Goal: Communication & Community: Participate in discussion

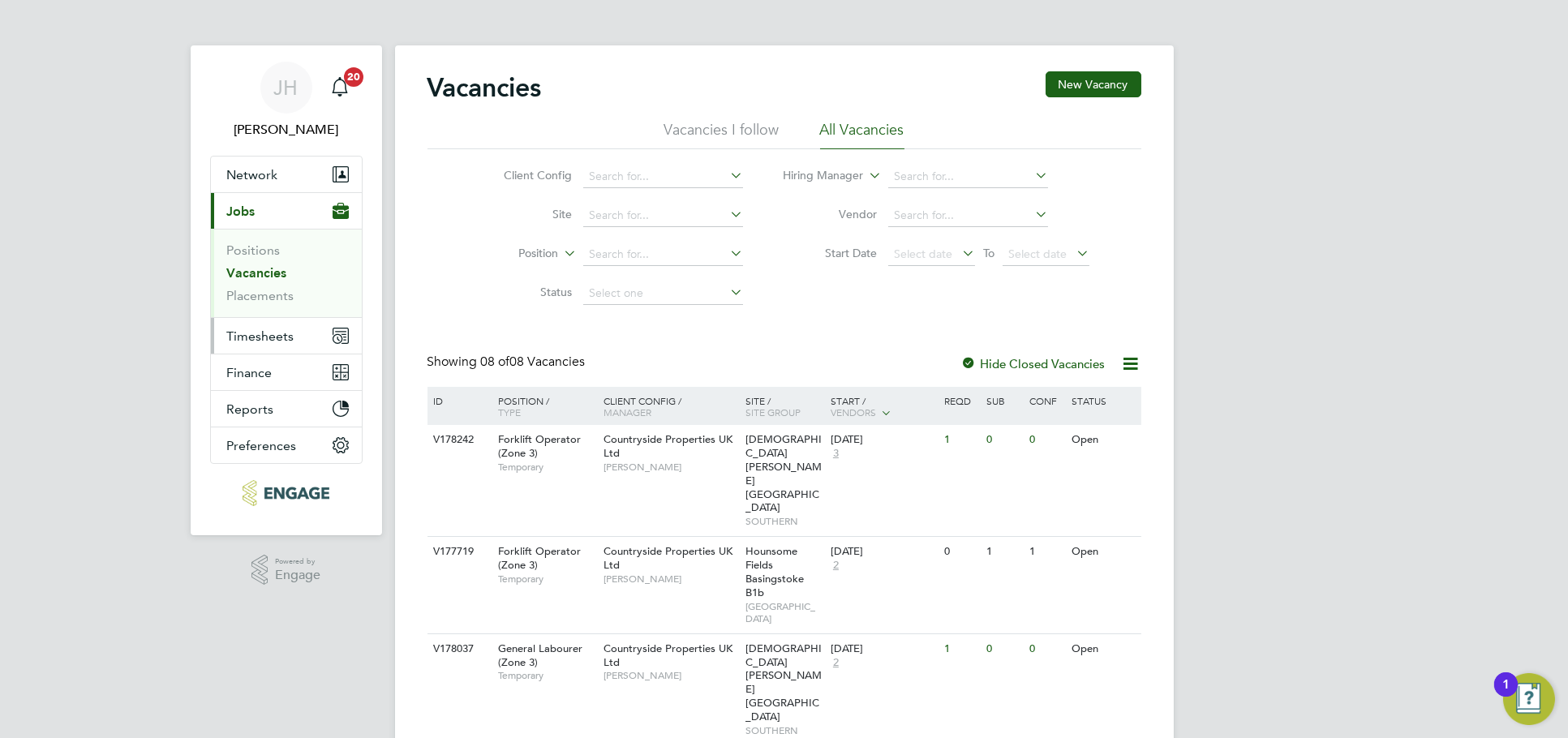
click at [304, 324] on button "Timesheets" at bounding box center [286, 335] width 151 height 36
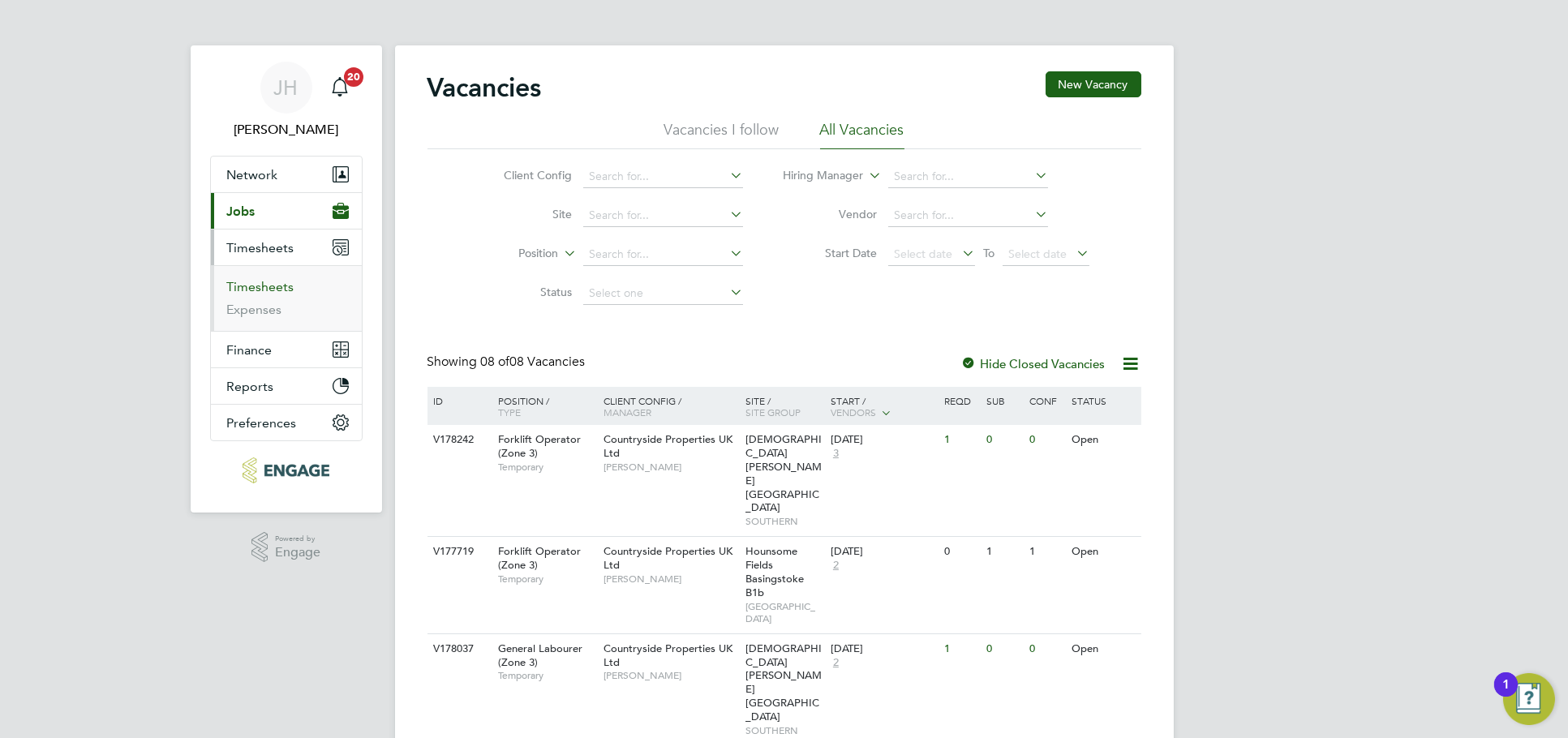
click at [273, 287] on link "Timesheets" at bounding box center [260, 287] width 67 height 16
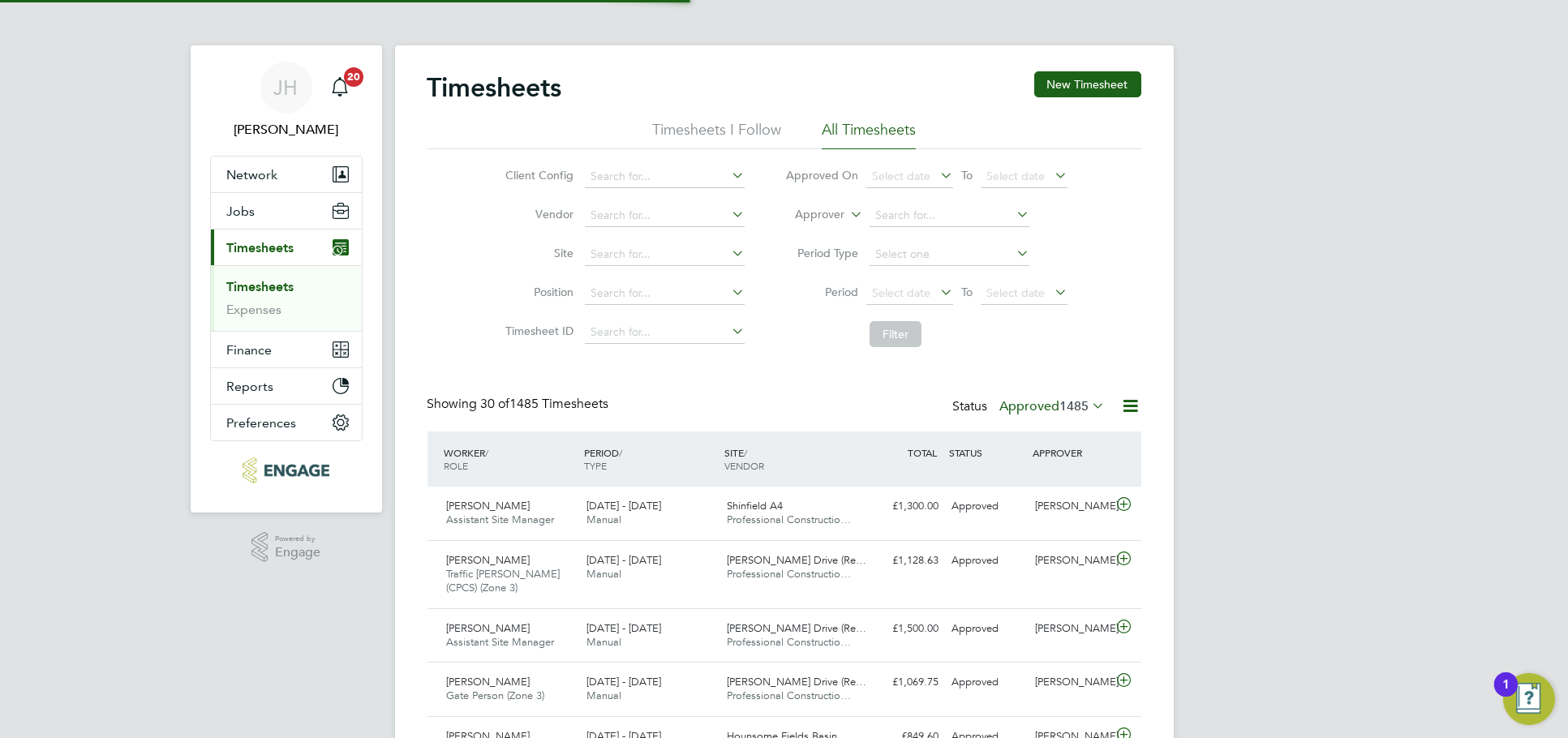
click at [1049, 409] on label "Approved 1485" at bounding box center [1052, 407] width 105 height 17
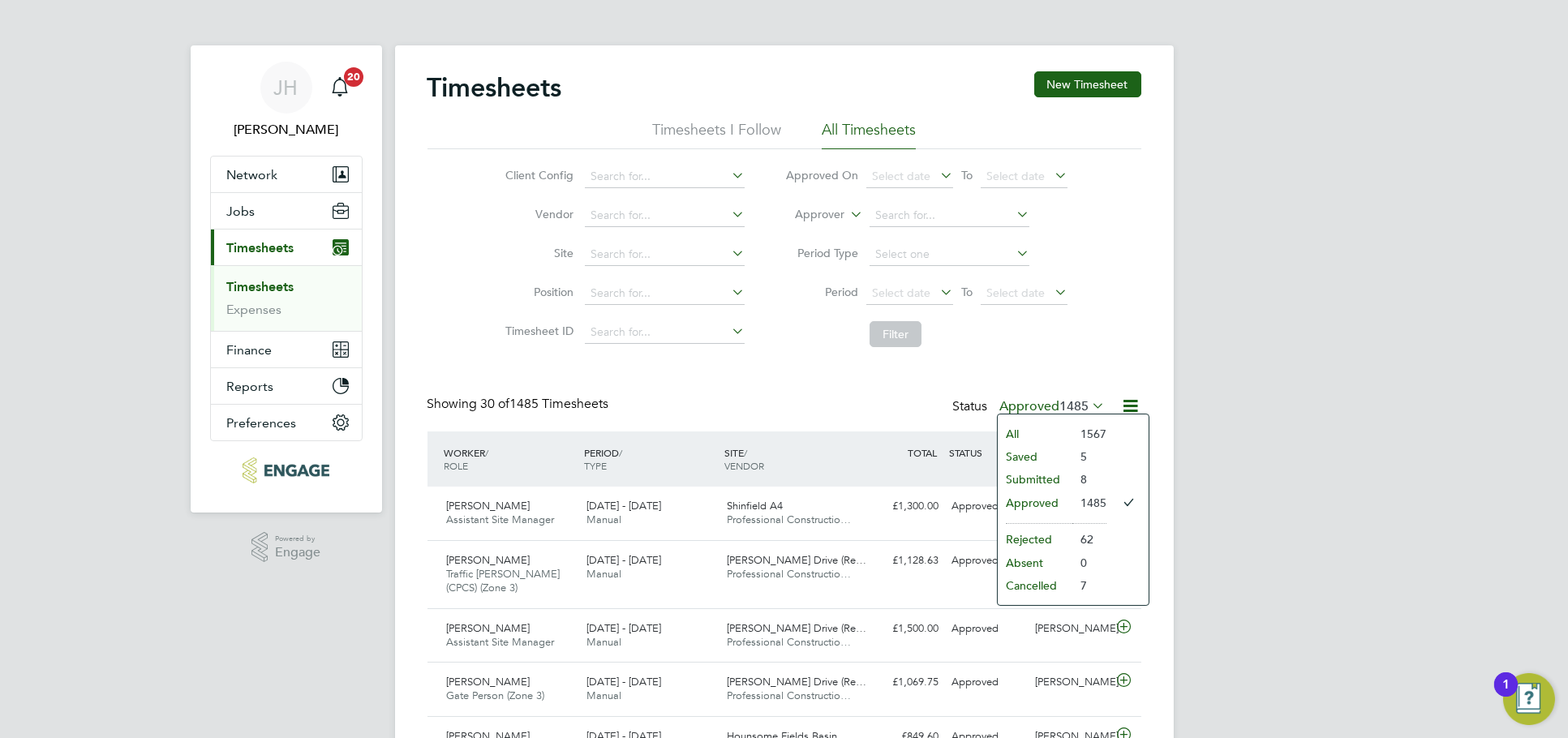
click at [1036, 479] on li "Submitted" at bounding box center [1035, 479] width 75 height 22
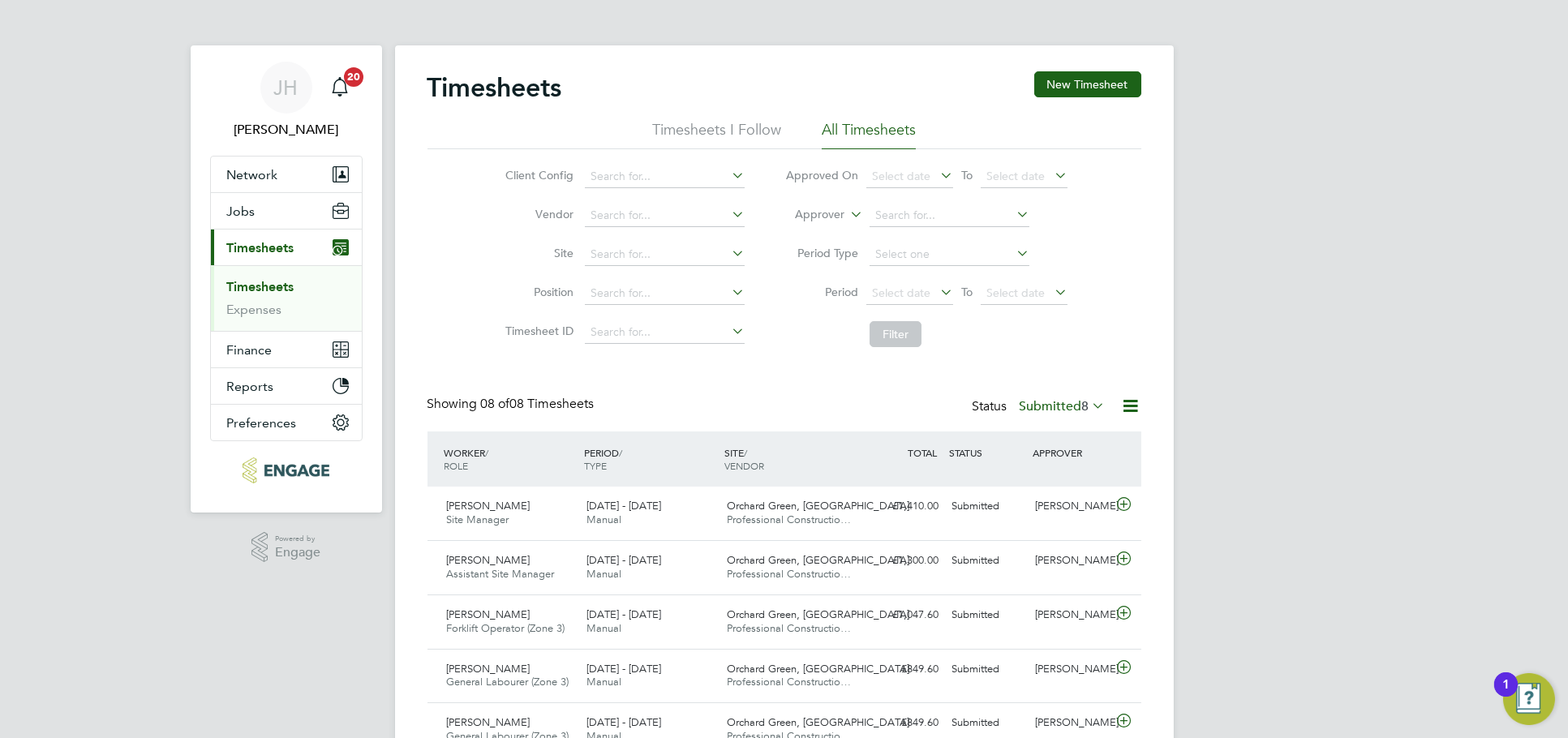
click at [1050, 413] on label "Submitted 8" at bounding box center [1062, 407] width 86 height 17
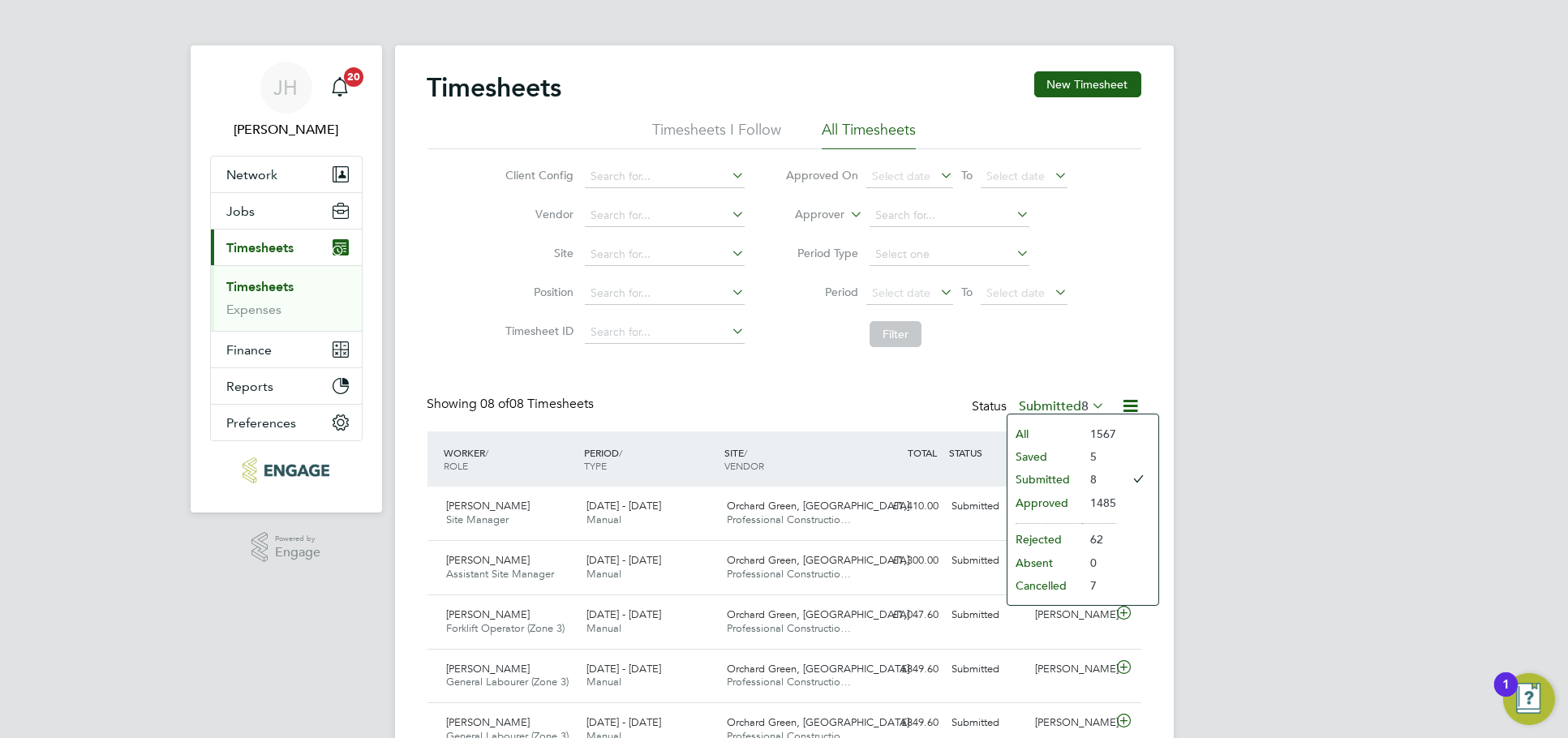
click at [1058, 497] on li "Approved" at bounding box center [1045, 502] width 75 height 22
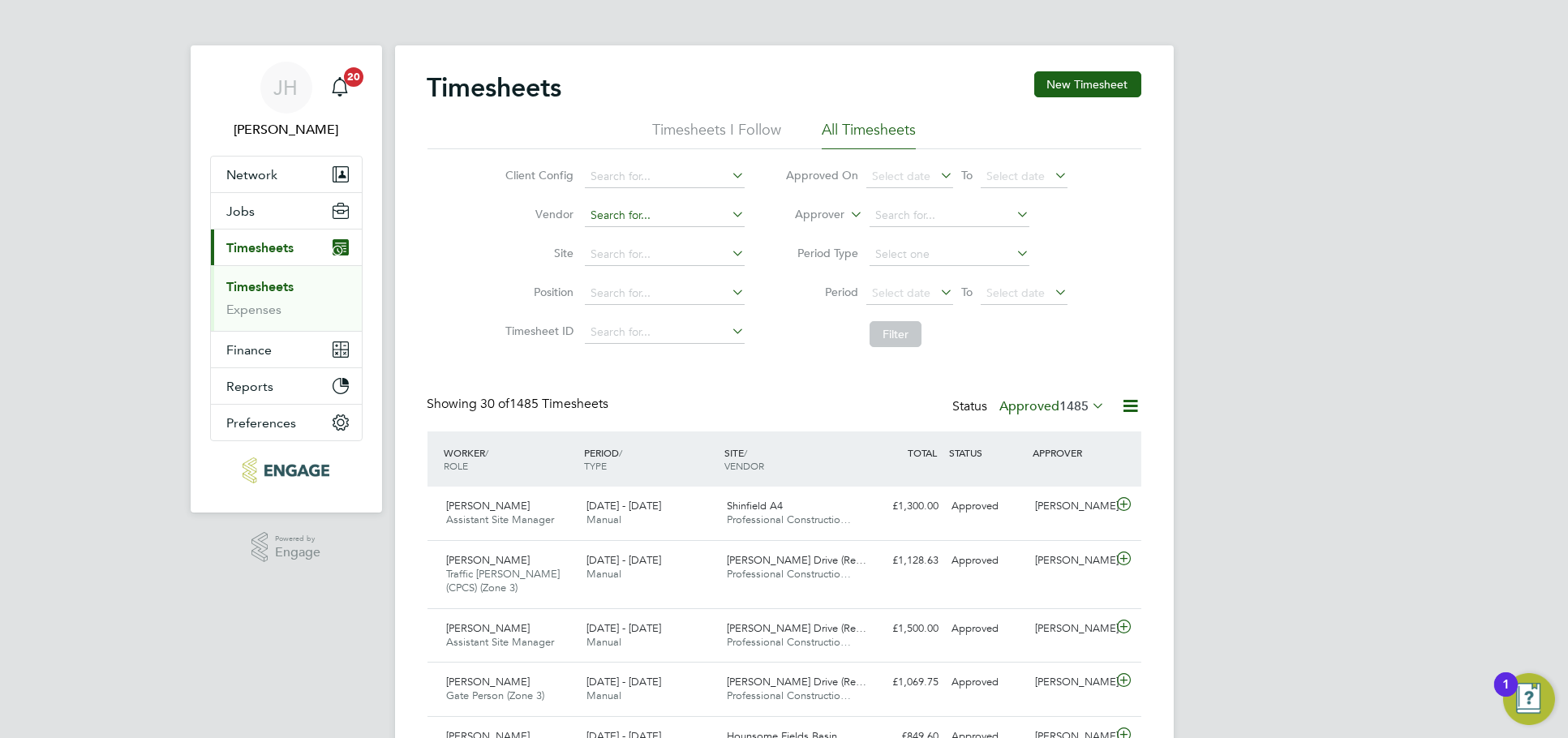
click at [634, 222] on input at bounding box center [665, 215] width 160 height 22
click at [626, 267] on li "Site" at bounding box center [623, 254] width 285 height 39
click at [618, 257] on input at bounding box center [665, 254] width 160 height 22
click at [652, 290] on li "Bexhill Phase 2" at bounding box center [667, 298] width 167 height 21
type input "Bexhill Phase 2"
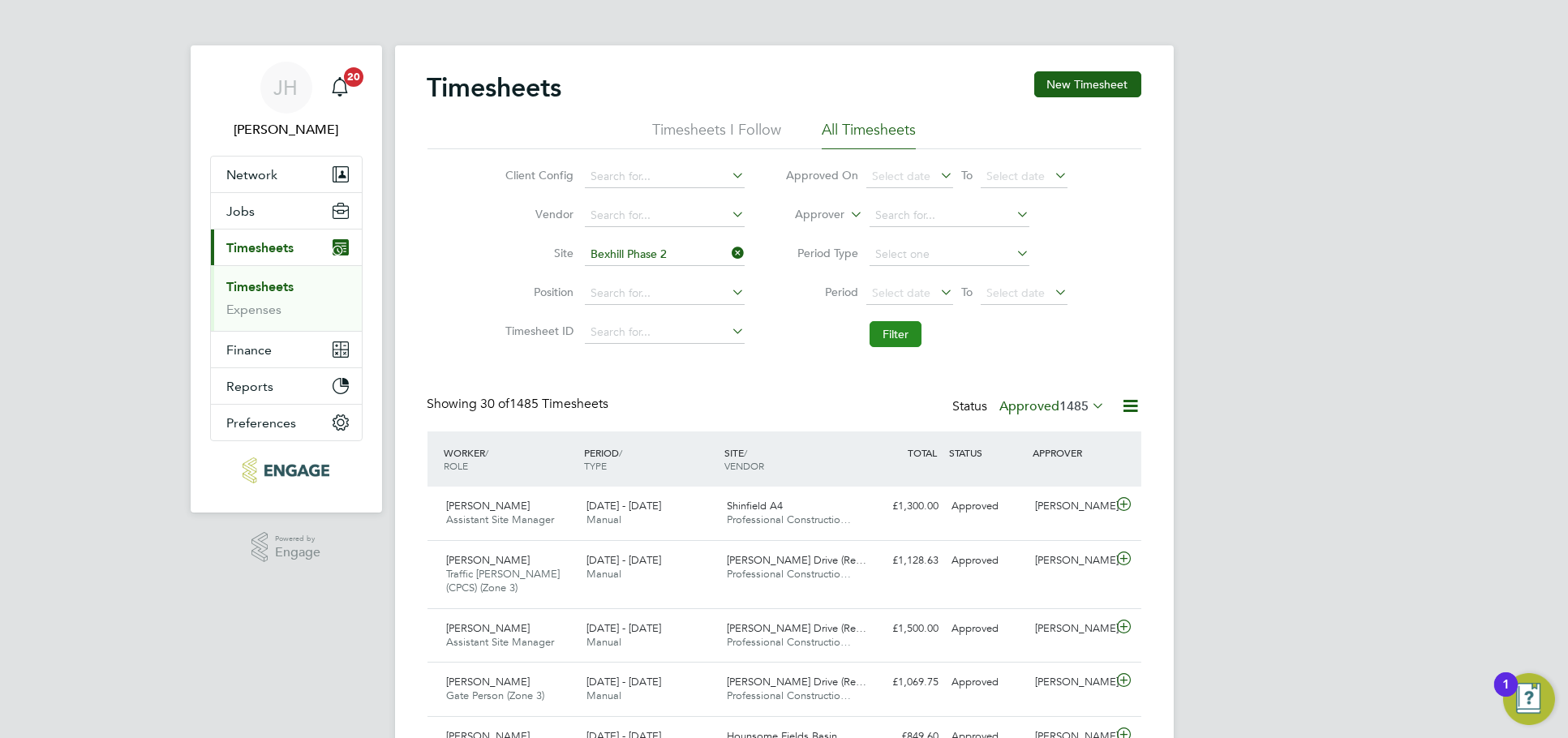
click at [903, 340] on button "Filter" at bounding box center [895, 334] width 52 height 26
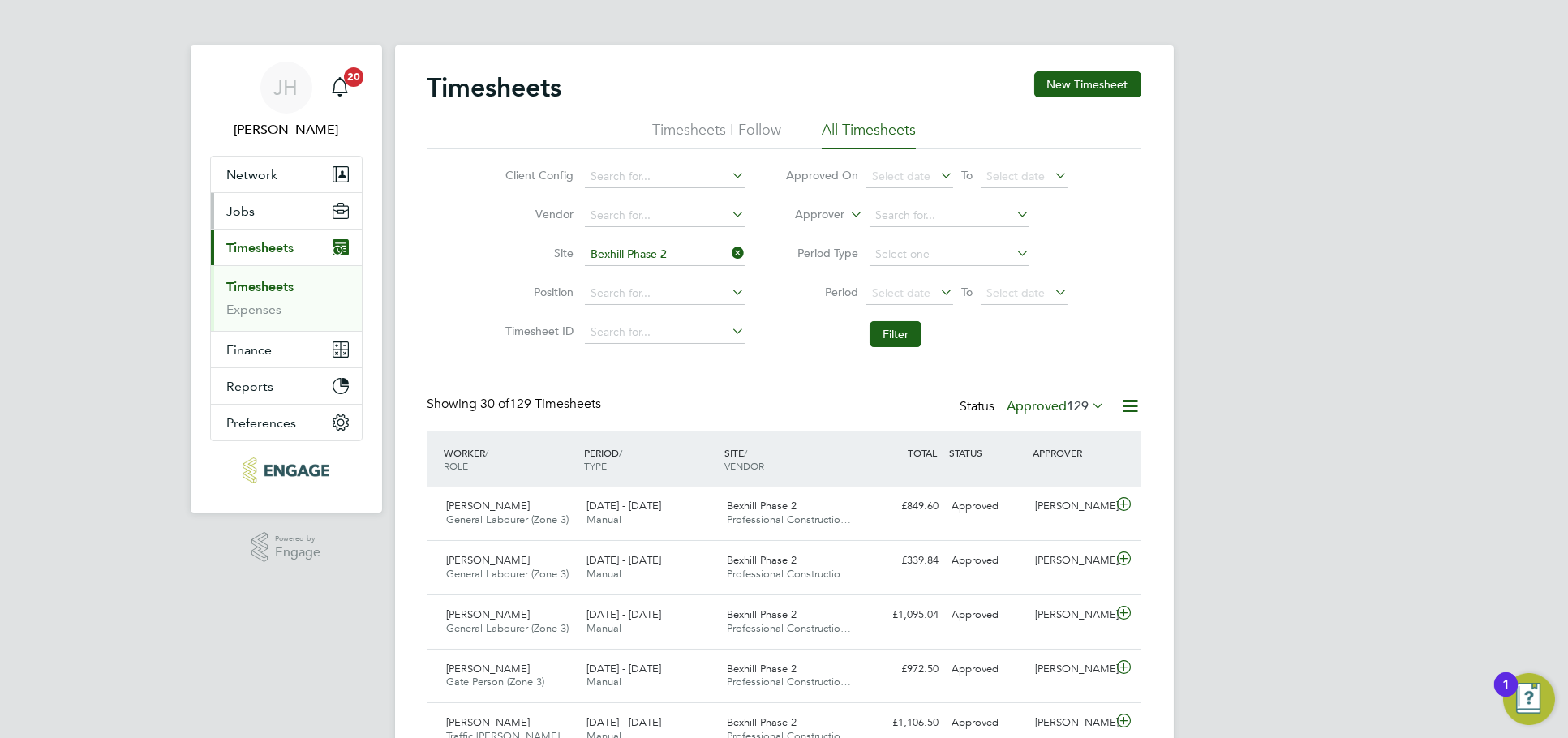
click at [246, 210] on span "Jobs" at bounding box center [241, 212] width 28 height 16
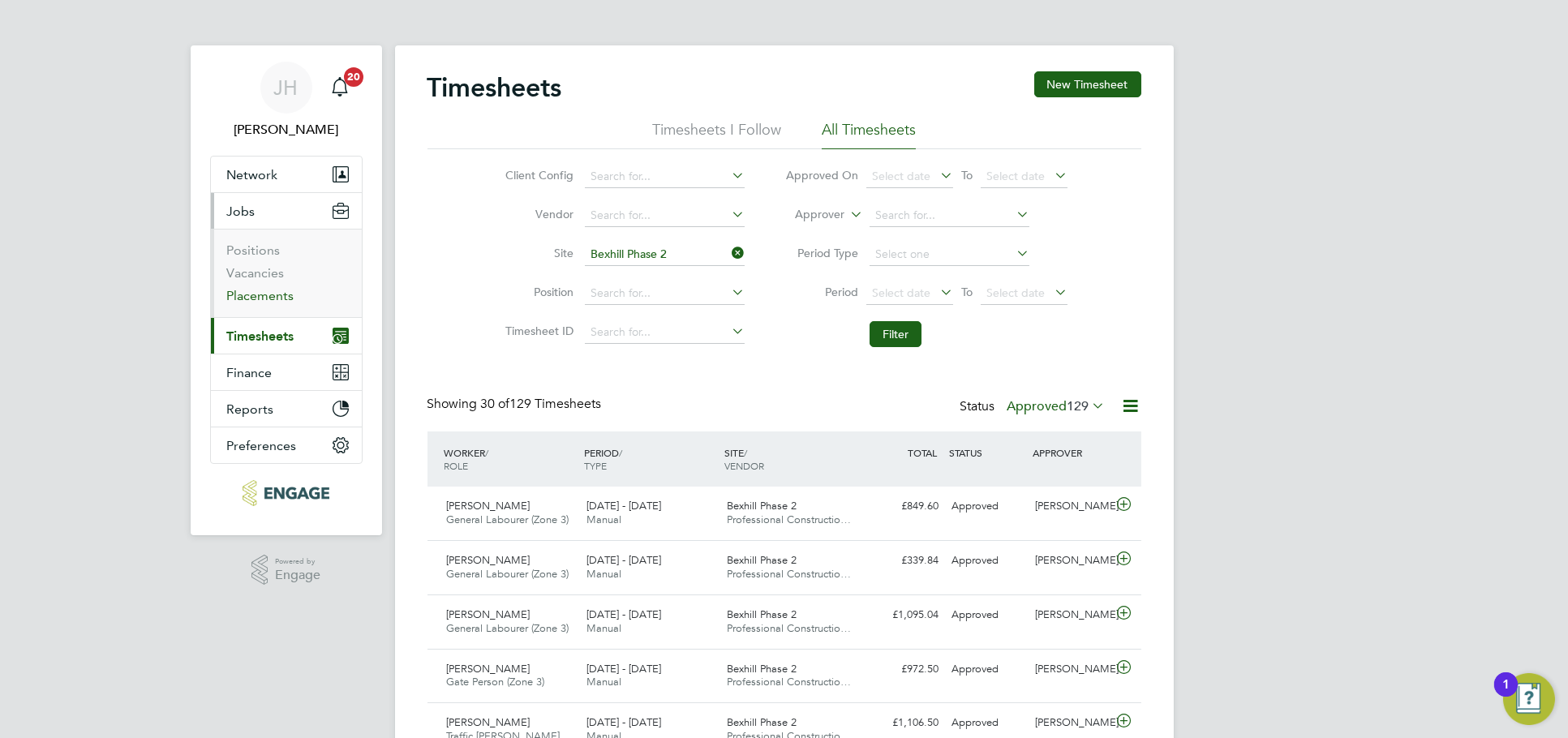
click at [259, 297] on link "Placements" at bounding box center [260, 295] width 67 height 16
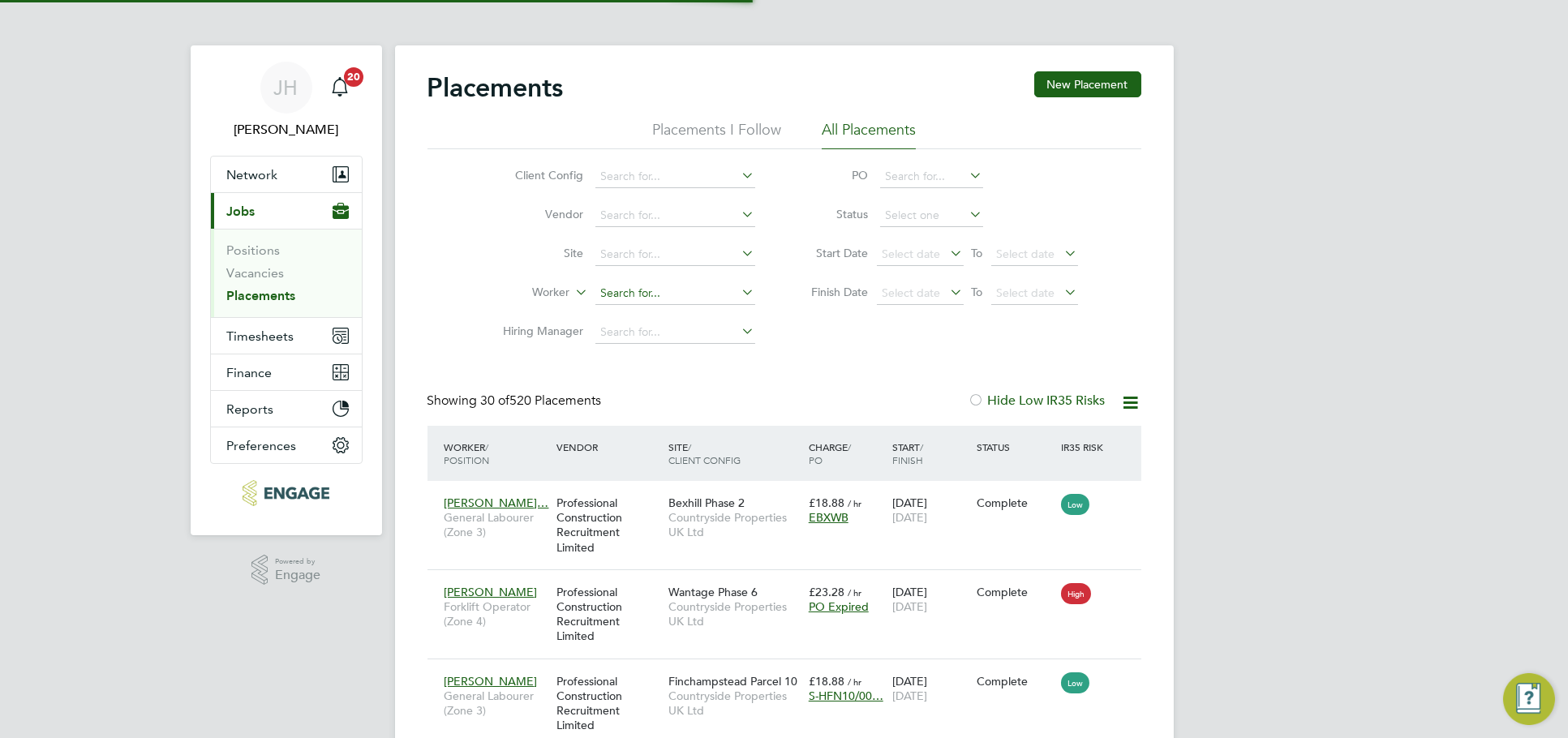
click at [640, 292] on input at bounding box center [675, 293] width 160 height 22
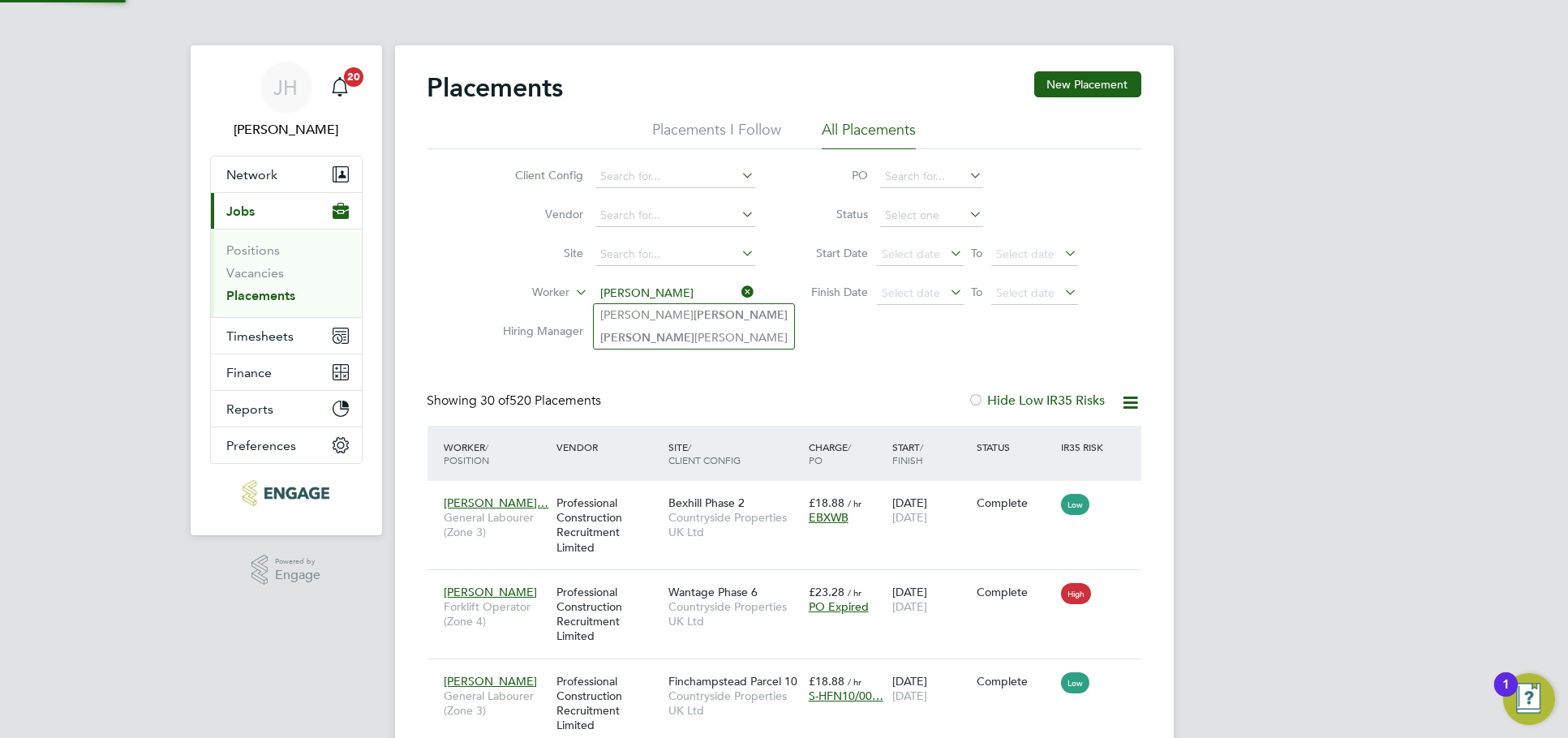
click at [667, 317] on li "Neil Harvey" at bounding box center [694, 315] width 201 height 21
type input "Neil Harvey"
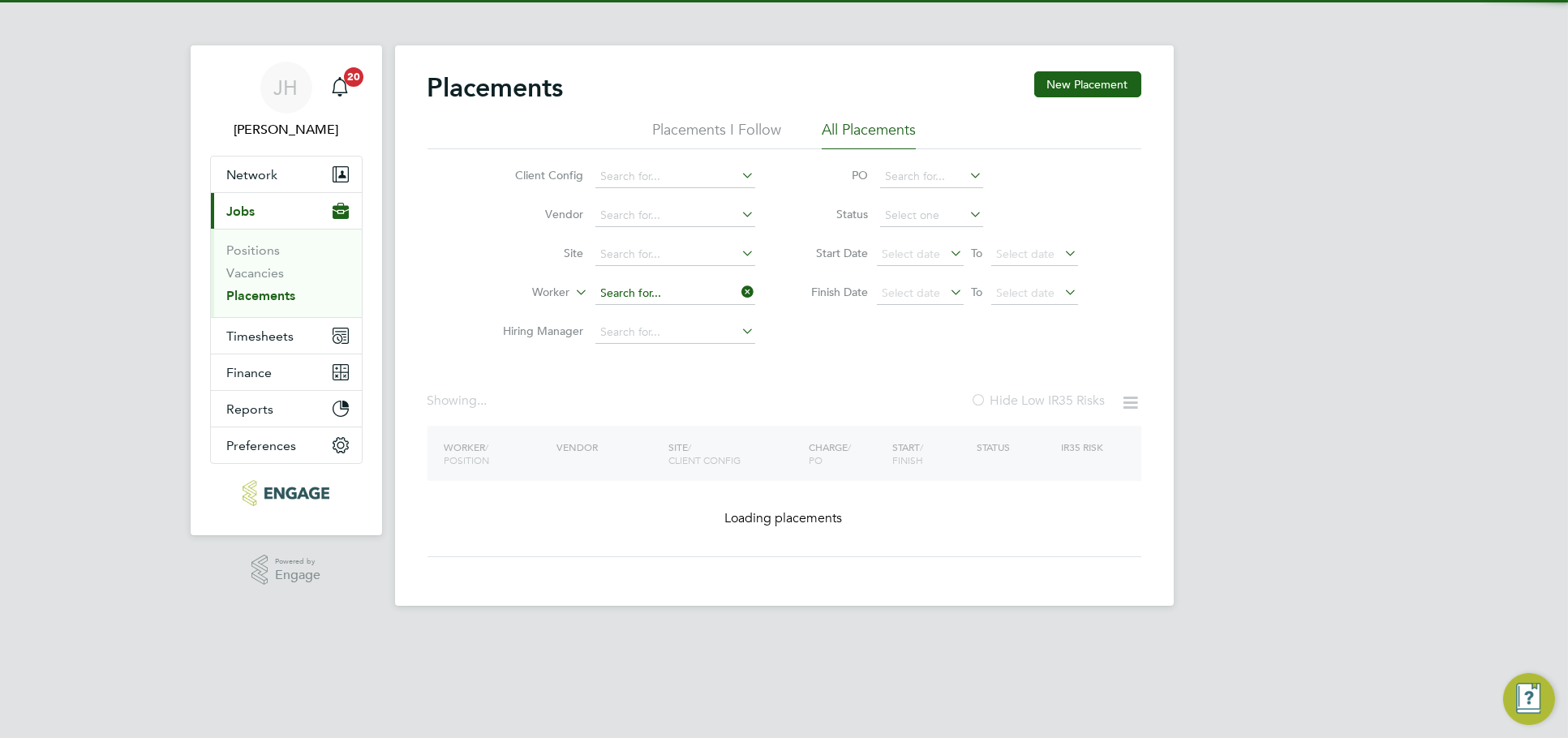
click at [683, 291] on input at bounding box center [675, 293] width 160 height 22
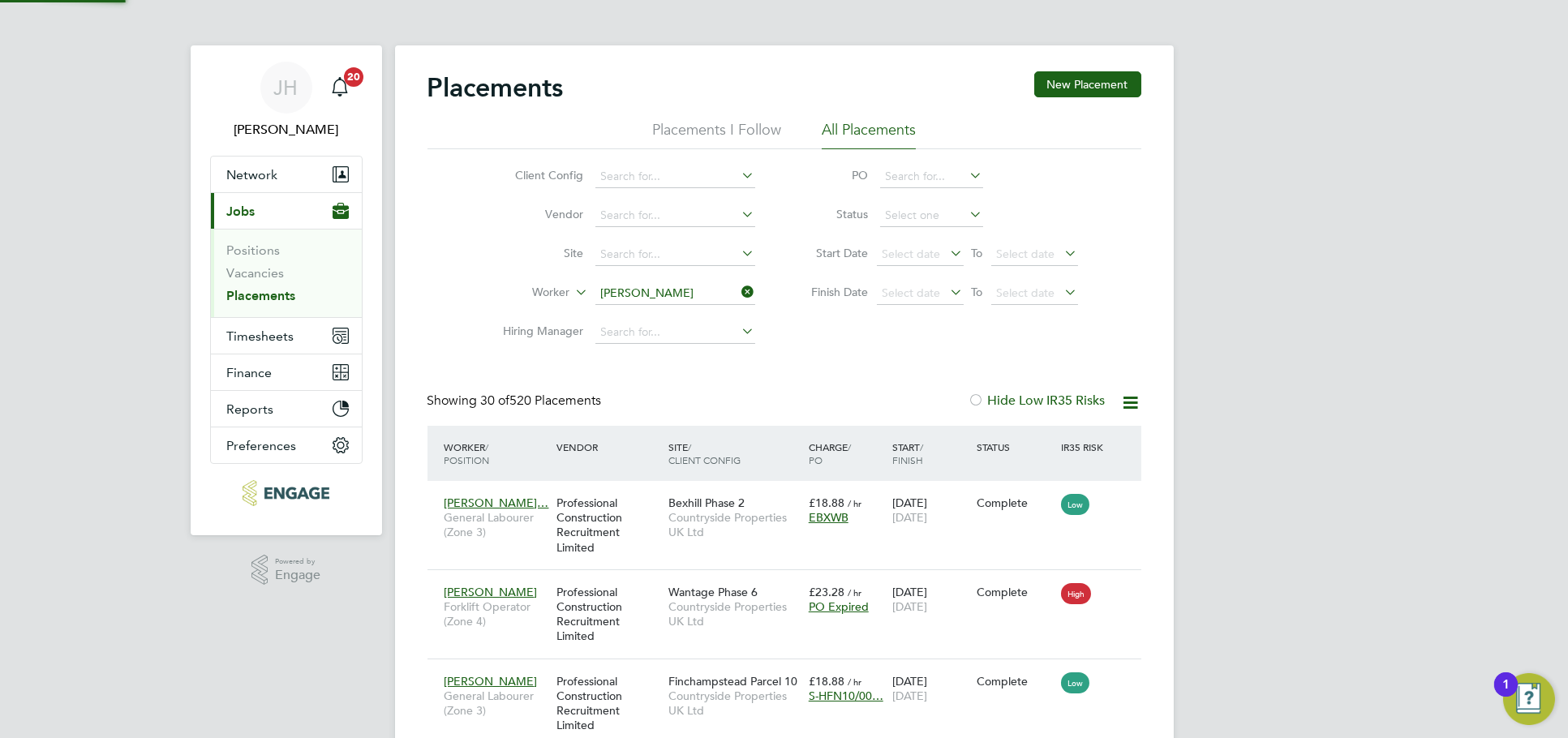
click at [697, 334] on li "Harvey Webb" at bounding box center [694, 337] width 201 height 21
type input "Harvey Webb"
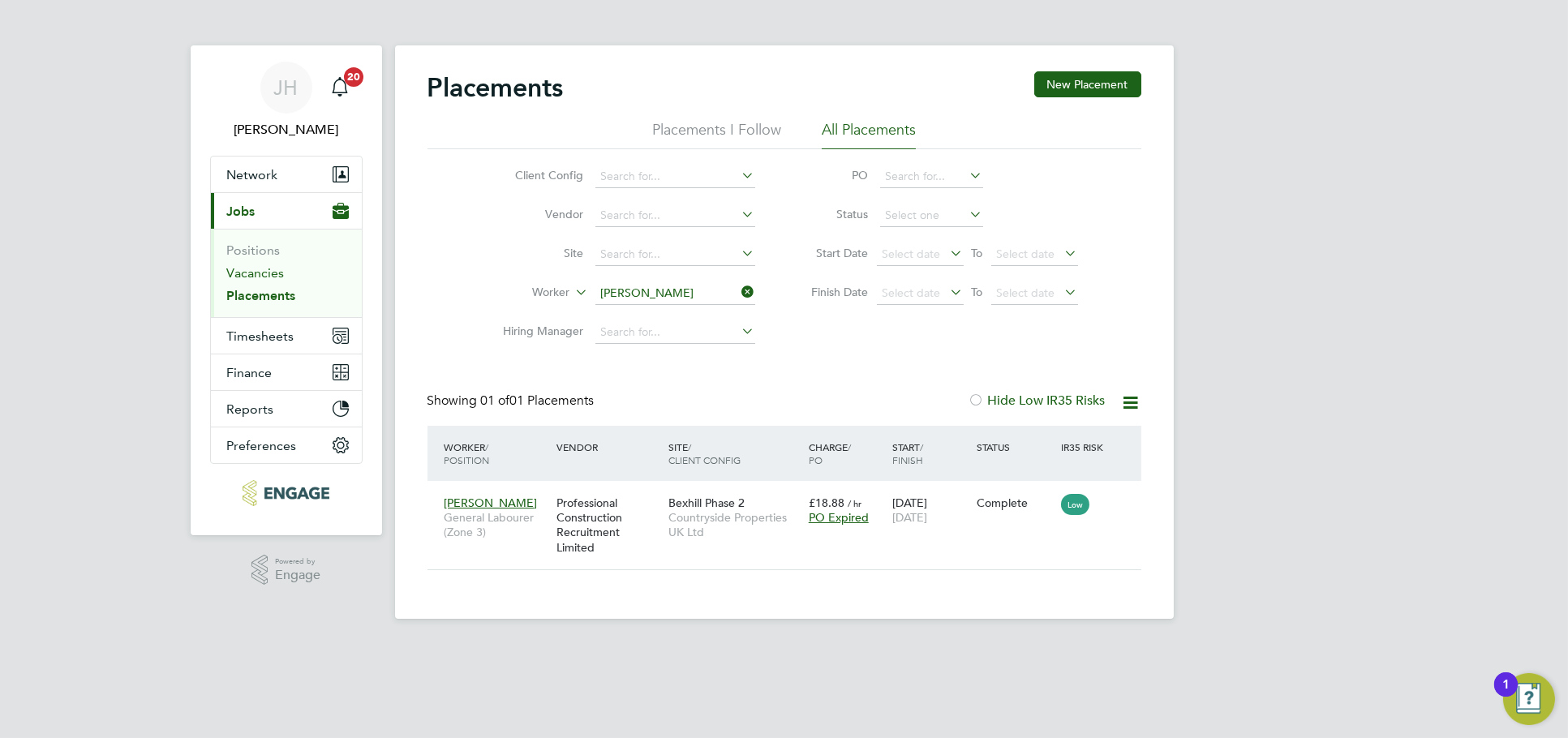
click at [273, 270] on link "Vacancies" at bounding box center [255, 273] width 57 height 16
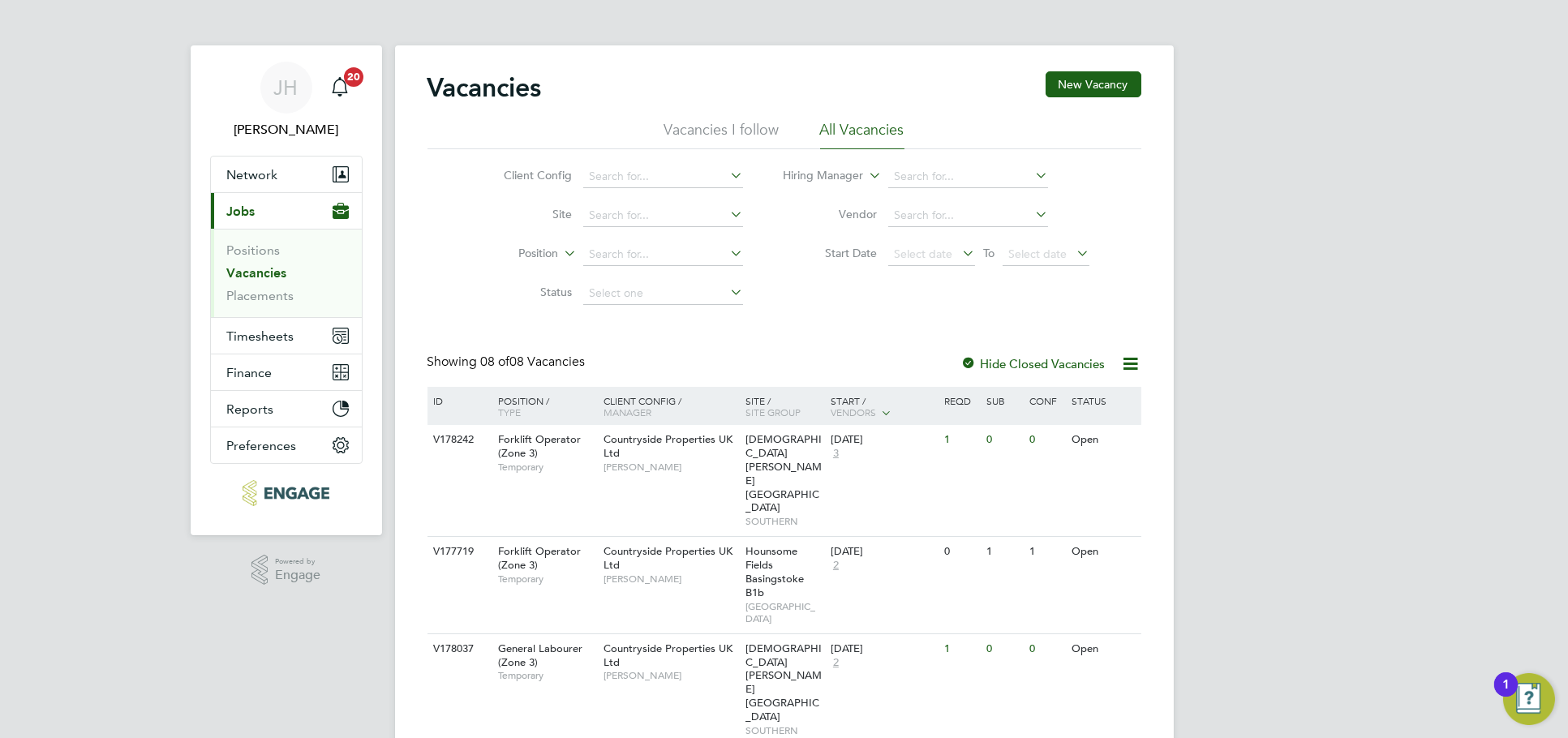
click at [260, 303] on li "Placements" at bounding box center [287, 295] width 122 height 17
click at [262, 298] on link "Placements" at bounding box center [260, 295] width 67 height 16
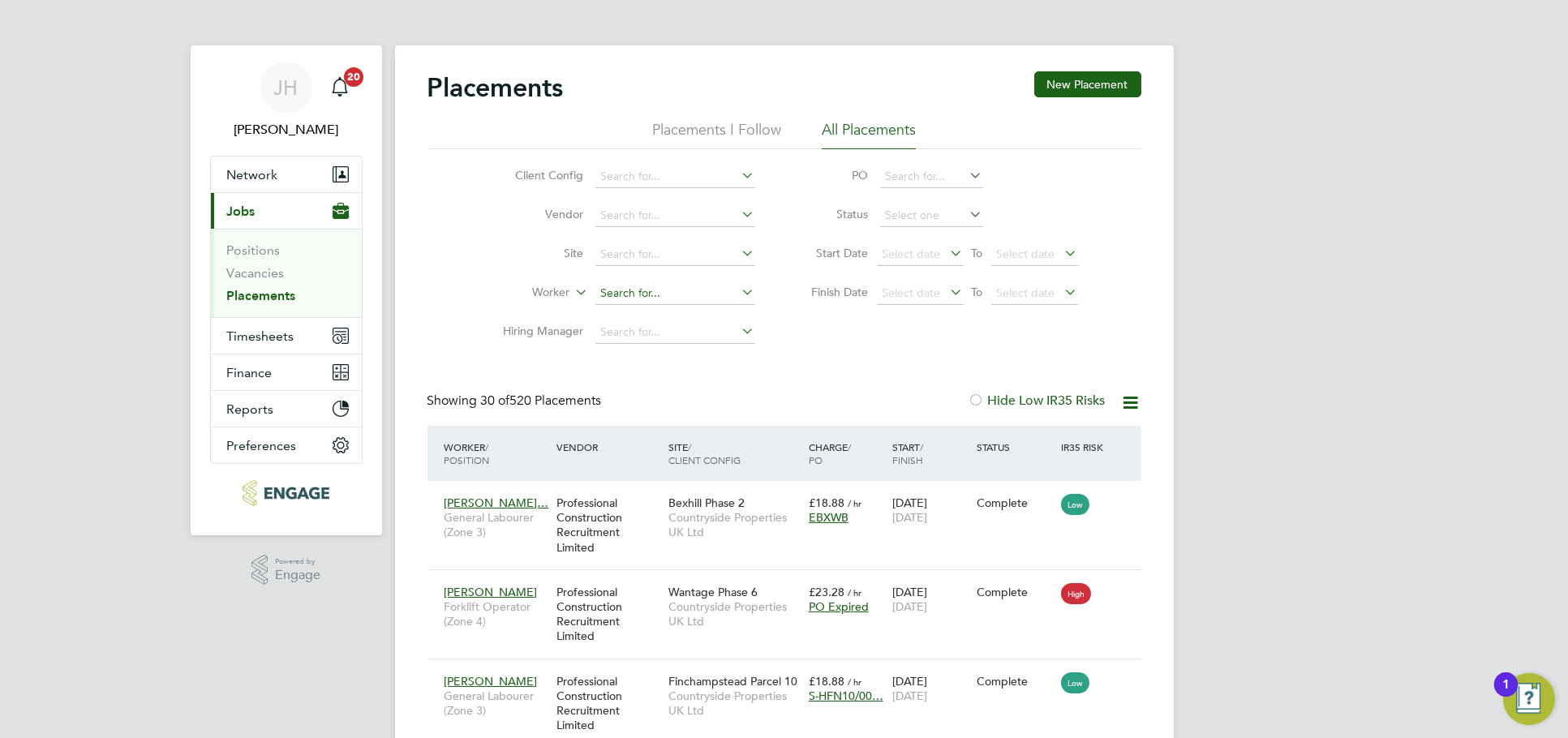
click at [650, 299] on input at bounding box center [675, 293] width 160 height 22
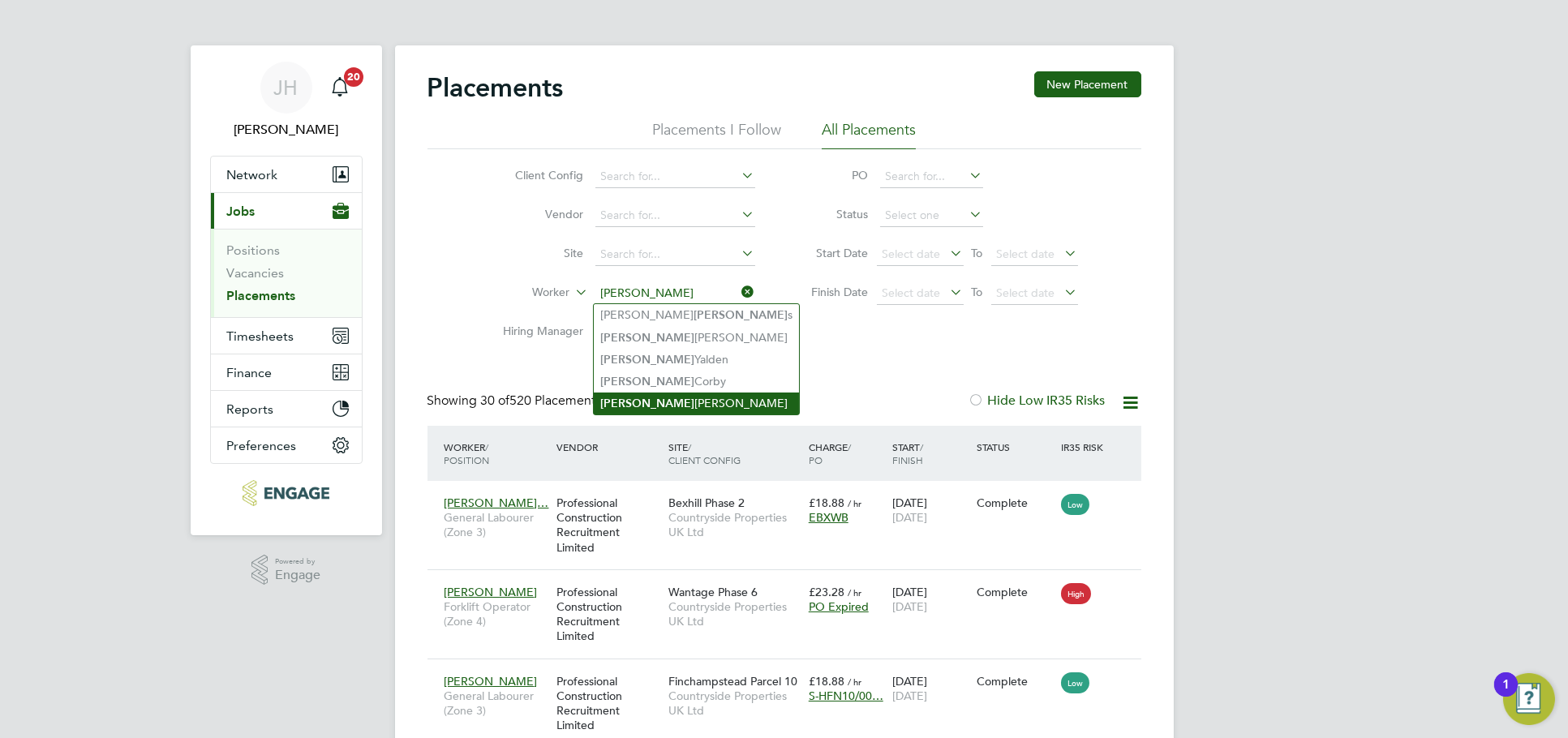
click at [679, 399] on li "William Howes" at bounding box center [696, 404] width 206 height 21
type input "William Howes"
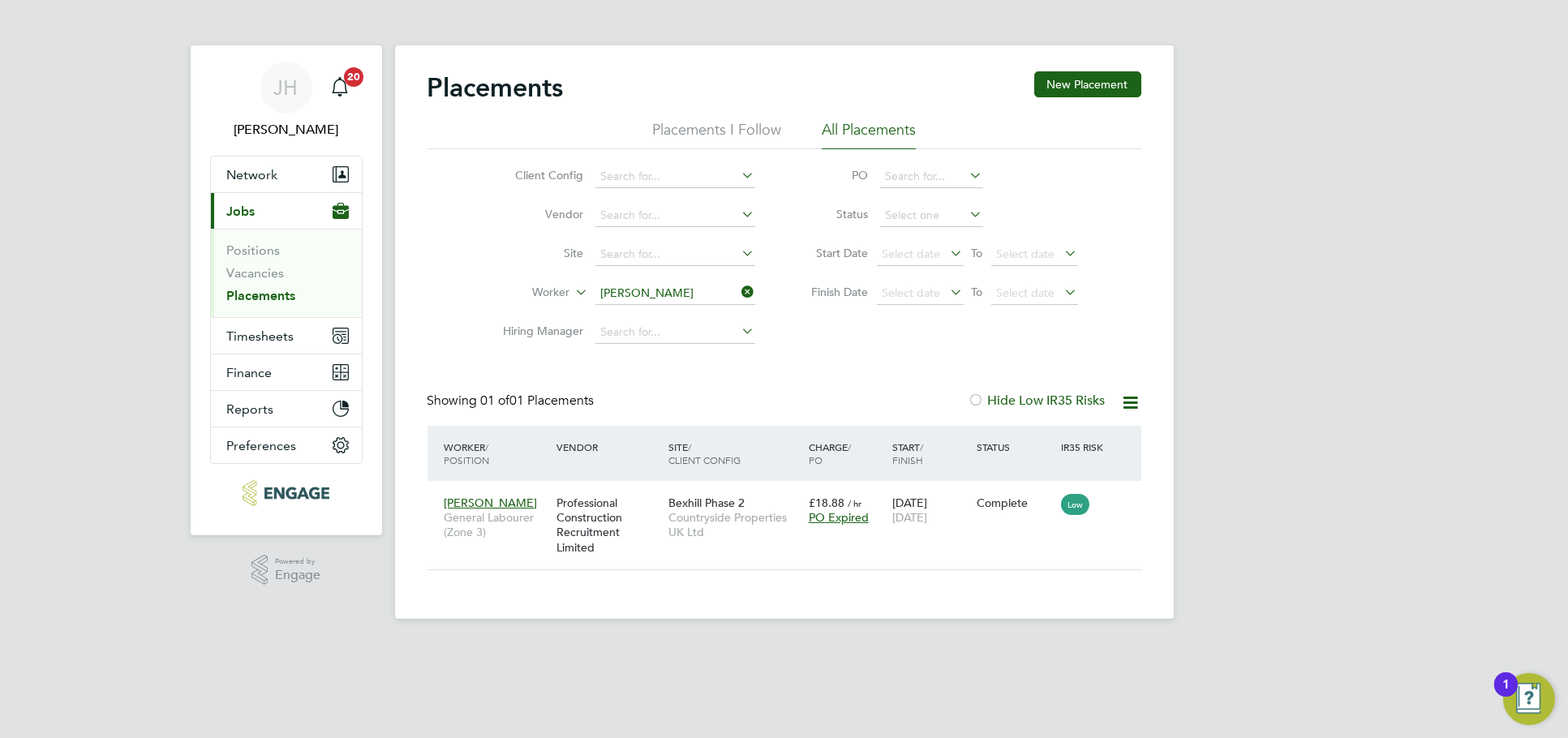
click at [824, 375] on div "Placements New Placement Placements I Follow All Placements Client Config Vendo…" at bounding box center [784, 321] width 713 height 499
click at [657, 291] on input "William Howes" at bounding box center [675, 293] width 160 height 22
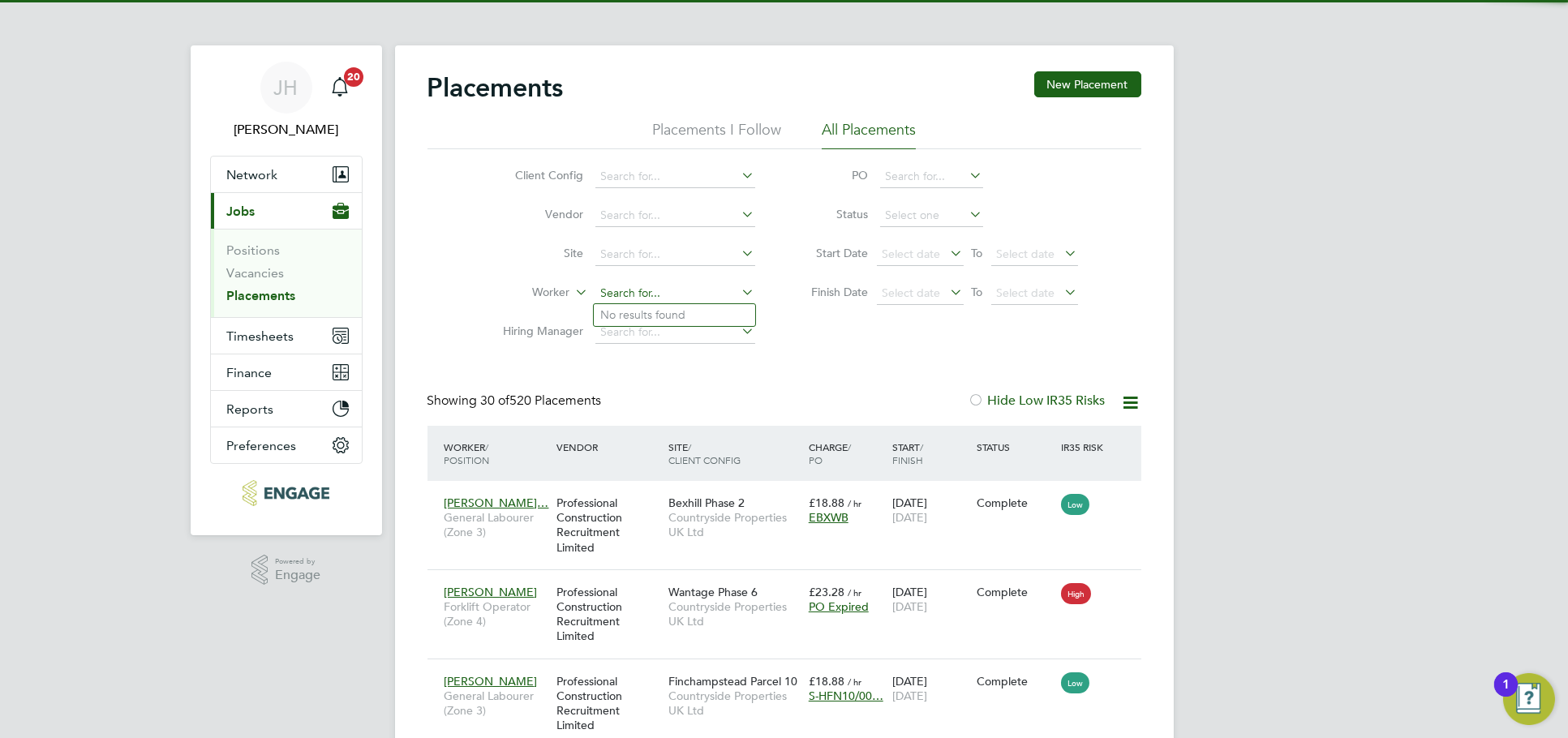
scroll to position [60, 140]
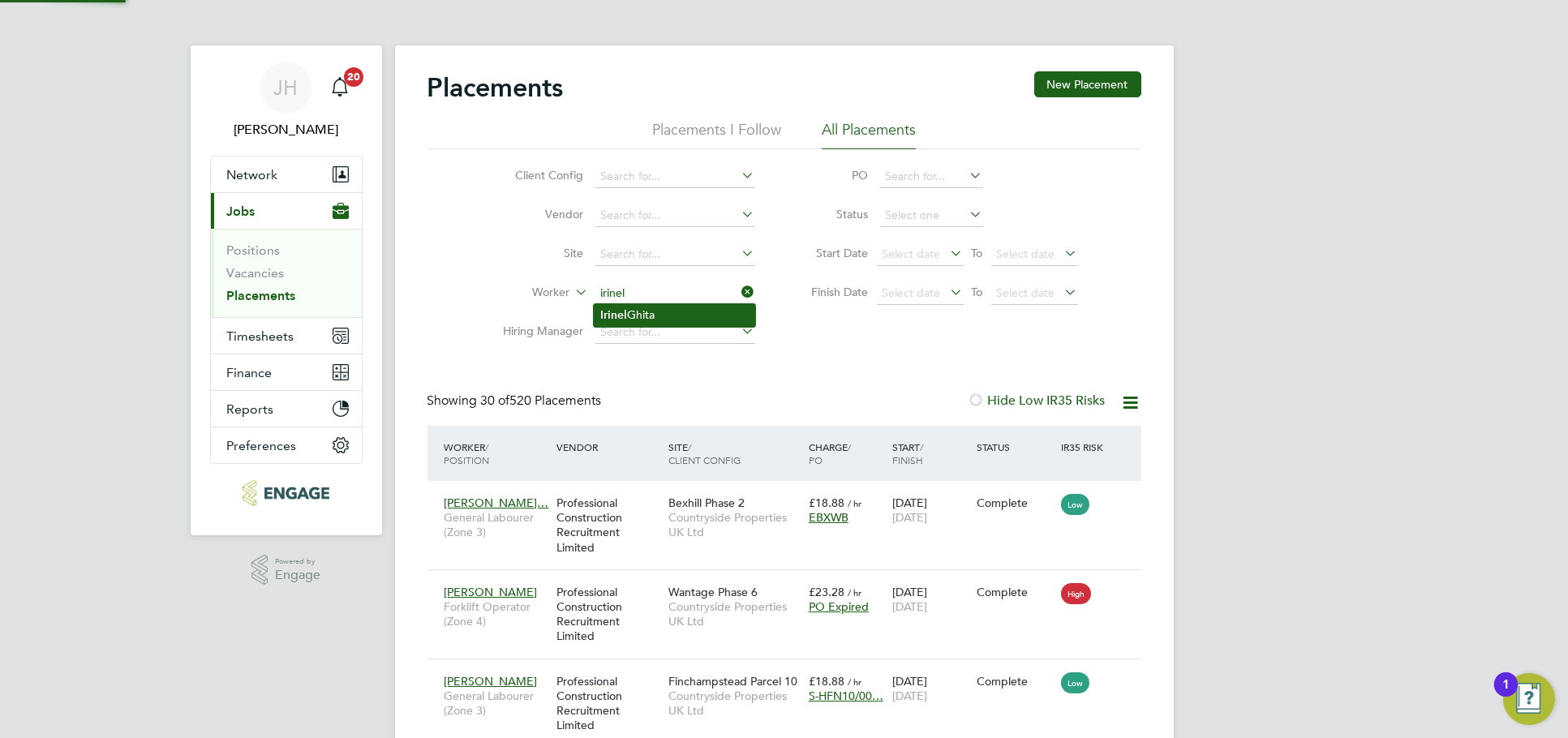
click at [696, 319] on li "Irinel Ghita" at bounding box center [674, 315] width 162 height 21
type input "Irinel Ghita"
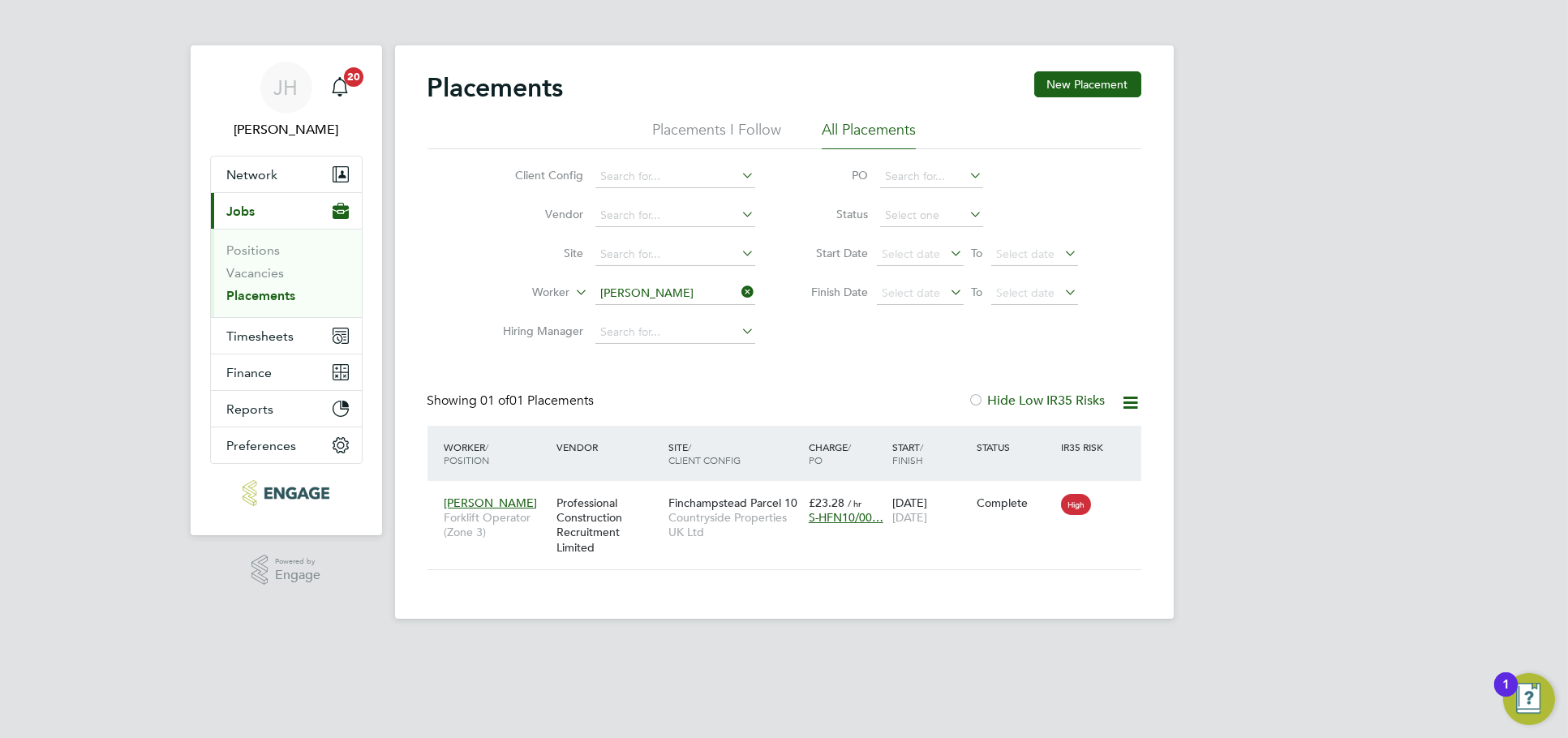
drag, startPoint x: 1444, startPoint y: 288, endPoint x: 1406, endPoint y: 298, distance: 39.3
click at [1444, 288] on div "JH Jess Hogan Notifications 20 Applications: Network Team Members Businesses Si…" at bounding box center [784, 323] width 1568 height 645
click at [708, 296] on input at bounding box center [675, 293] width 160 height 22
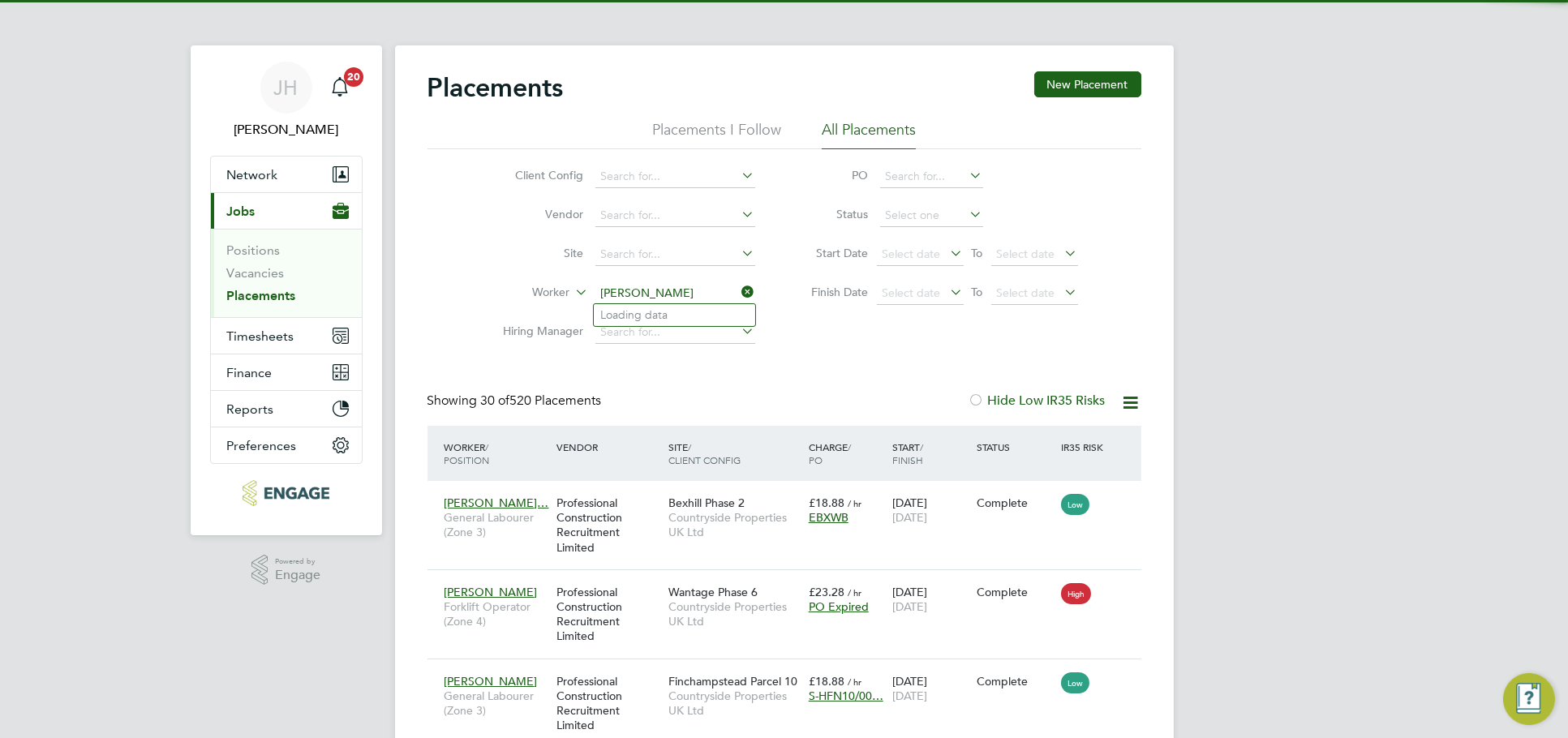
scroll to position [60, 140]
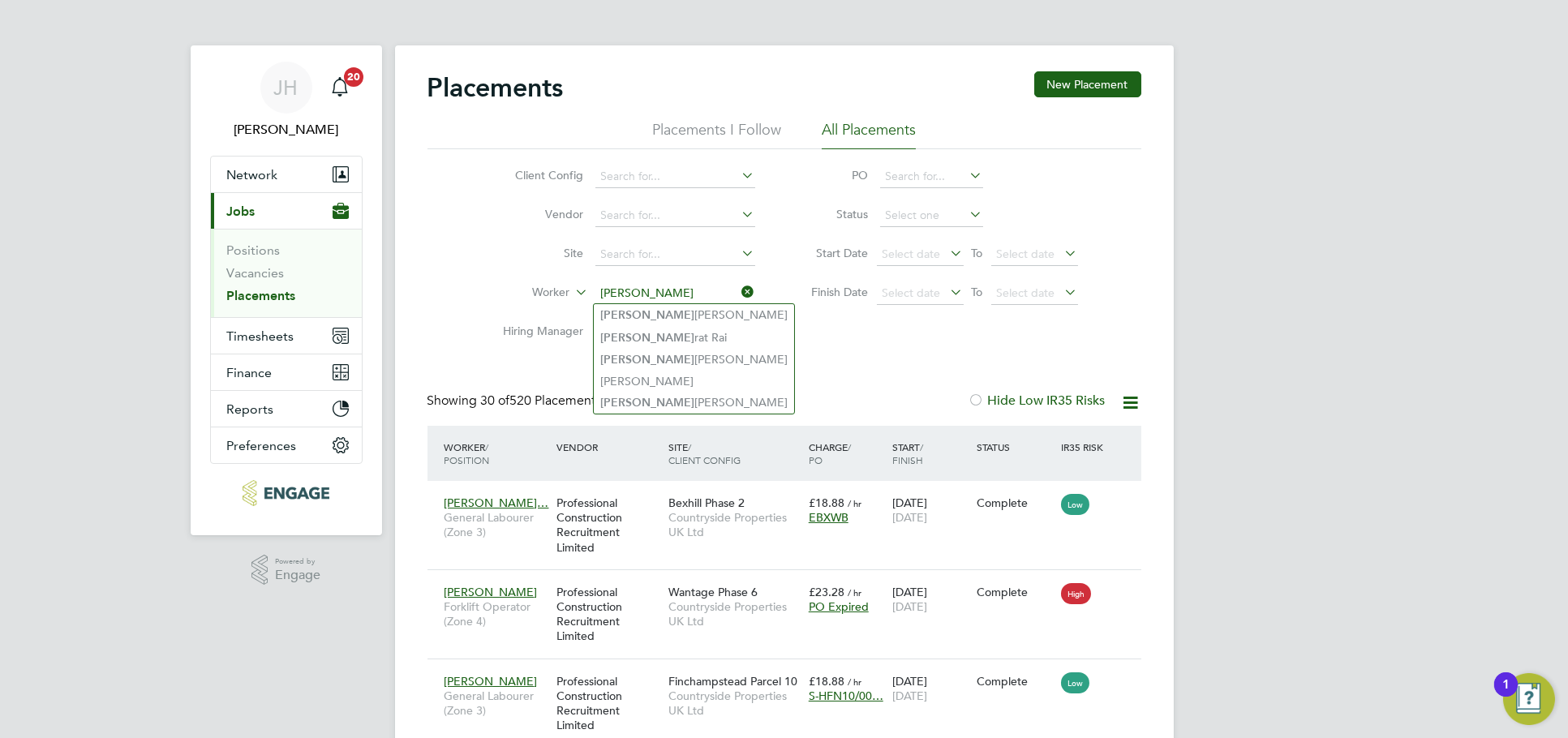
click at [696, 320] on li "Sam Tyrell" at bounding box center [694, 315] width 201 height 21
type input "Sam Tyrell"
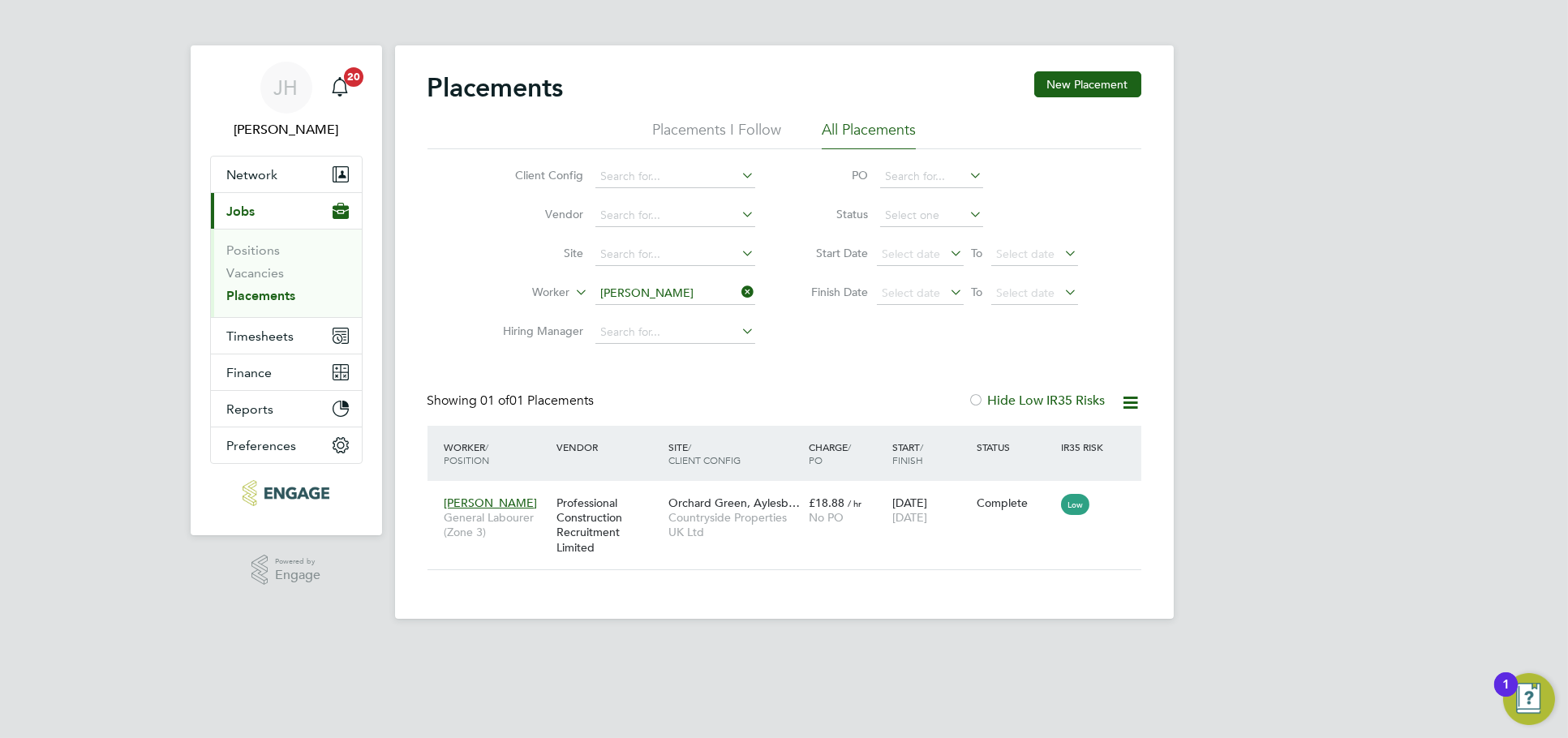
click at [692, 294] on input "Sam Tyrell" at bounding box center [675, 293] width 160 height 22
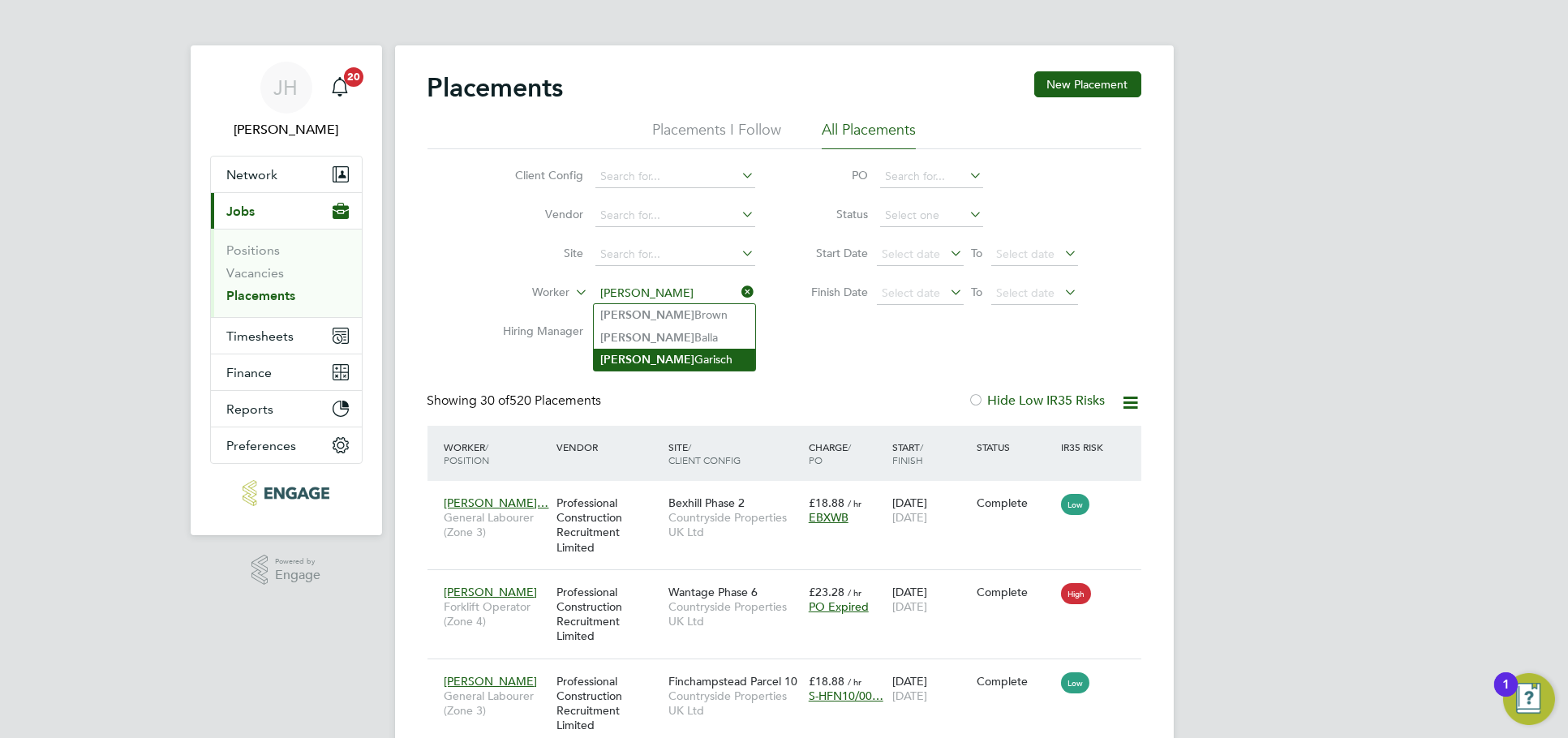
click at [698, 359] on li "Adam Garisch" at bounding box center [674, 360] width 162 height 21
type input "Adam Garisch"
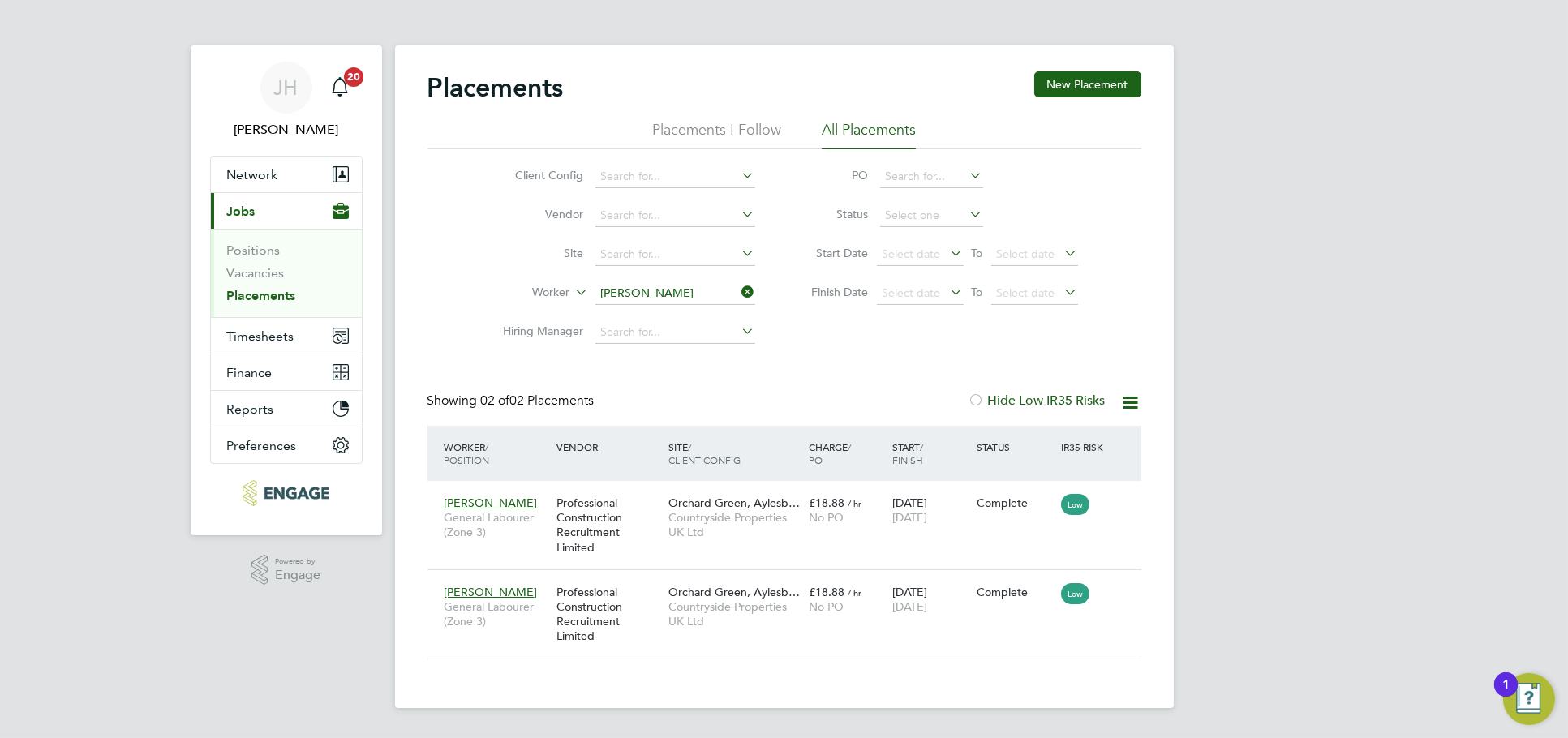
click at [658, 290] on input "Adam Garisch" at bounding box center [675, 293] width 160 height 22
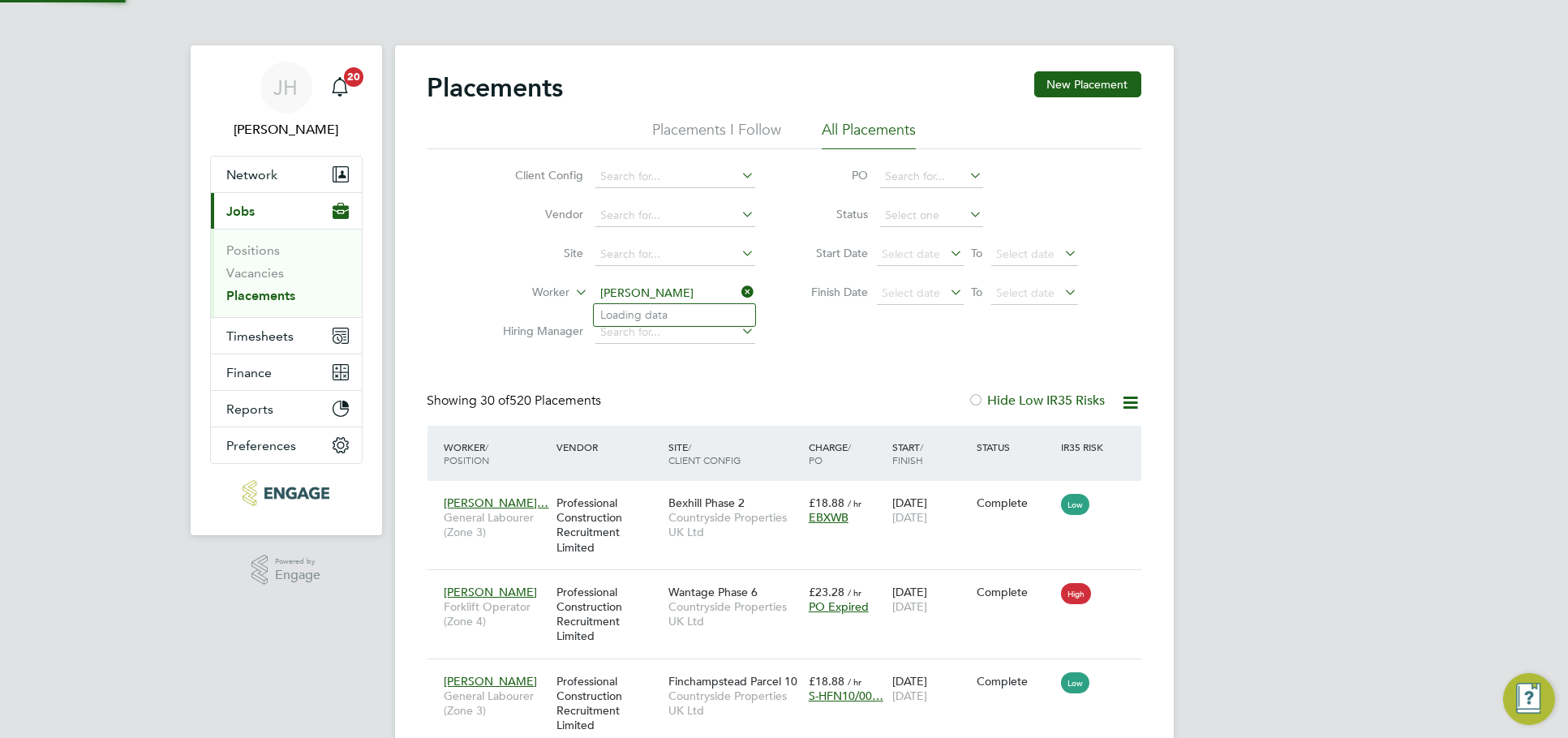
scroll to position [60, 140]
click at [666, 307] on li "Lee Saunders" at bounding box center [696, 315] width 205 height 21
type input "Lee Saunders"
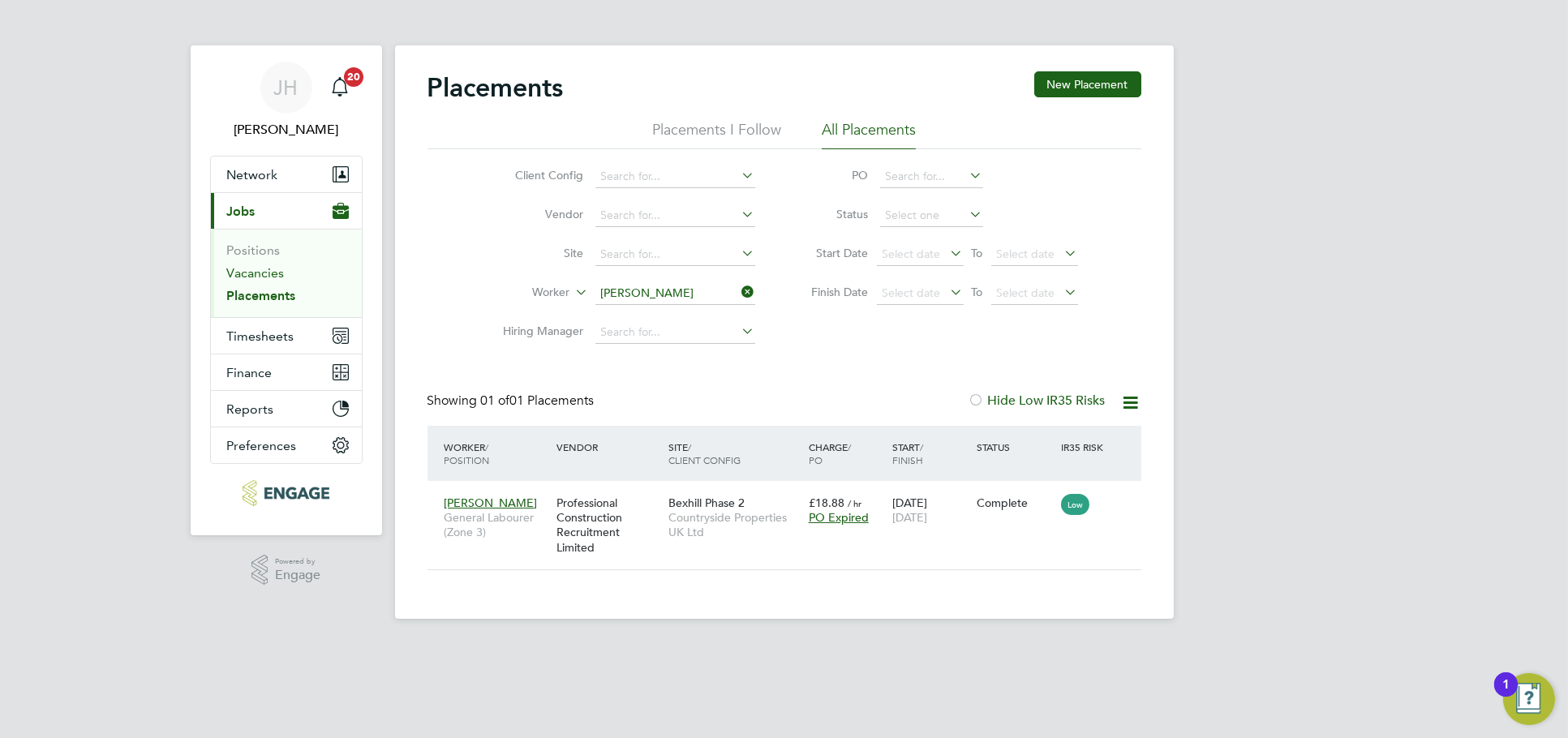
click at [268, 278] on link "Vacancies" at bounding box center [255, 273] width 57 height 16
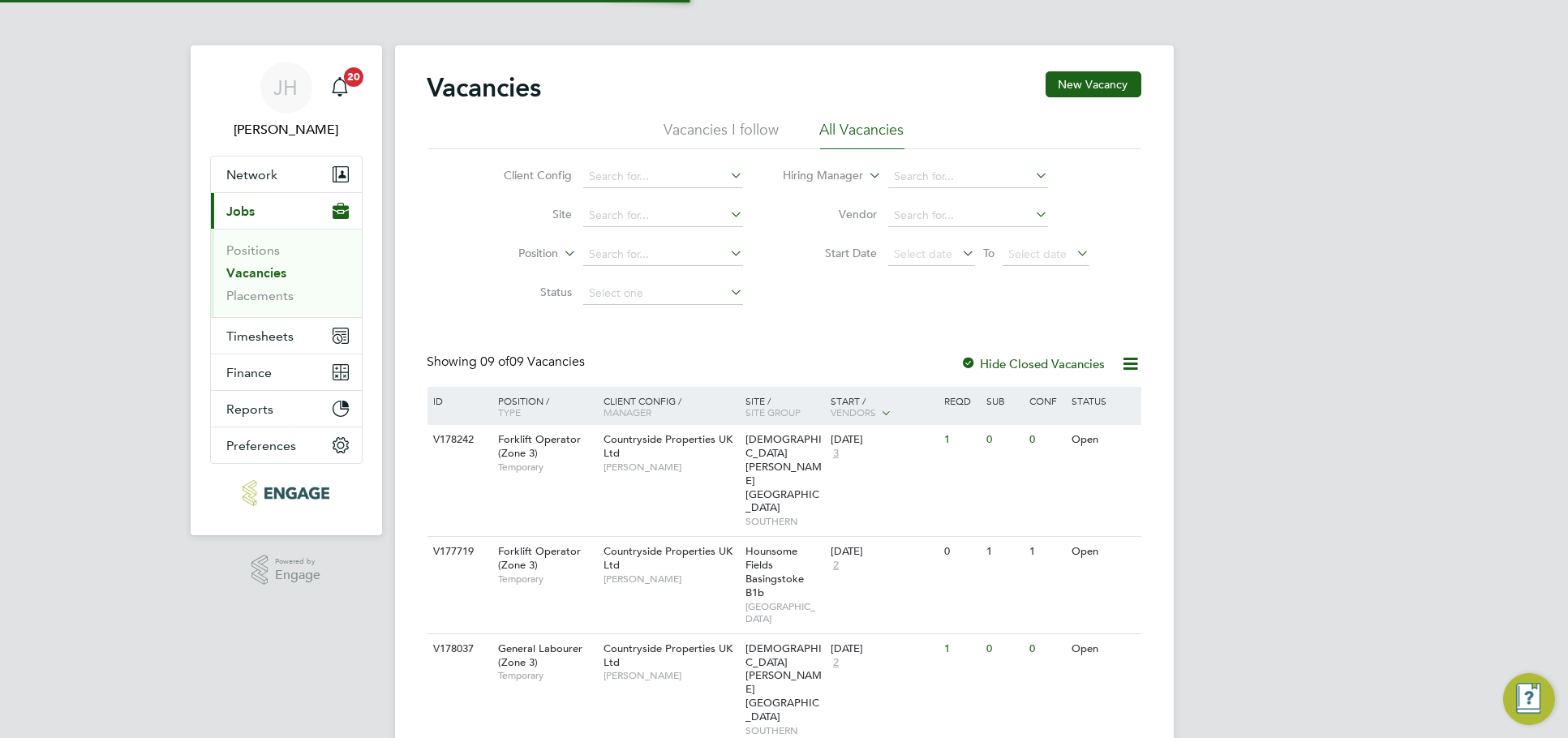
drag, startPoint x: 1287, startPoint y: 369, endPoint x: 1253, endPoint y: 397, distance: 44.0
click at [1287, 369] on div "JH Jess Hogan Notifications 20 Applications: Network Team Members Businesses Si…" at bounding box center [784, 619] width 1568 height 1239
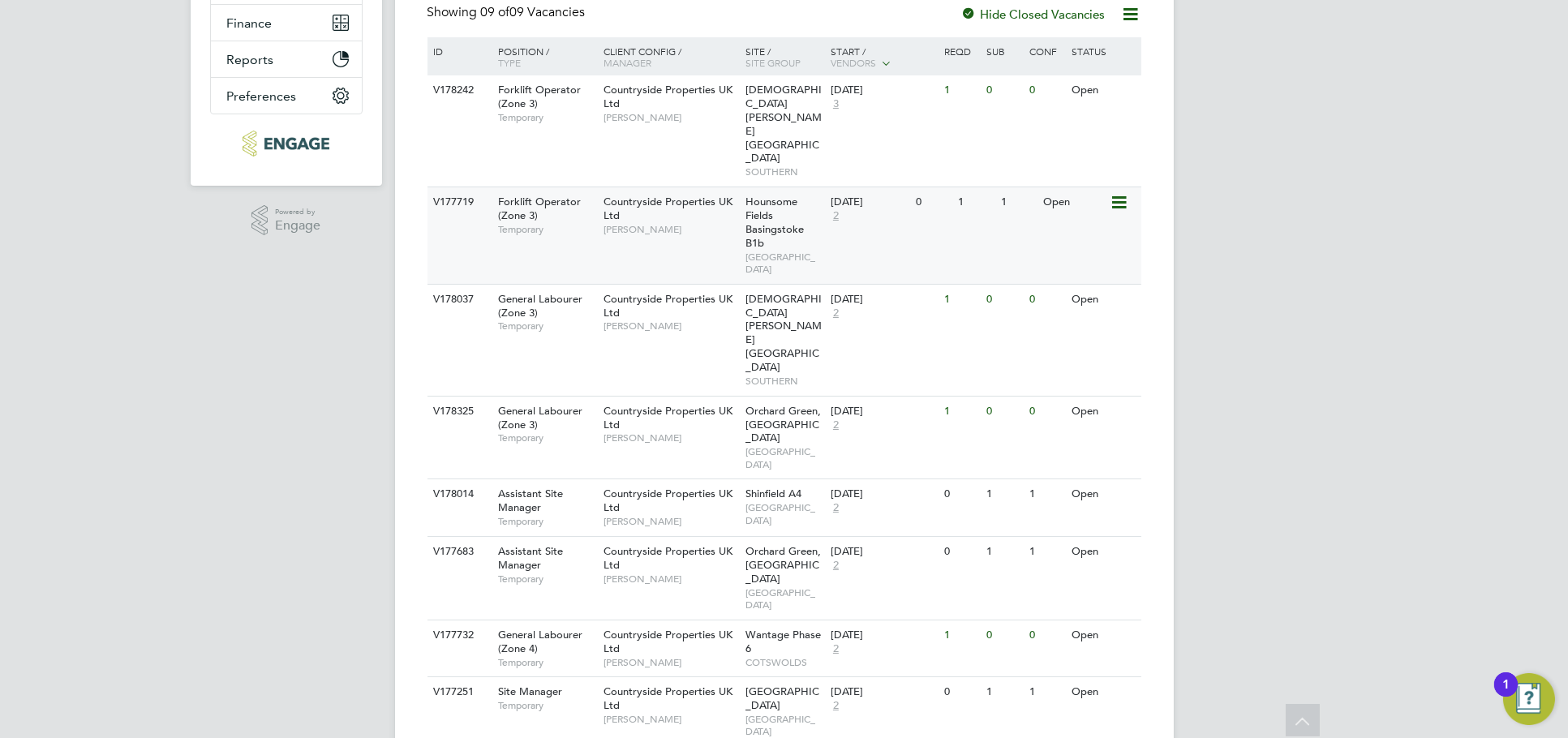
scroll to position [363, 0]
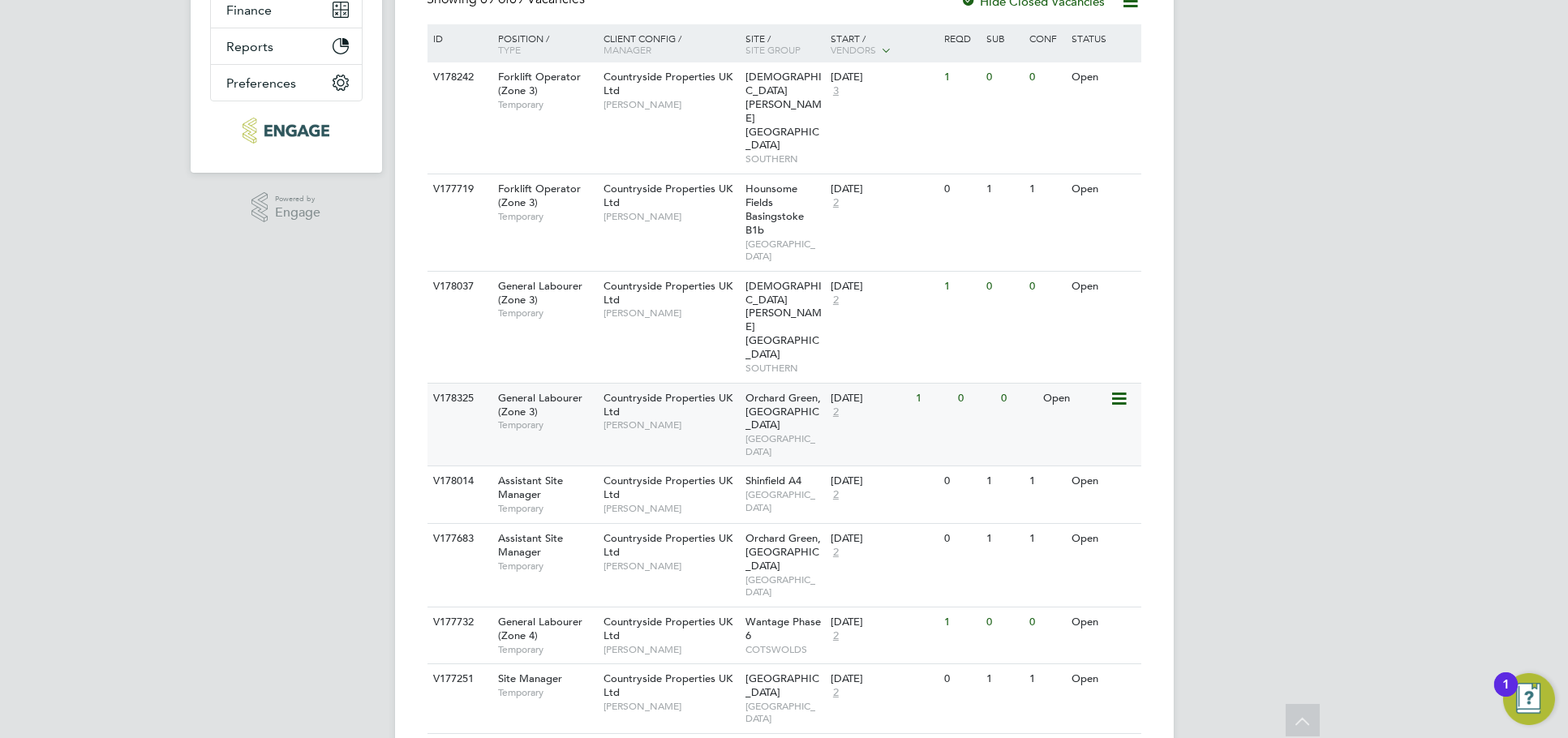
click at [1000, 383] on div "V178325 General Labourer (Zone 3) Temporary Countryside Properties UK Ltd Aaron…" at bounding box center [784, 425] width 713 height 84
click at [770, 104] on div "Church Crookham - Infra SOUTHERN" at bounding box center [784, 118] width 85 height 111
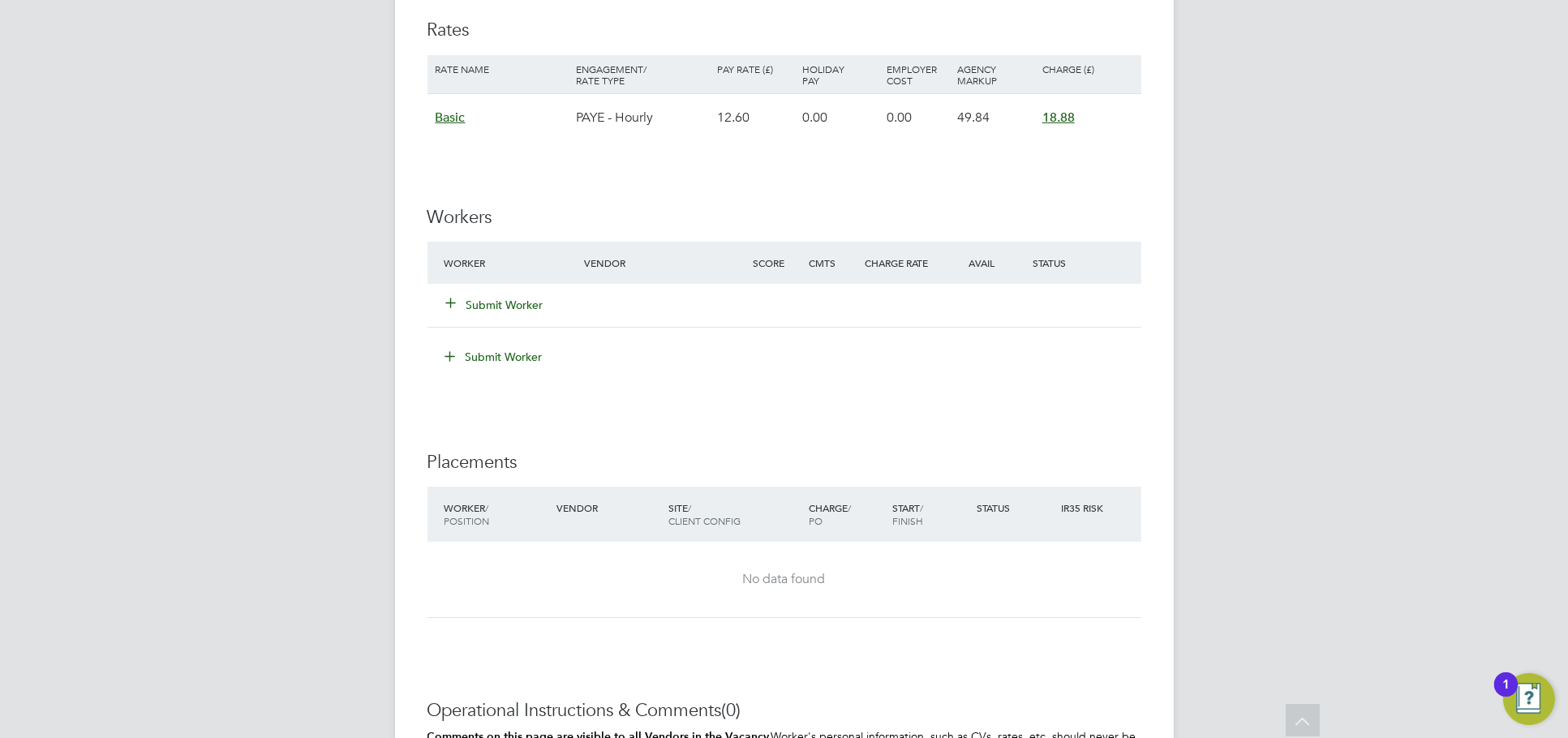
click at [530, 292] on div "Submit Worker" at bounding box center [524, 305] width 168 height 29
click at [519, 301] on button "Submit Worker" at bounding box center [496, 305] width 97 height 17
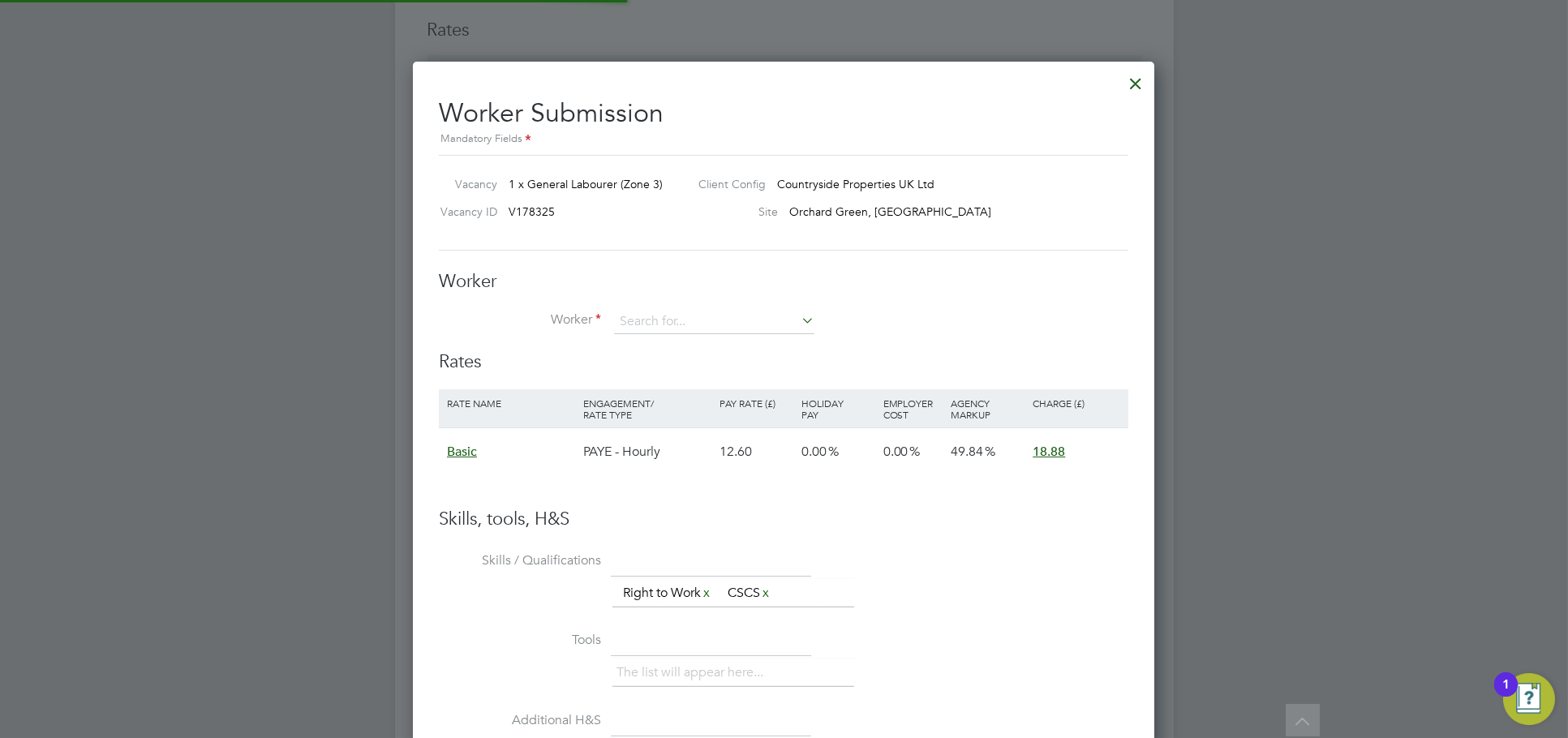
scroll to position [969, 742]
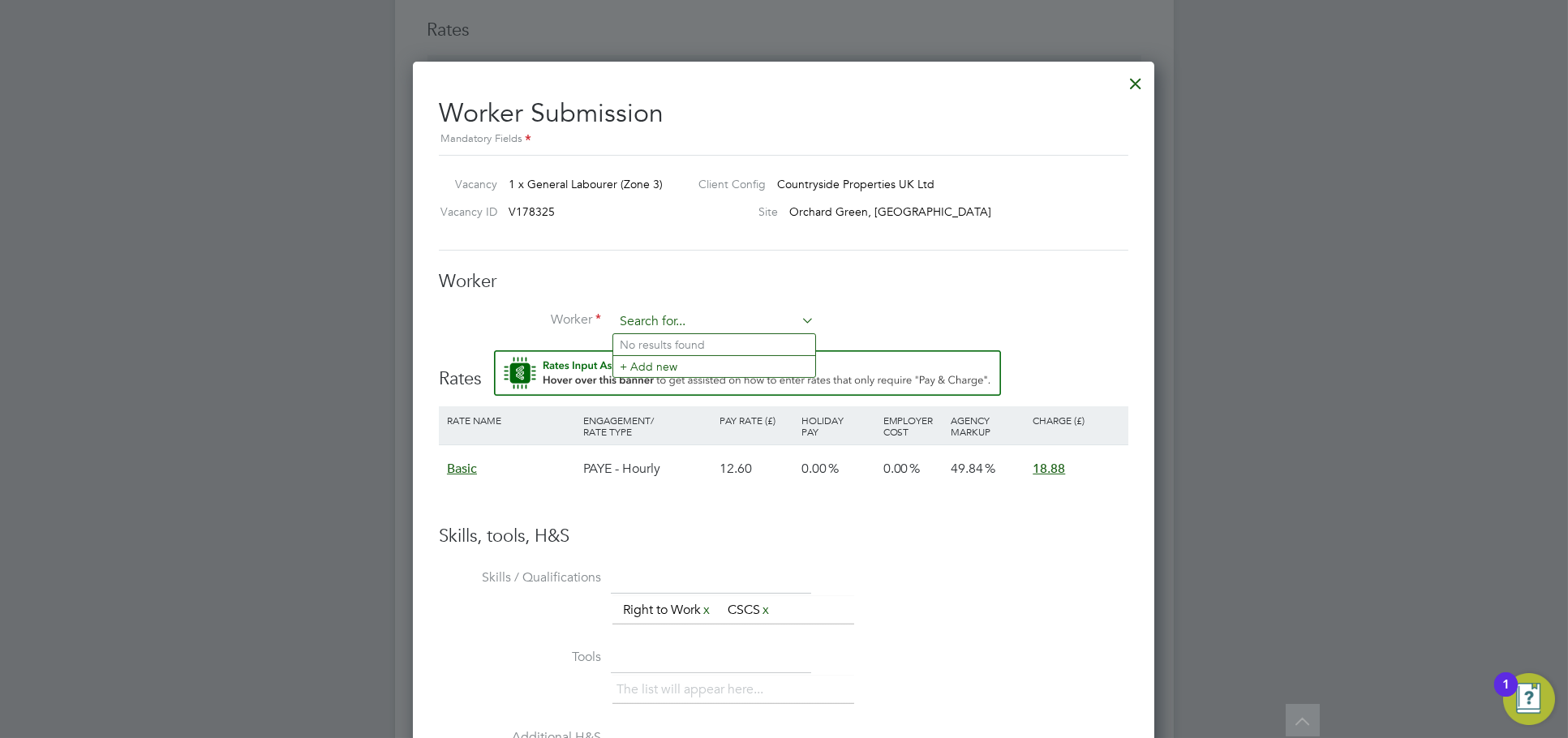
click at [655, 322] on input at bounding box center [714, 322] width 201 height 24
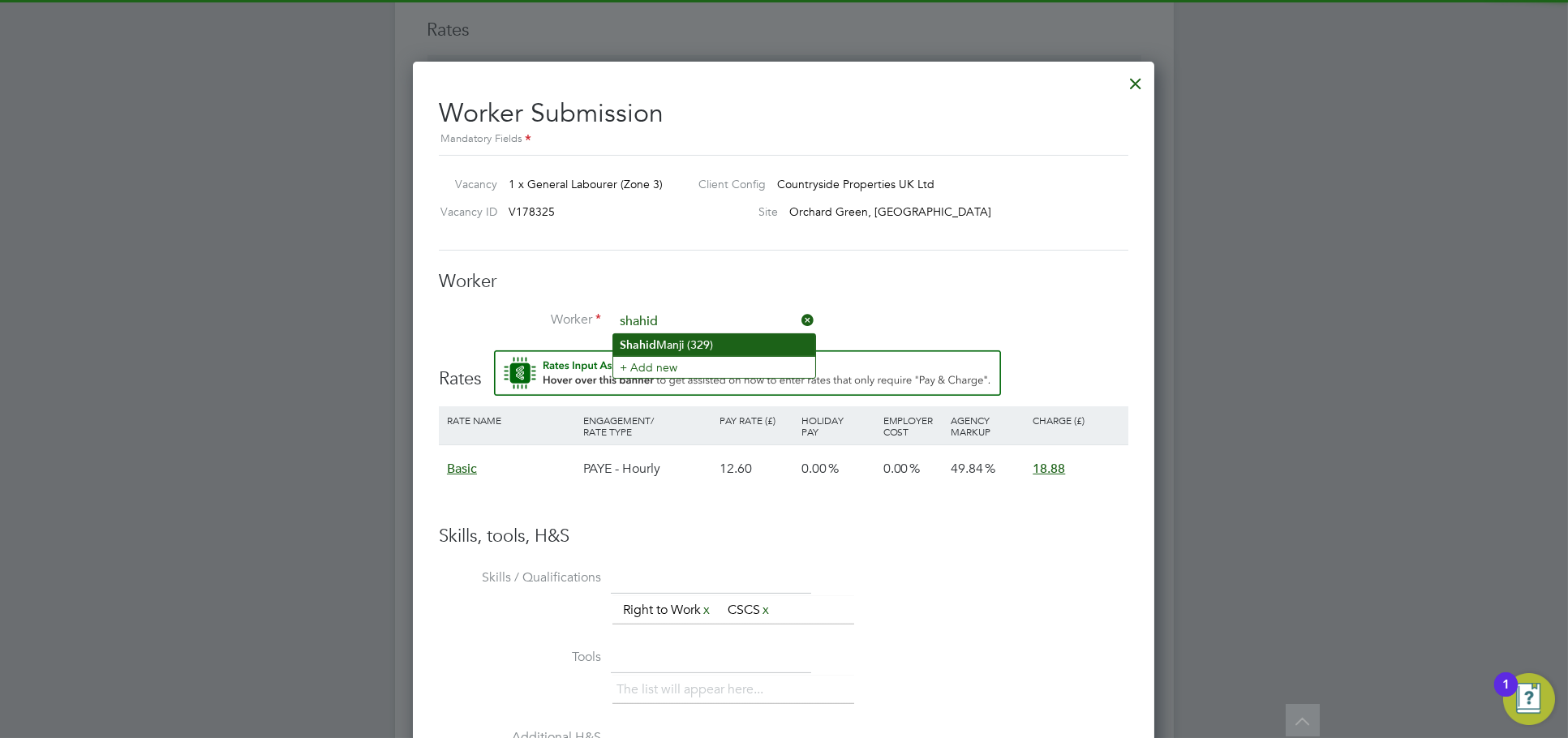
click at [694, 347] on li "Shahid Manji (329)" at bounding box center [713, 345] width 202 height 21
type input "Shahid Manji (329)"
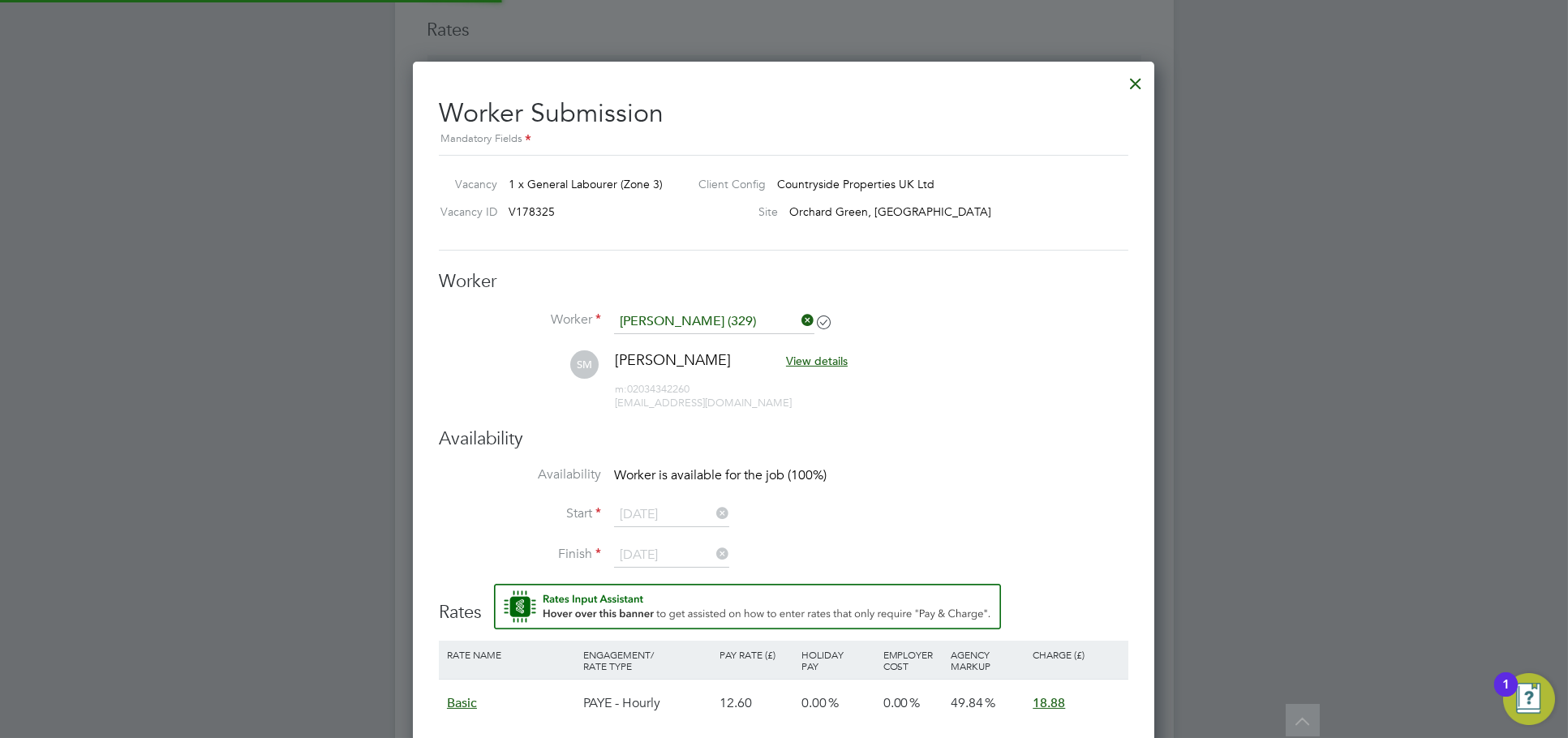
scroll to position [9, 8]
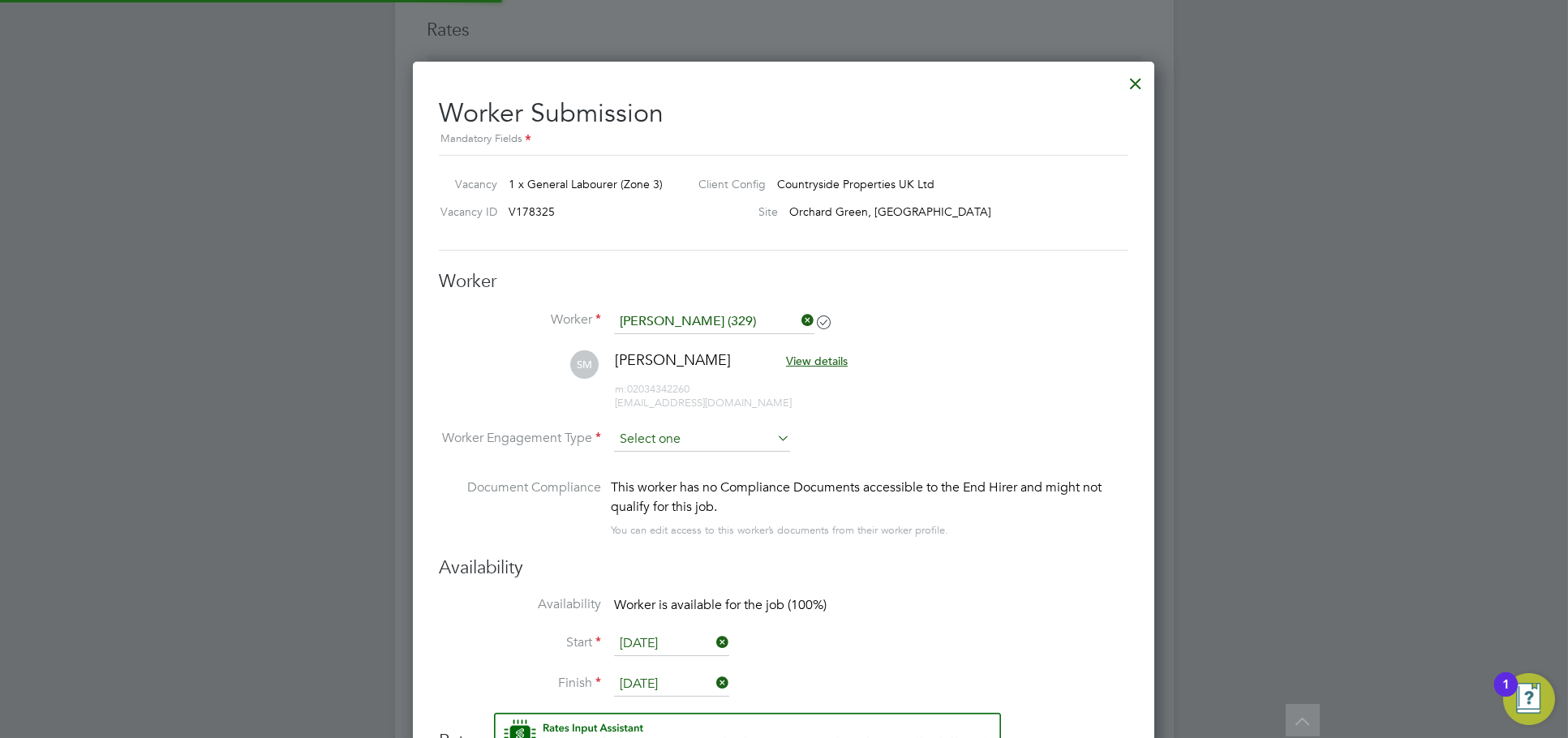
click at [669, 446] on input at bounding box center [702, 440] width 176 height 24
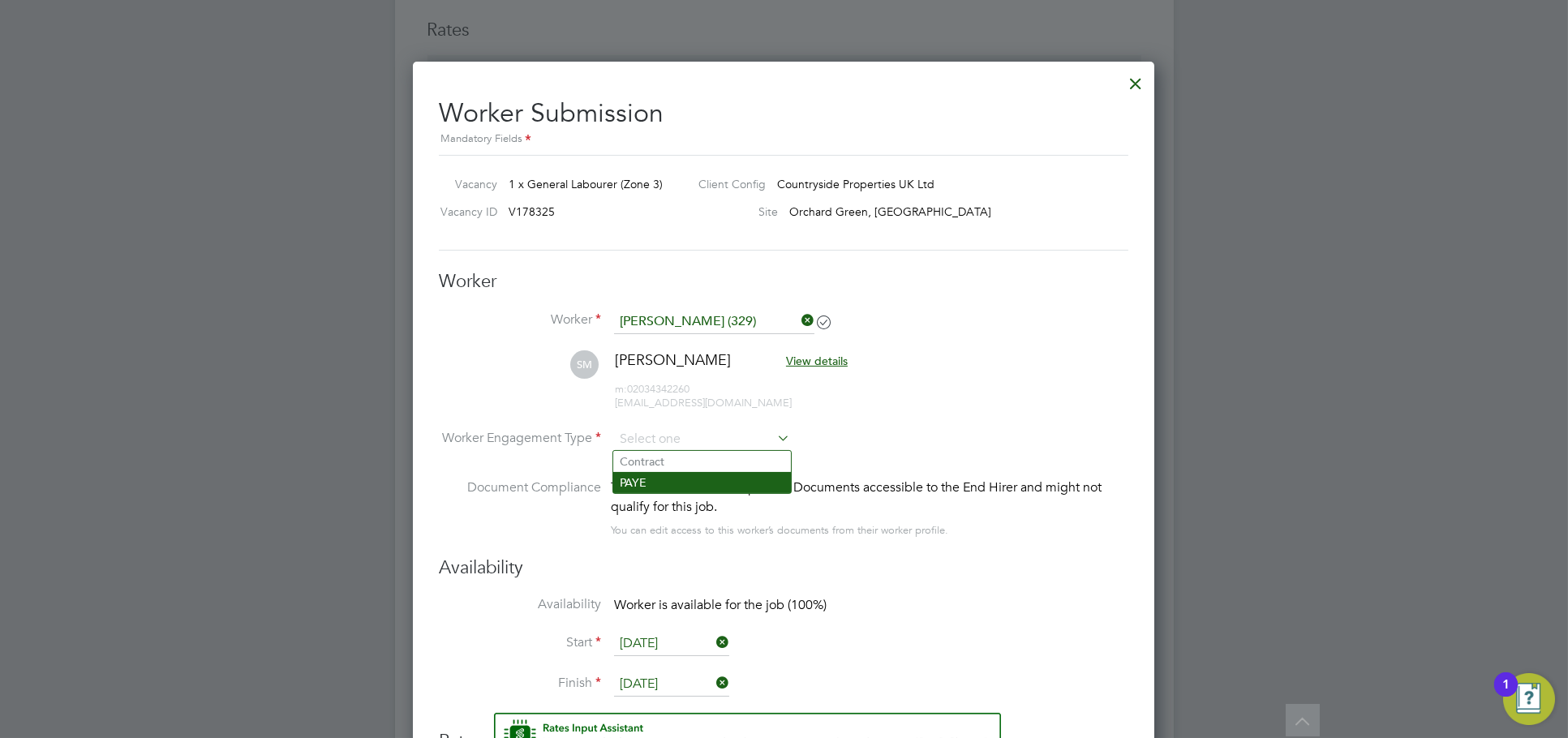
click at [674, 482] on li "PAYE" at bounding box center [702, 483] width 177 height 21
type input "PAYE"
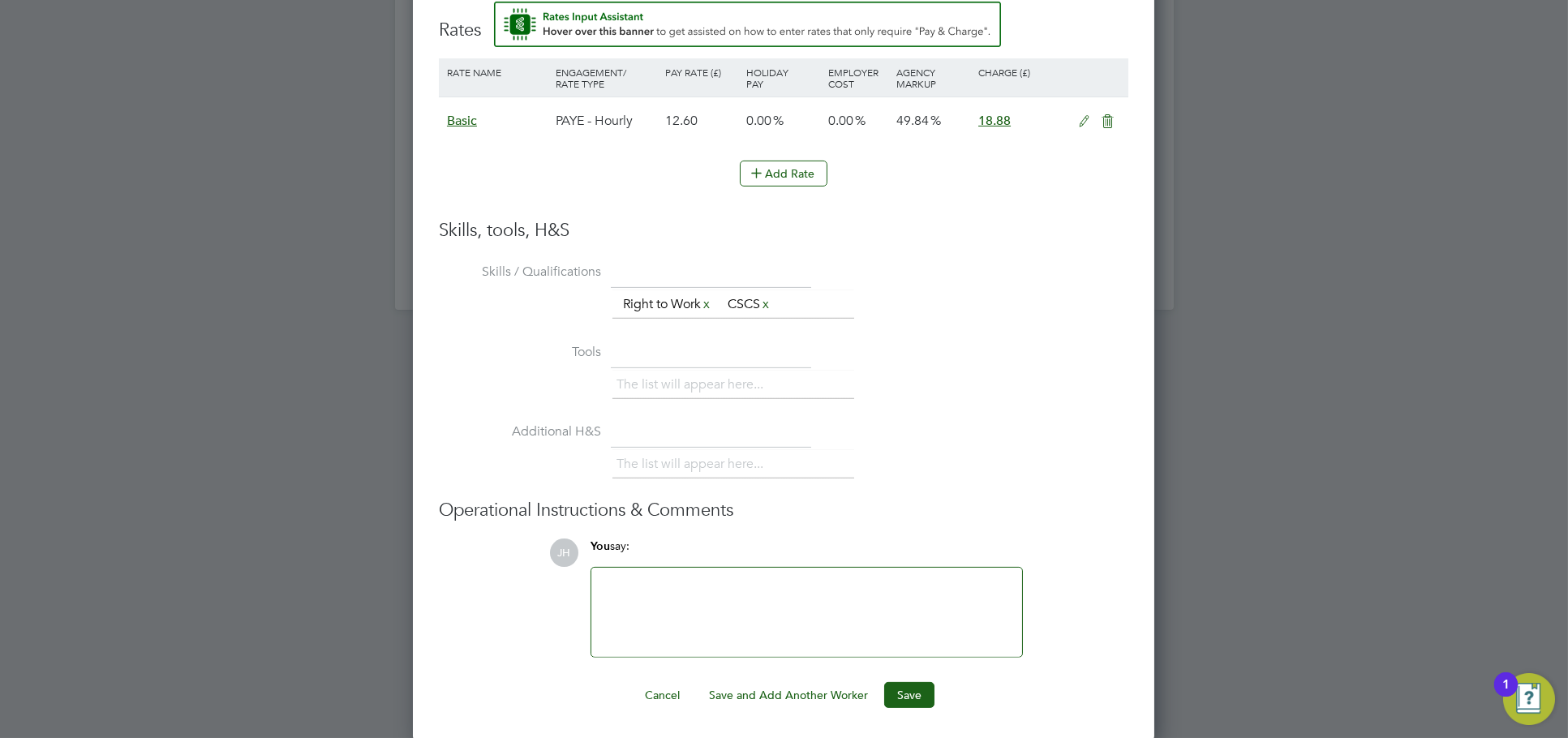
click at [904, 675] on ng-form "Worker Worker Shahid Manji (329) SM Shahid Manji View details m: 02034342260 sh…" at bounding box center [783, 133] width 689 height 1149
click at [906, 689] on button "Save" at bounding box center [909, 695] width 51 height 26
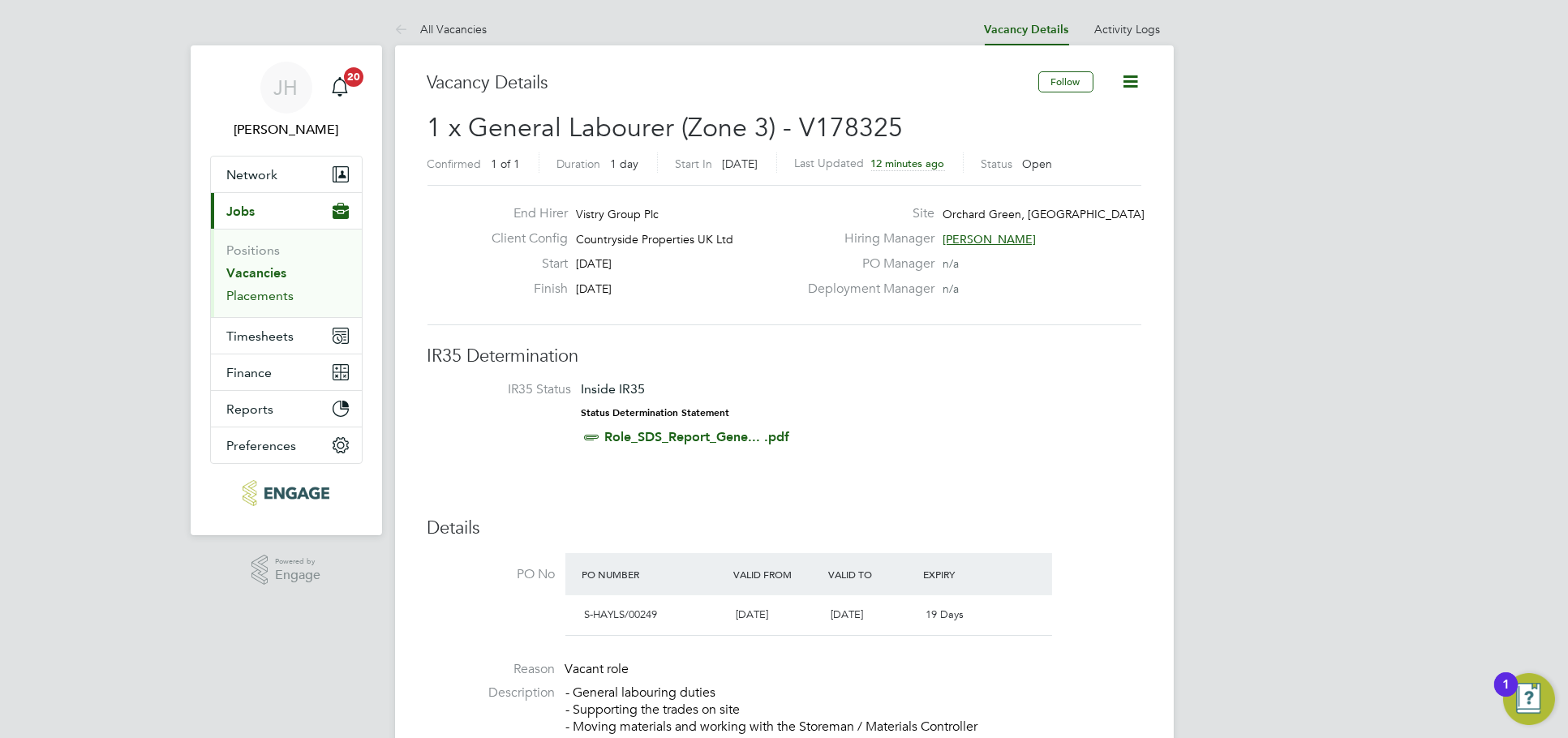
click at [281, 292] on link "Placements" at bounding box center [260, 295] width 67 height 16
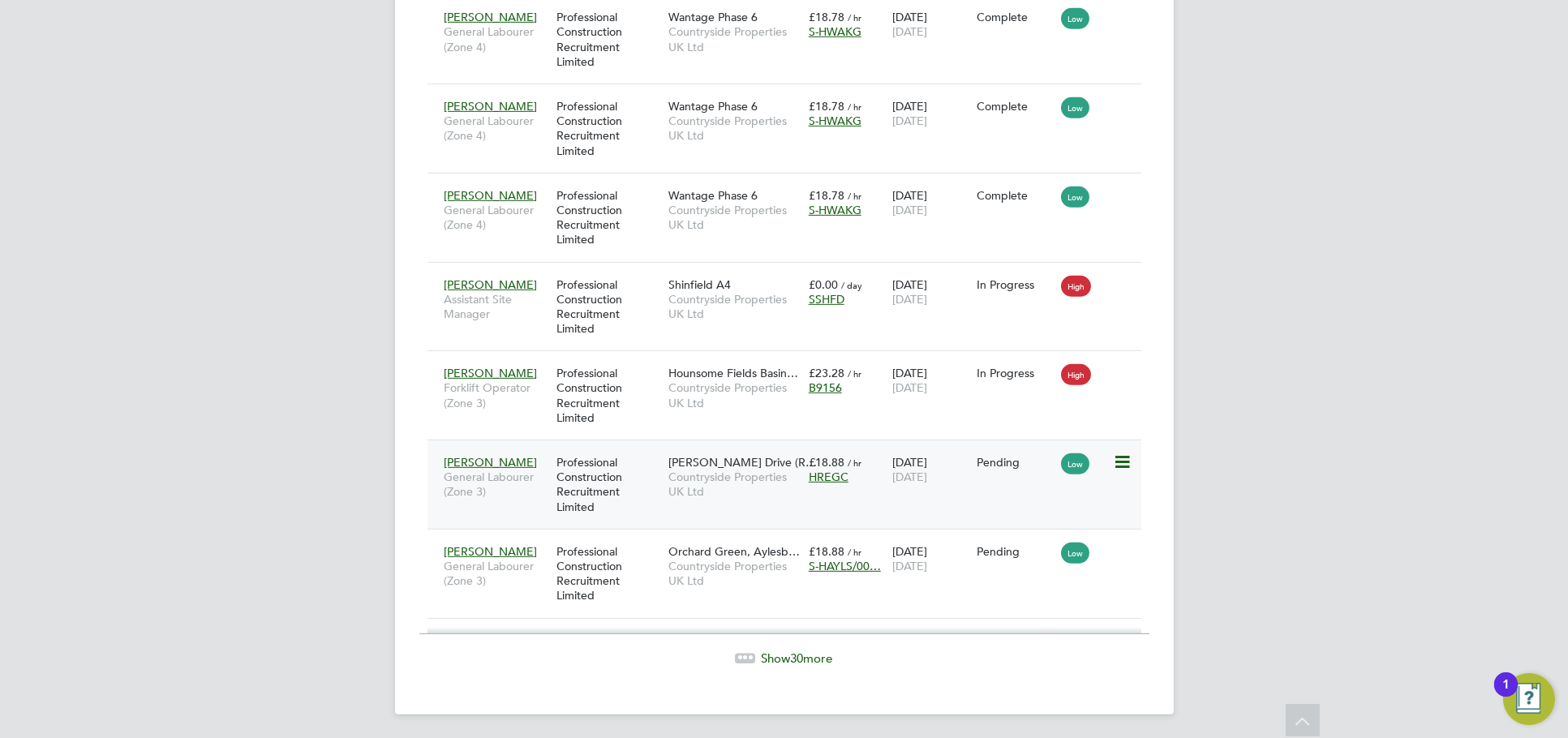
click at [705, 473] on span "Countryside Properties UK Ltd" at bounding box center [735, 485] width 133 height 29
click at [1119, 465] on icon at bounding box center [1121, 462] width 17 height 19
click at [1061, 566] on li "Start" at bounding box center [1070, 562] width 115 height 22
type input "[PERSON_NAME]"
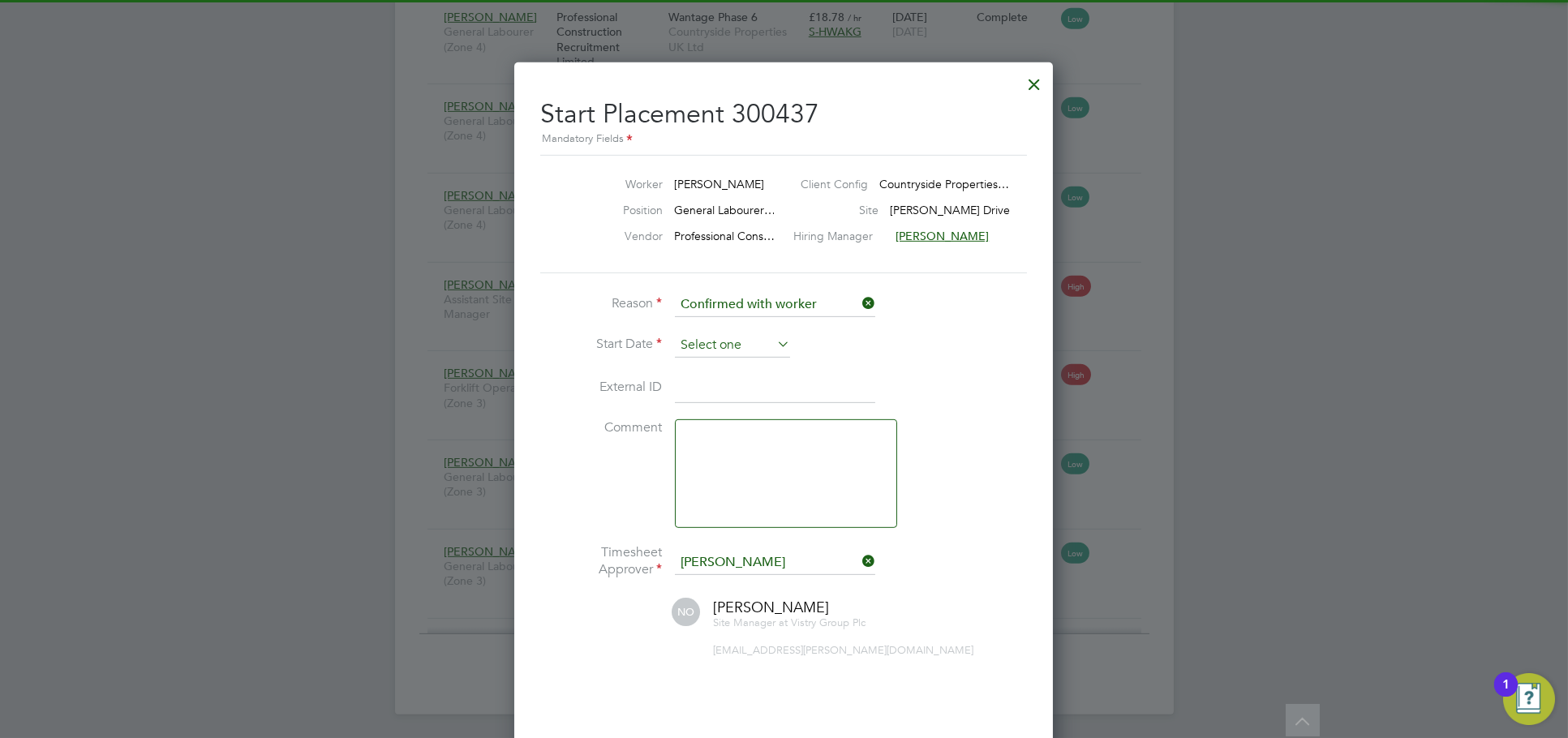
click at [731, 344] on input at bounding box center [732, 345] width 115 height 24
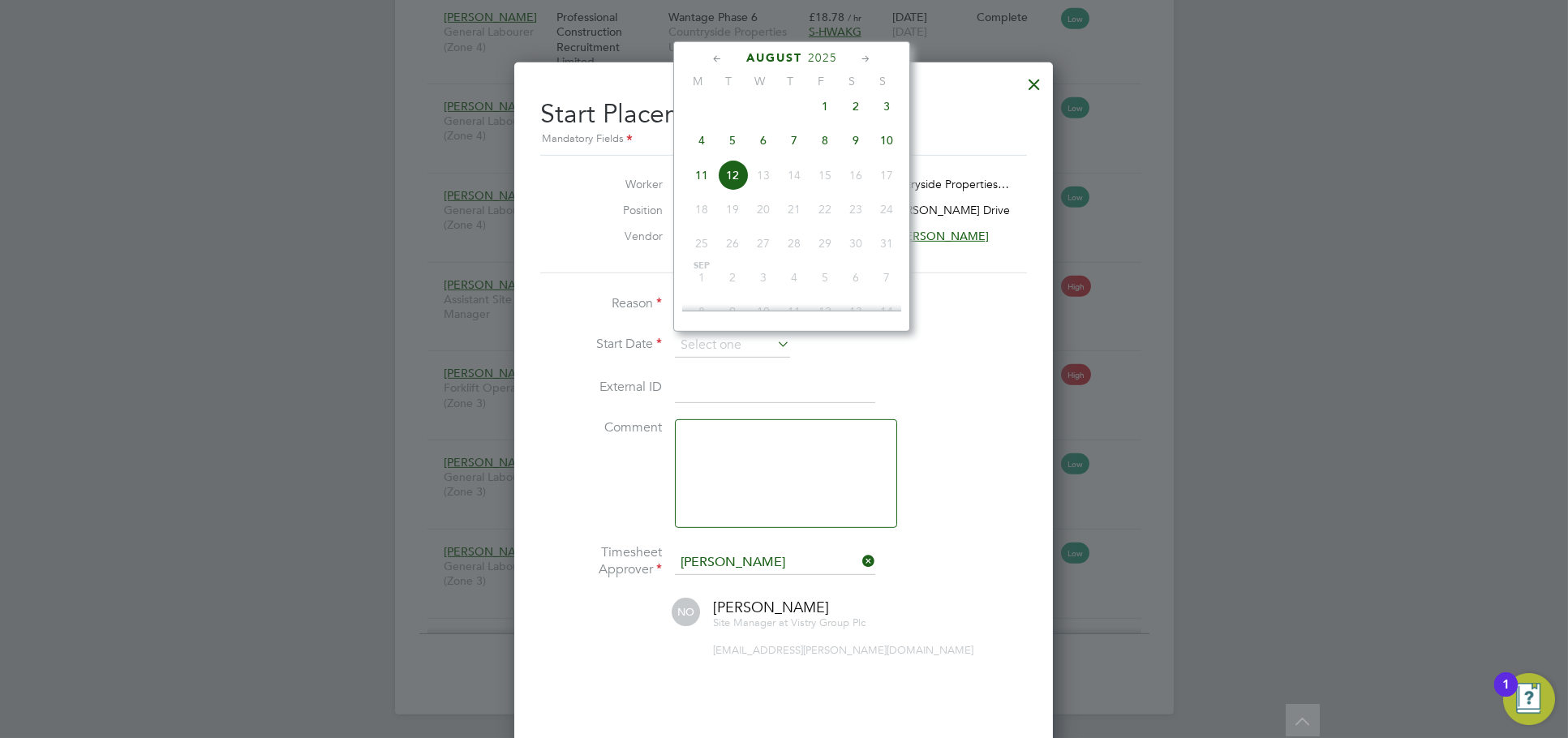
click at [704, 156] on span "4" at bounding box center [702, 140] width 31 height 31
type input "[DATE]"
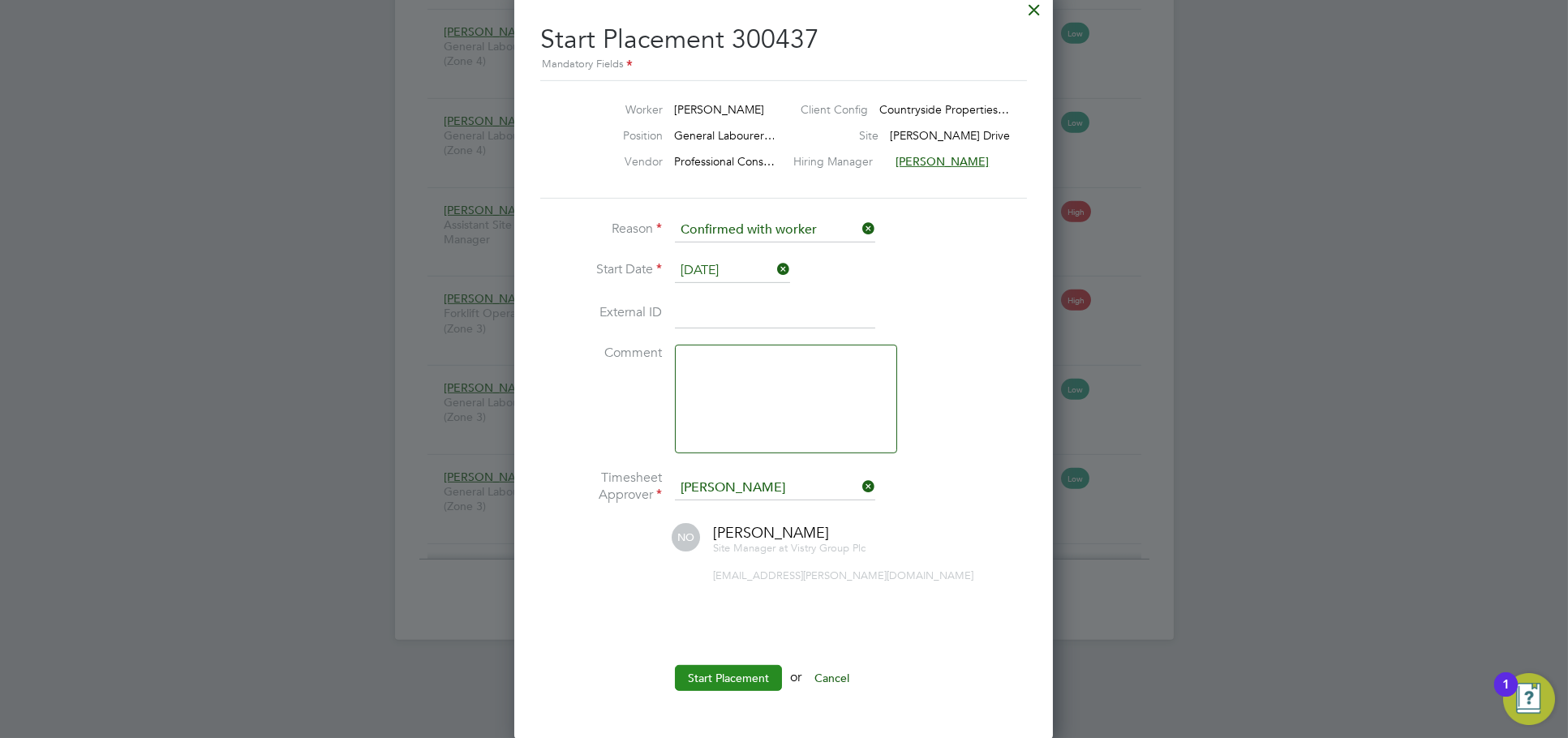
click at [742, 670] on button "Start Placement" at bounding box center [728, 678] width 107 height 26
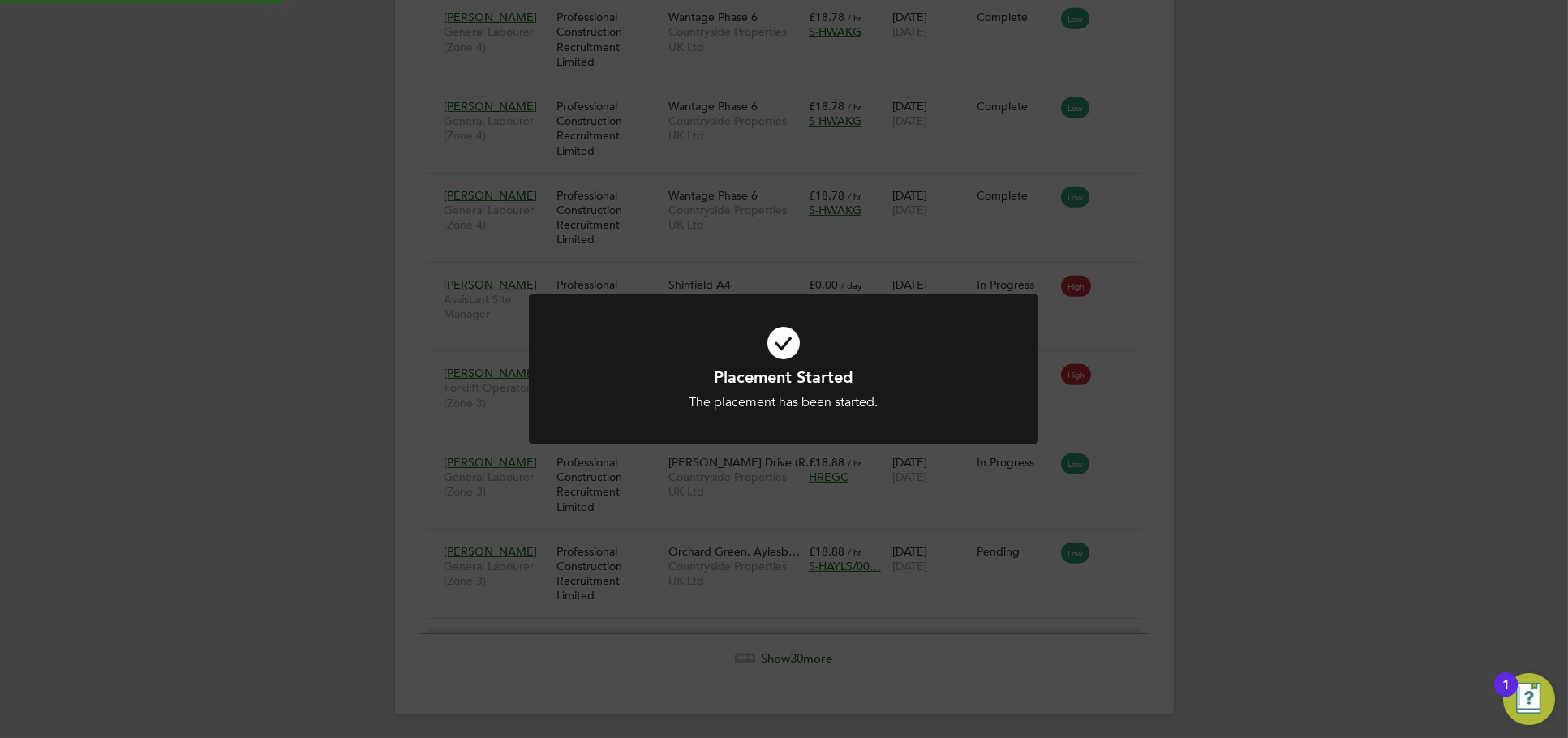
click at [1223, 532] on div "Placement Started The placement has been started. Cancel Okay" at bounding box center [784, 369] width 1568 height 738
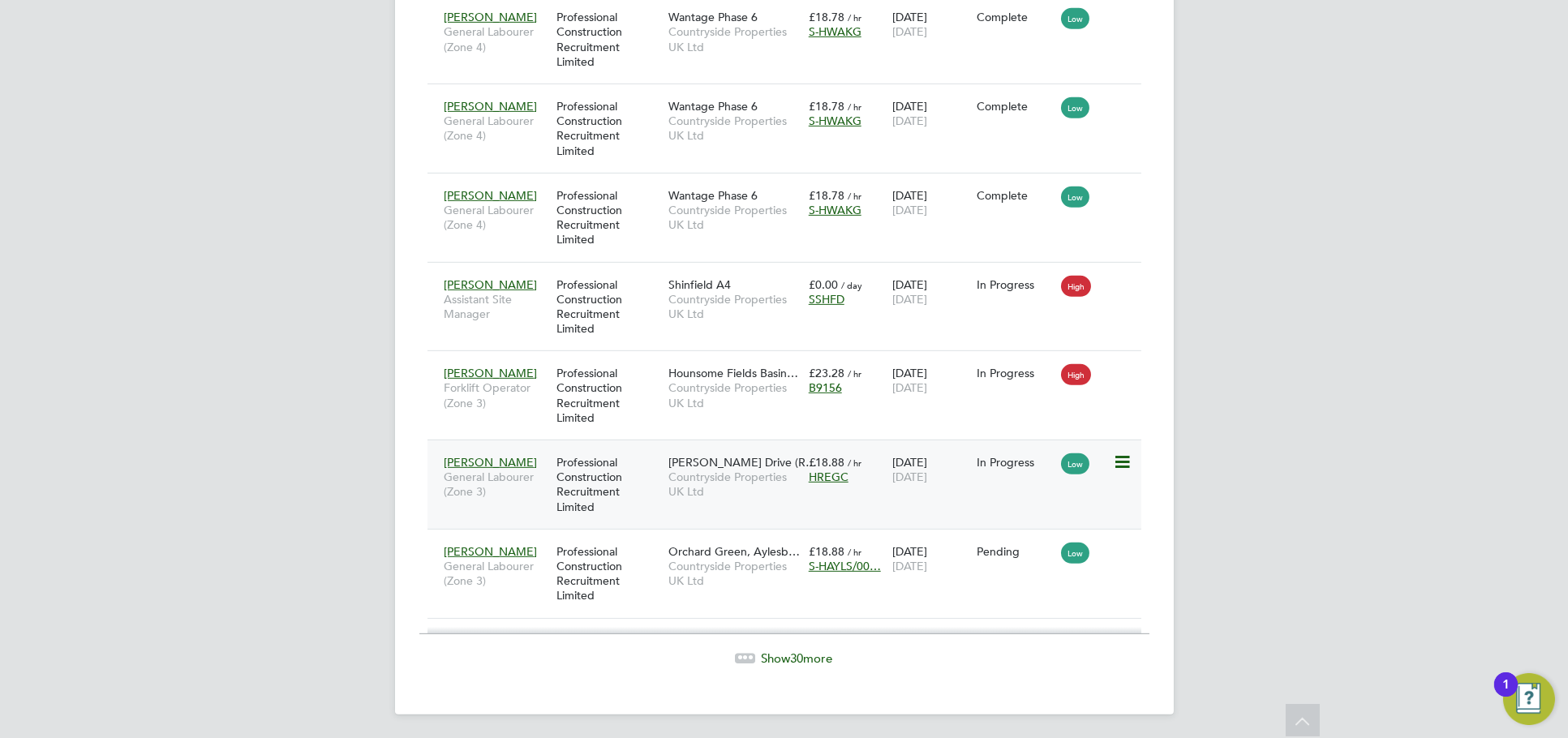
click at [1121, 465] on icon at bounding box center [1121, 462] width 17 height 19
click at [1120, 550] on icon at bounding box center [1121, 552] width 17 height 19
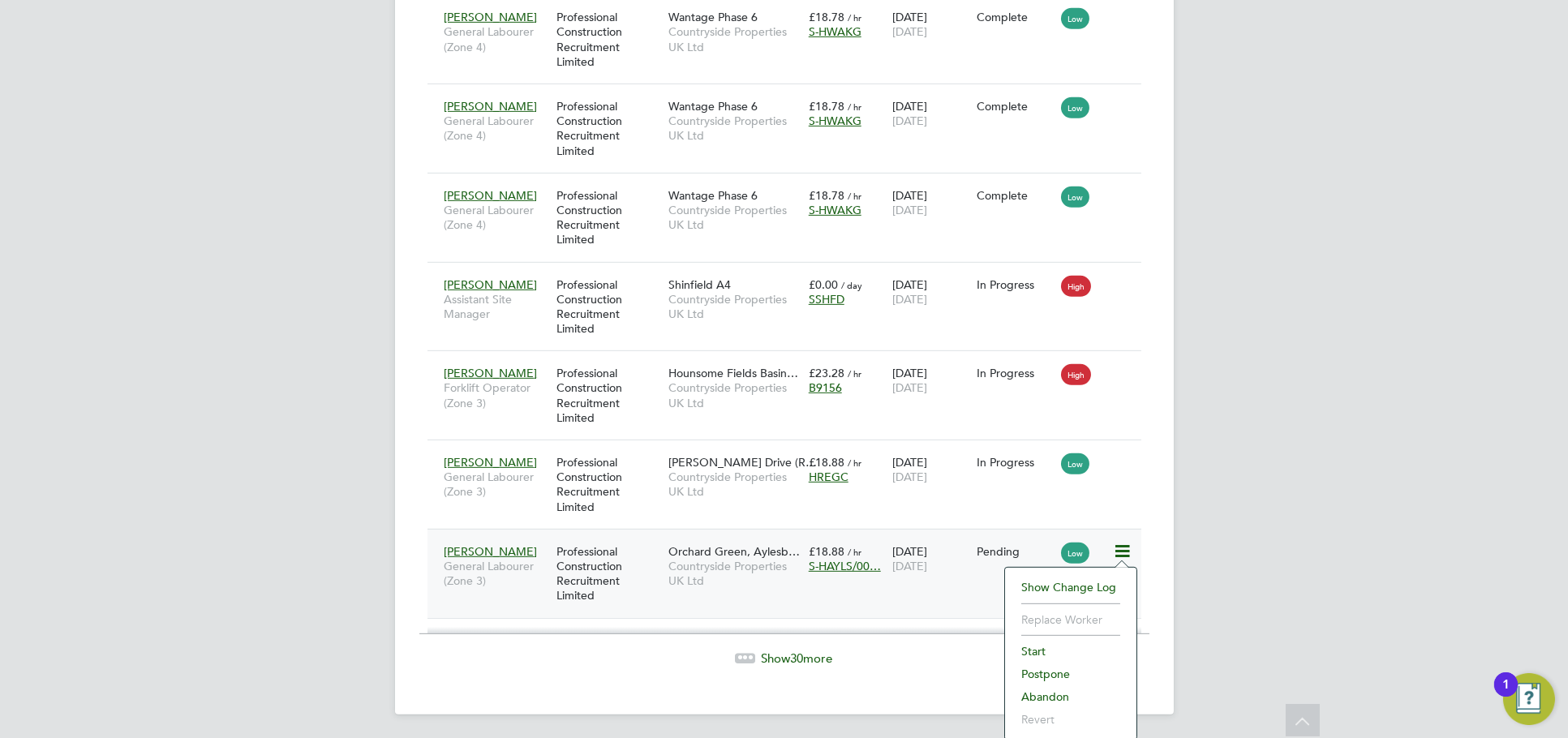
click at [1043, 651] on li "Start" at bounding box center [1070, 651] width 115 height 22
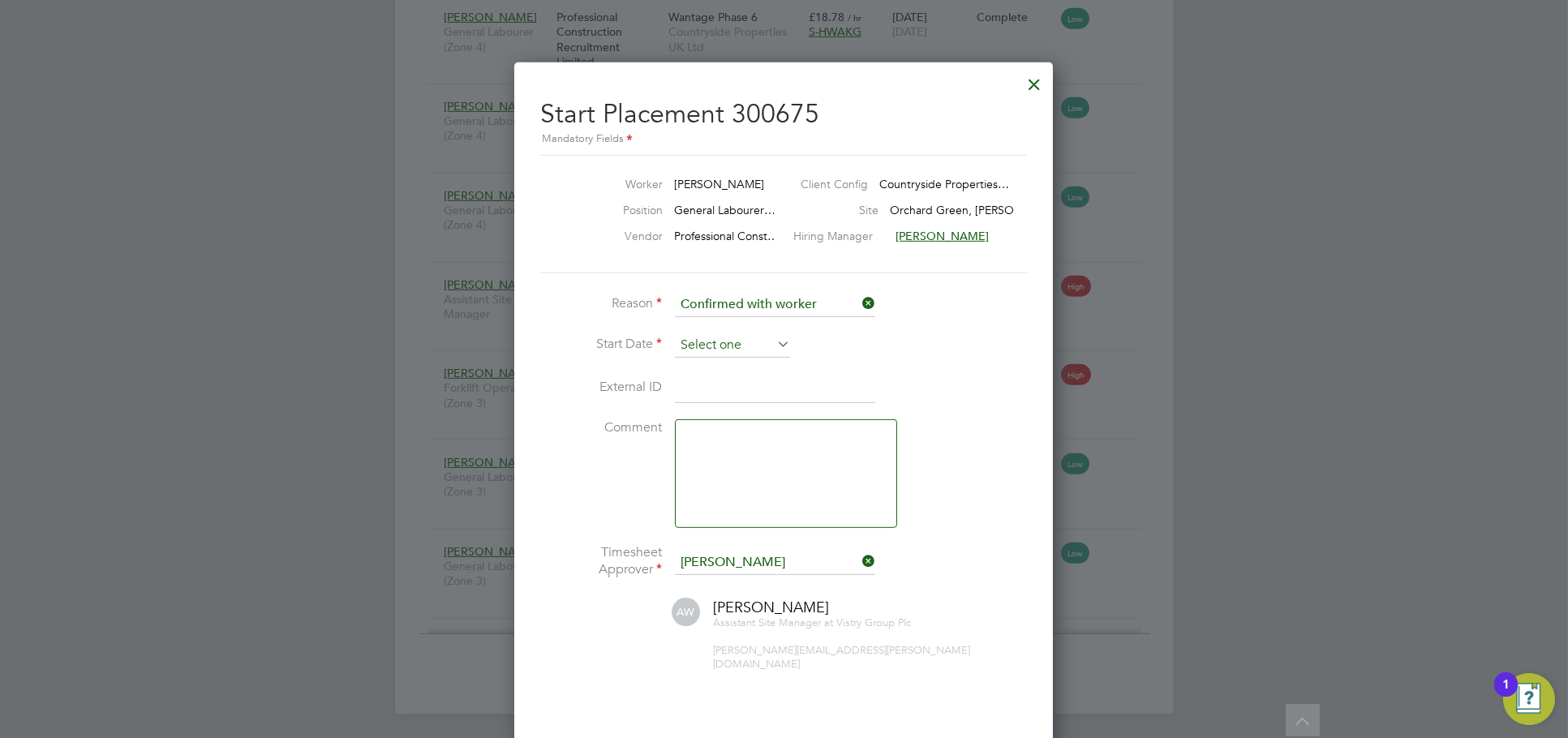
click at [751, 341] on input at bounding box center [732, 345] width 115 height 24
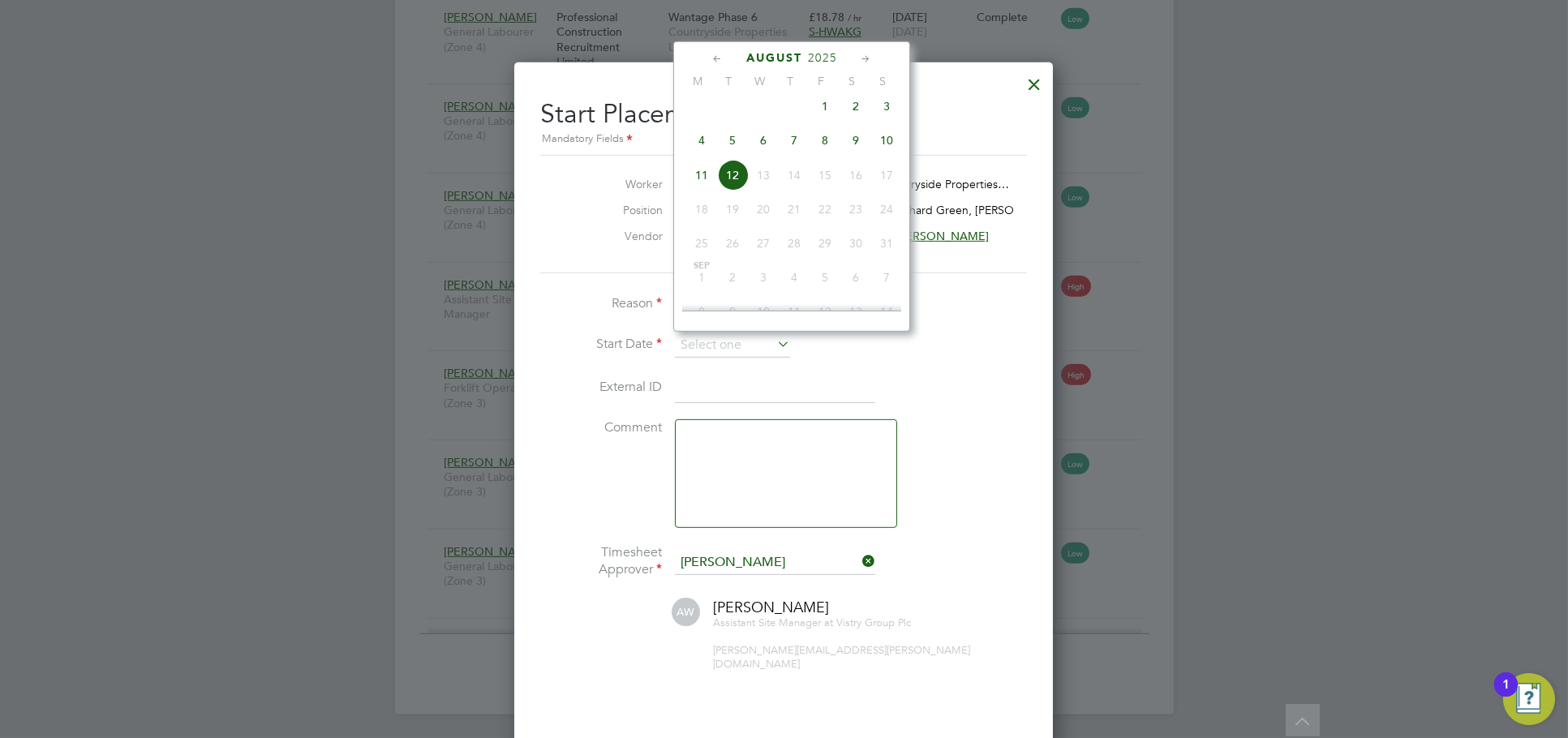
click at [697, 156] on span "4" at bounding box center [702, 140] width 31 height 31
type input "[DATE]"
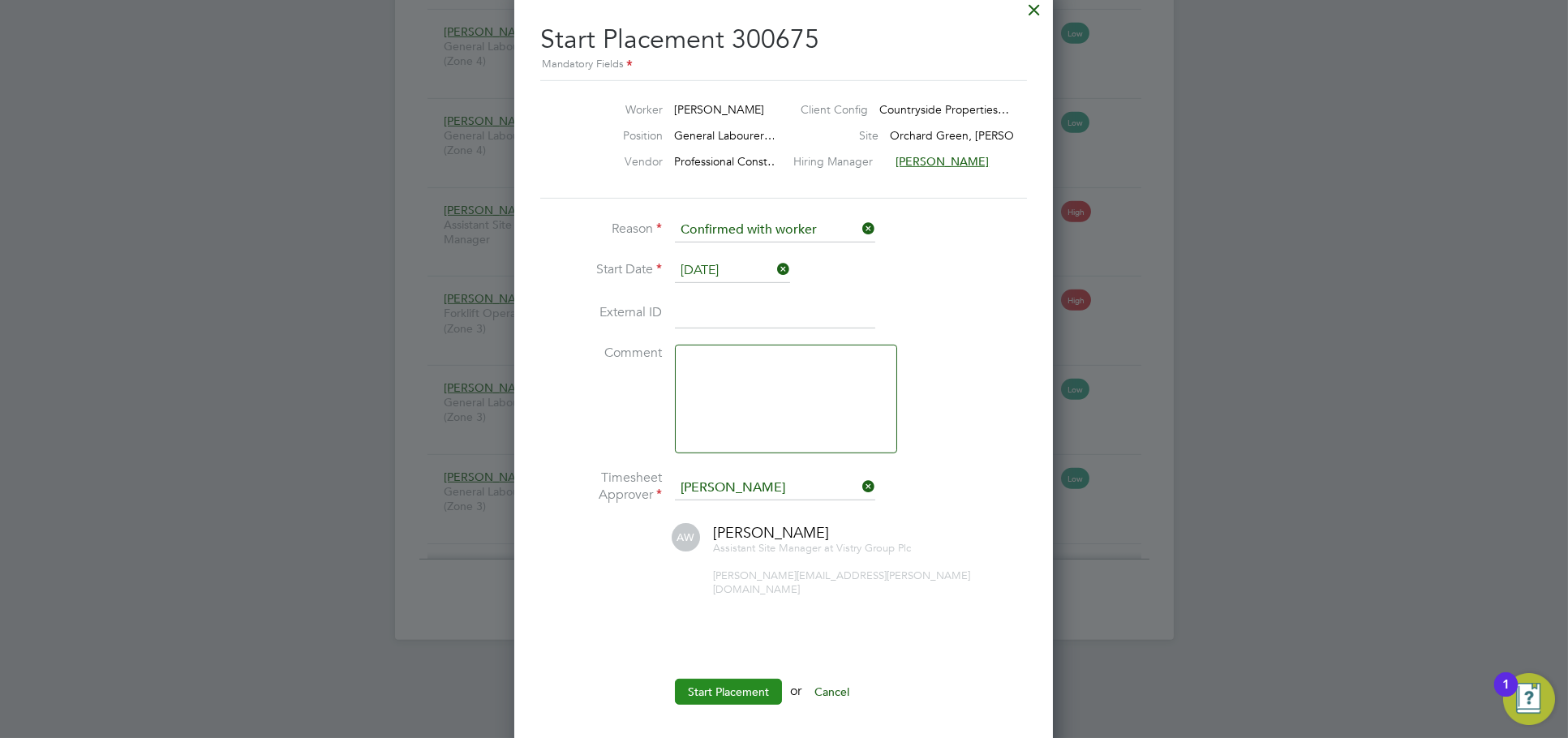
click at [744, 680] on button "Start Placement" at bounding box center [728, 692] width 107 height 26
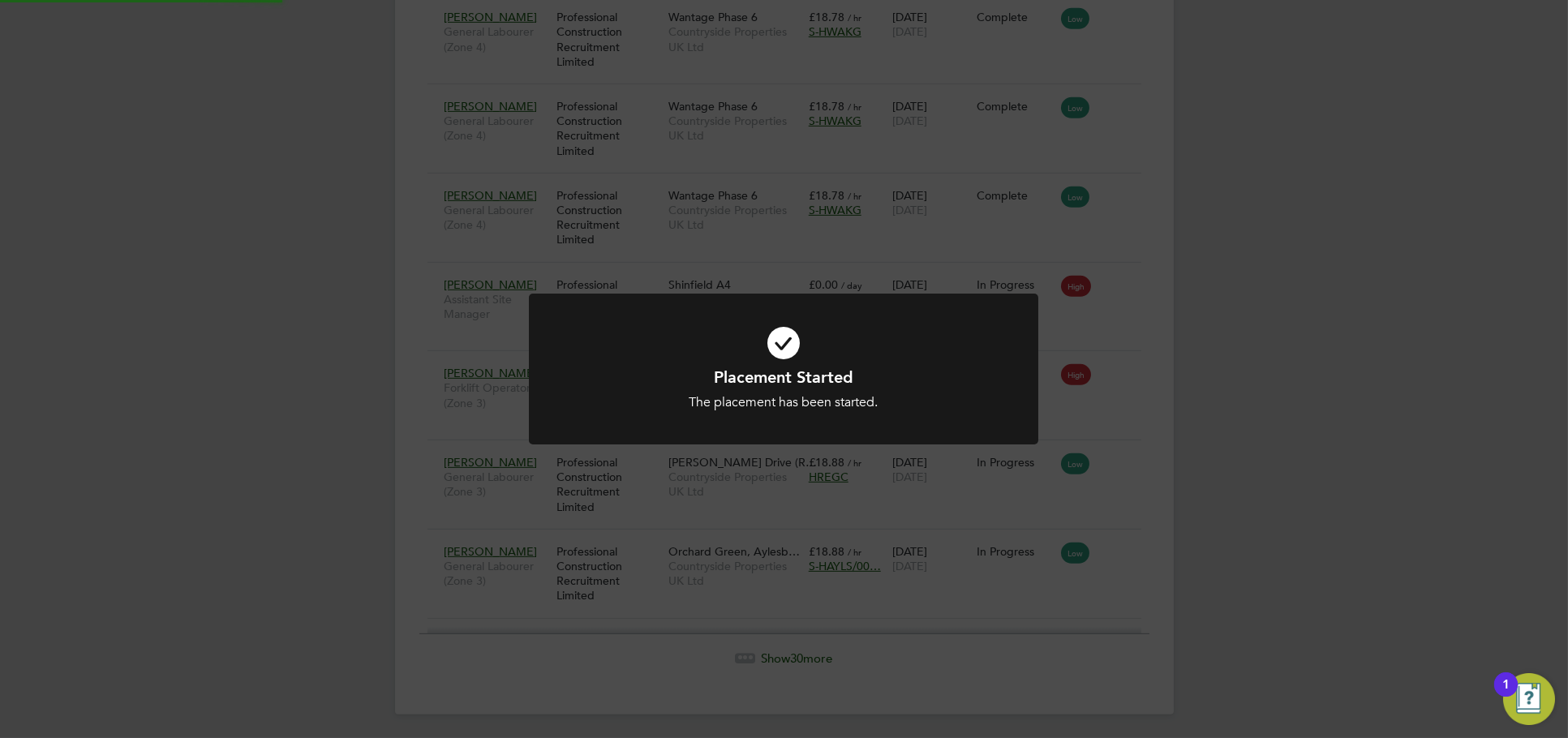
click at [1336, 498] on div "Placement Started The placement has been started. Cancel Okay" at bounding box center [784, 369] width 1568 height 738
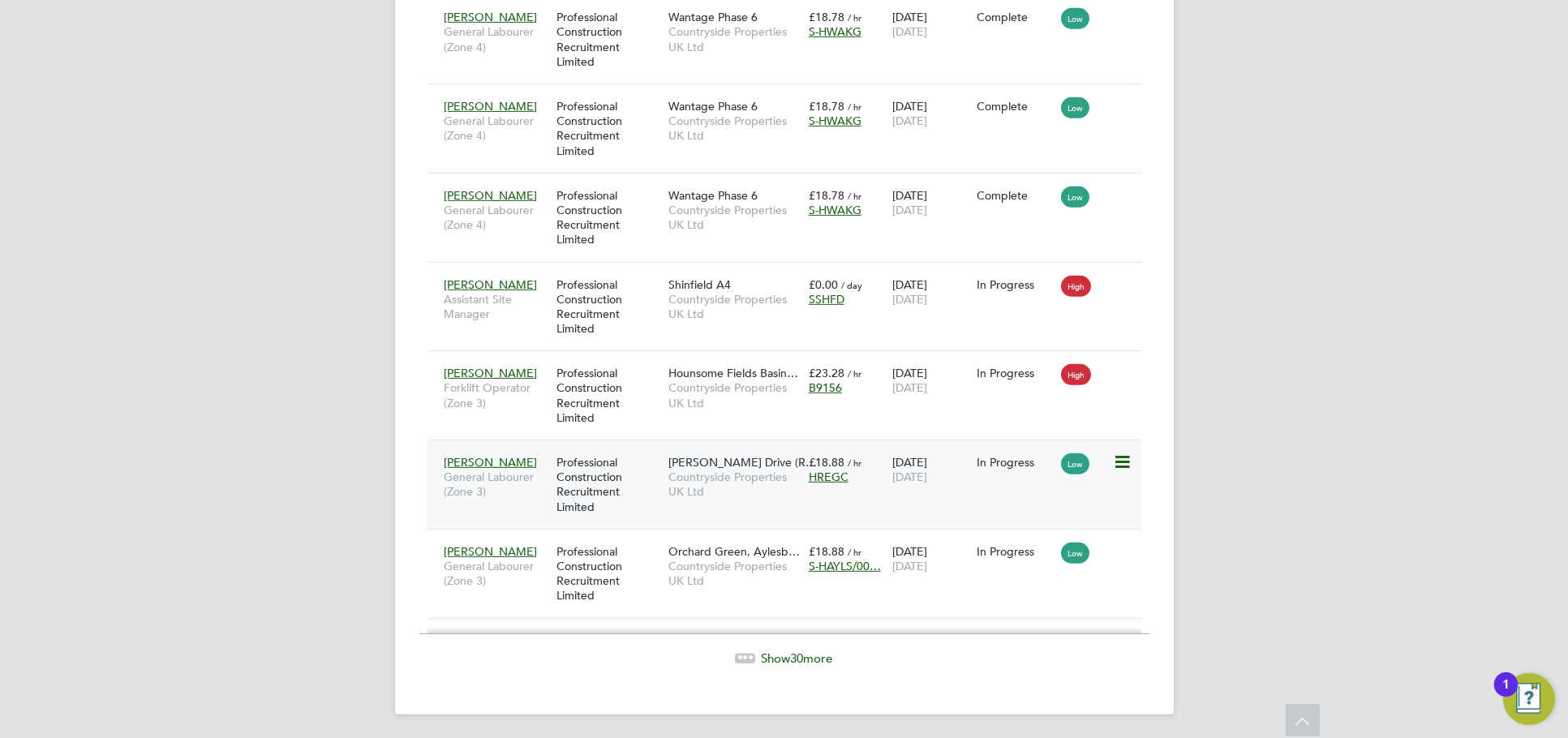
click at [944, 483] on div "04 Aug 2025 12 Aug 2025" at bounding box center [930, 470] width 85 height 46
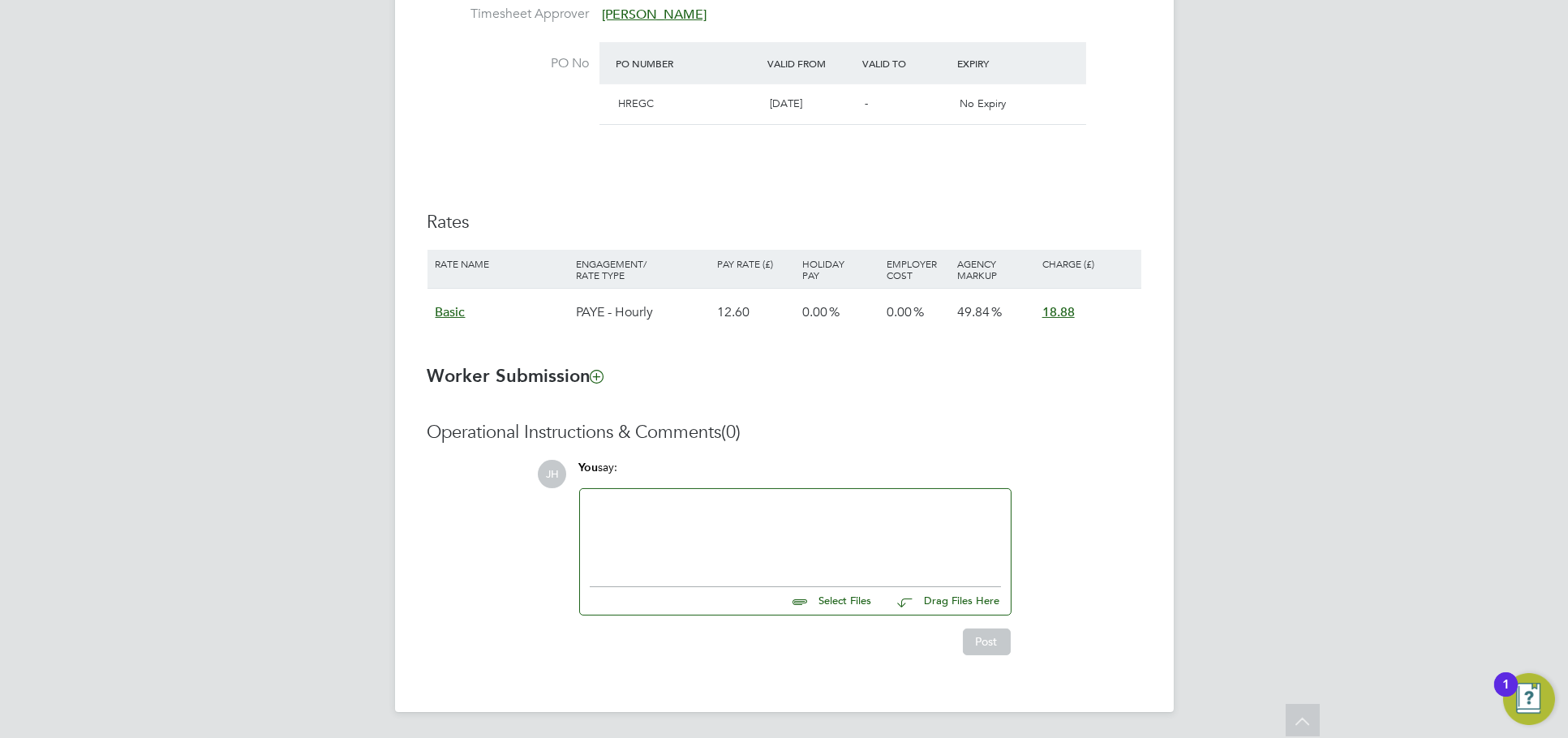
scroll to position [487, 0]
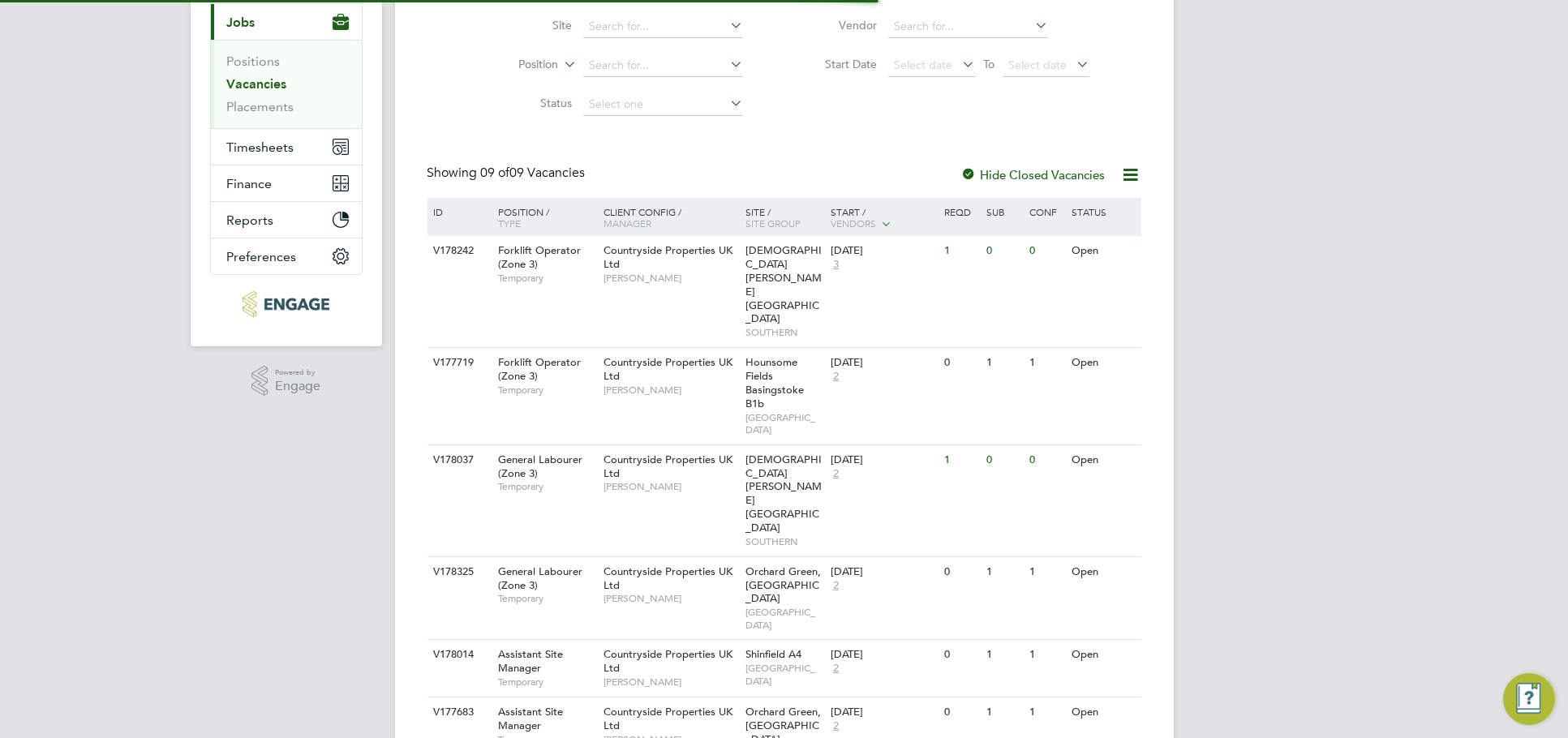
scroll to position [363, 0]
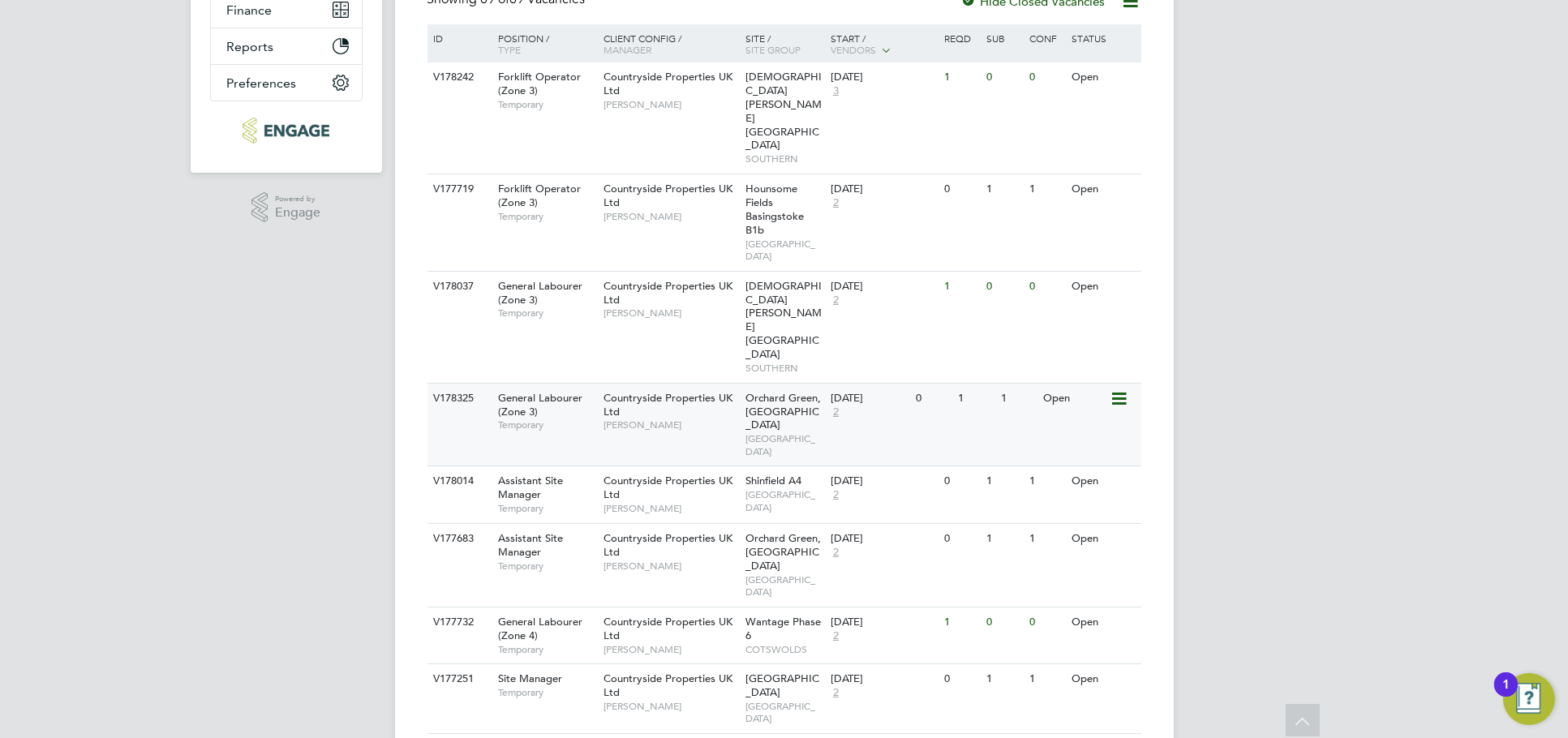
click at [1063, 383] on div "V178325 General Labourer (Zone 3) Temporary Countryside Properties UK Ltd [PERS…" at bounding box center [784, 425] width 713 height 84
click at [1267, 273] on div "[PERSON_NAME] Notifications 20 Applications: Network Team Members Businesses Si…" at bounding box center [784, 256] width 1568 height 1239
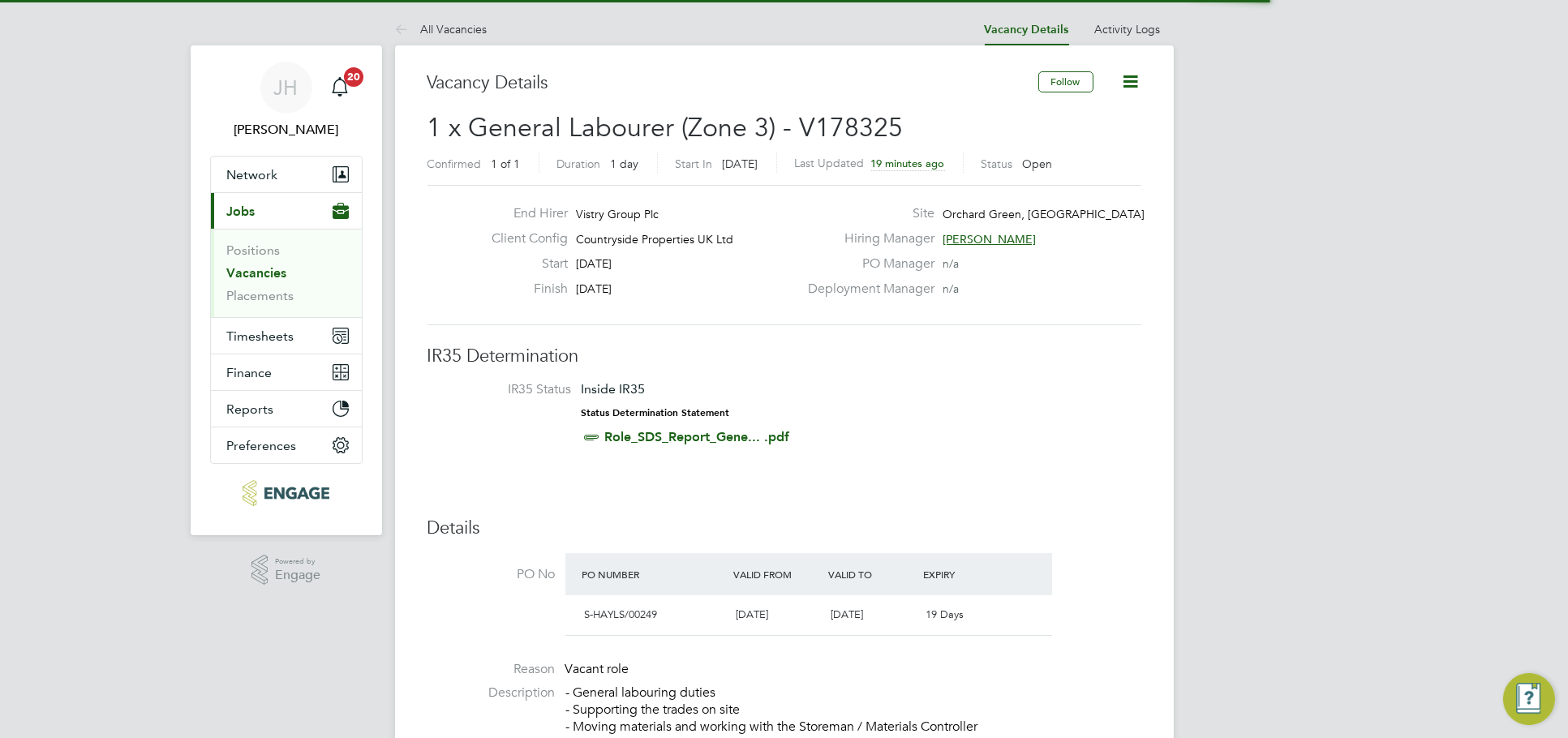
click at [1138, 76] on icon at bounding box center [1130, 81] width 20 height 20
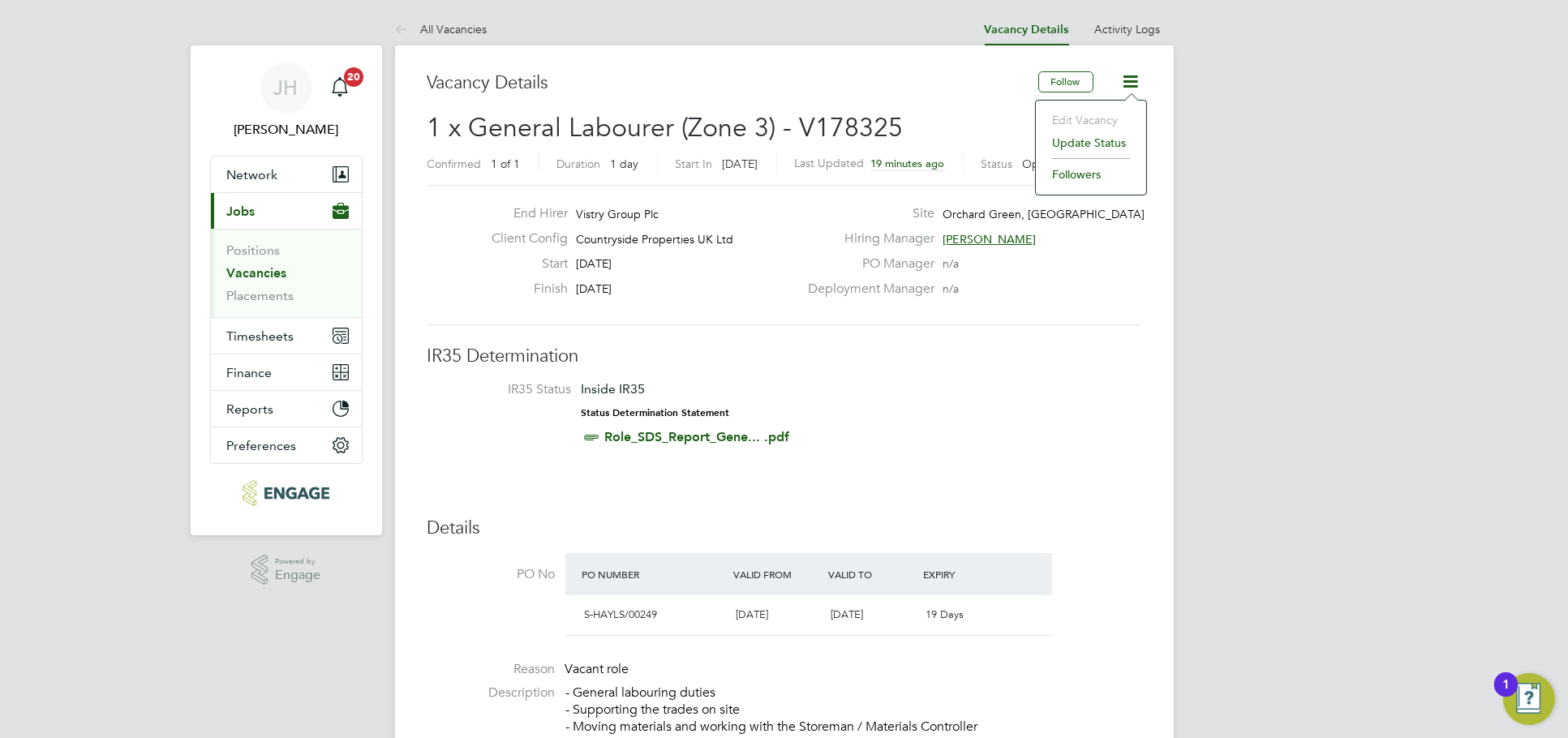
click at [1089, 136] on li "Update Status" at bounding box center [1090, 142] width 95 height 22
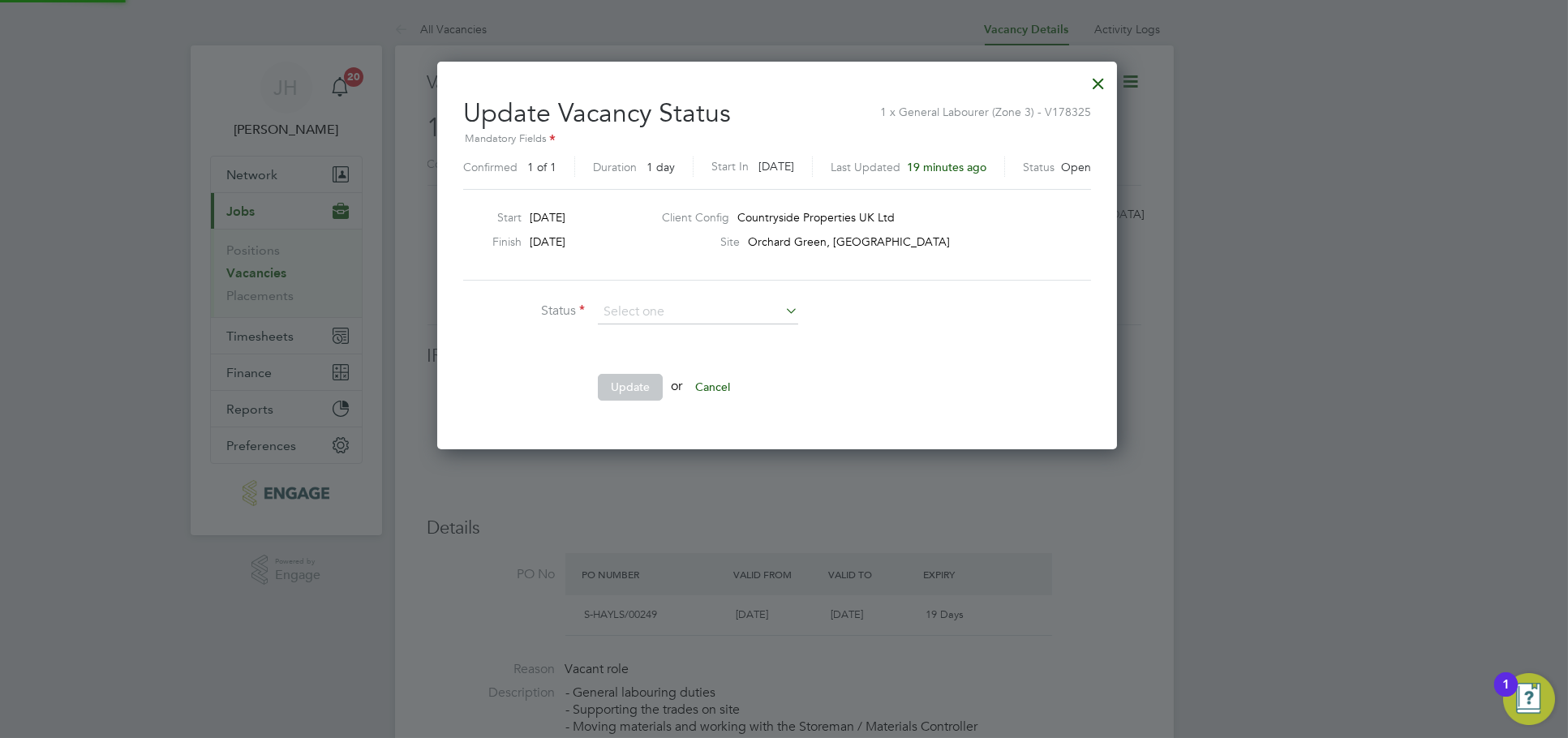
scroll to position [8, 8]
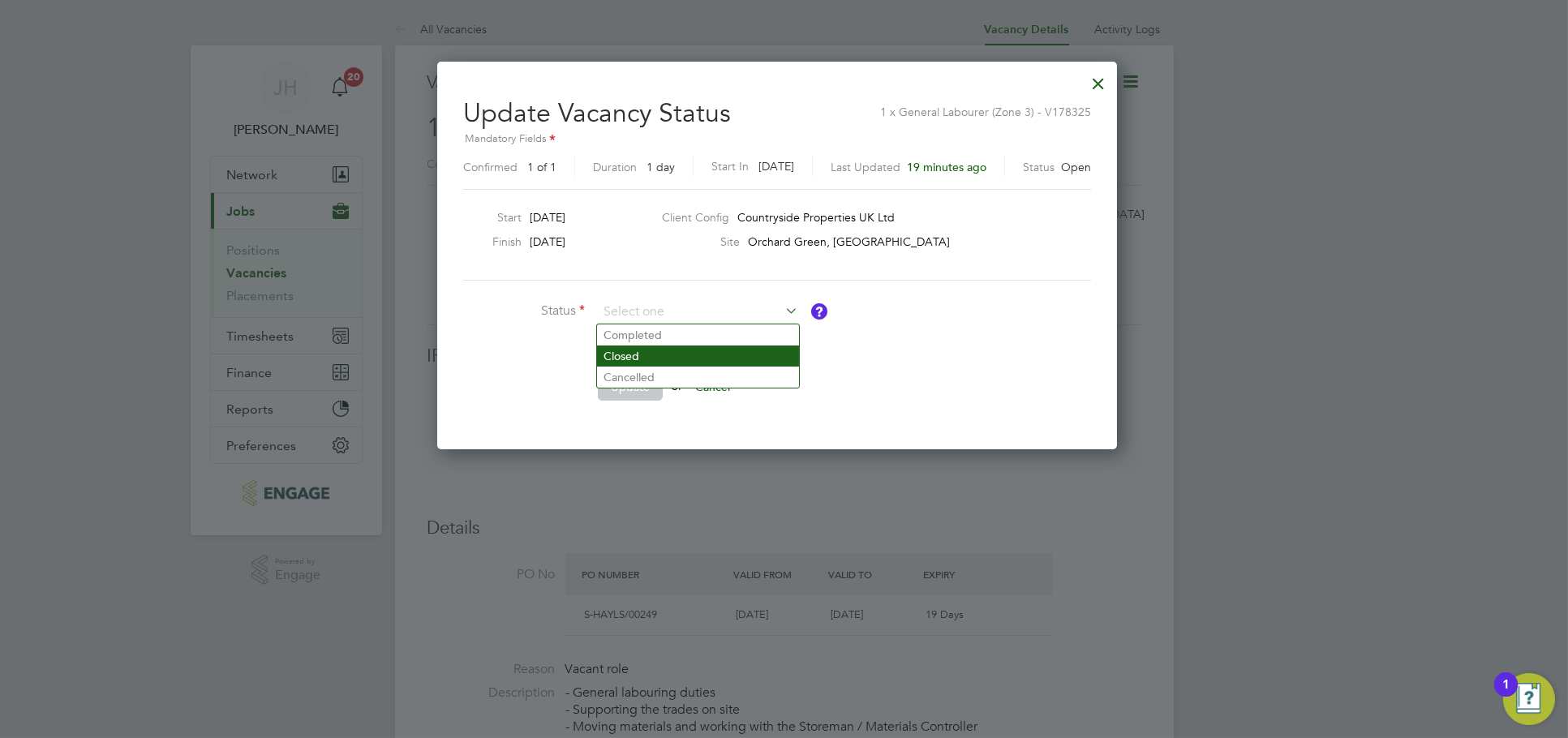
click at [668, 355] on li "Closed" at bounding box center [697, 357] width 202 height 21
type input "Closed"
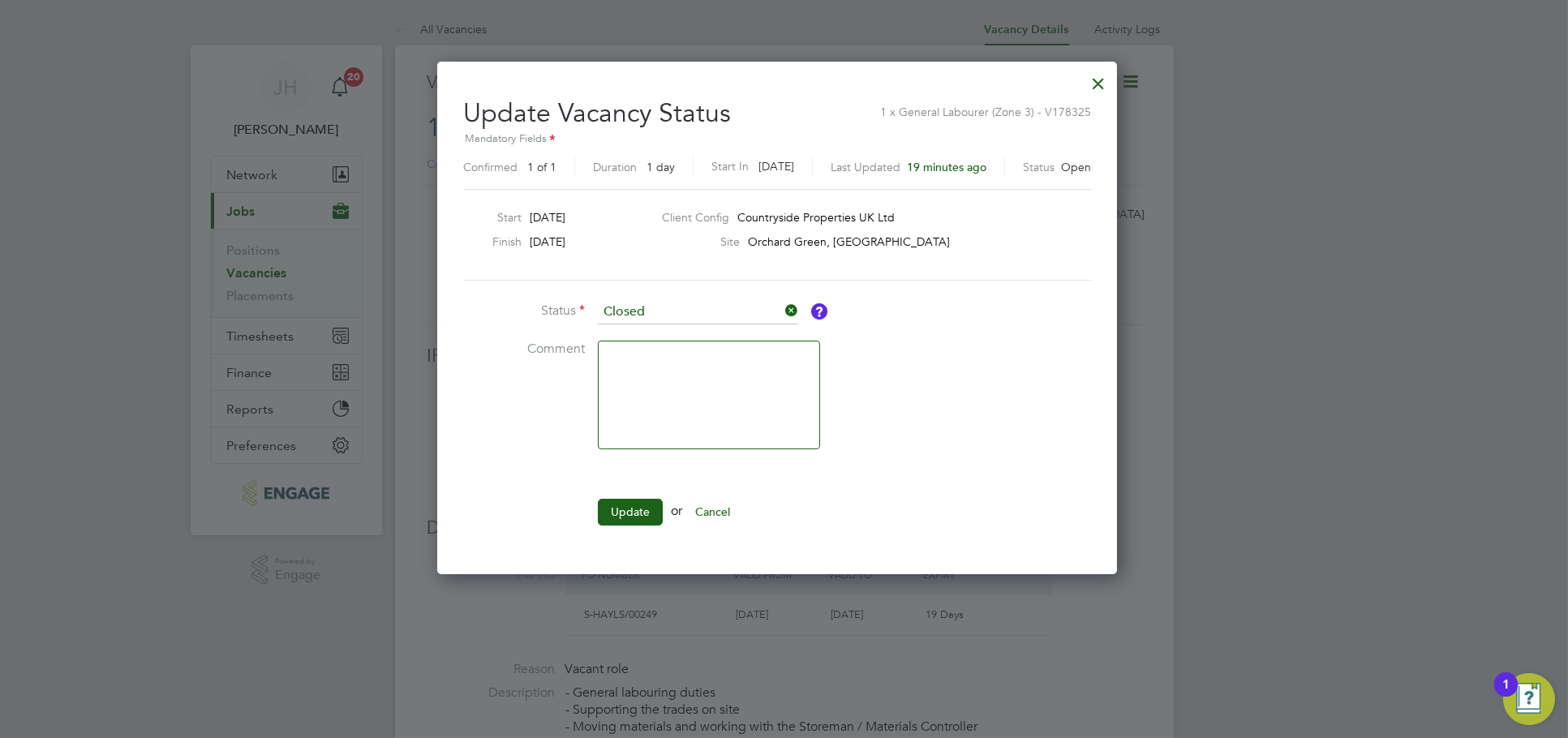
click at [631, 495] on ul "Status Closed Comment Update or Cancel" at bounding box center [706, 420] width 486 height 241
click at [627, 510] on button "Update" at bounding box center [630, 512] width 65 height 26
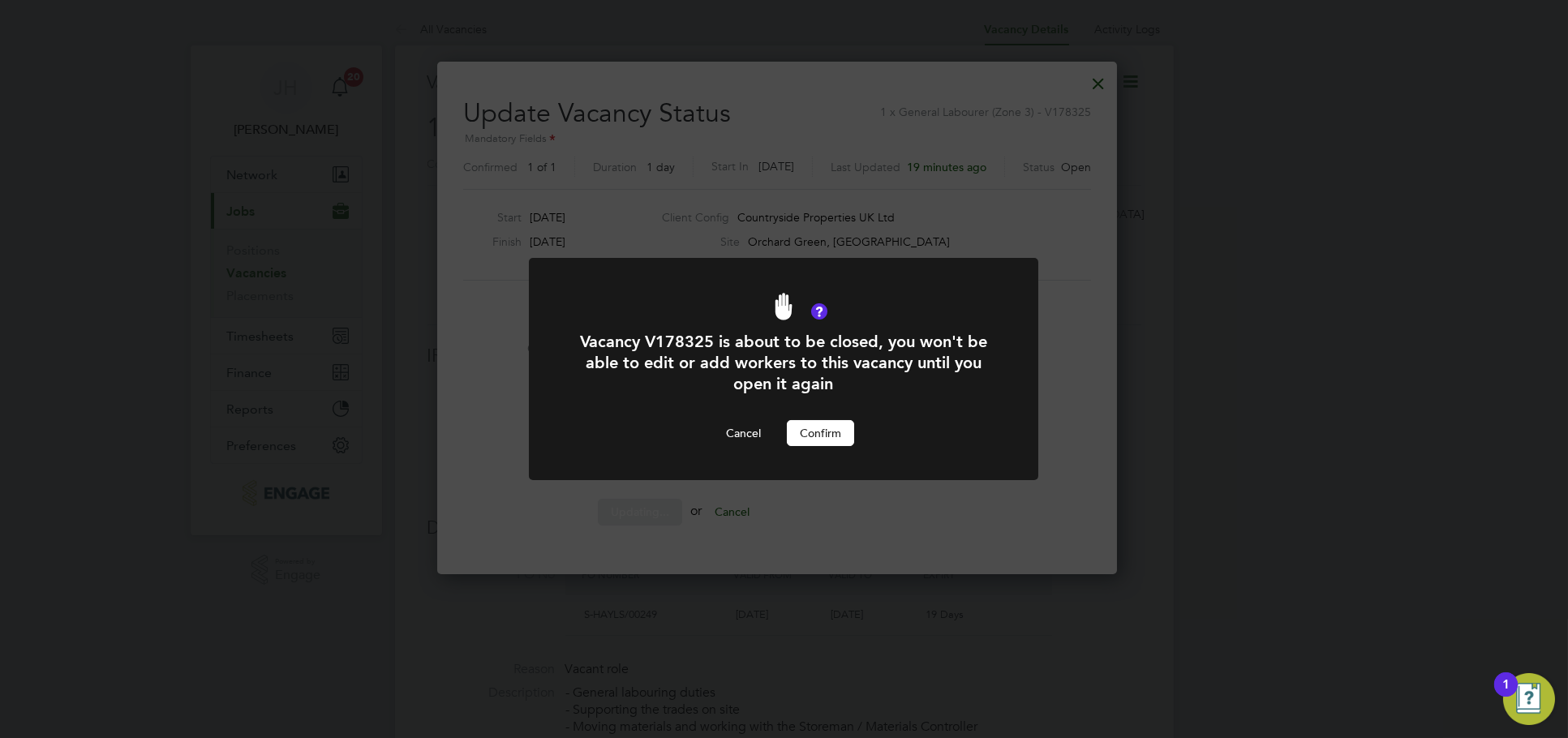
click at [830, 427] on button "Confirm" at bounding box center [820, 433] width 67 height 26
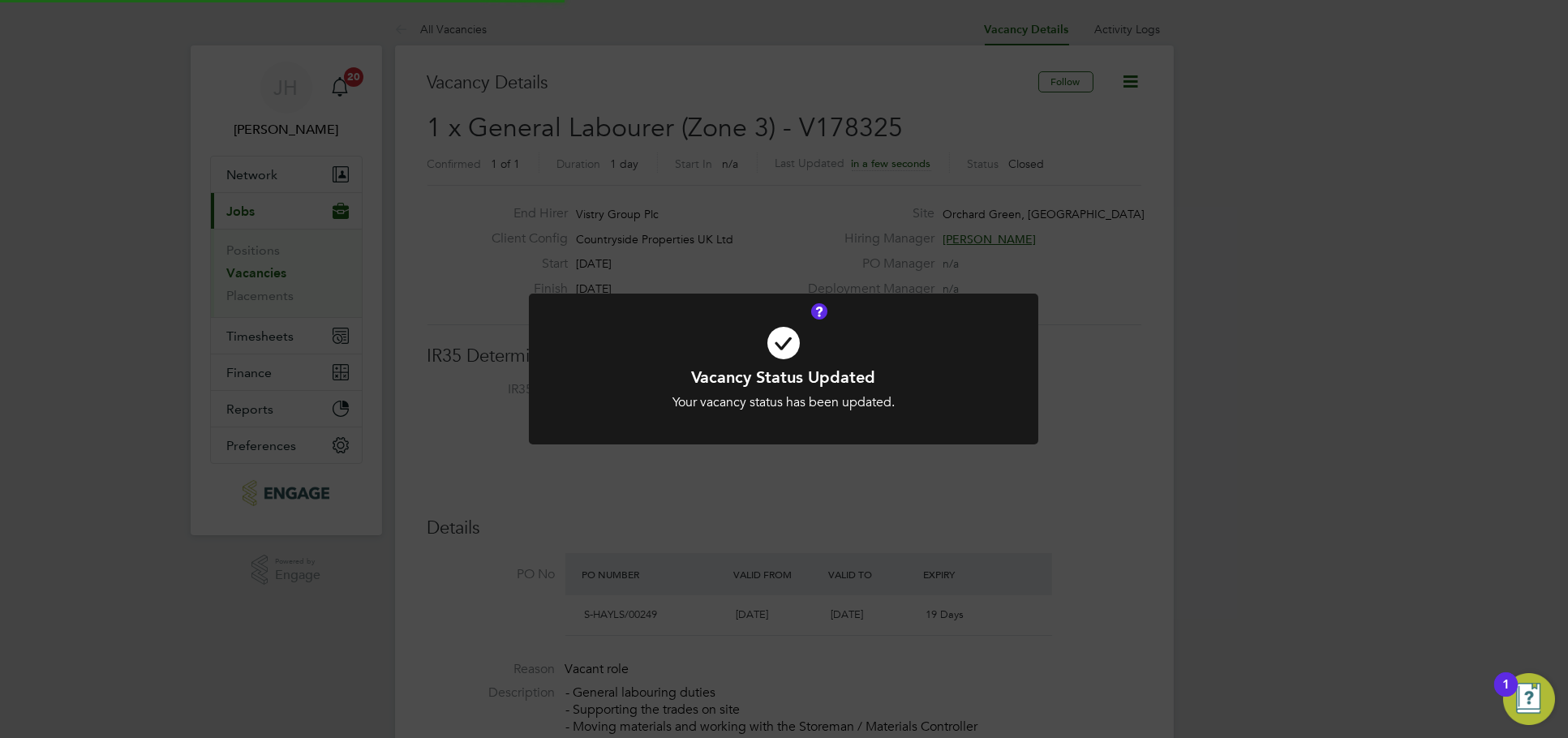
scroll to position [48, 142]
click at [1311, 322] on div "Vacancy Status Updated Your vacancy status has been updated. Cancel Okay" at bounding box center [784, 369] width 1568 height 738
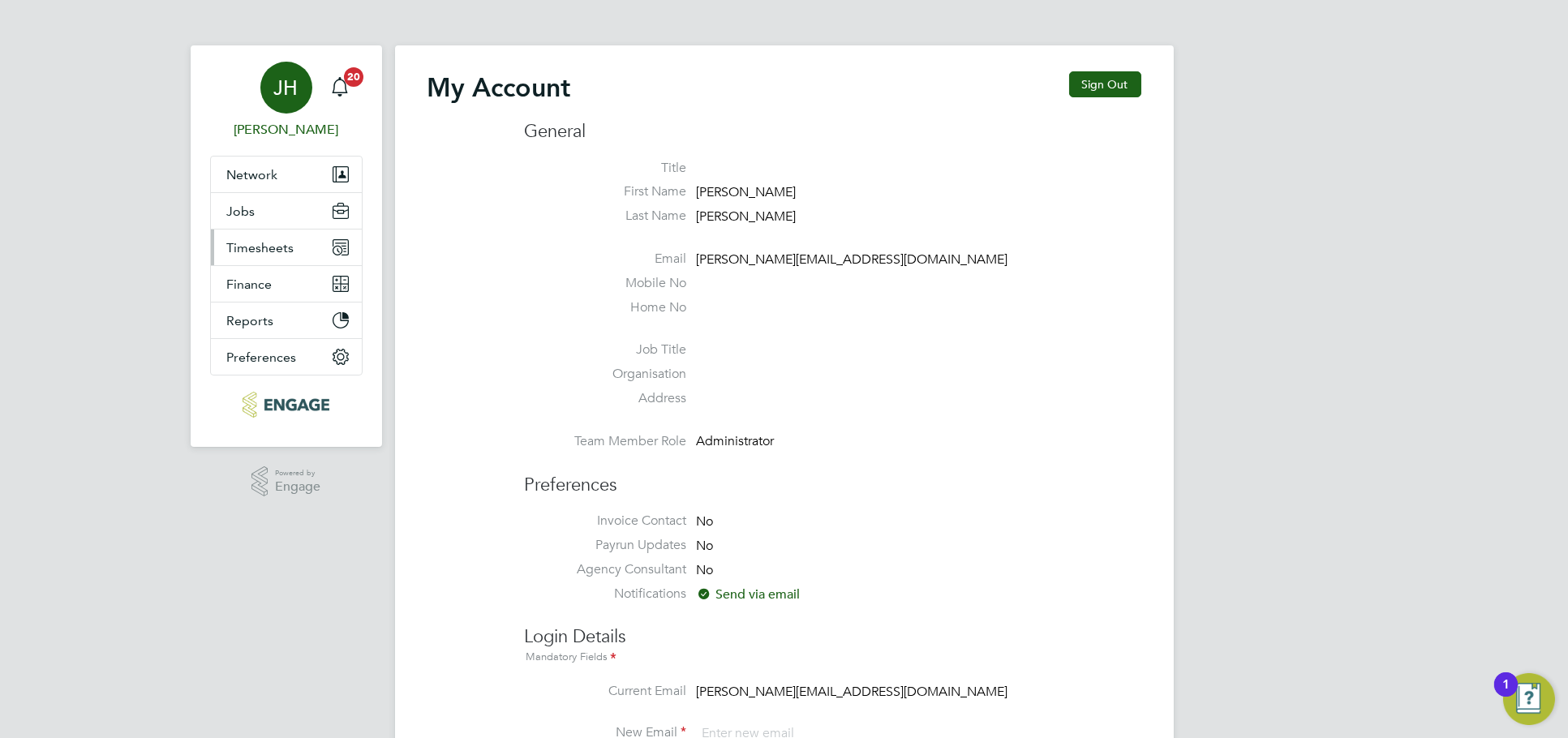
type input "[PERSON_NAME][EMAIL_ADDRESS][DOMAIN_NAME]"
click at [263, 244] on span "Timesheets" at bounding box center [260, 248] width 67 height 16
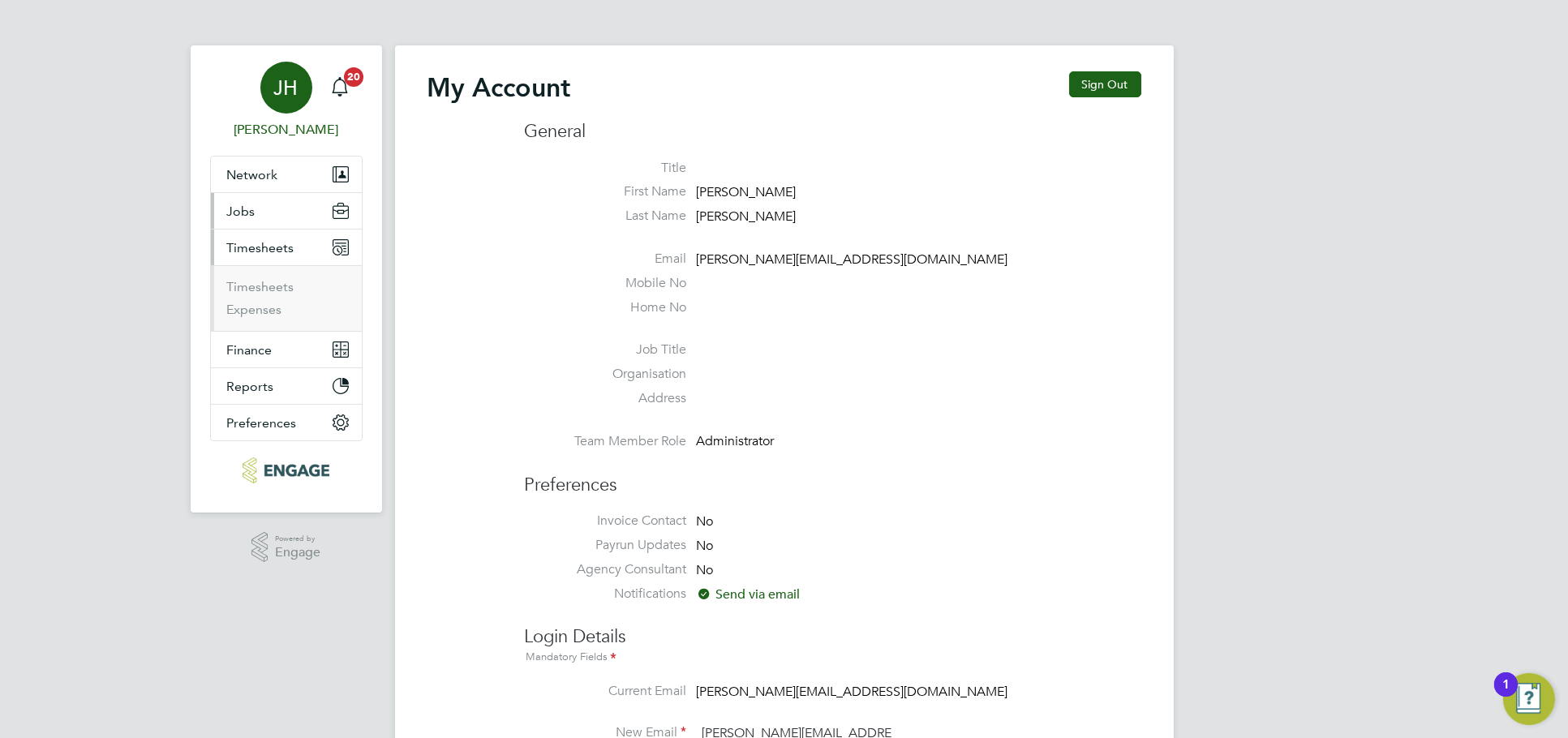
click at [275, 217] on button "Jobs" at bounding box center [286, 211] width 151 height 36
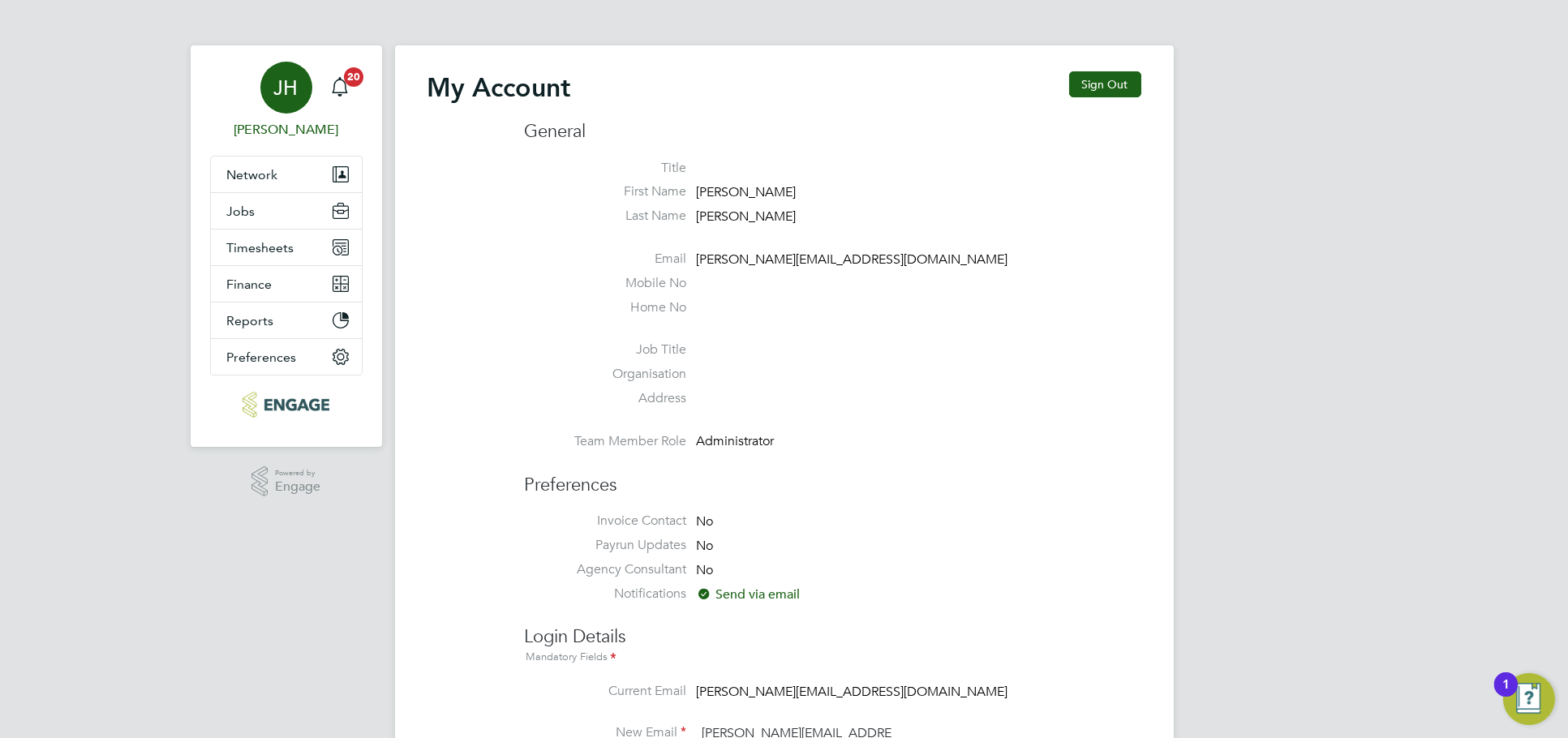
click at [1046, 303] on li "Home No" at bounding box center [832, 311] width 616 height 24
click at [301, 220] on button "Jobs" at bounding box center [286, 211] width 151 height 36
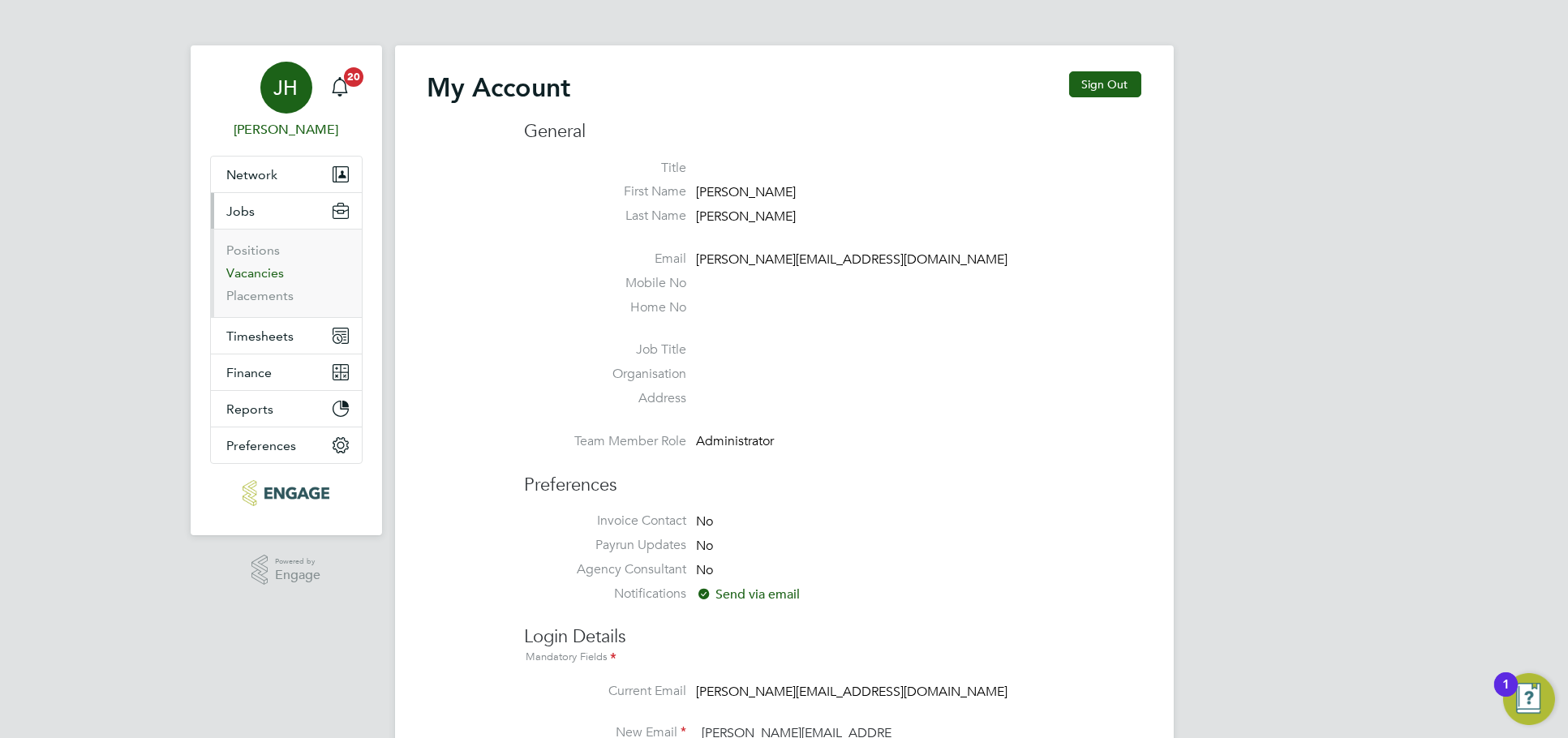
click at [268, 269] on link "Vacancies" at bounding box center [255, 273] width 57 height 16
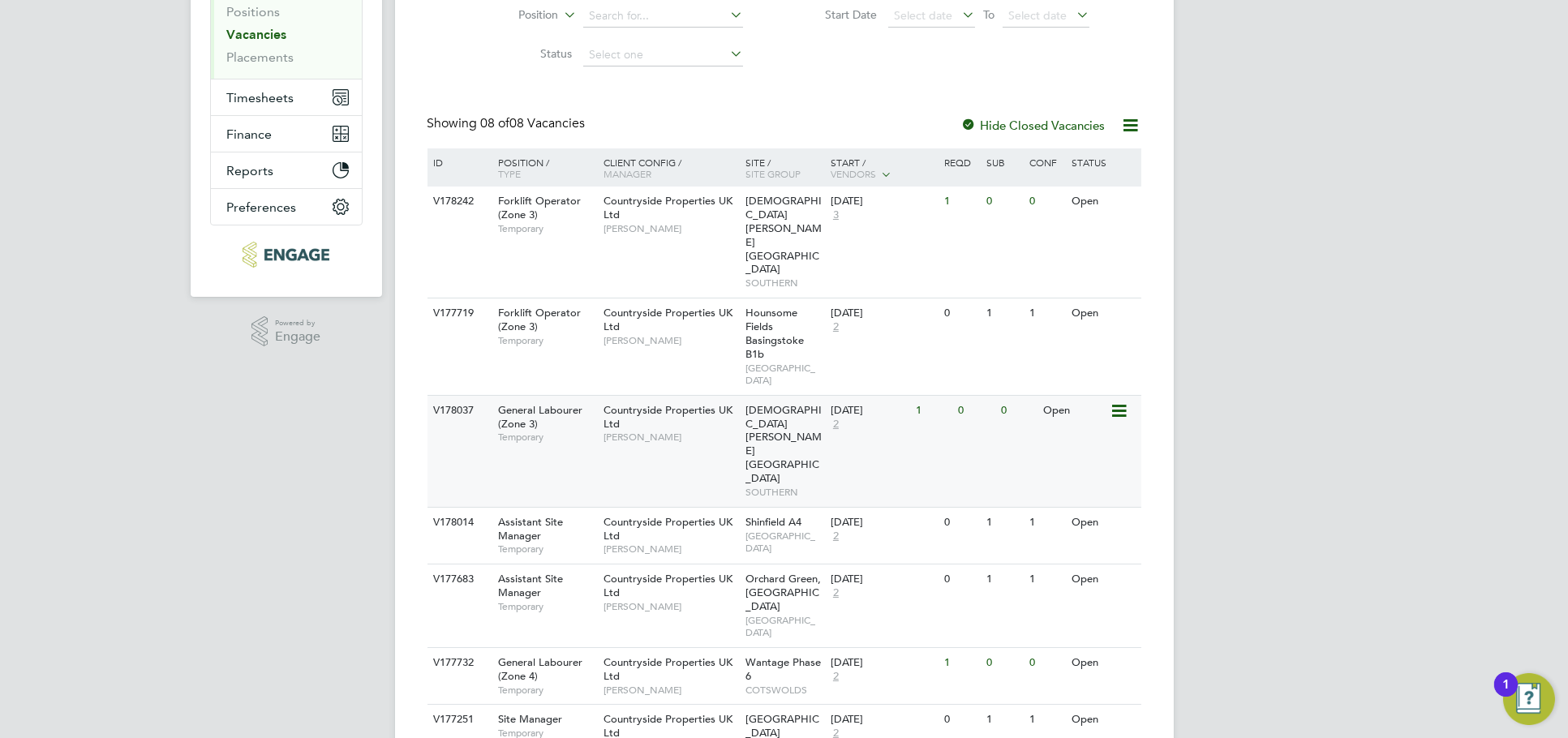
scroll to position [293, 0]
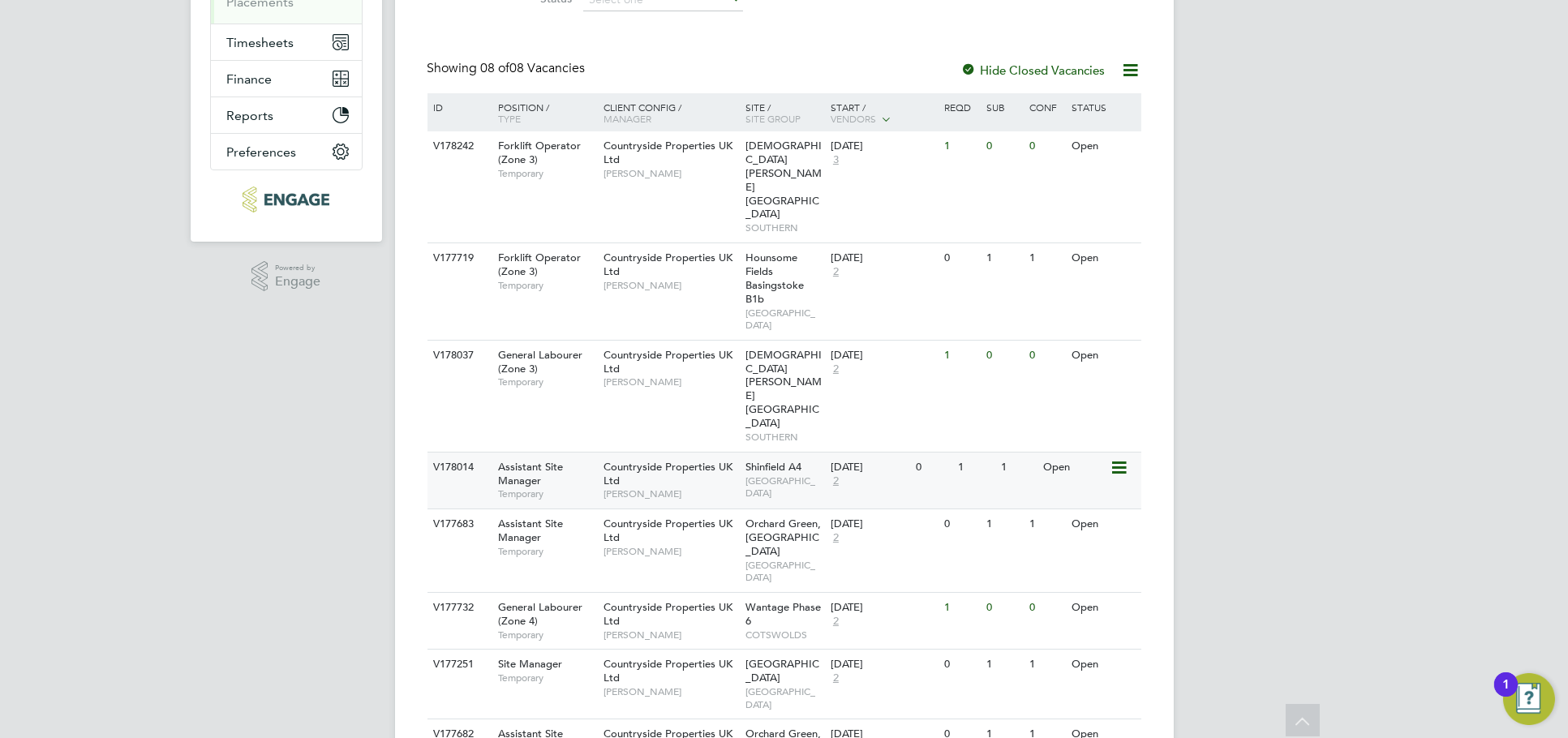
click at [1018, 452] on div "1" at bounding box center [1017, 467] width 42 height 30
click at [1102, 510] on div "Open" at bounding box center [1074, 524] width 70 height 30
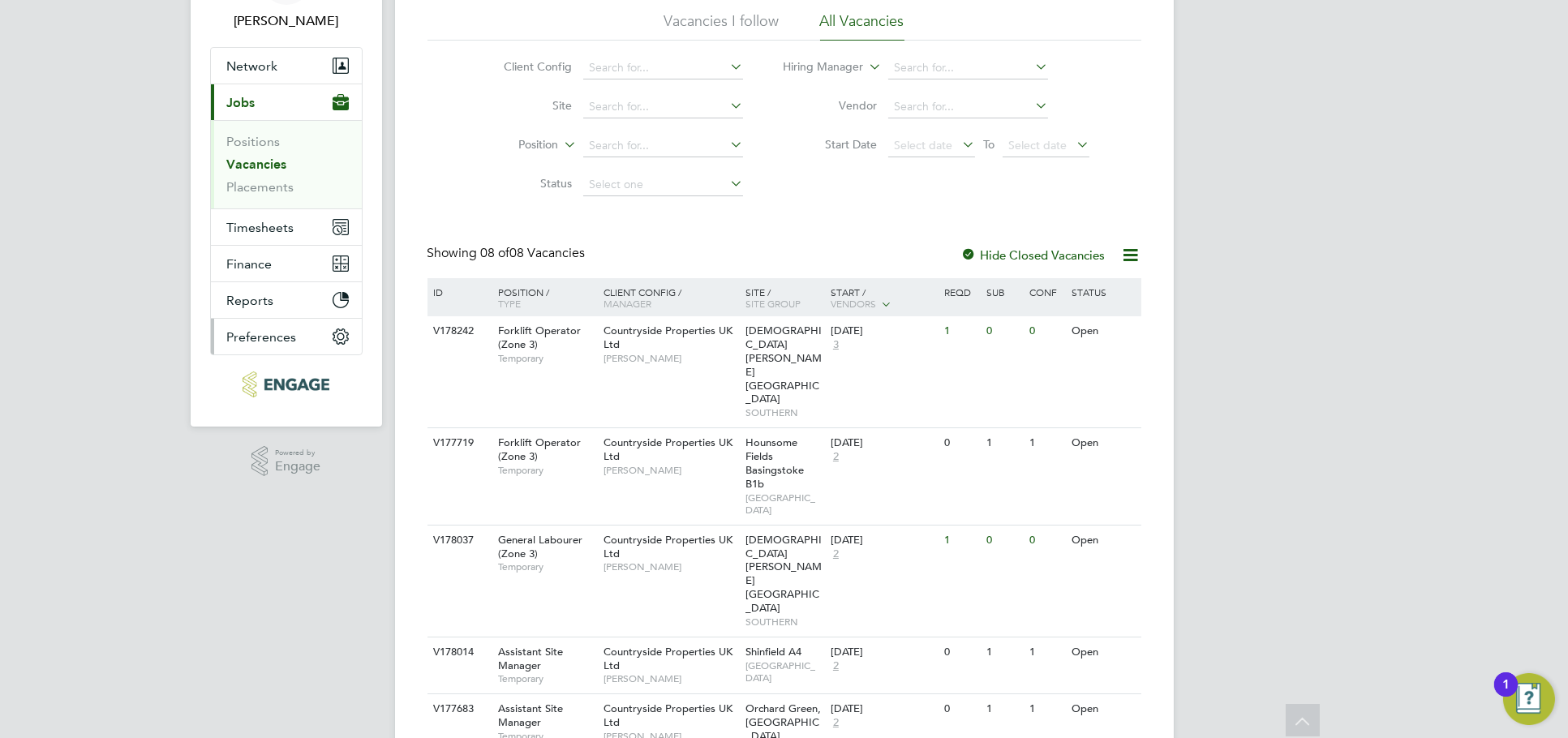
scroll to position [0, 0]
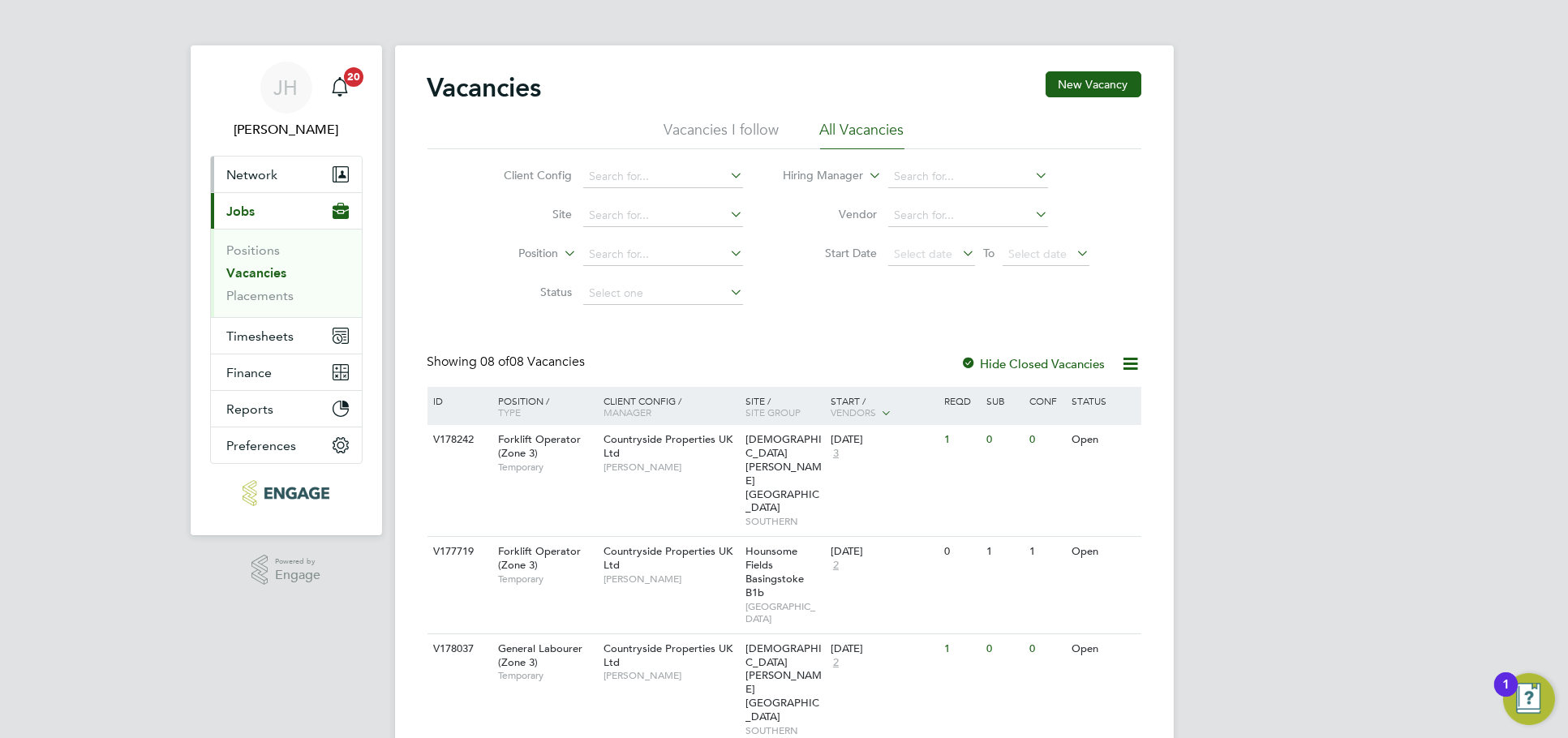
click at [276, 175] on span "Network" at bounding box center [252, 175] width 51 height 16
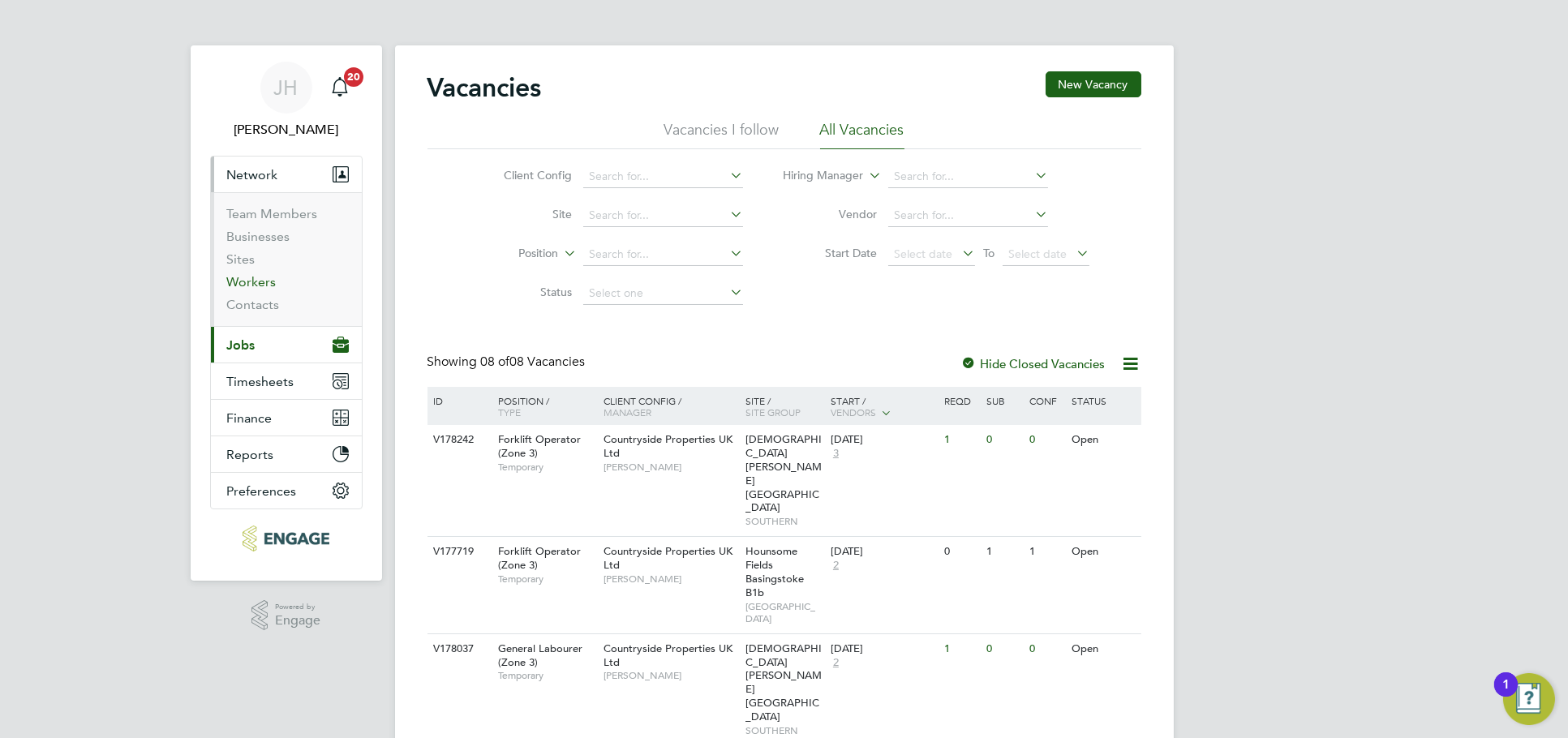
click at [255, 278] on link "Workers" at bounding box center [251, 282] width 50 height 16
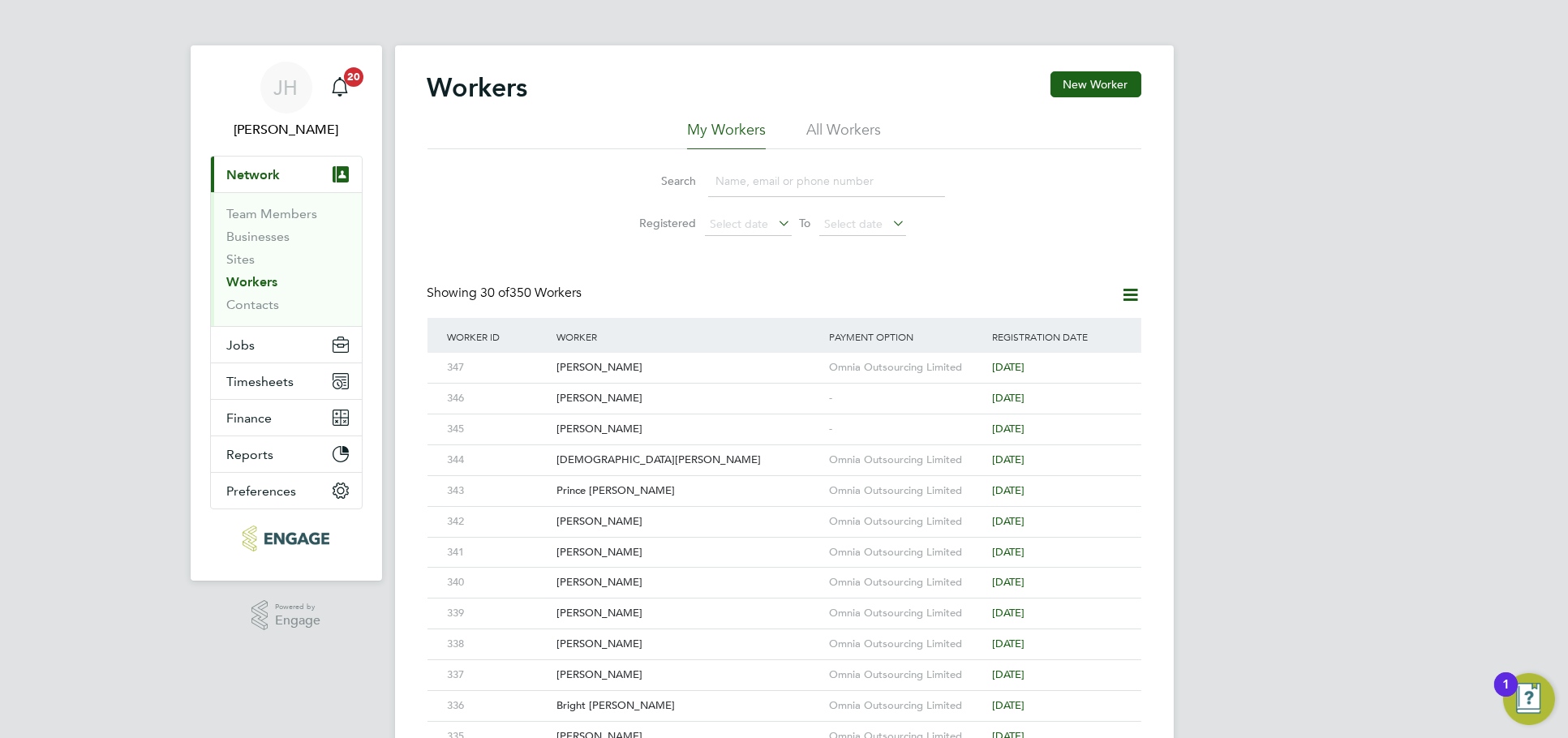
click at [1262, 440] on div "JH Jess Hogan Notifications 20 Applications: Current page: Network Team Members…" at bounding box center [784, 697] width 1568 height 1395
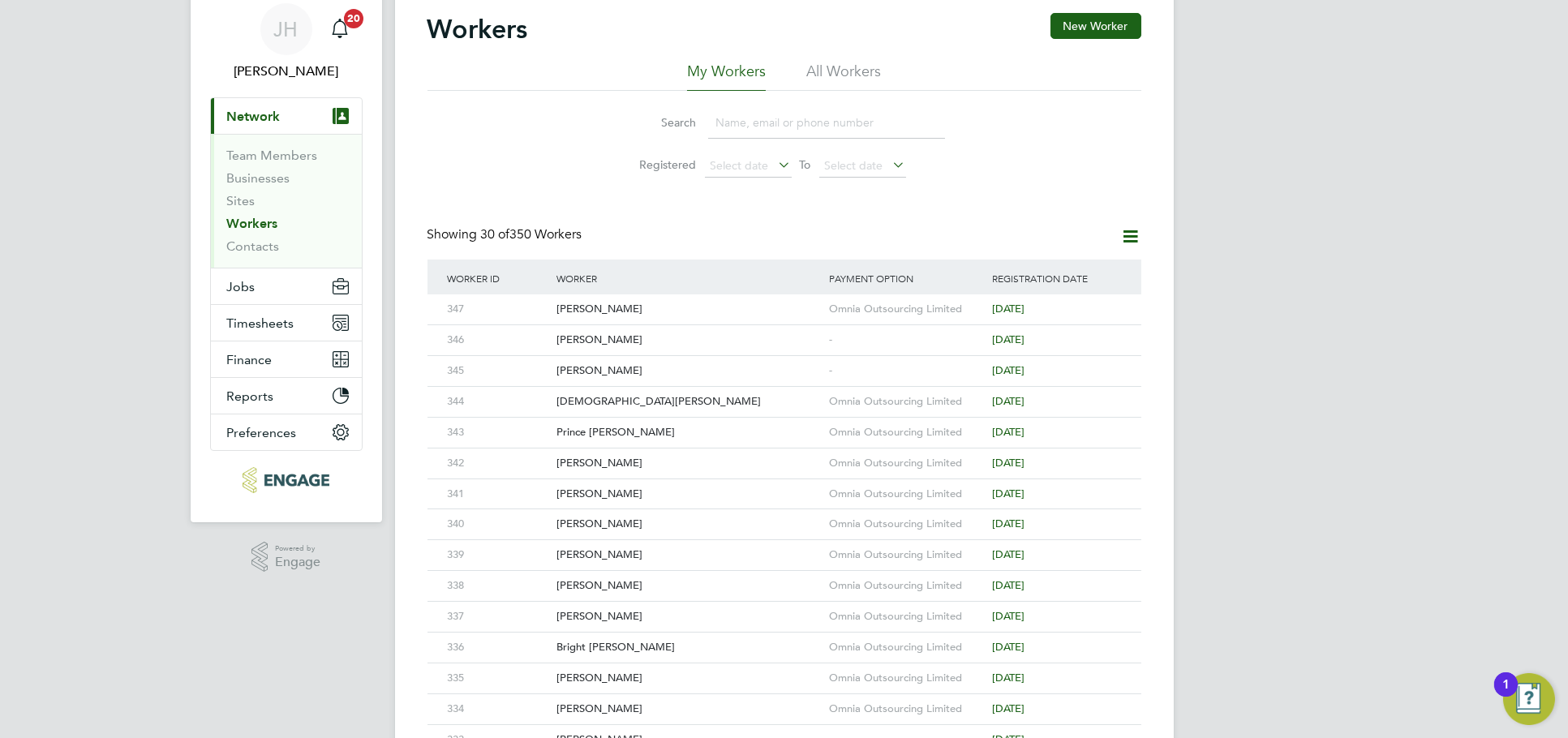
scroll to position [90, 0]
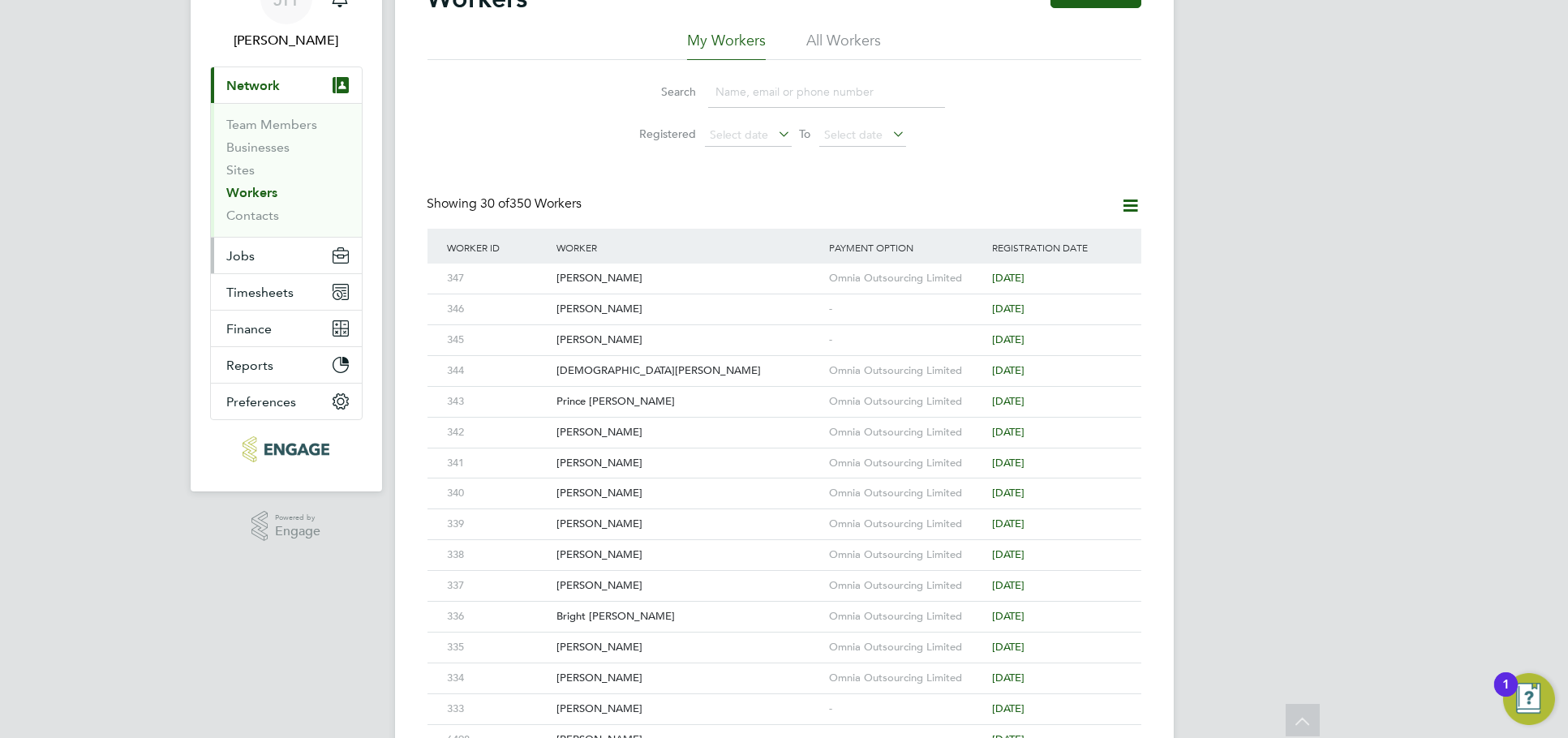
click at [259, 250] on button "Jobs" at bounding box center [286, 255] width 151 height 36
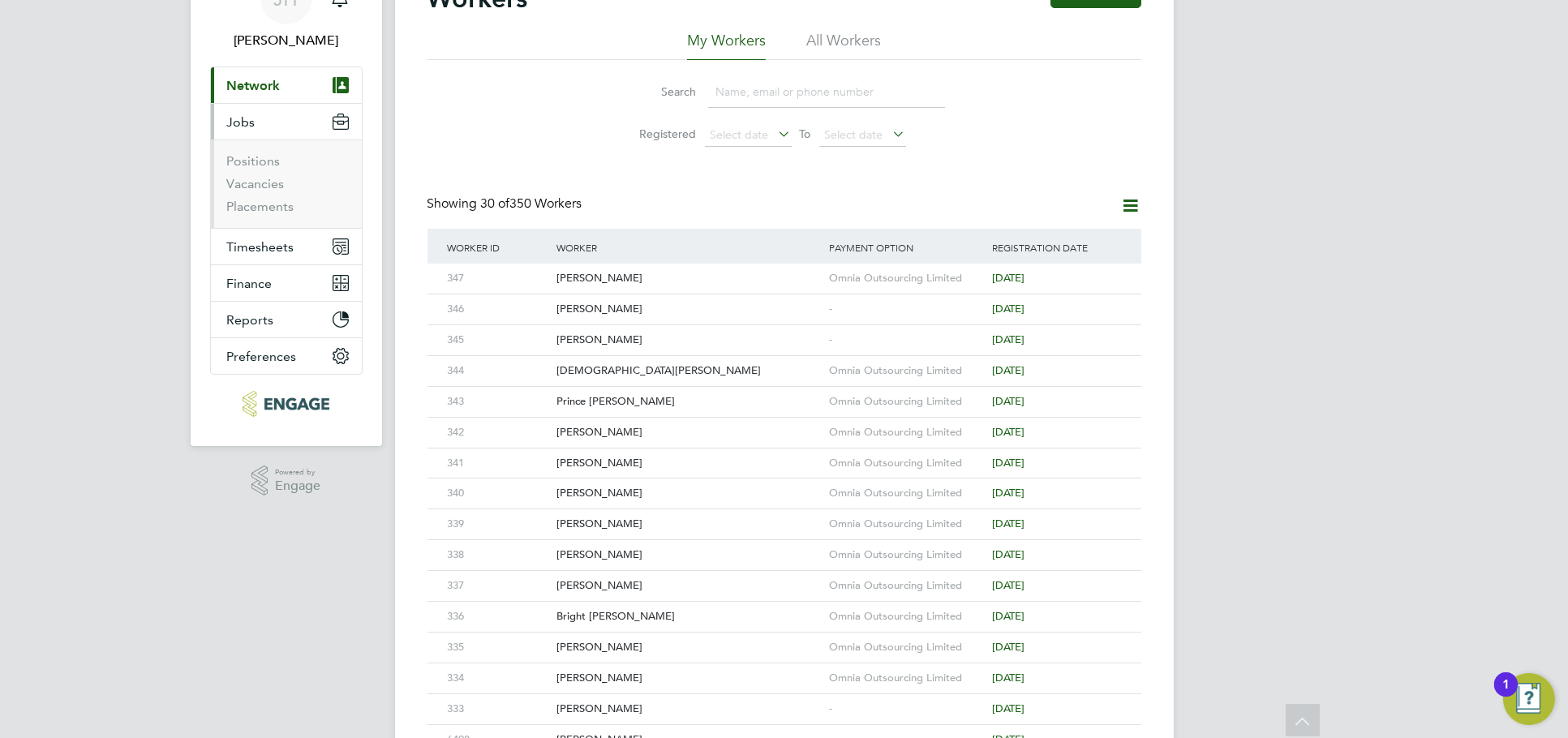
click at [273, 192] on li "Vacancies" at bounding box center [287, 187] width 122 height 22
click at [268, 182] on link "Vacancies" at bounding box center [255, 184] width 57 height 16
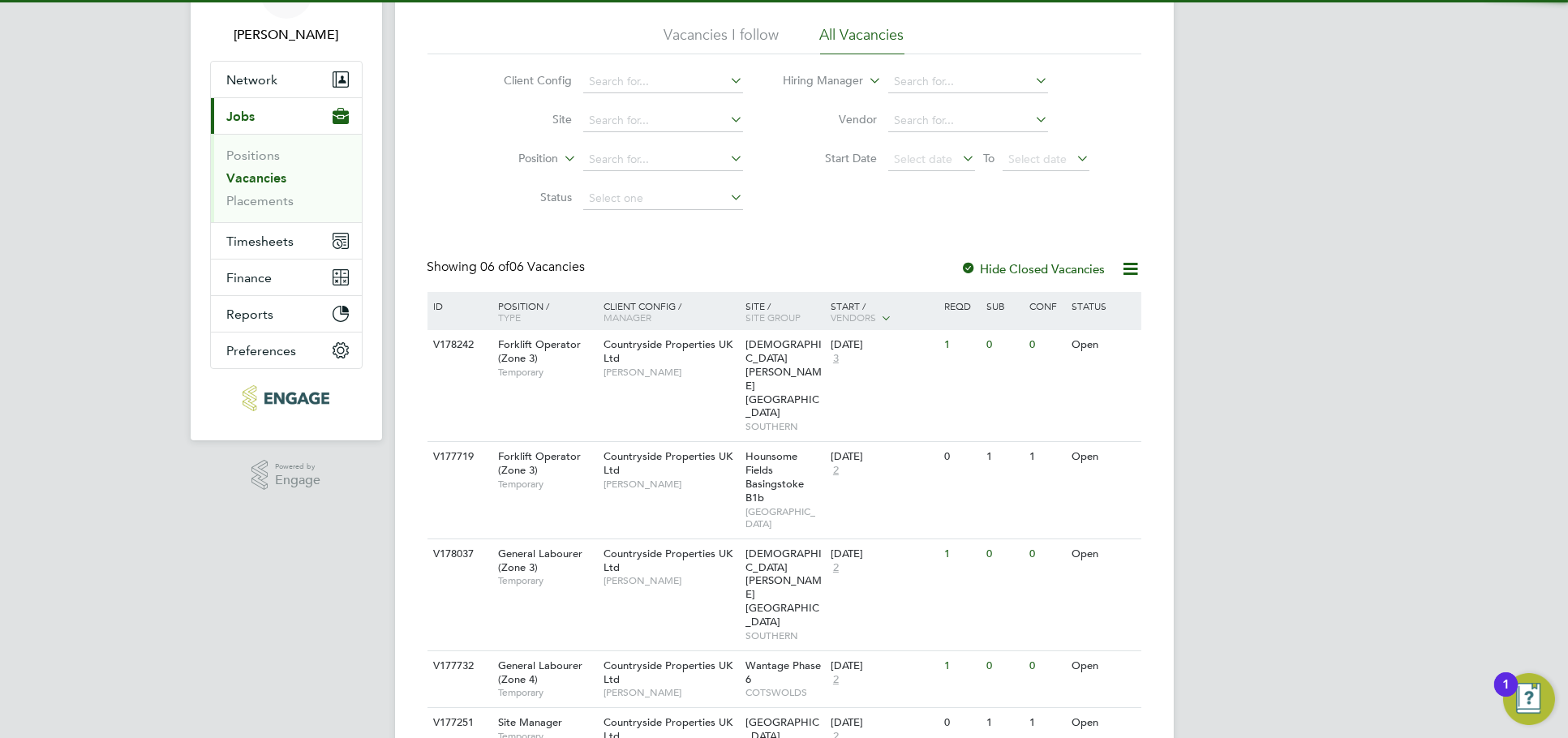
scroll to position [167, 0]
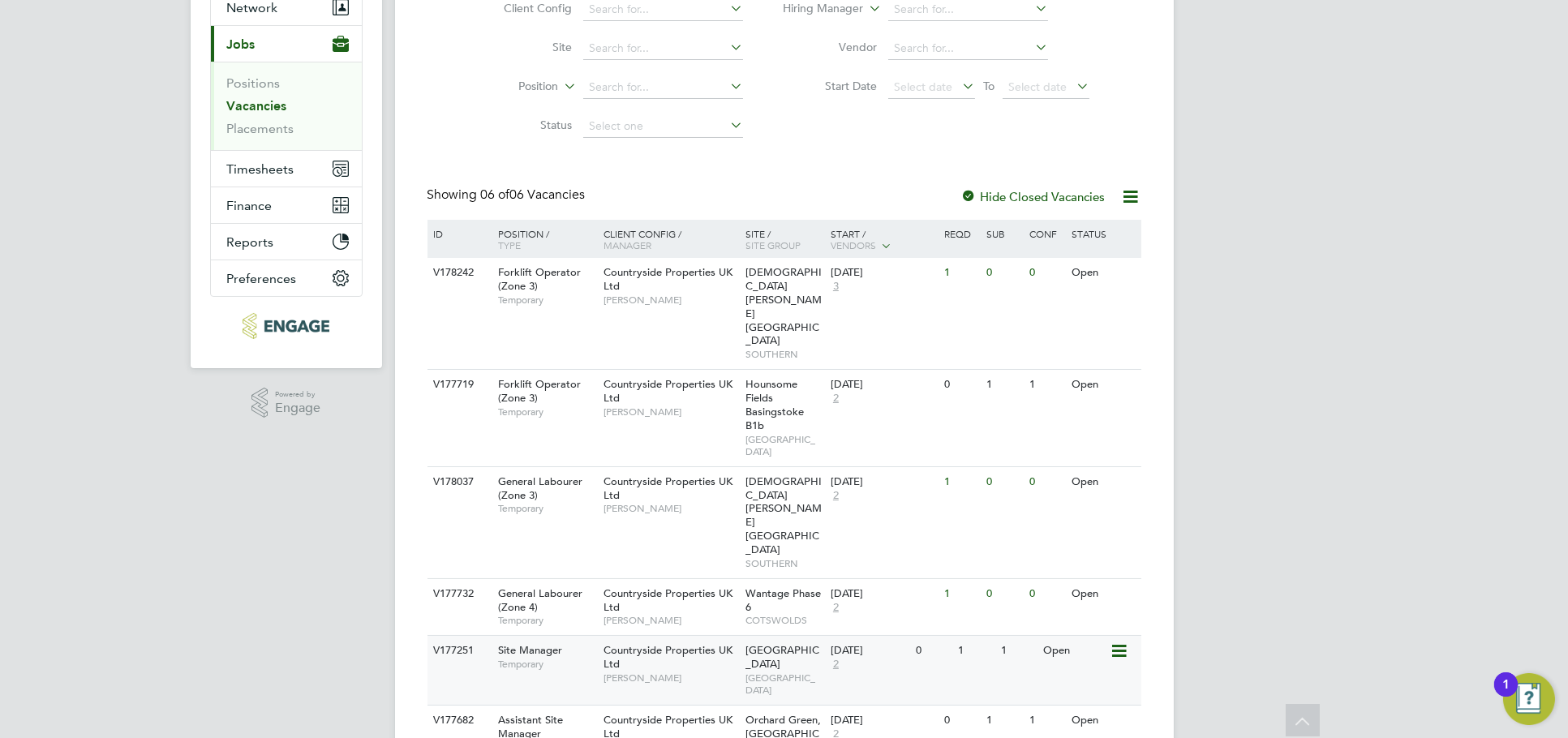
click at [1008, 636] on div "1" at bounding box center [1017, 650] width 42 height 30
click at [1035, 706] on div "1" at bounding box center [1017, 720] width 42 height 30
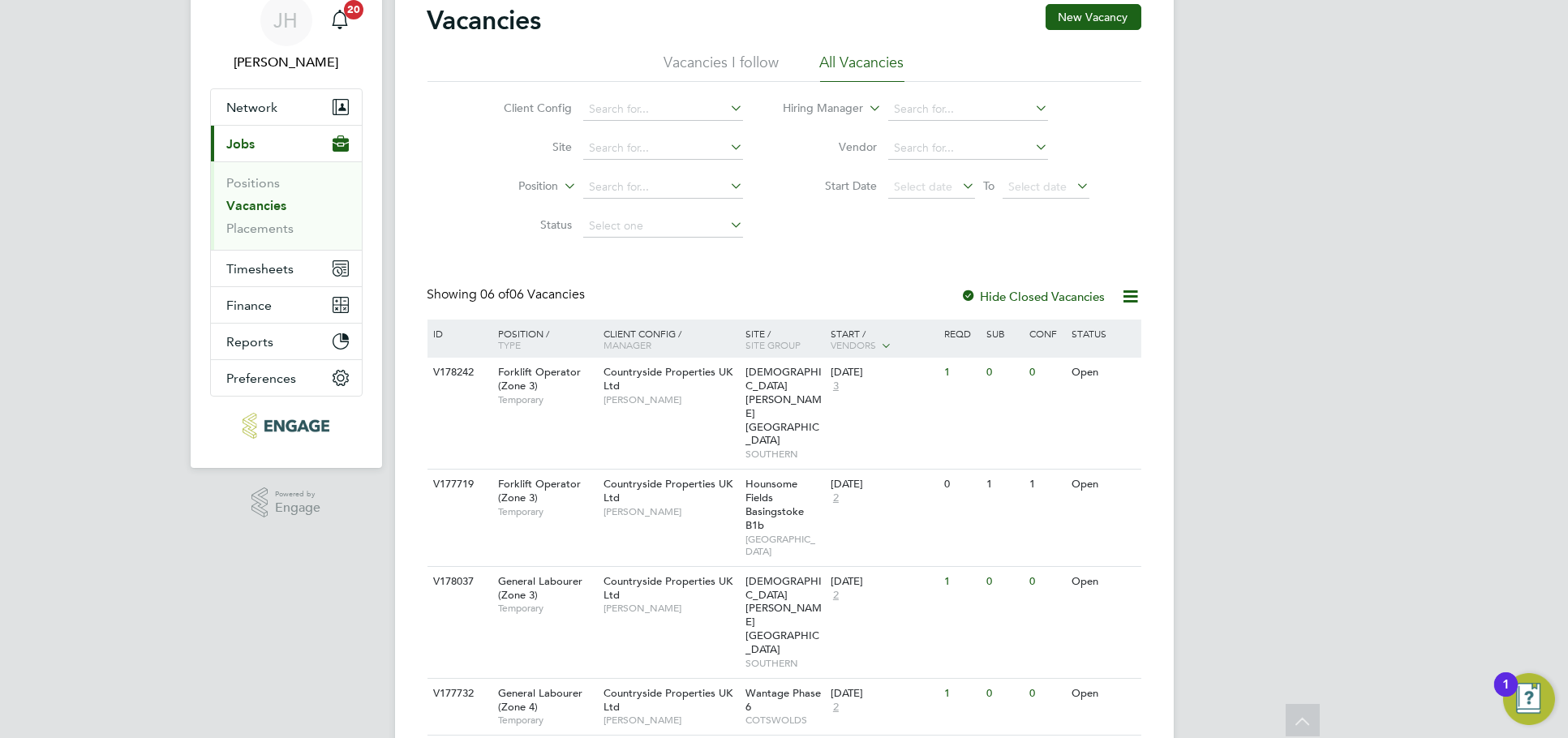
scroll to position [0, 0]
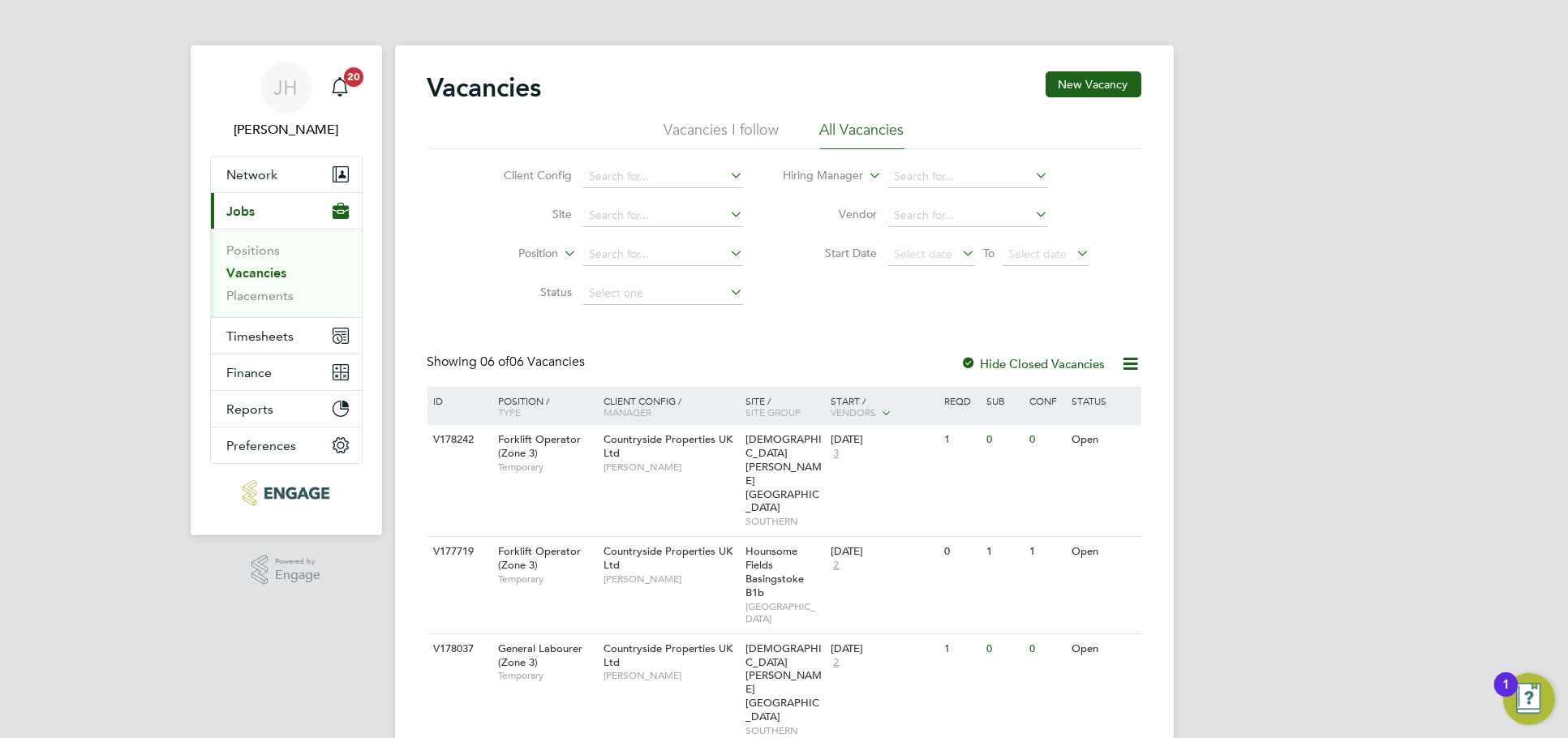
click at [224, 294] on ul "Positions Vacancies Placements" at bounding box center [286, 273] width 151 height 89
click at [244, 294] on link "Placements" at bounding box center [260, 295] width 67 height 16
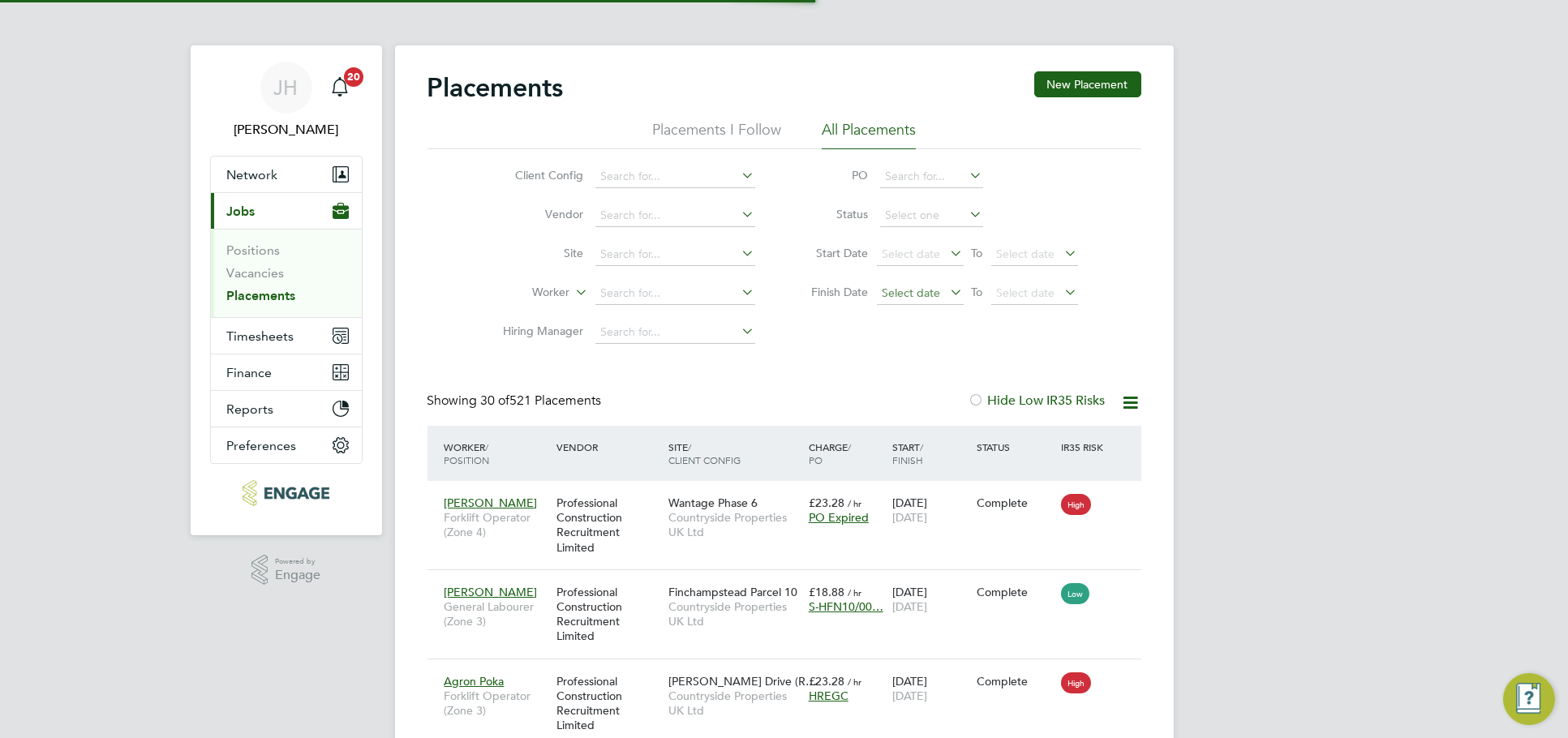
click at [921, 293] on span "Select date" at bounding box center [911, 292] width 58 height 15
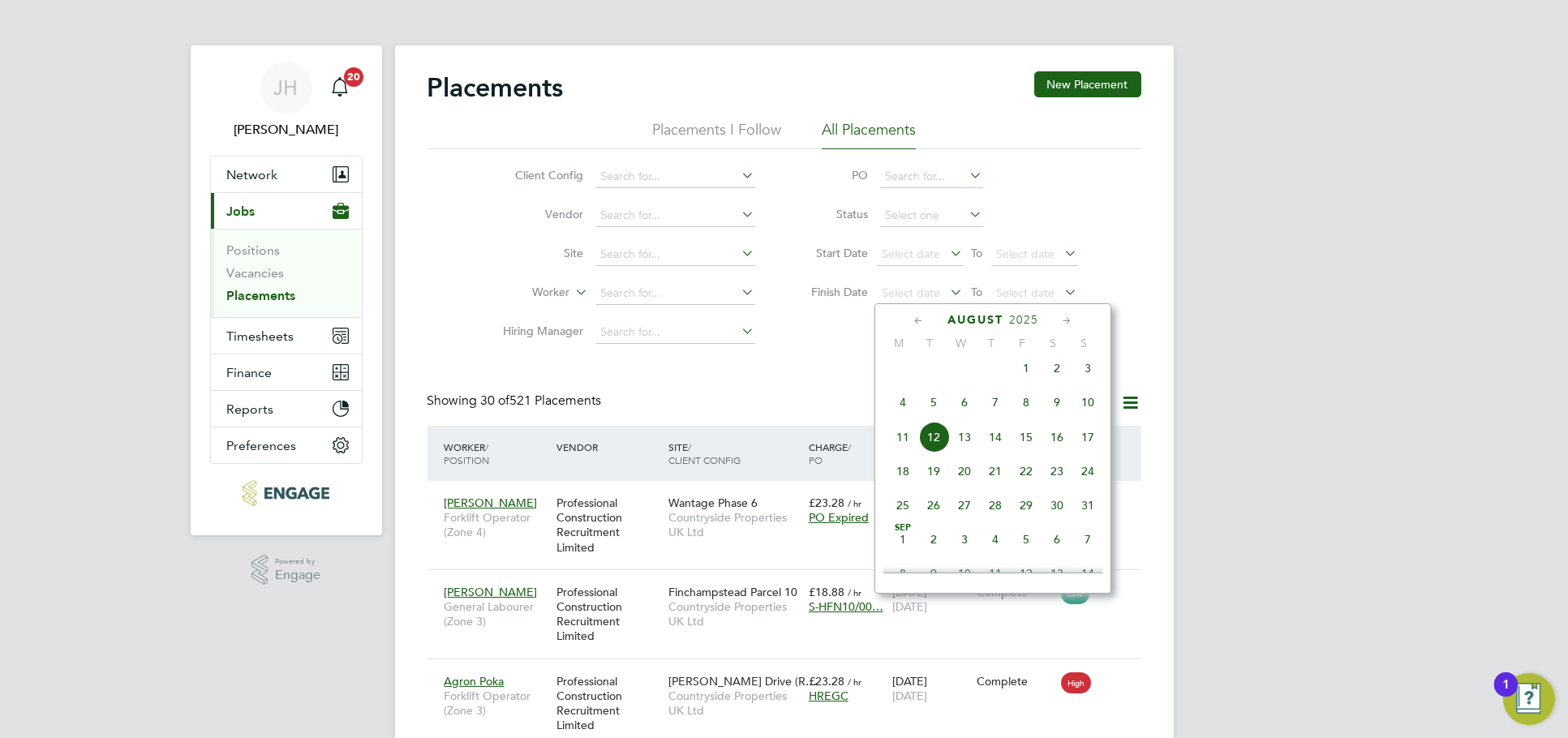
click at [906, 441] on span "11" at bounding box center [902, 438] width 31 height 31
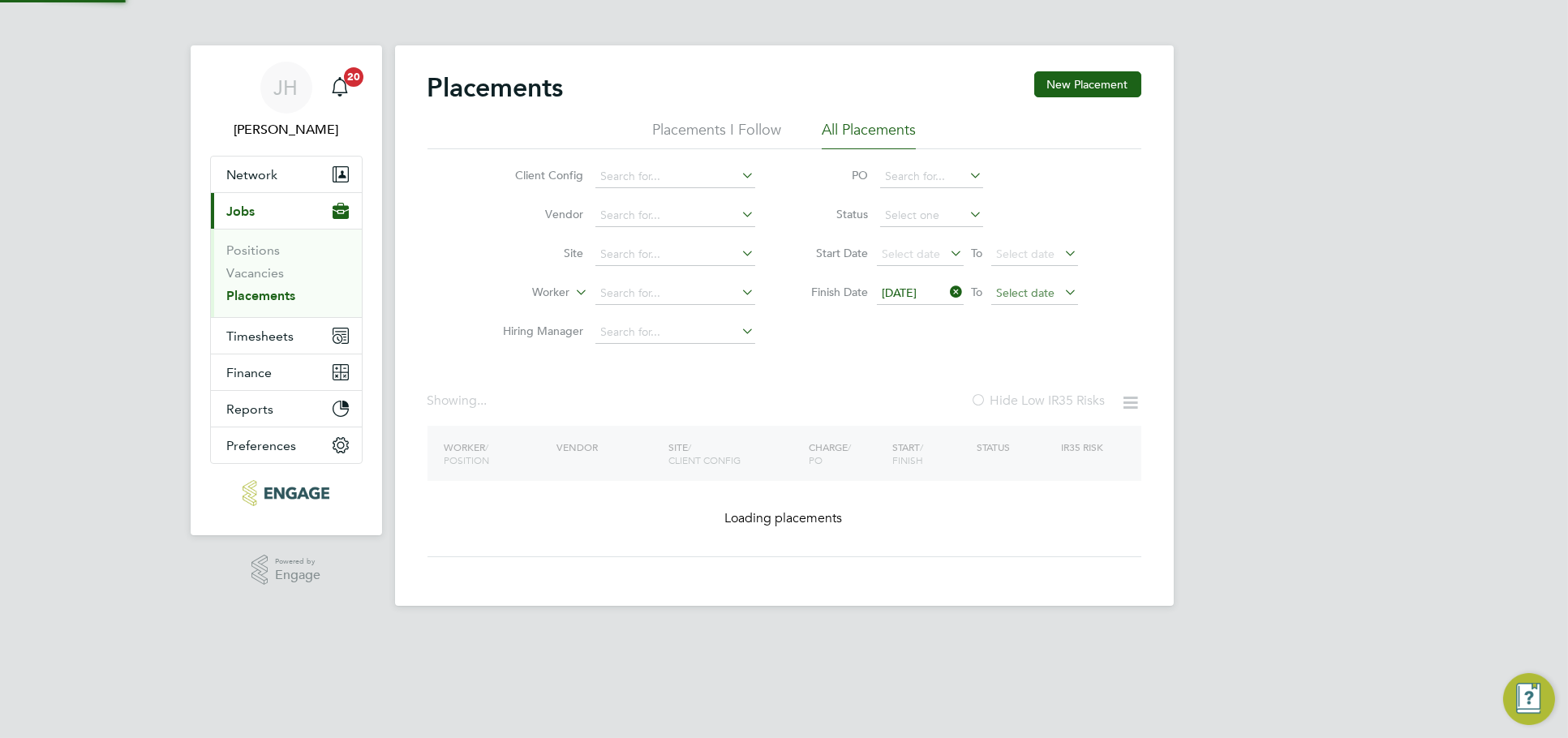
click at [1044, 298] on span "Select date" at bounding box center [1034, 293] width 87 height 21
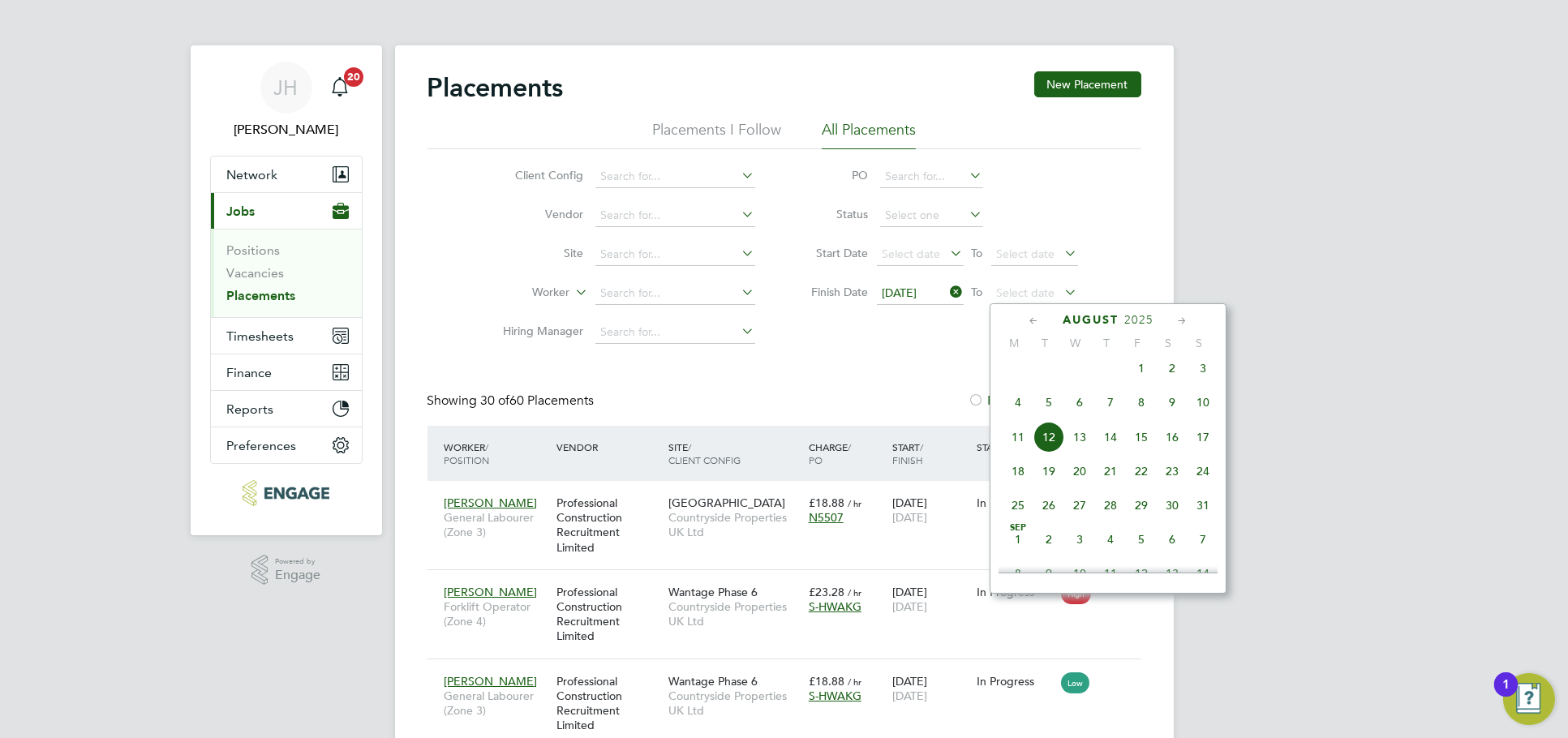
click at [1016, 481] on span "18" at bounding box center [1018, 472] width 31 height 31
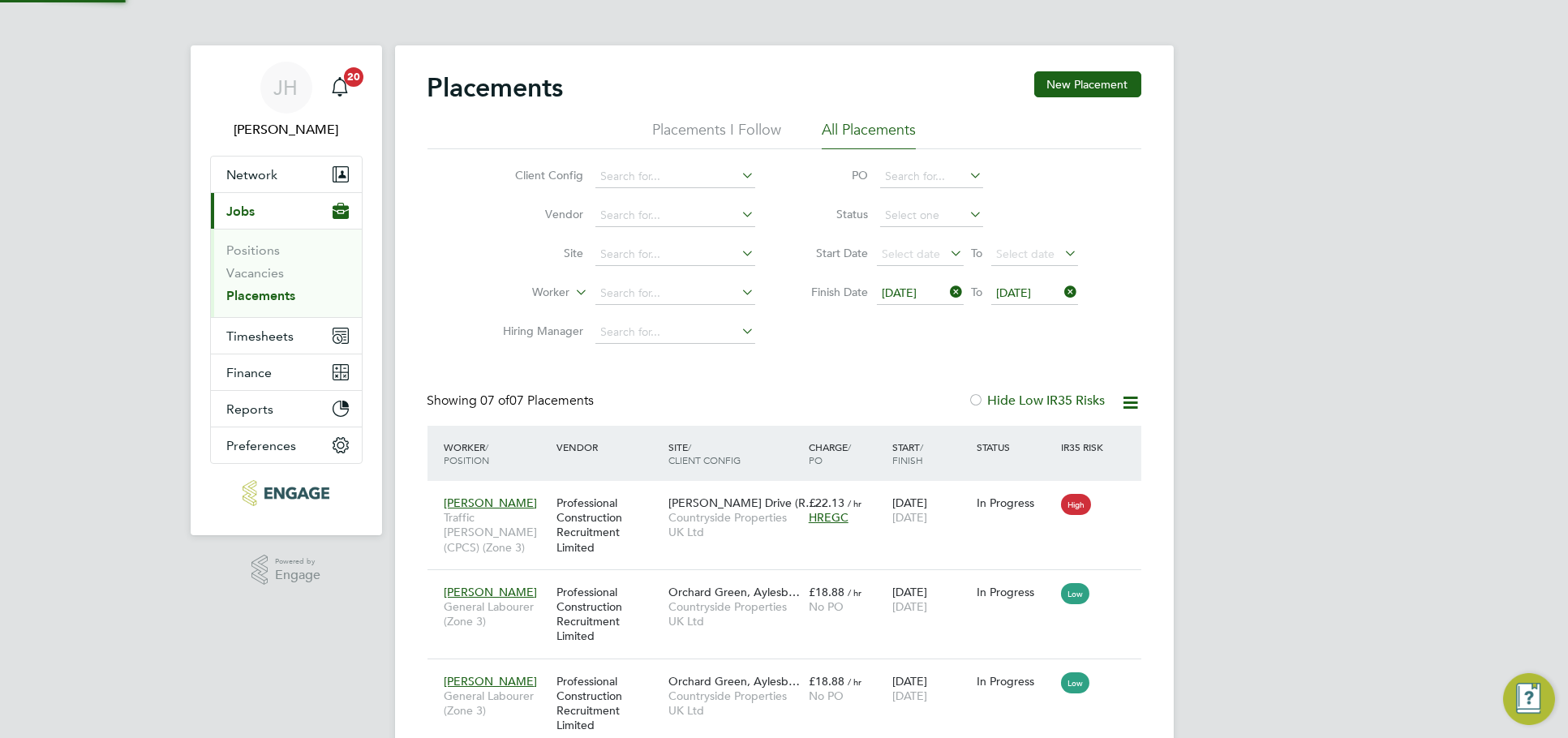
click at [1376, 438] on div "JH Jess Hogan Notifications 20 Applications: Network Team Members Businesses Si…" at bounding box center [784, 589] width 1568 height 1179
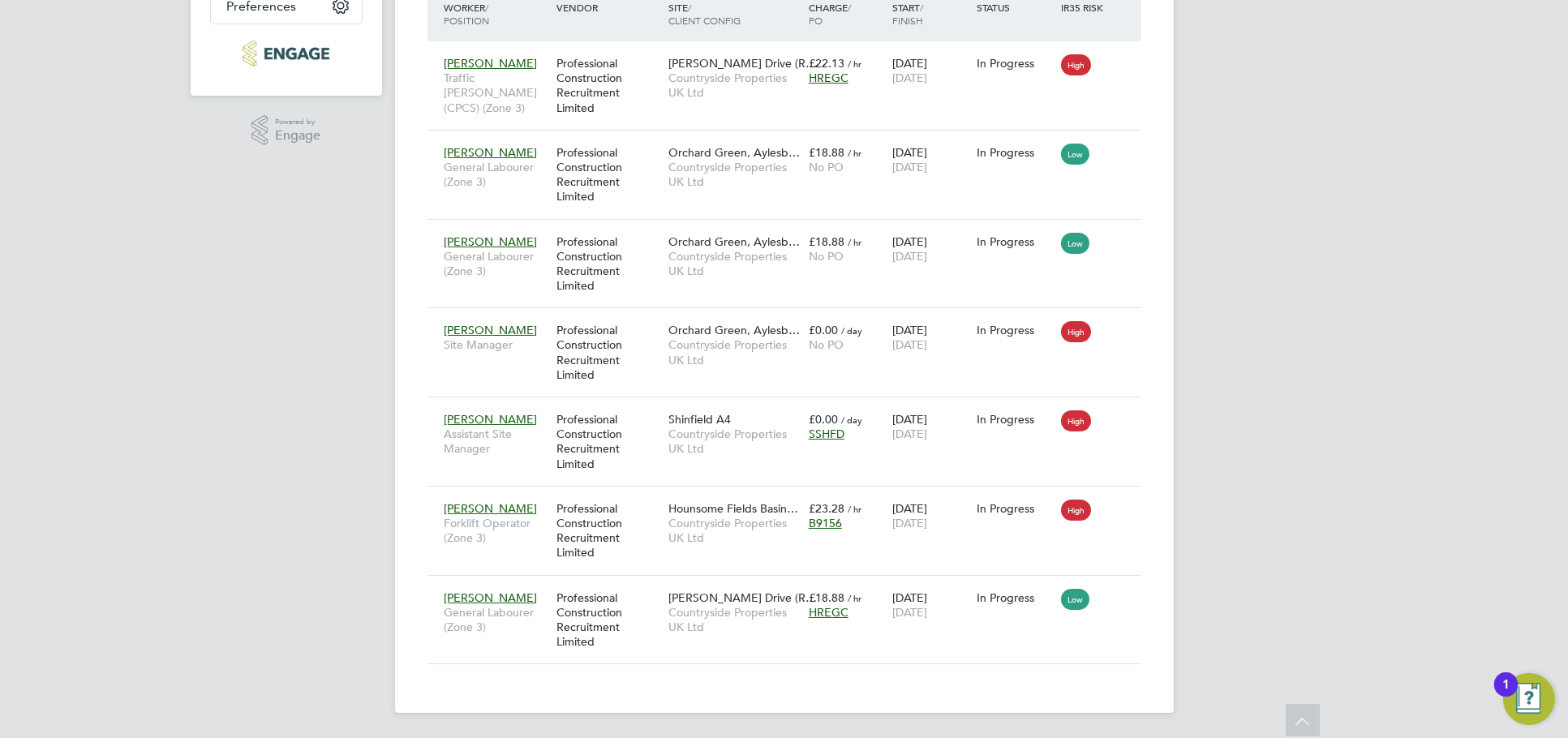
click at [1279, 524] on div "JH Jess Hogan Notifications 20 Applications: Network Team Members Businesses Si…" at bounding box center [784, 149] width 1568 height 1179
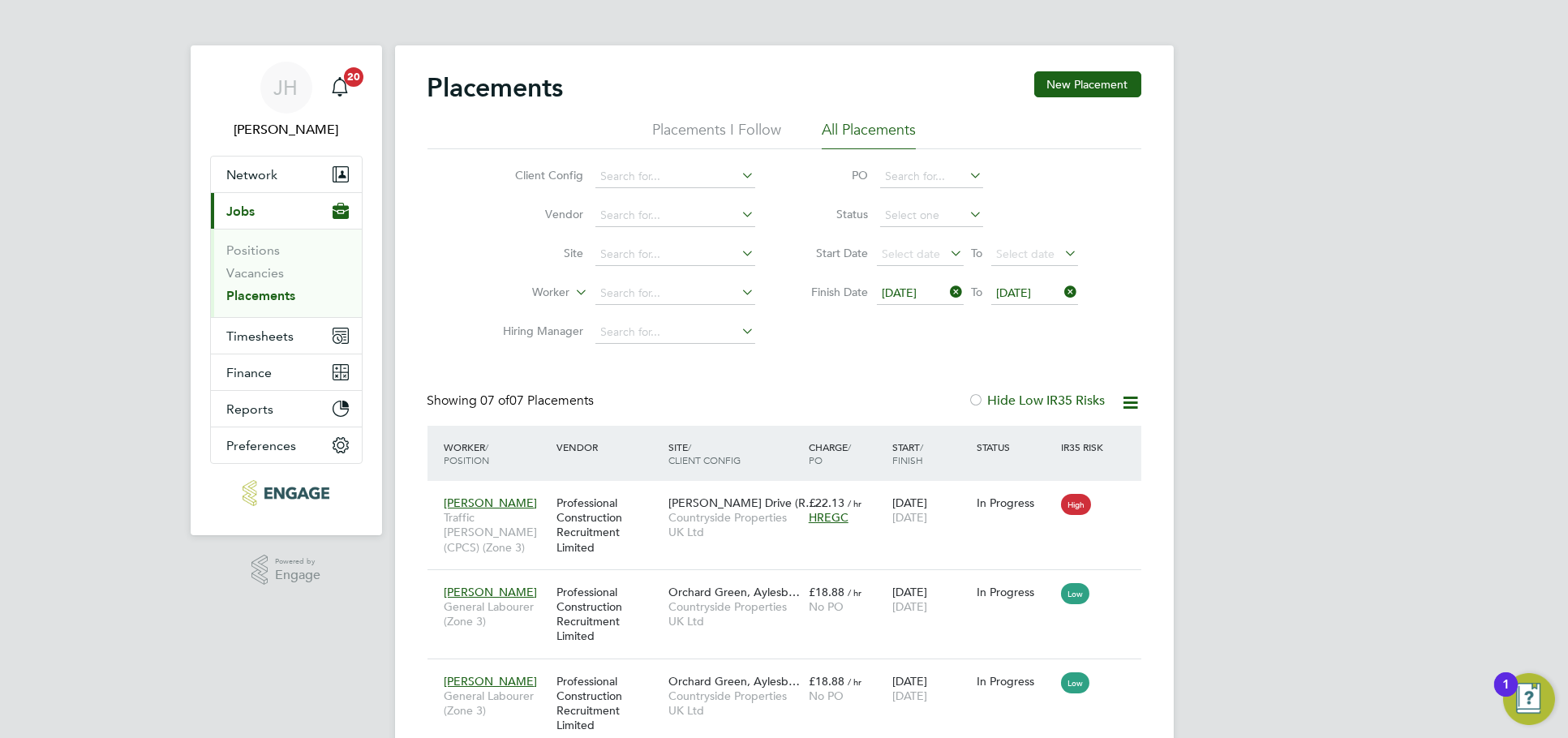
click at [947, 288] on icon at bounding box center [947, 291] width 0 height 22
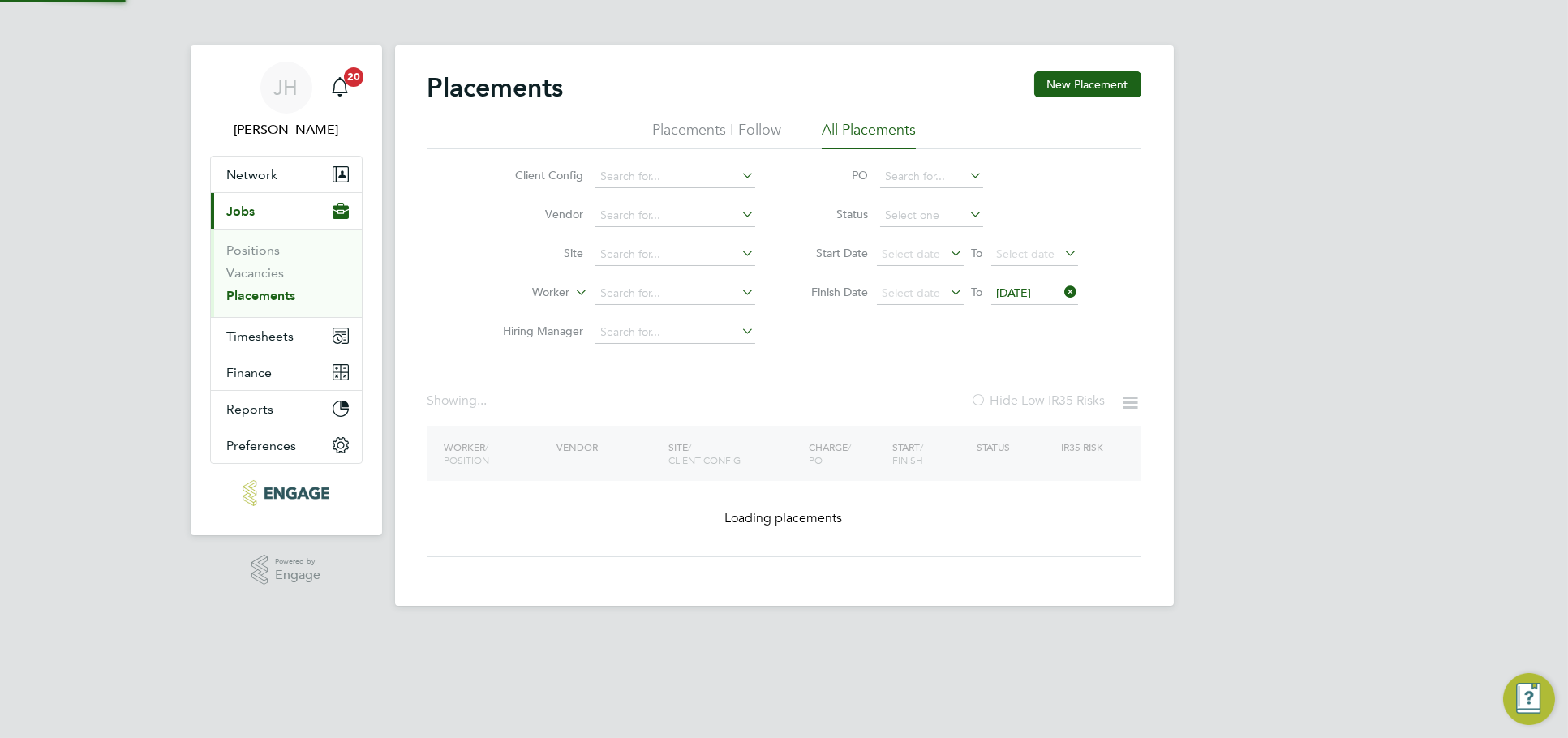
click at [1061, 296] on icon at bounding box center [1061, 291] width 0 height 22
click at [655, 289] on input at bounding box center [675, 293] width 160 height 22
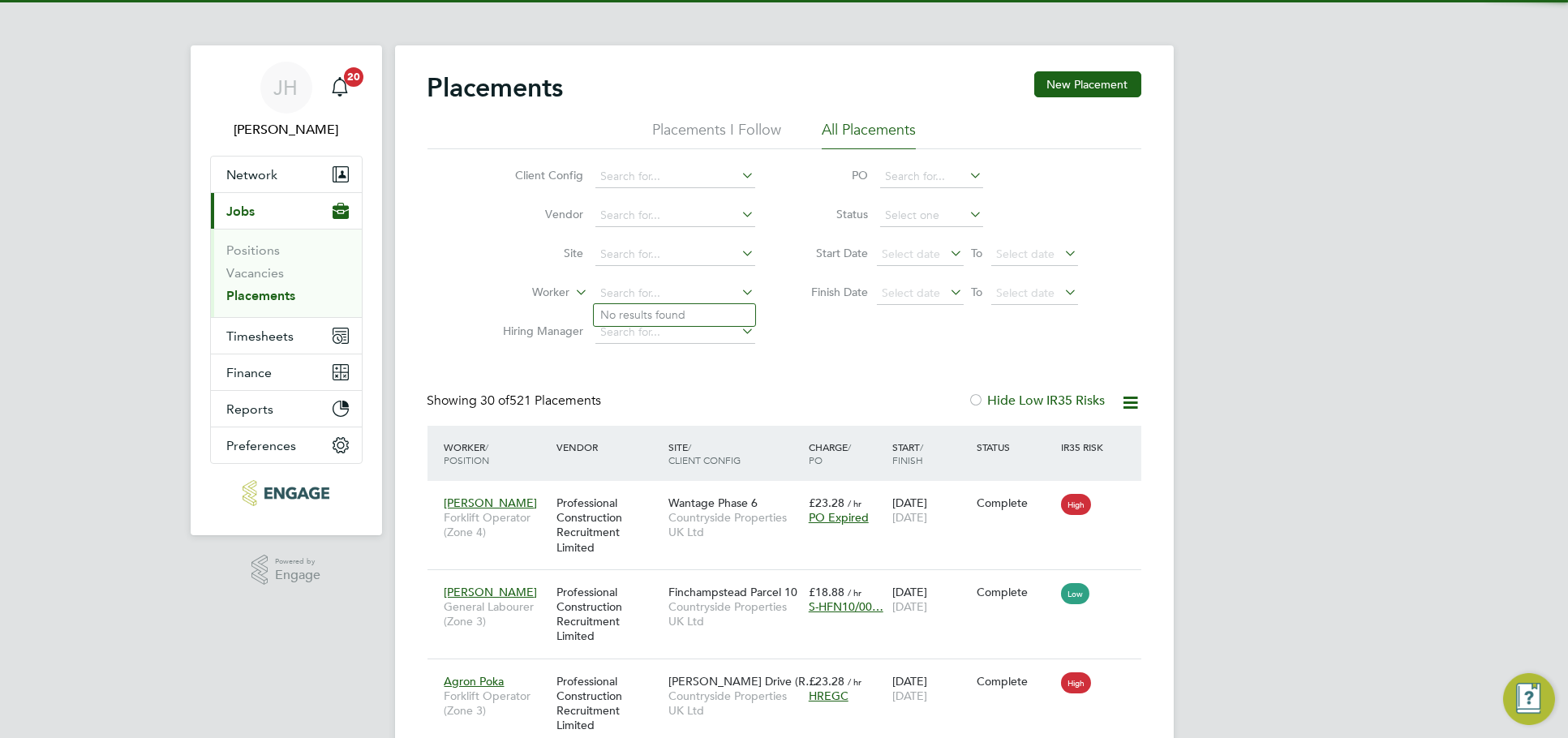
scroll to position [60, 140]
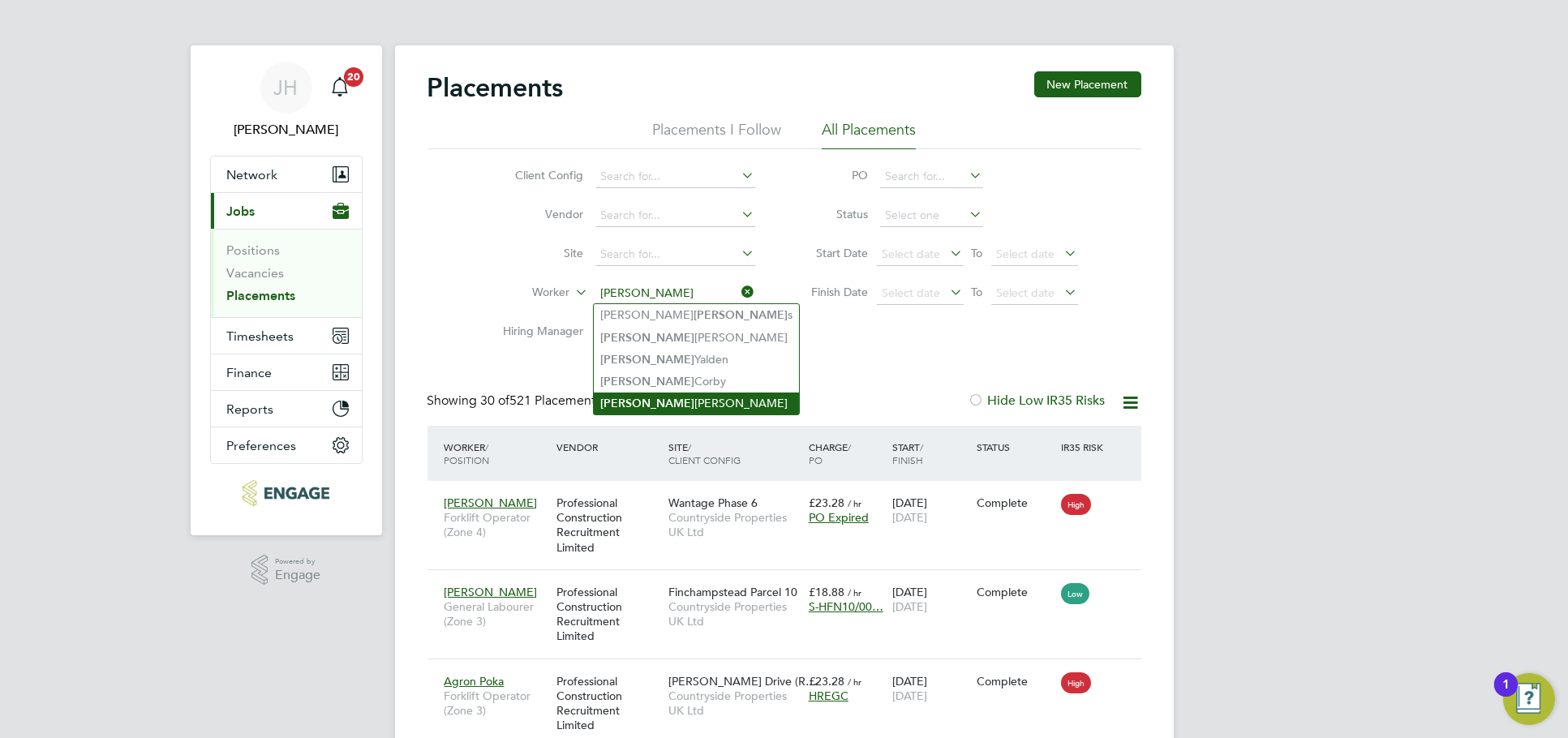
click at [686, 396] on li "William Howes" at bounding box center [696, 404] width 206 height 21
type input "William Howes"
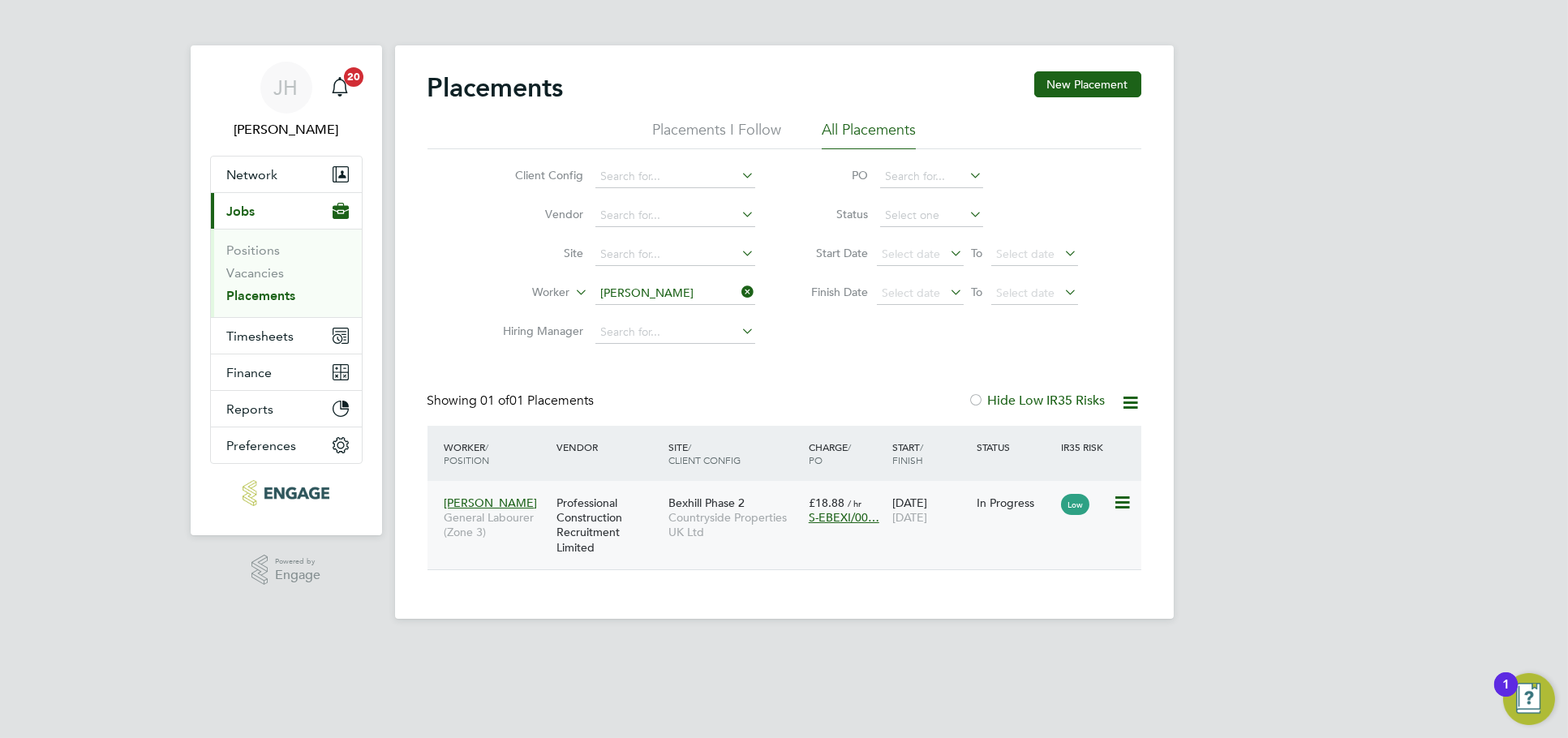
click at [927, 515] on span "15 Aug 2025" at bounding box center [909, 517] width 35 height 15
click at [677, 295] on input "William Howes" at bounding box center [675, 293] width 160 height 22
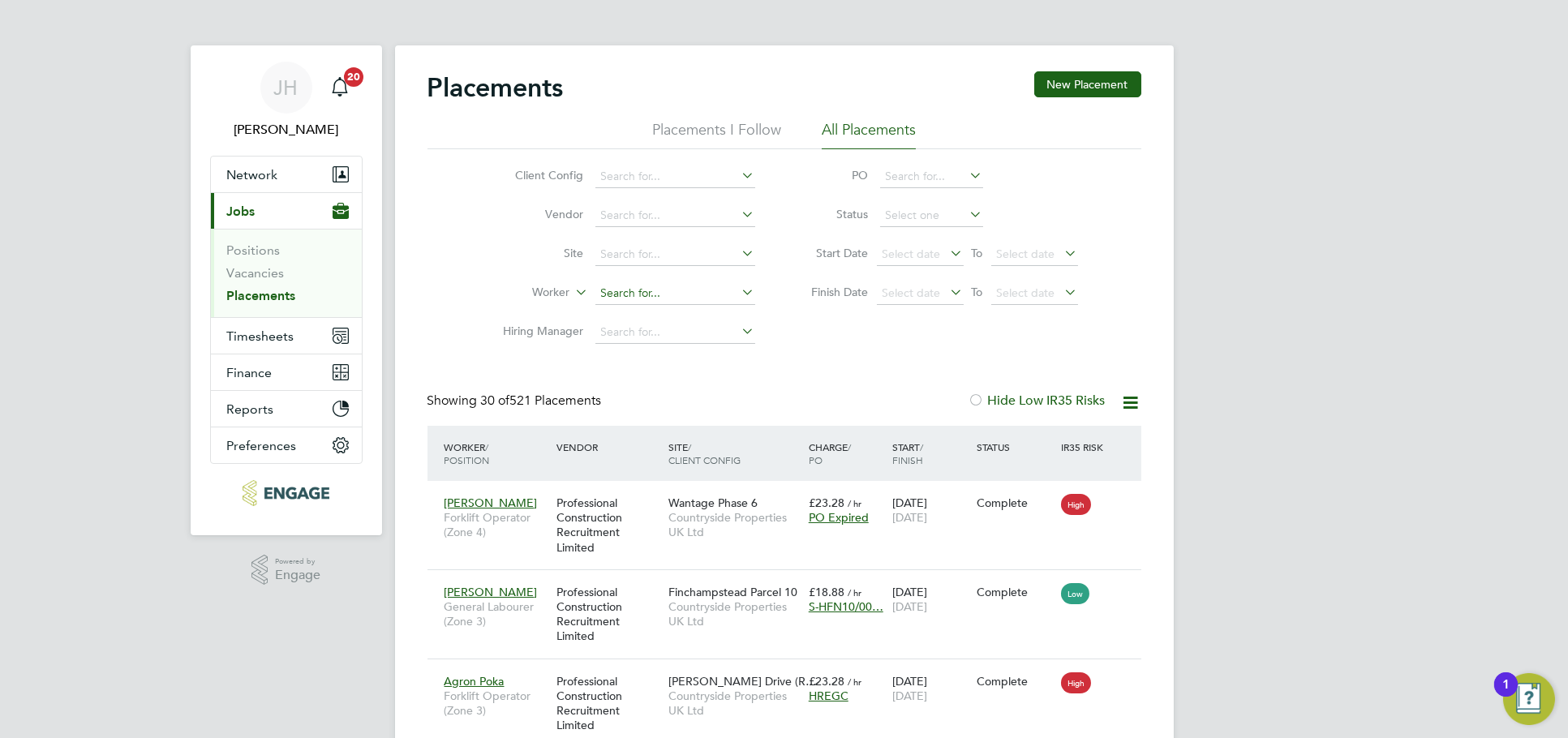
click at [675, 283] on input at bounding box center [675, 293] width 160 height 22
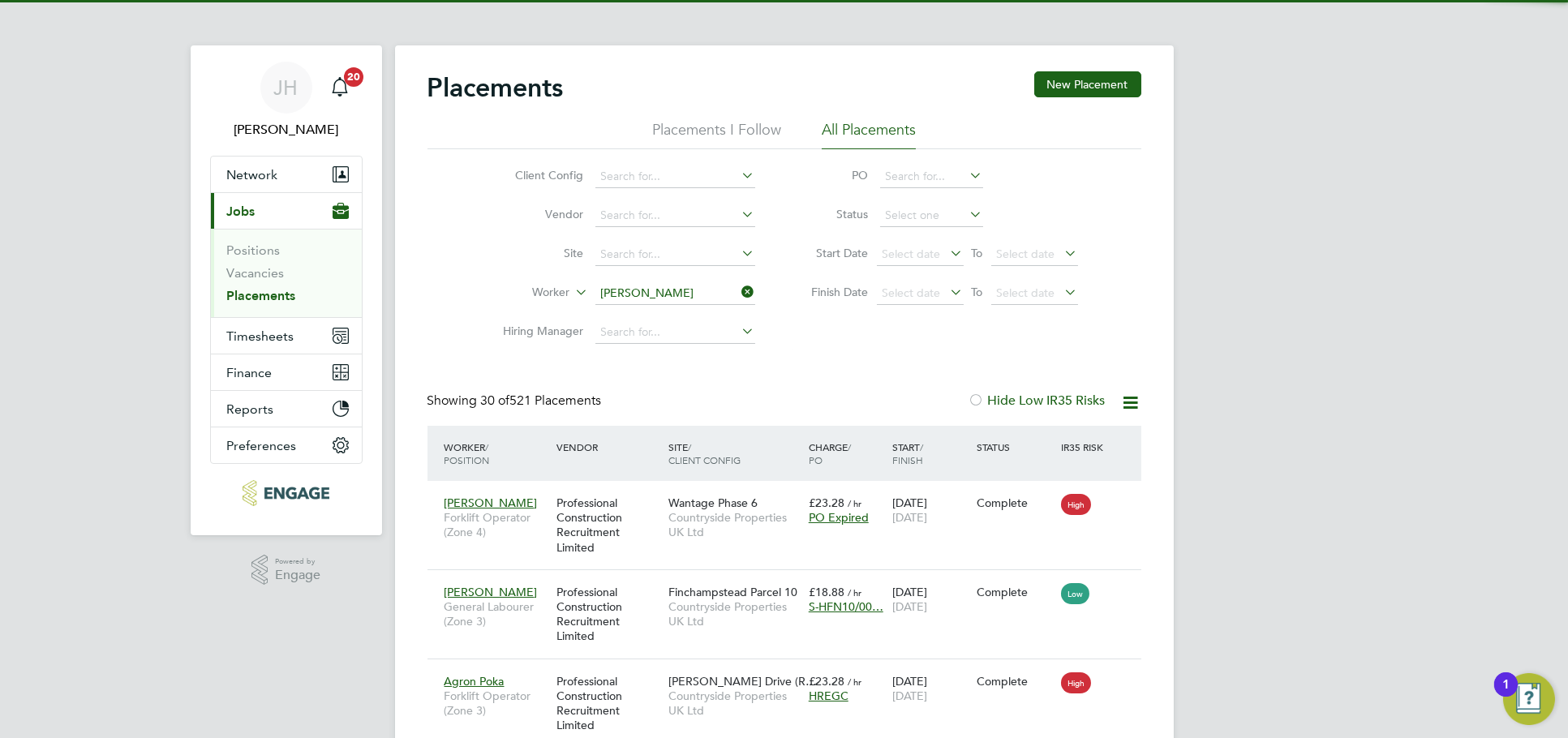
click at [701, 331] on li "Harvey Webb" at bounding box center [694, 337] width 201 height 21
type input "Harvey Webb"
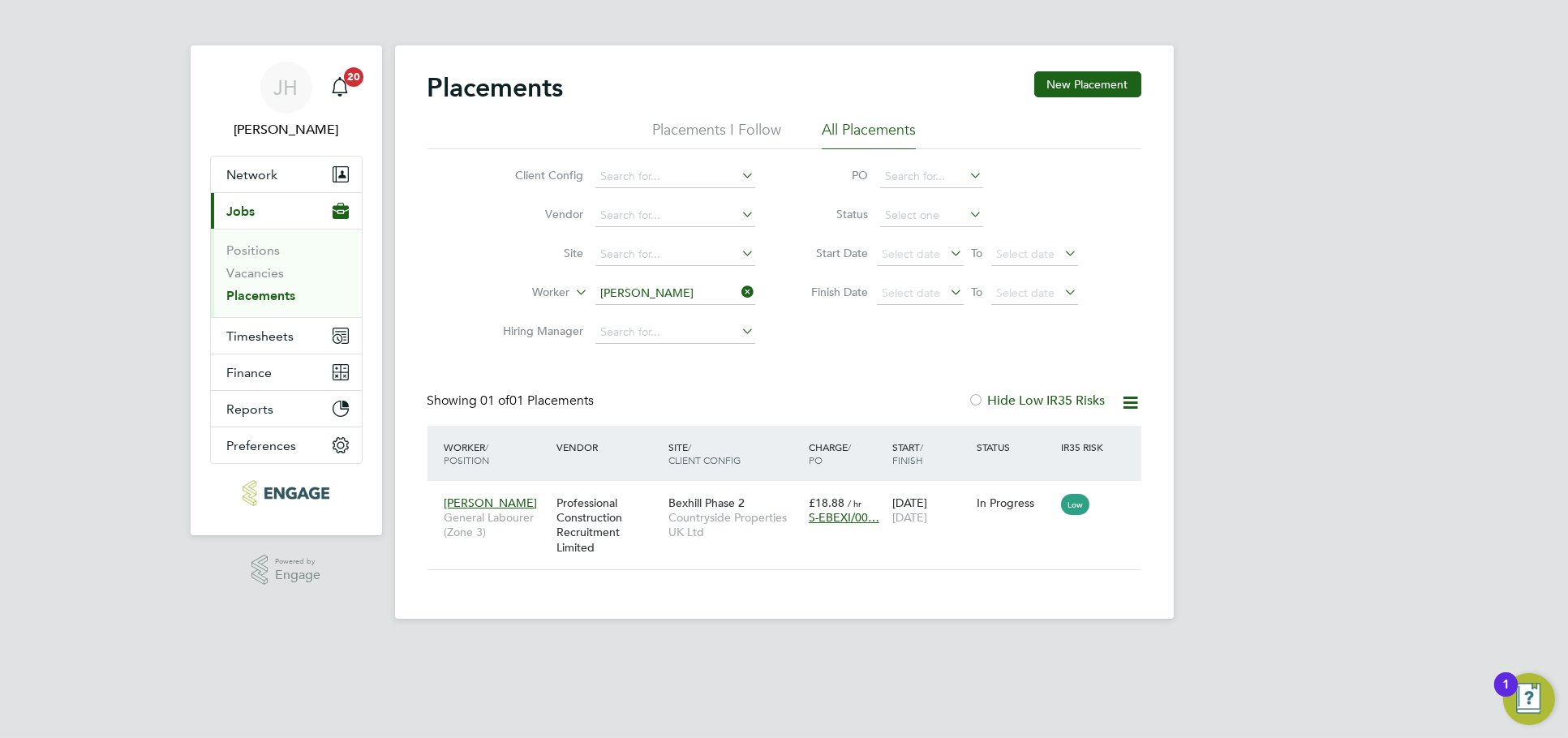
click at [669, 297] on input "Harvey Webb" at bounding box center [675, 293] width 160 height 22
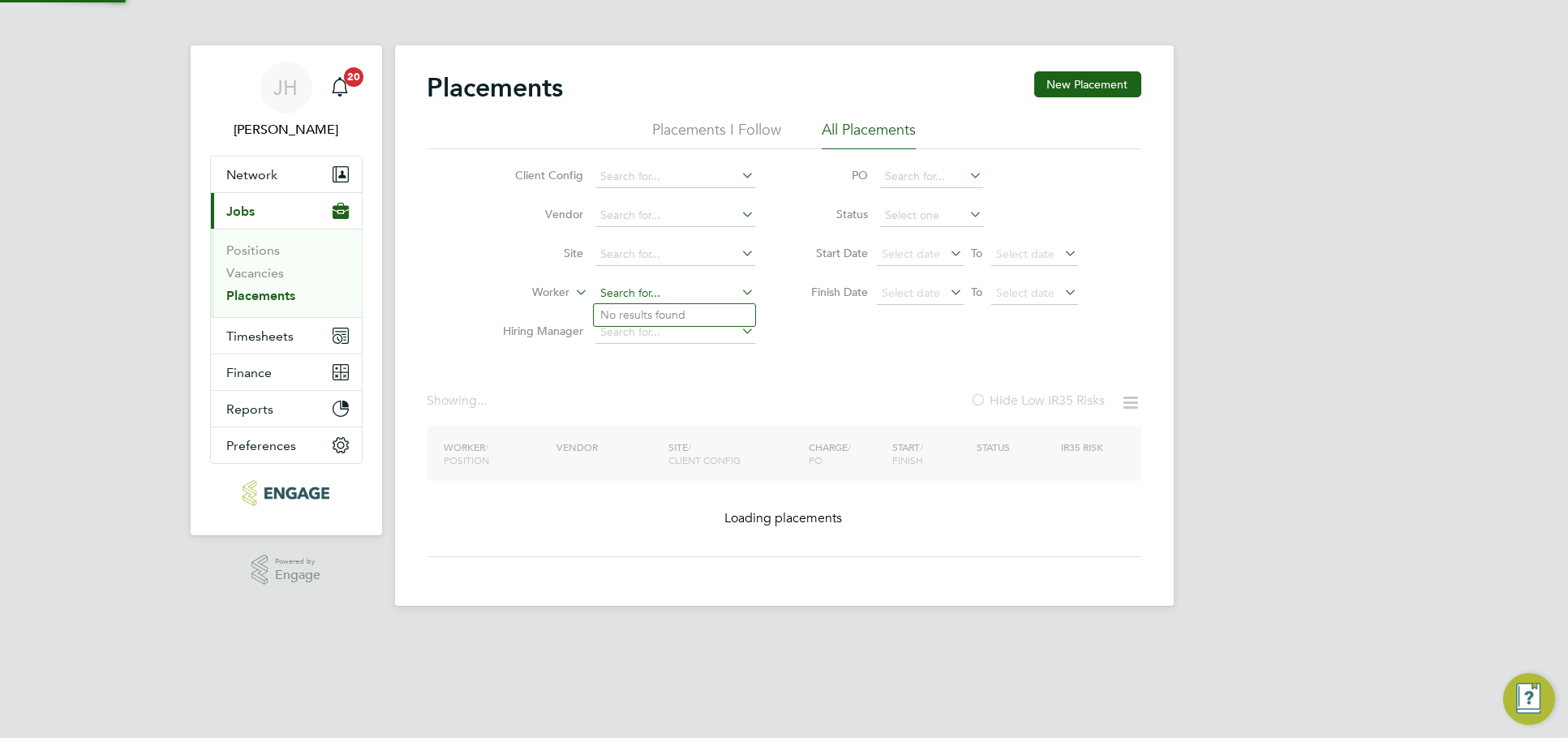
click at [634, 293] on input at bounding box center [675, 293] width 160 height 22
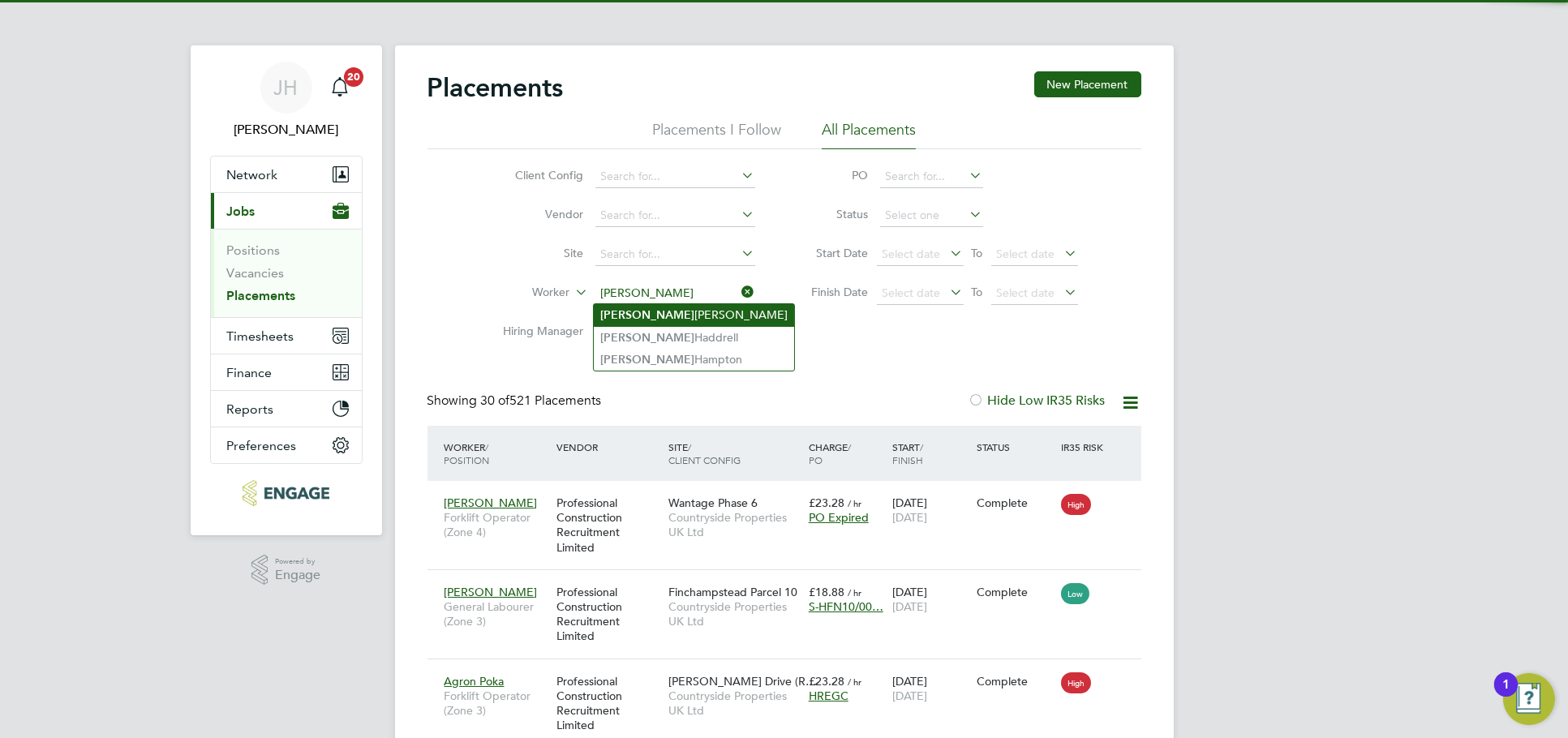
click at [682, 318] on li "Ryan Connolly" at bounding box center [694, 315] width 201 height 21
type input "Ryan Connolly"
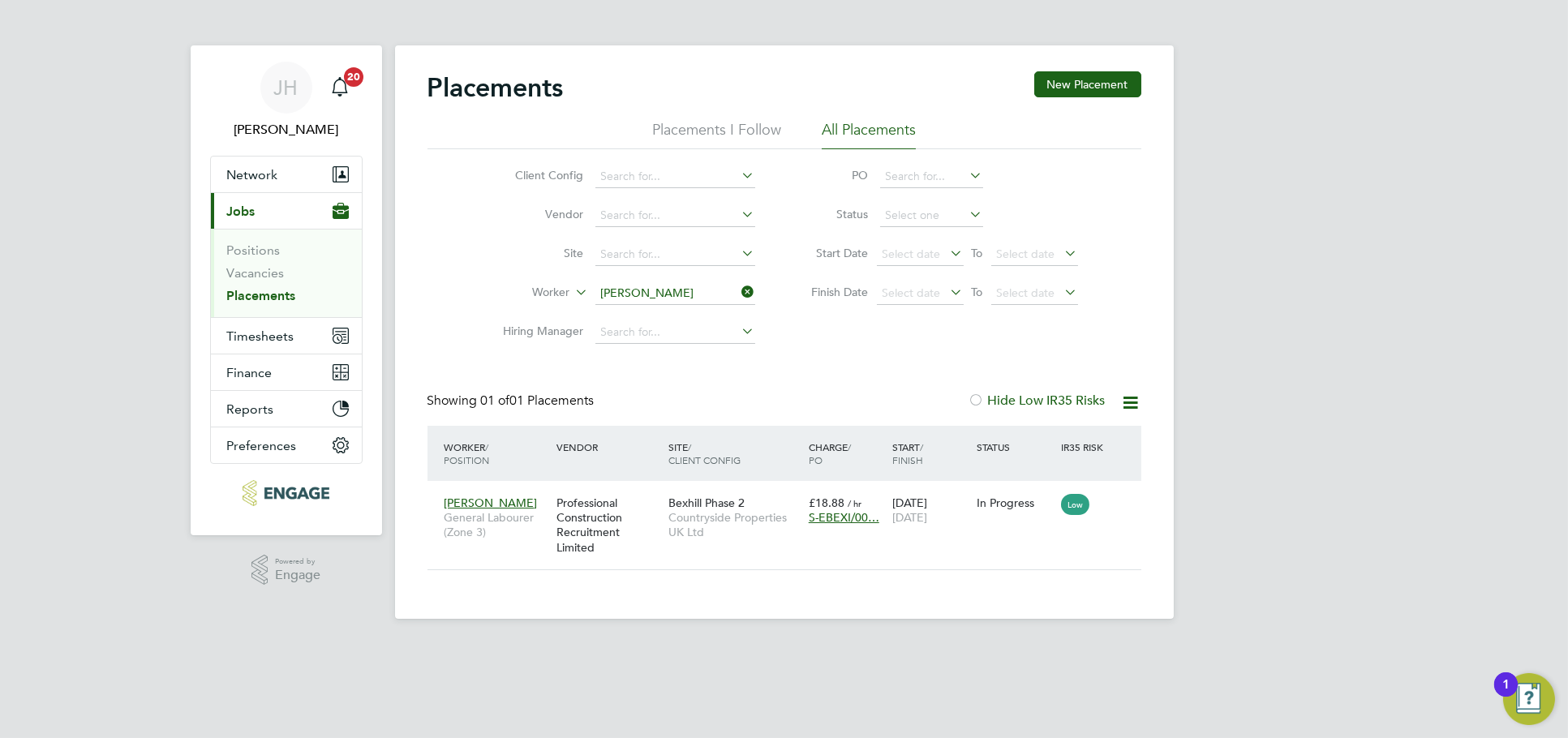
click at [631, 289] on input "Ryan Connolly" at bounding box center [675, 293] width 160 height 22
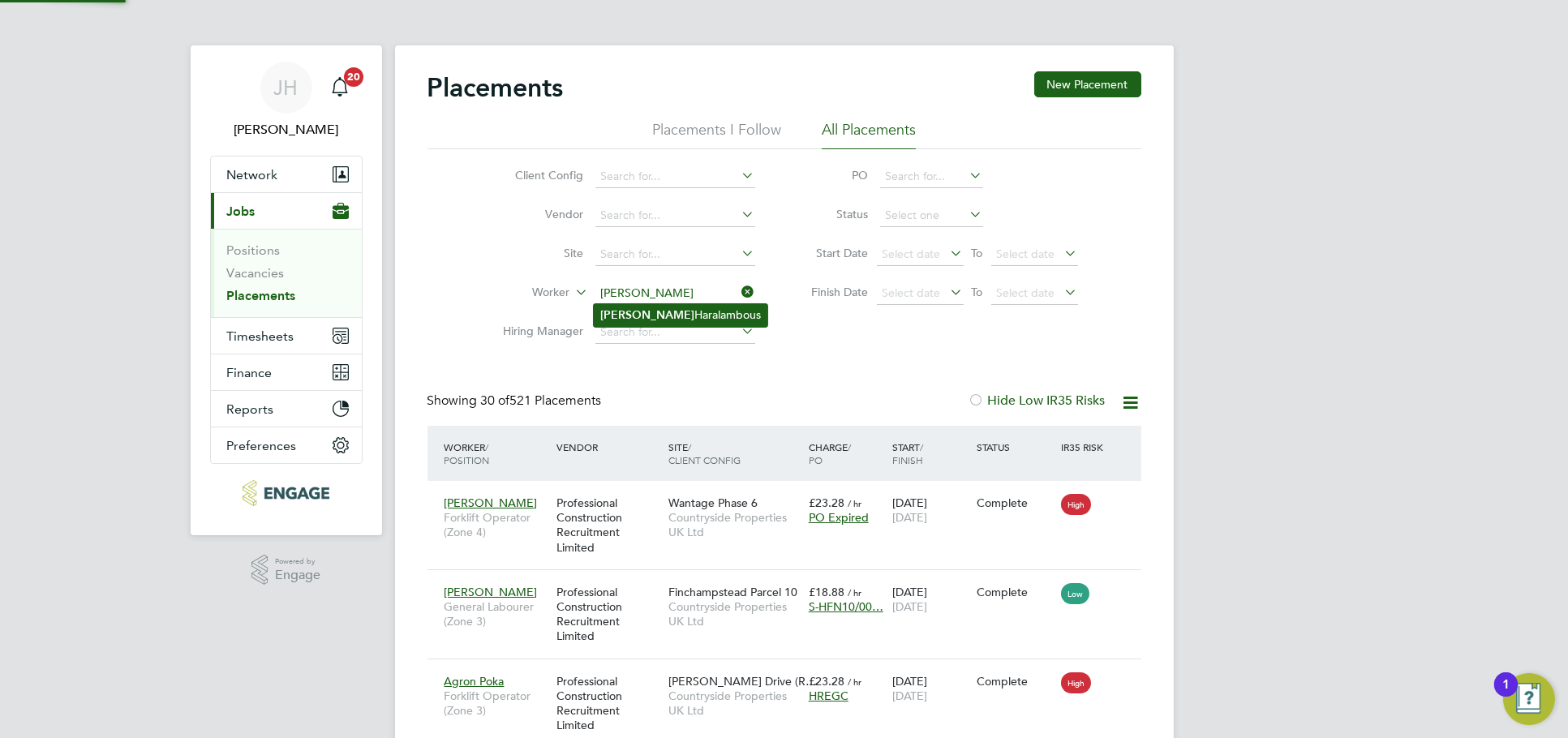
click at [657, 319] on li "Charlie Haralambous" at bounding box center [680, 315] width 173 height 21
type input "Charlie Haralambous"
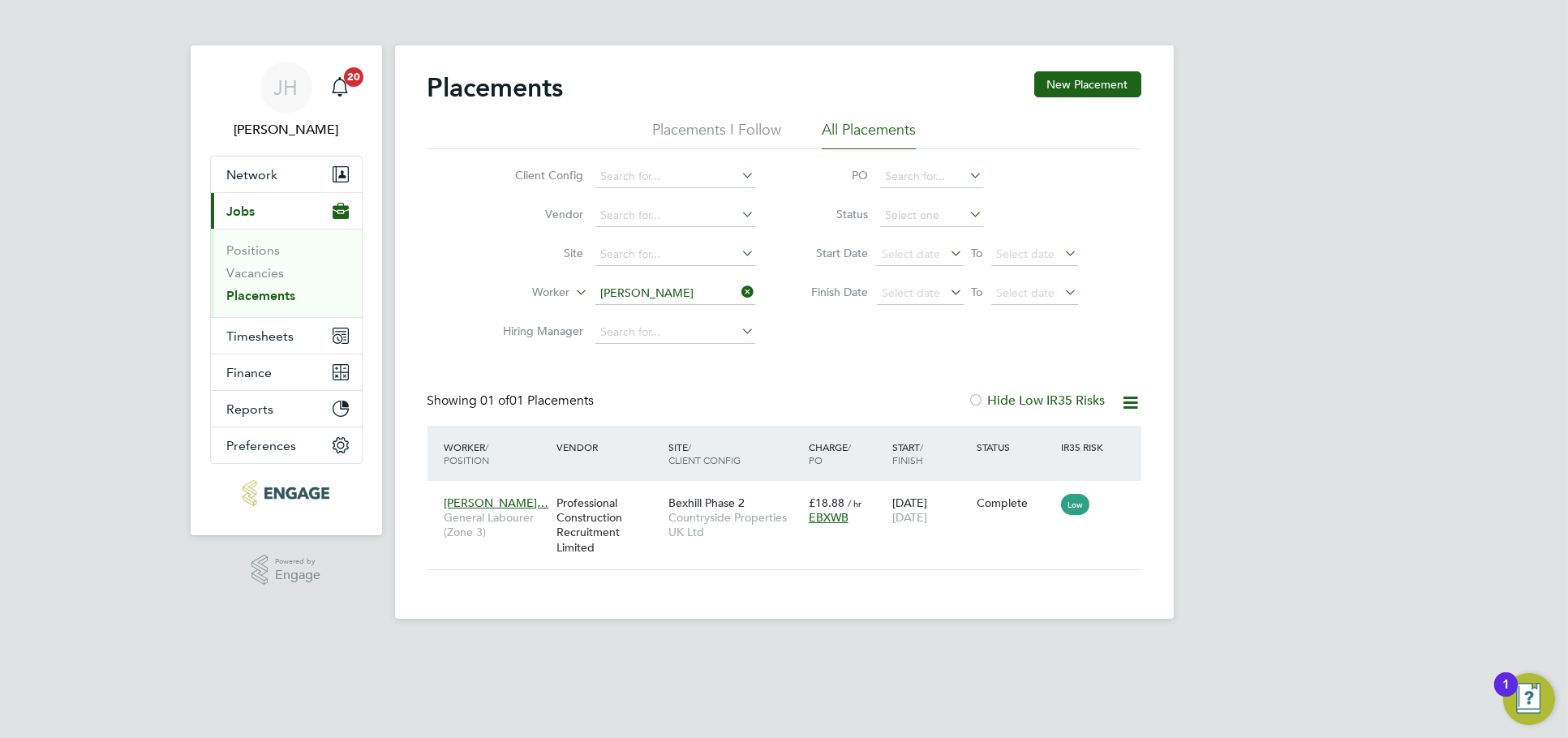
click at [682, 295] on input "Charlie Haralambous" at bounding box center [675, 293] width 160 height 22
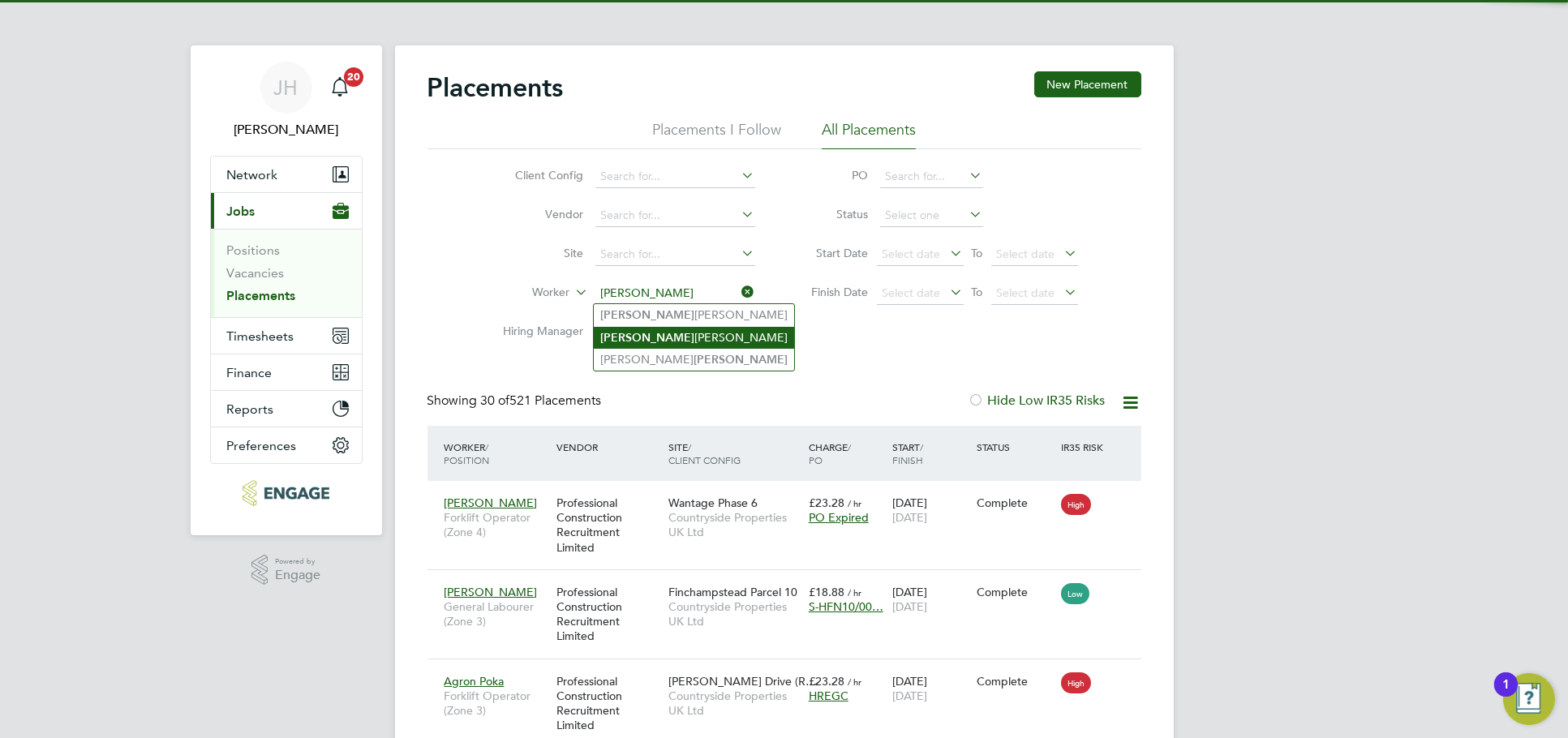
click at [682, 340] on li "Lee Saunders" at bounding box center [694, 337] width 201 height 21
type input "Lee Saunders"
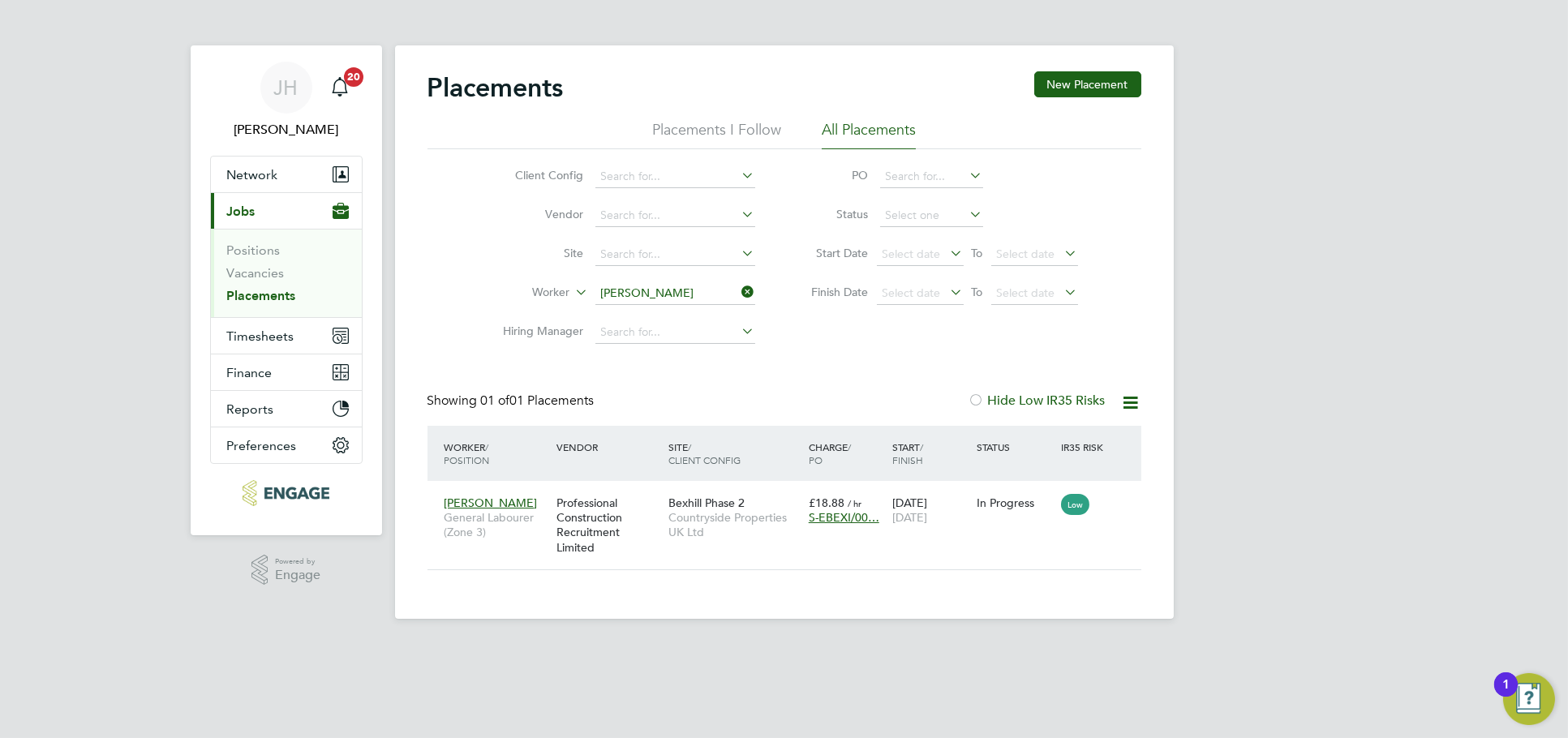
click at [1295, 391] on div "JH Jess Hogan Notifications 20 Applications: Network Team Members Businesses Si…" at bounding box center [784, 323] width 1568 height 645
click at [1008, 533] on div "Lee Saunders General Labourer (Zone 3) Professional Construction Recruitment Li…" at bounding box center [784, 524] width 713 height 89
click at [959, 541] on div "Lee Saunders General Labourer (Zone 3) Professional Construction Recruitment Li…" at bounding box center [784, 524] width 713 height 89
click at [927, 516] on span "15 Aug 2025" at bounding box center [909, 517] width 35 height 15
click at [680, 287] on input at bounding box center [675, 293] width 160 height 22
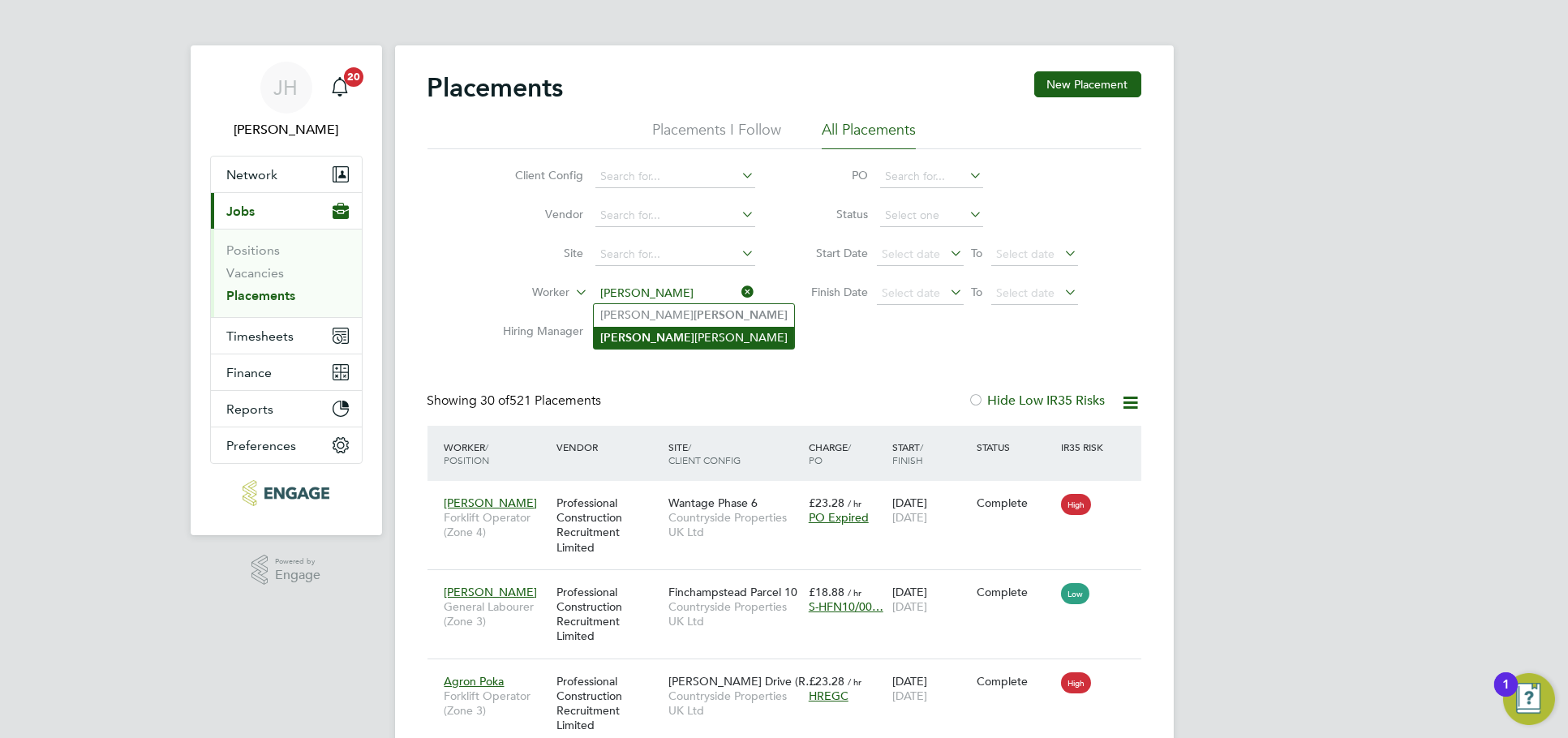
click at [687, 331] on li "Harvey Webb" at bounding box center [694, 337] width 201 height 21
type input "Harvey Webb"
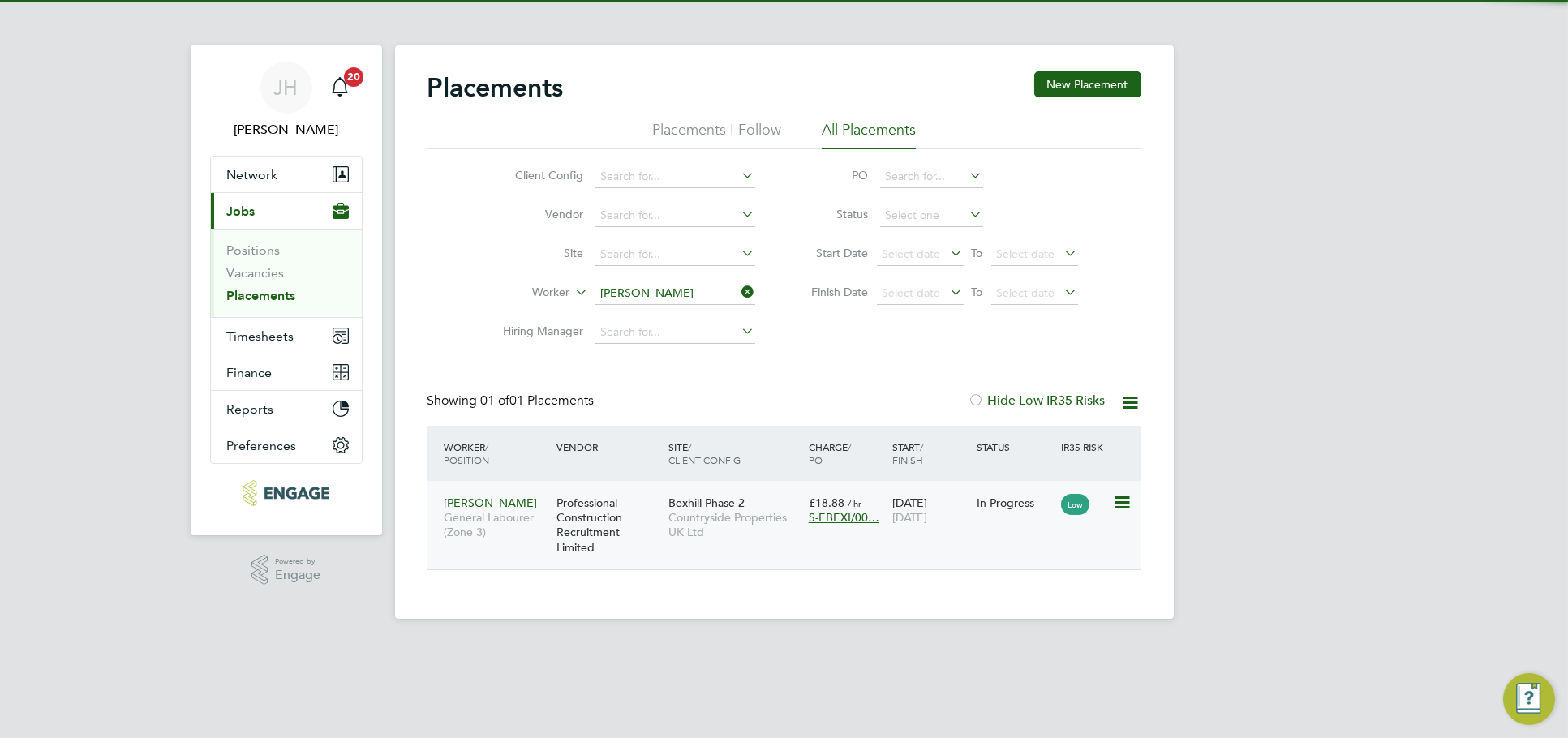
click at [935, 539] on div "Harvey Webb General Labourer (Zone 3) Professional Construction Recruitment Lim…" at bounding box center [784, 524] width 713 height 89
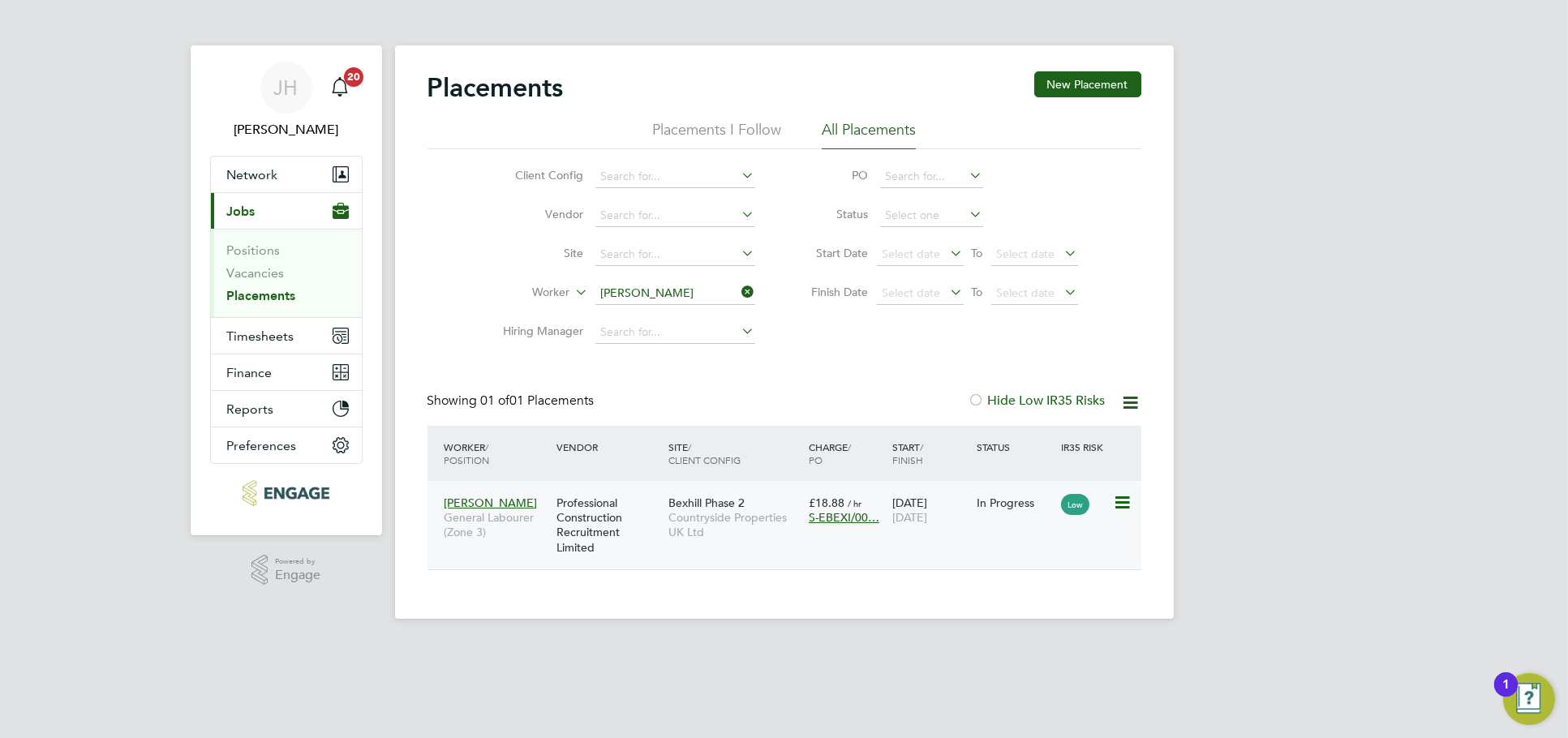
click at [927, 517] on span "15 Aug 2025" at bounding box center [909, 517] width 35 height 15
click at [698, 290] on input "Harvey Webb" at bounding box center [675, 293] width 160 height 22
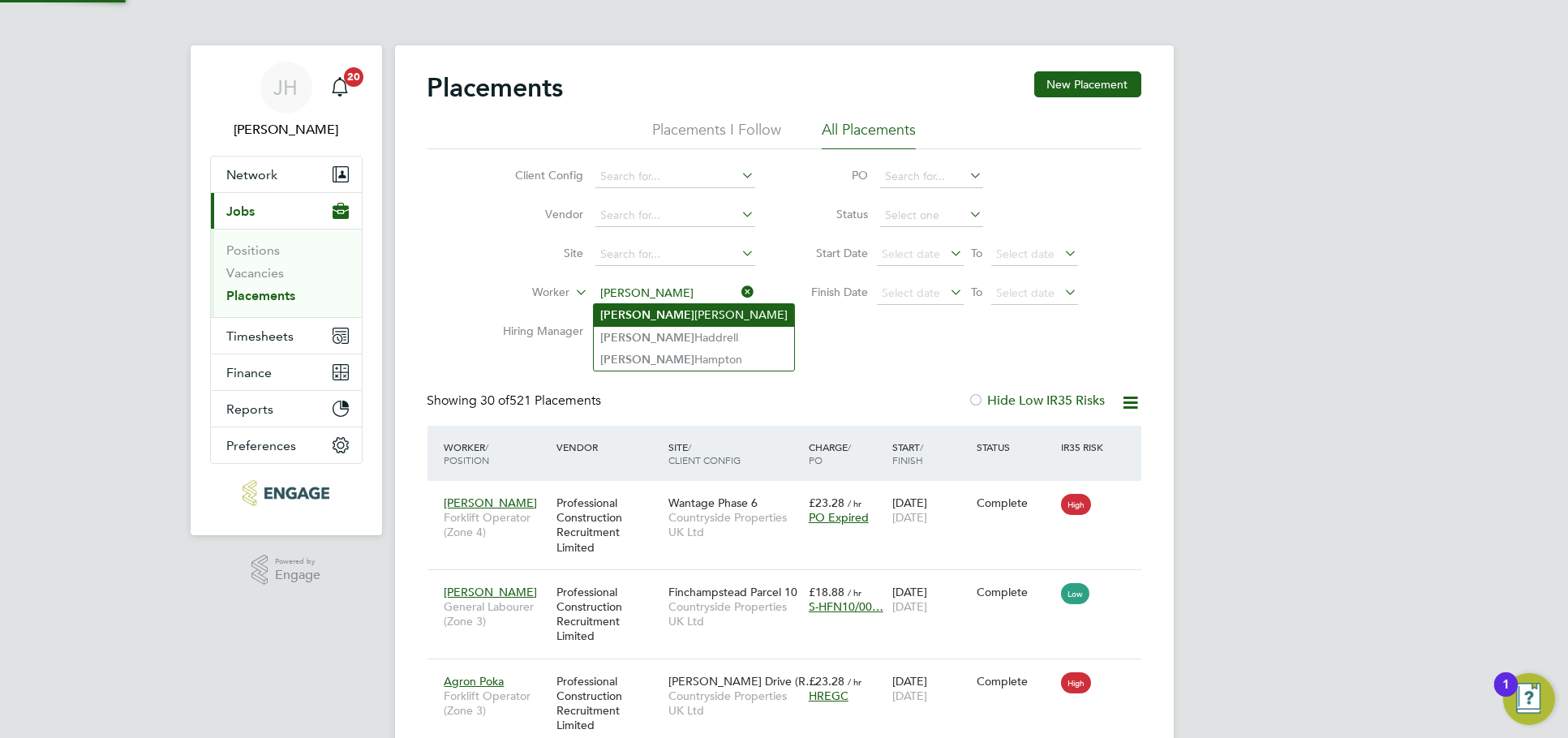
click at [677, 317] on li "Ryan Connolly" at bounding box center [694, 315] width 201 height 21
type input "Ryan Connolly"
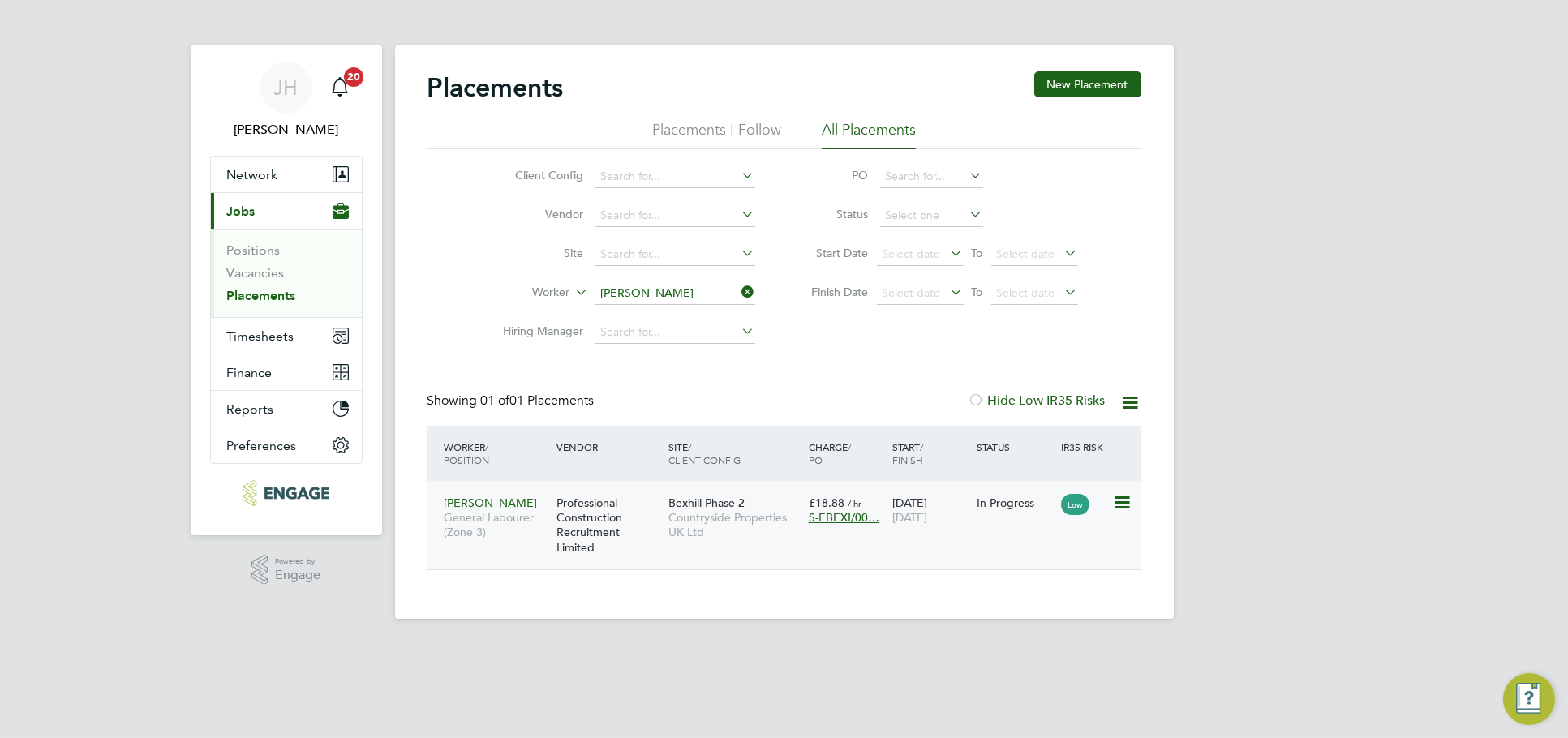
click at [927, 514] on span "15 Aug 2025" at bounding box center [909, 517] width 35 height 15
click at [662, 290] on input "Ryan Connolly" at bounding box center [675, 293] width 160 height 22
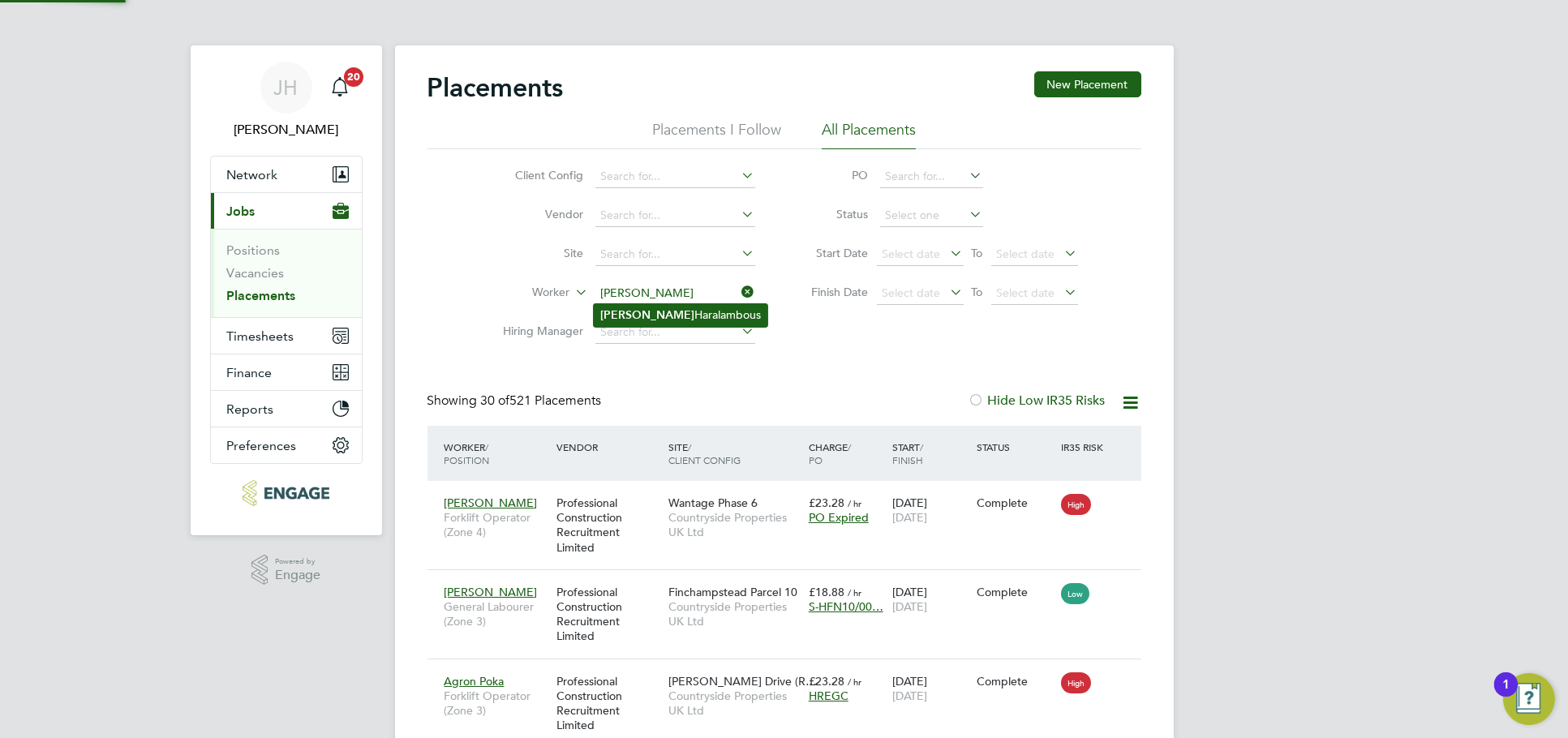
click at [696, 313] on li "Charlie Haralambous" at bounding box center [680, 315] width 173 height 21
type input "Charlie Haralambous"
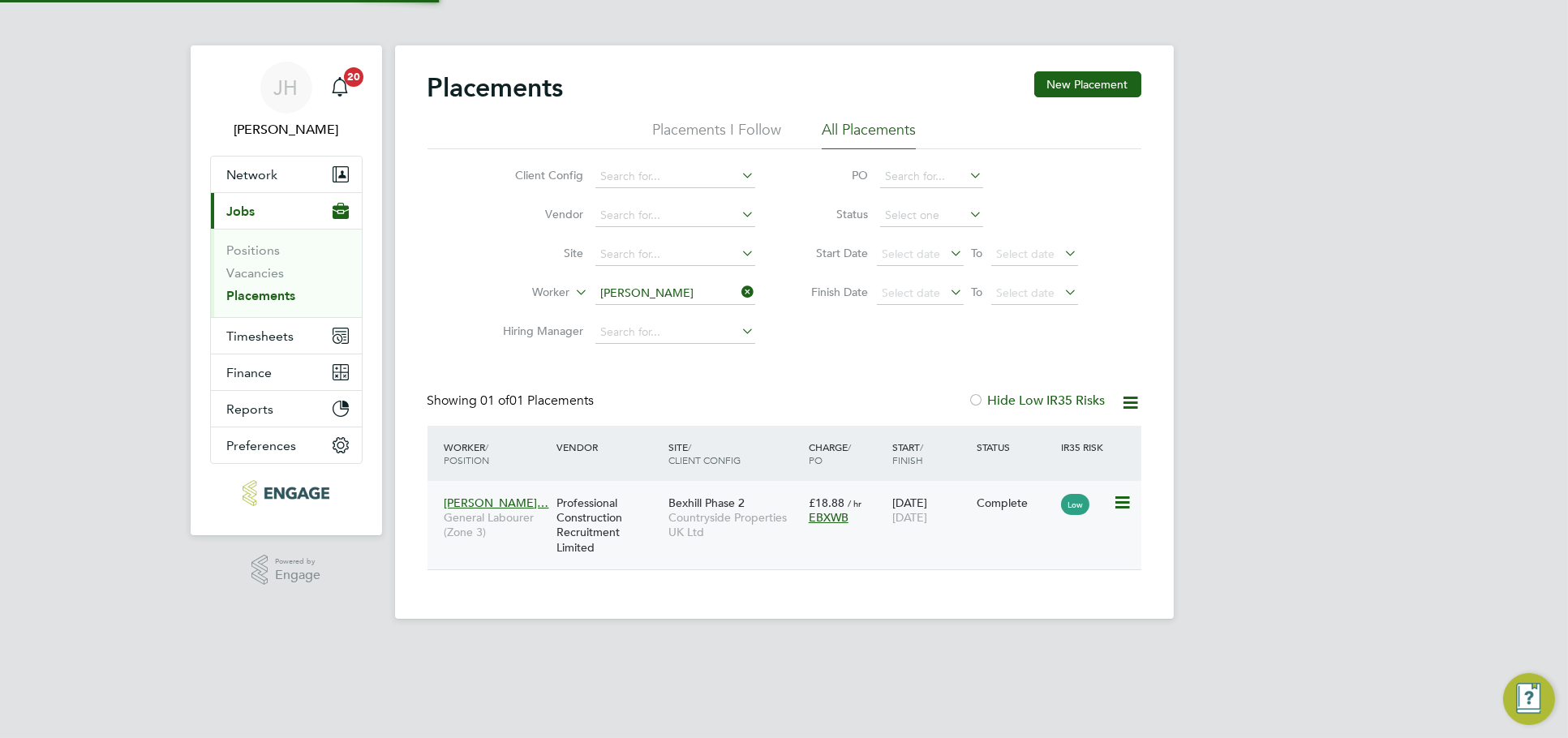
click at [1001, 540] on div "Charlie Haralamb… General Labourer (Zone 3) Professional Construction Recruitme…" at bounding box center [784, 524] width 713 height 89
click at [888, 497] on div "23 Jul 2025 01 Aug 2025" at bounding box center [930, 510] width 85 height 46
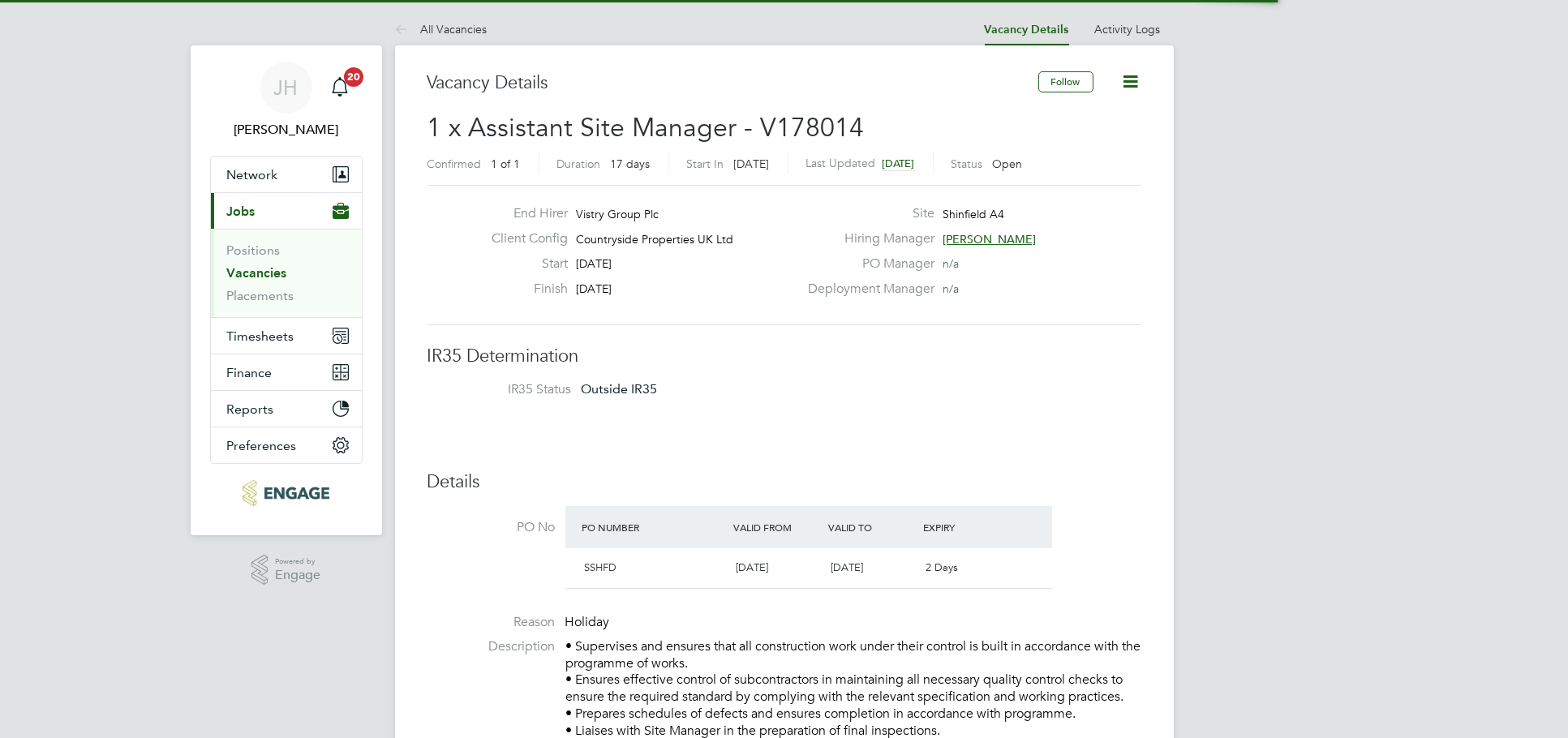
click at [1124, 83] on icon at bounding box center [1130, 81] width 20 height 20
click at [1081, 139] on li "Update Status" at bounding box center [1090, 142] width 95 height 22
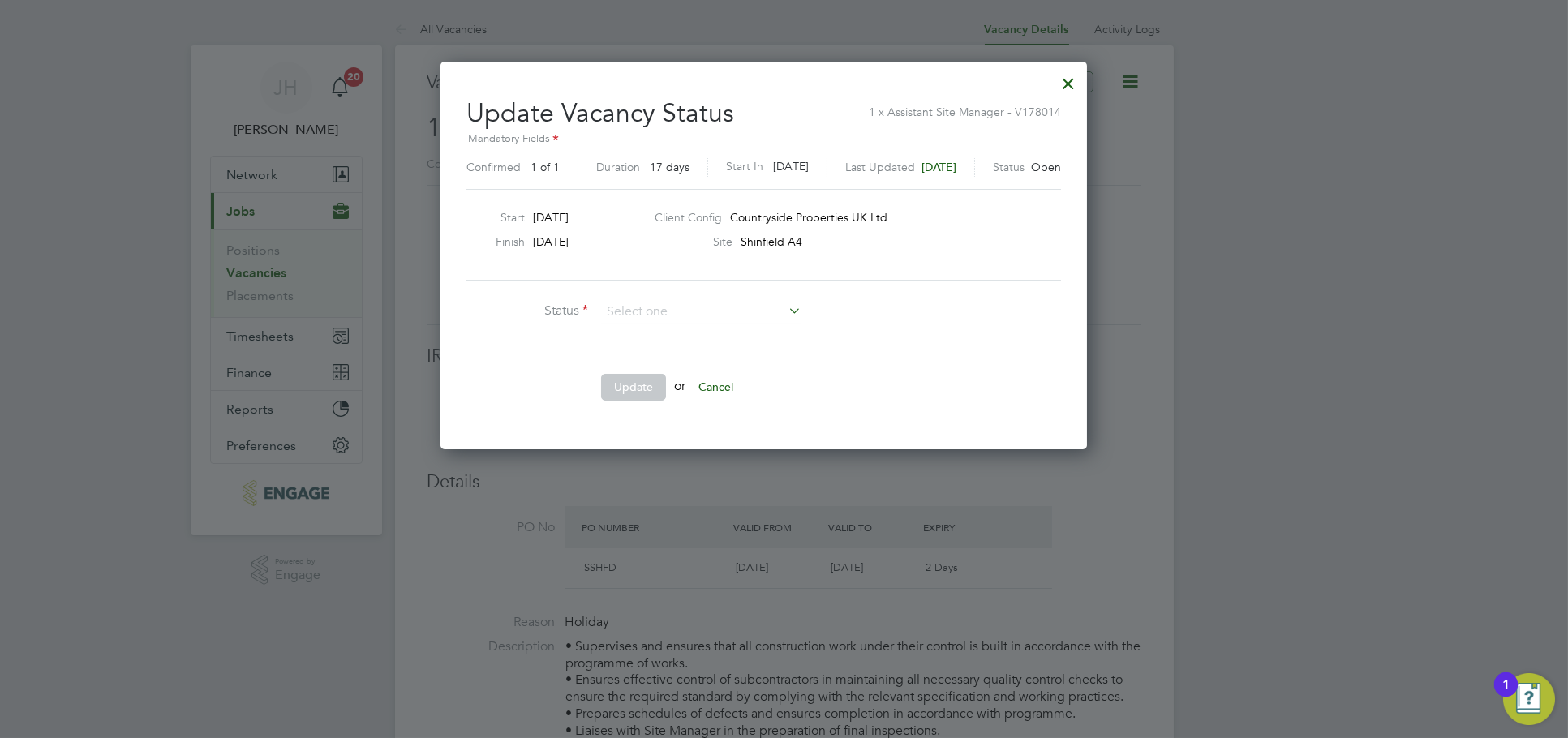
scroll to position [8, 8]
click at [666, 352] on li "Closed" at bounding box center [701, 357] width 202 height 21
type input "Closed"
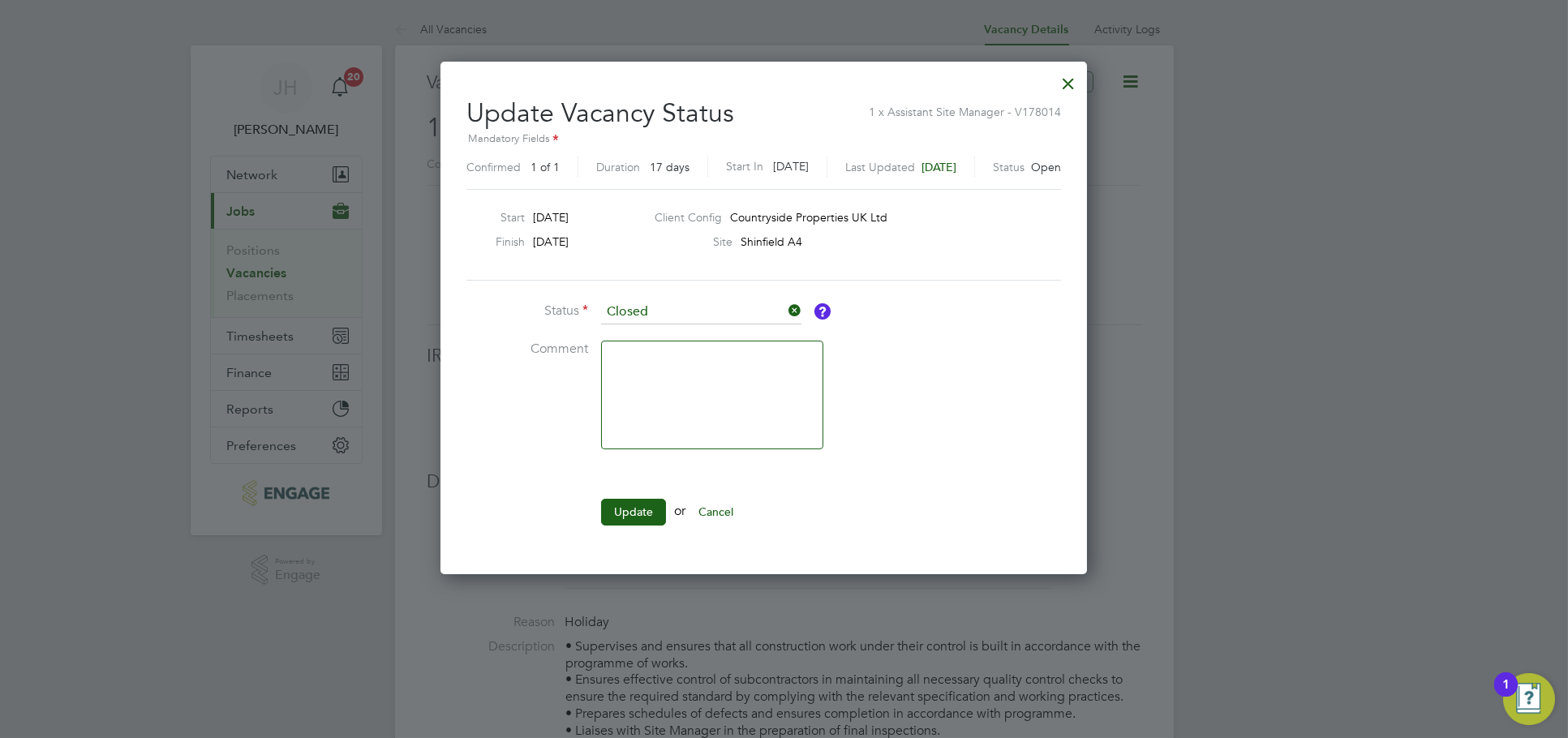
click at [631, 496] on ul "Status Closed Comment Update or Cancel" at bounding box center [708, 420] width 486 height 241
click at [631, 500] on button "Update" at bounding box center [633, 512] width 65 height 26
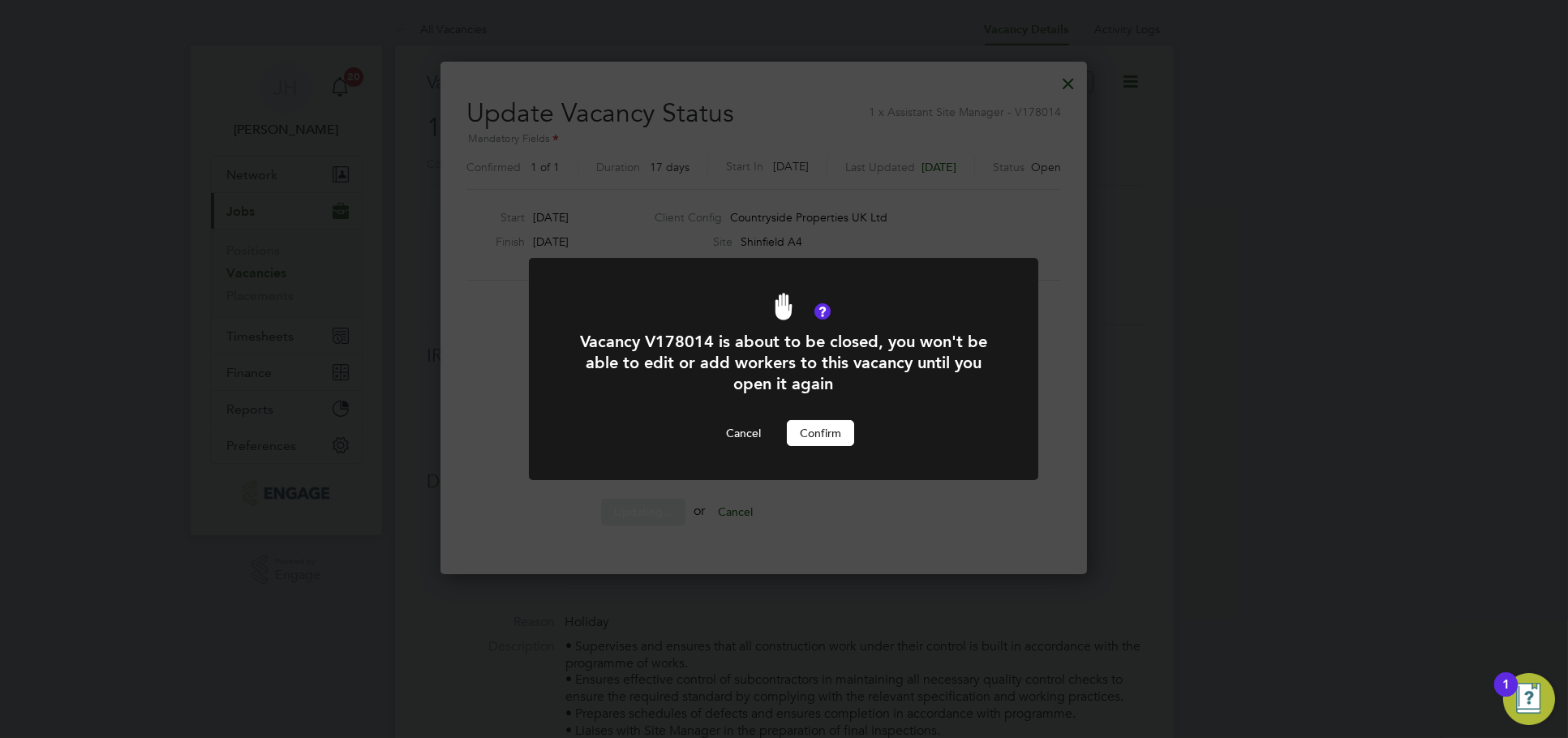
click at [820, 433] on button "Confirm" at bounding box center [820, 433] width 67 height 26
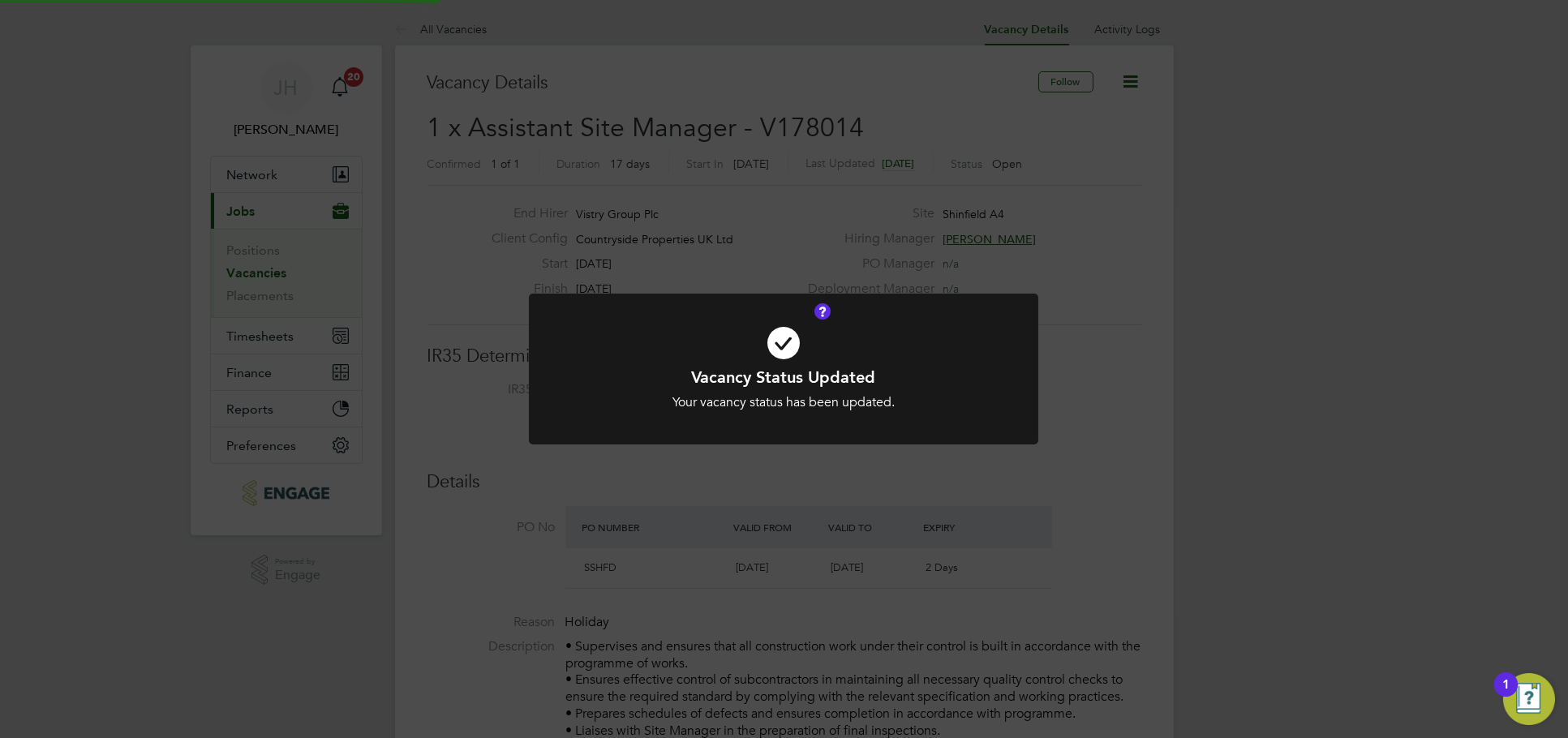
click at [1215, 414] on div "Vacancy Status Updated Your vacancy status has been updated. Cancel Okay" at bounding box center [784, 369] width 1568 height 738
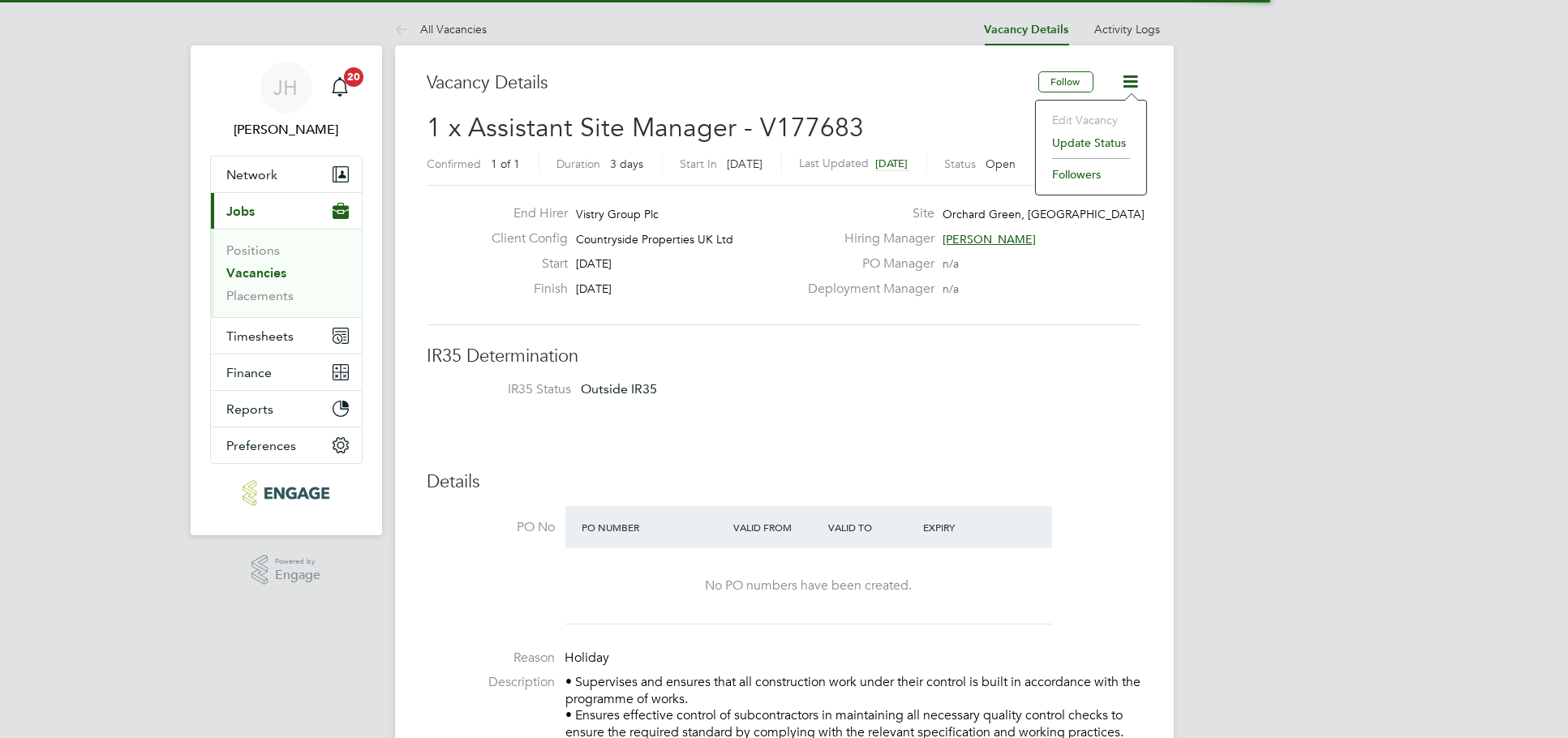
click at [1074, 138] on li "Update Status" at bounding box center [1090, 142] width 95 height 22
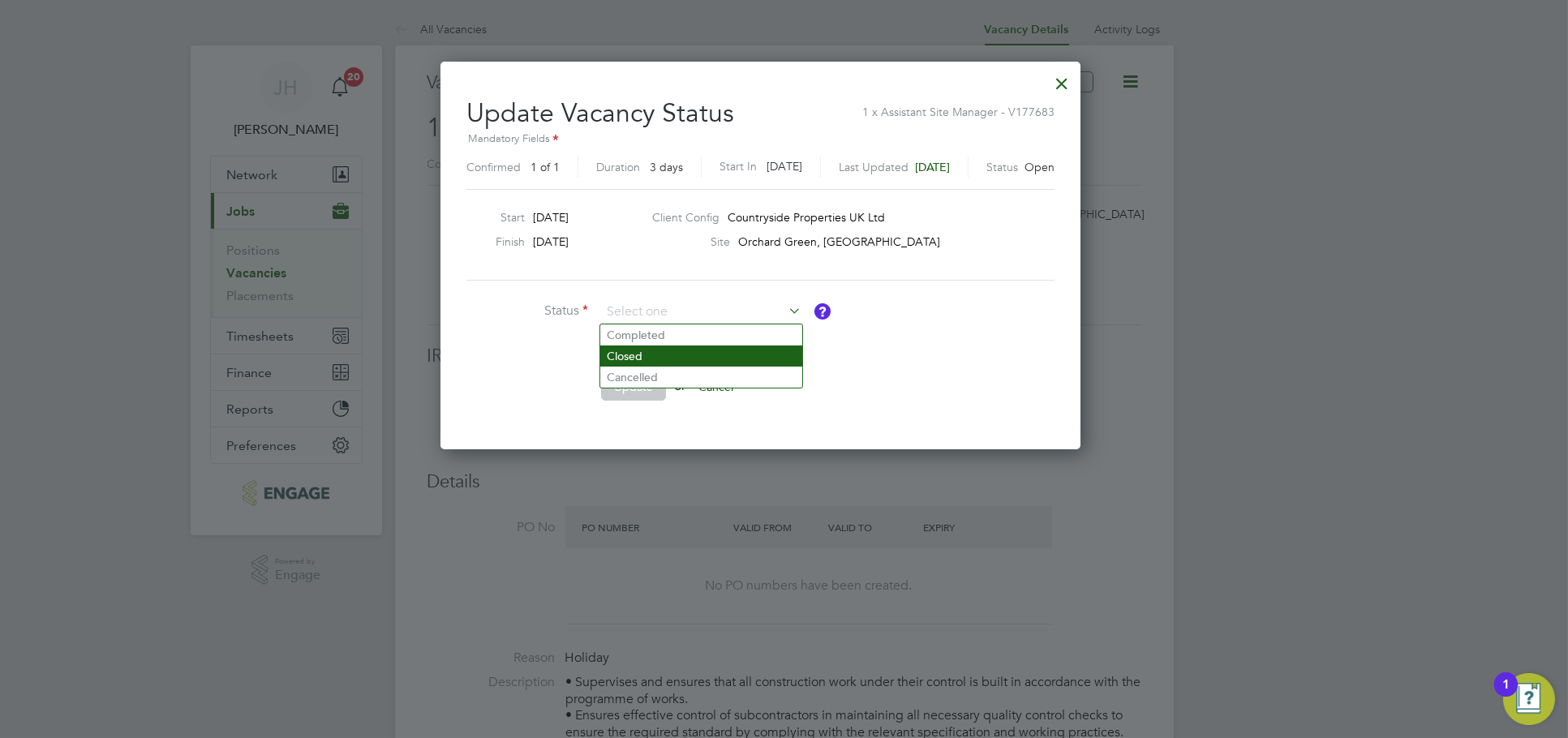
click at [665, 350] on li "Closed" at bounding box center [701, 357] width 202 height 21
type input "Closed"
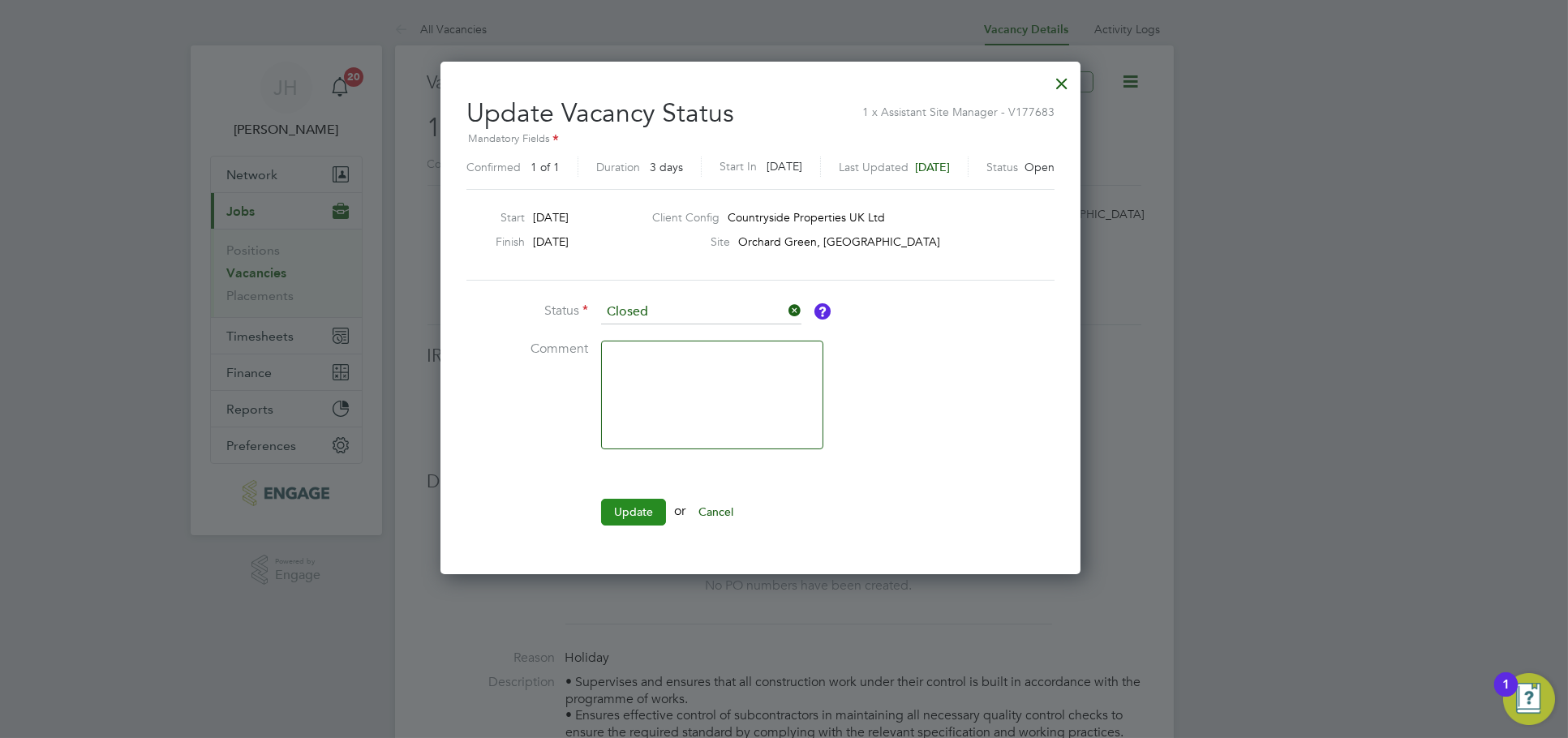
click at [616, 512] on button "Update" at bounding box center [633, 512] width 65 height 26
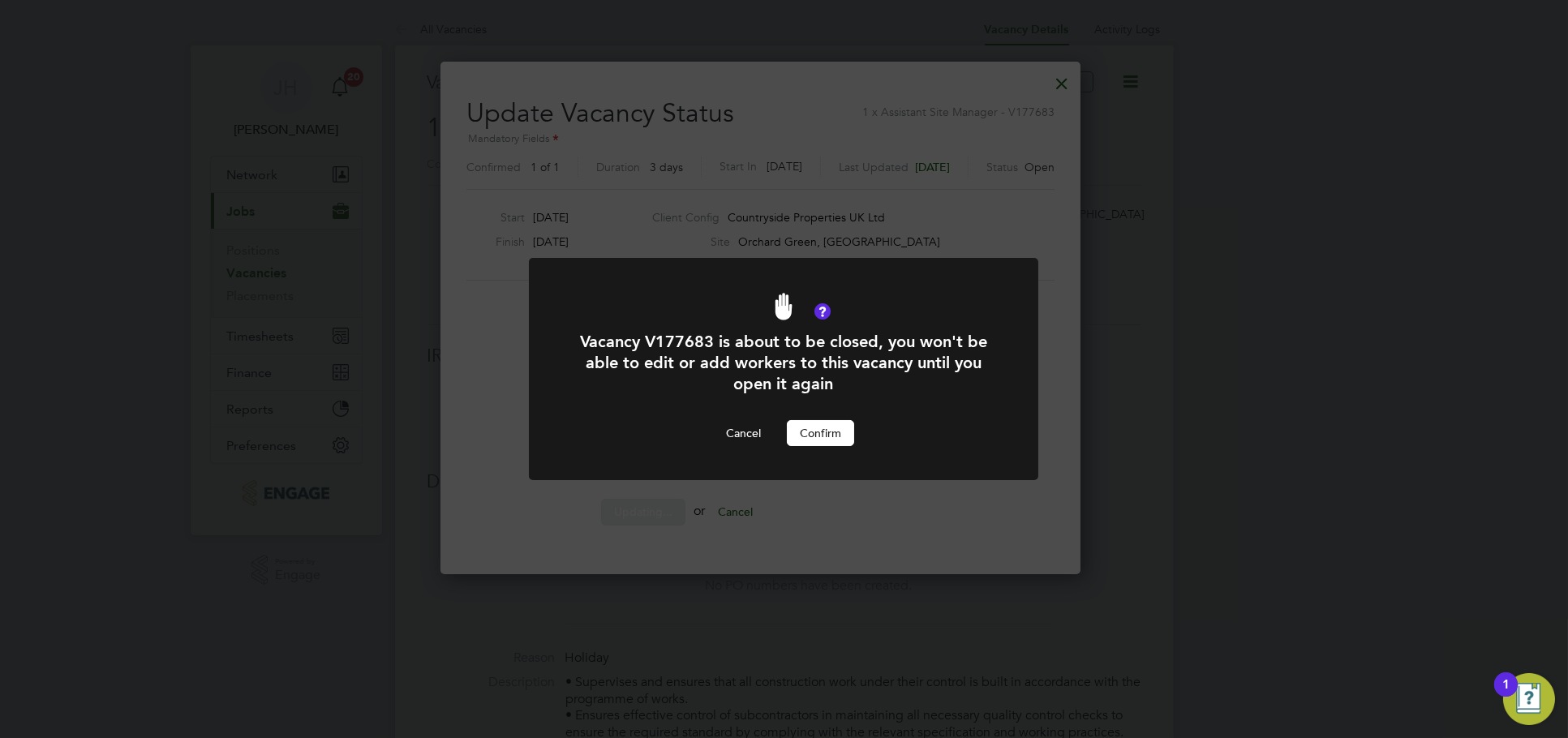
click at [833, 428] on button "Confirm" at bounding box center [820, 433] width 67 height 26
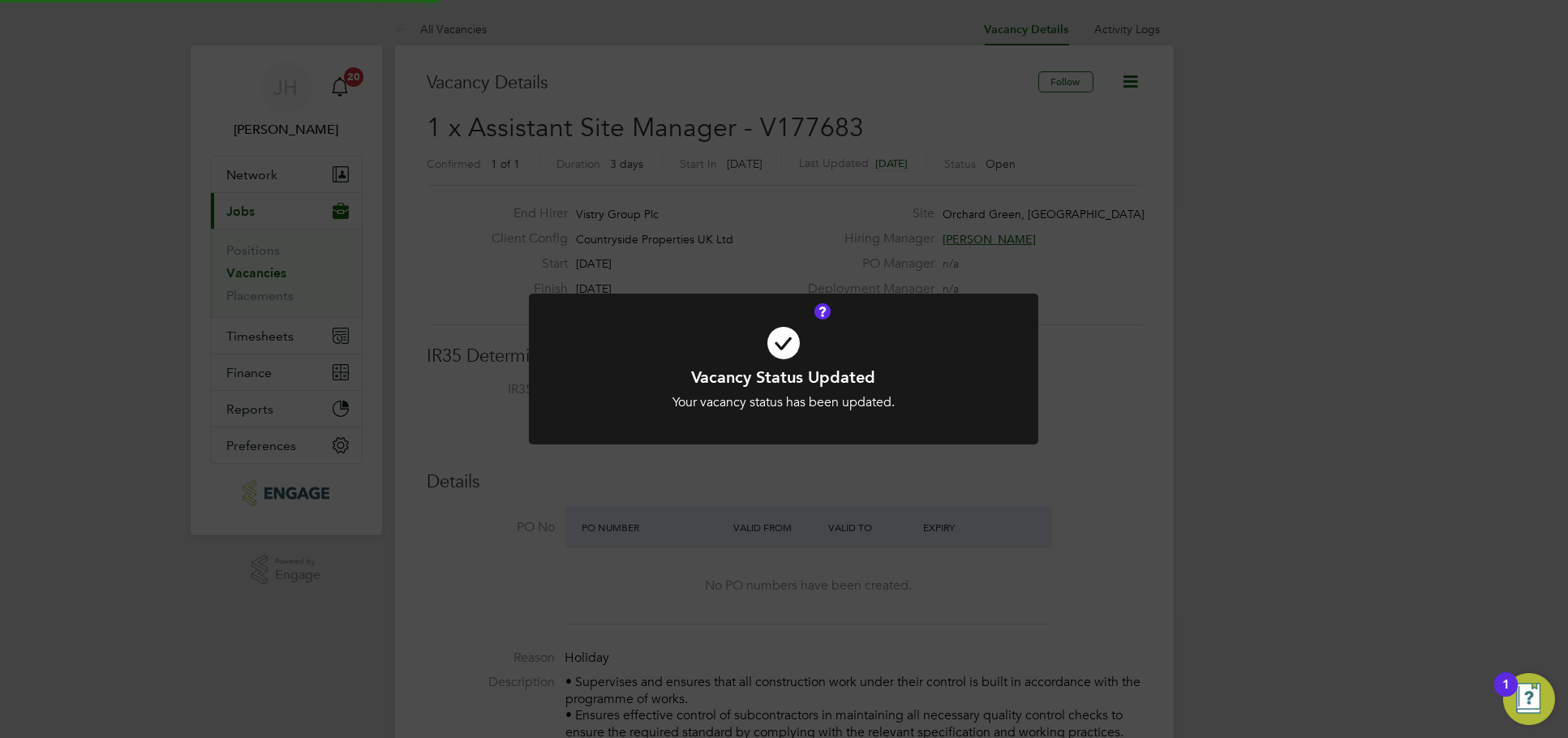
click at [1263, 422] on div "Vacancy Status Updated Your vacancy status has been updated. Cancel Okay" at bounding box center [784, 369] width 1568 height 738
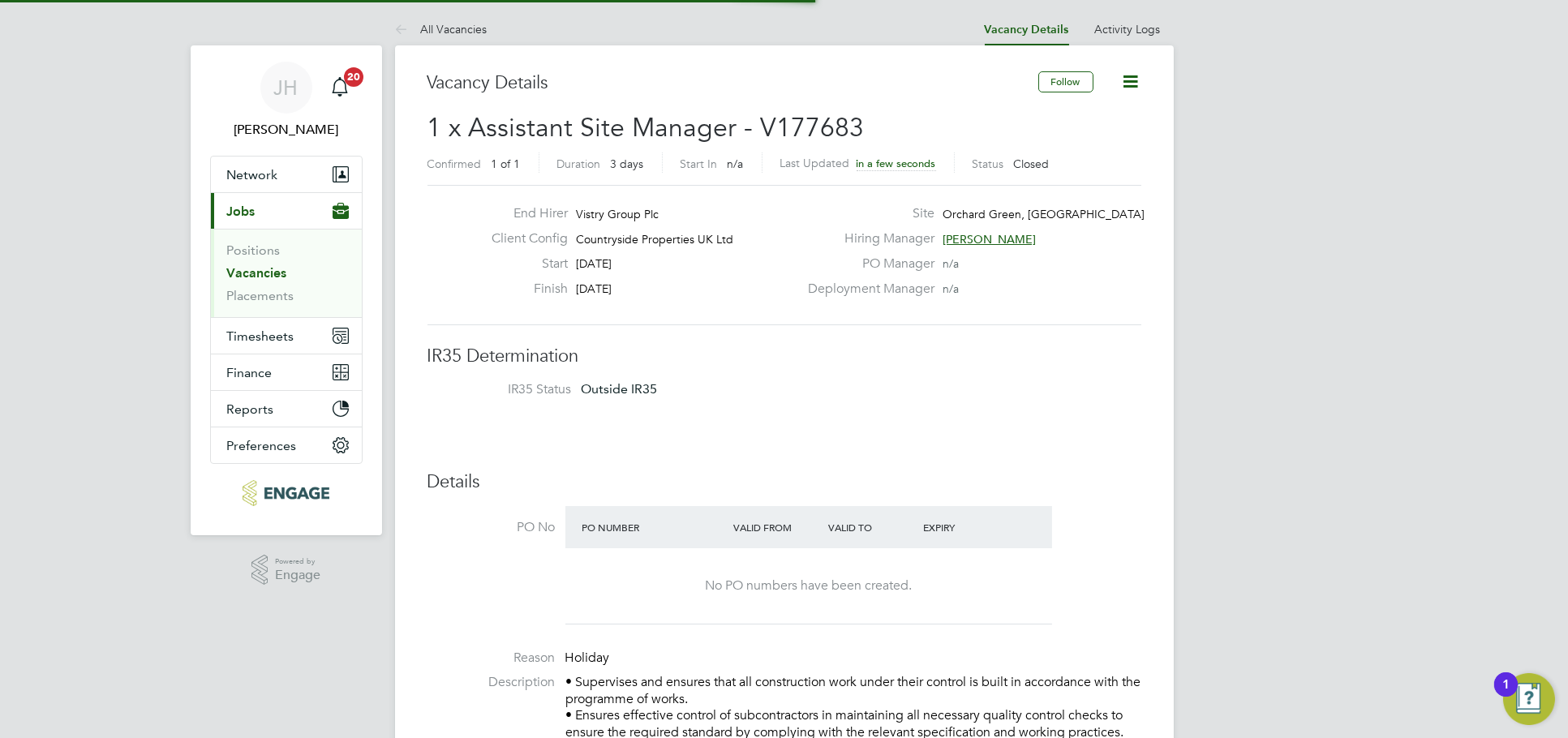
scroll to position [48, 142]
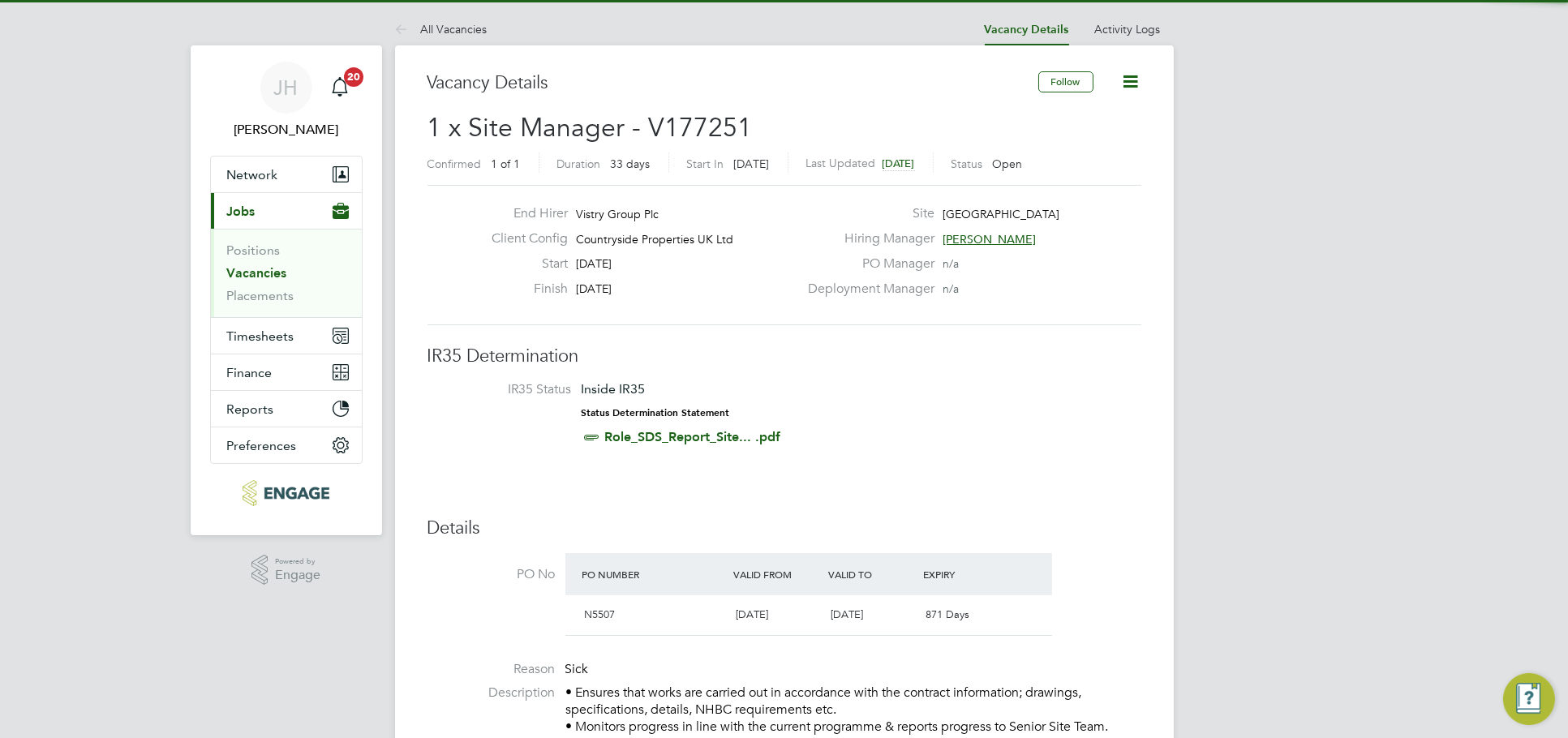
click at [1134, 85] on icon at bounding box center [1130, 81] width 20 height 20
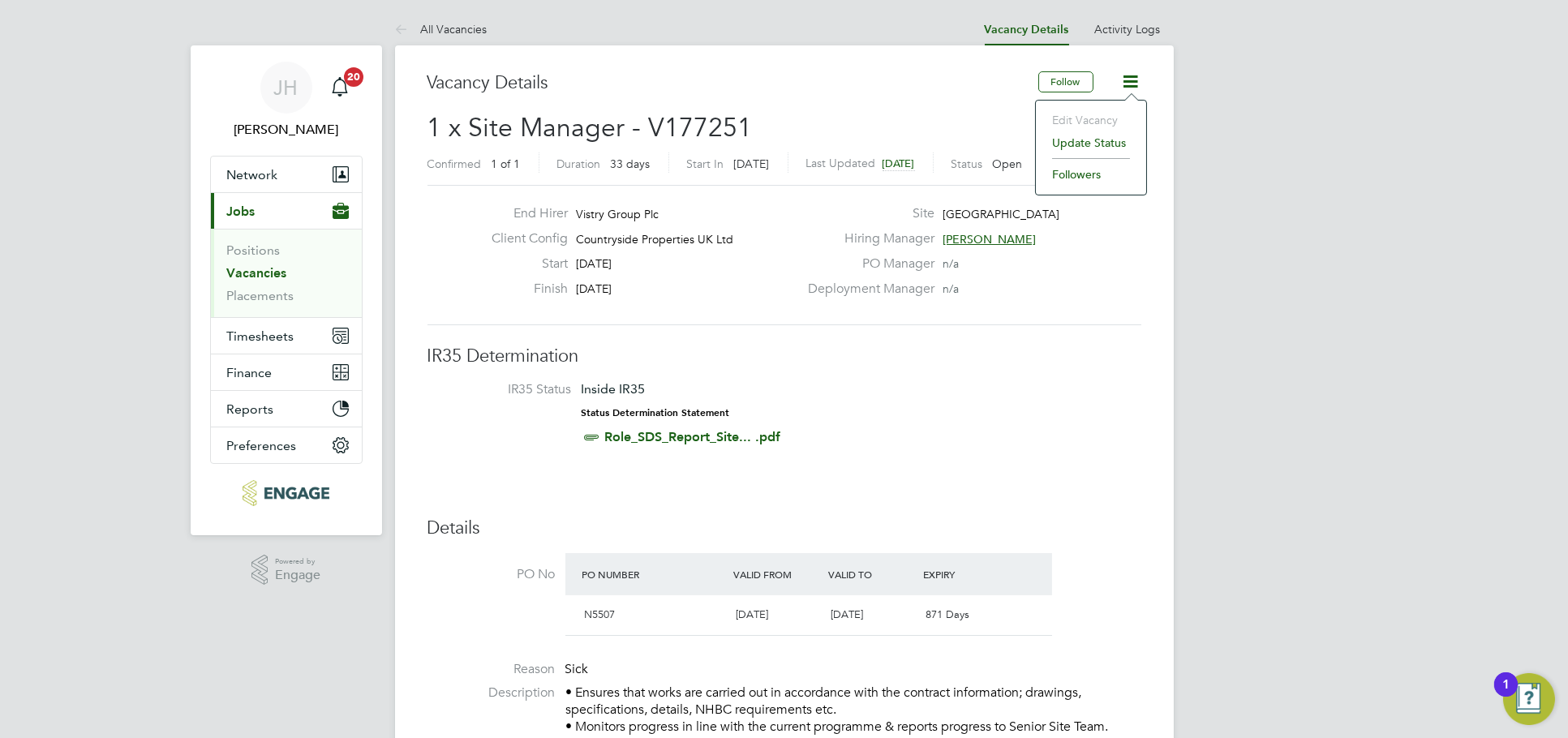
click at [1076, 132] on li "Update Status" at bounding box center [1090, 142] width 95 height 22
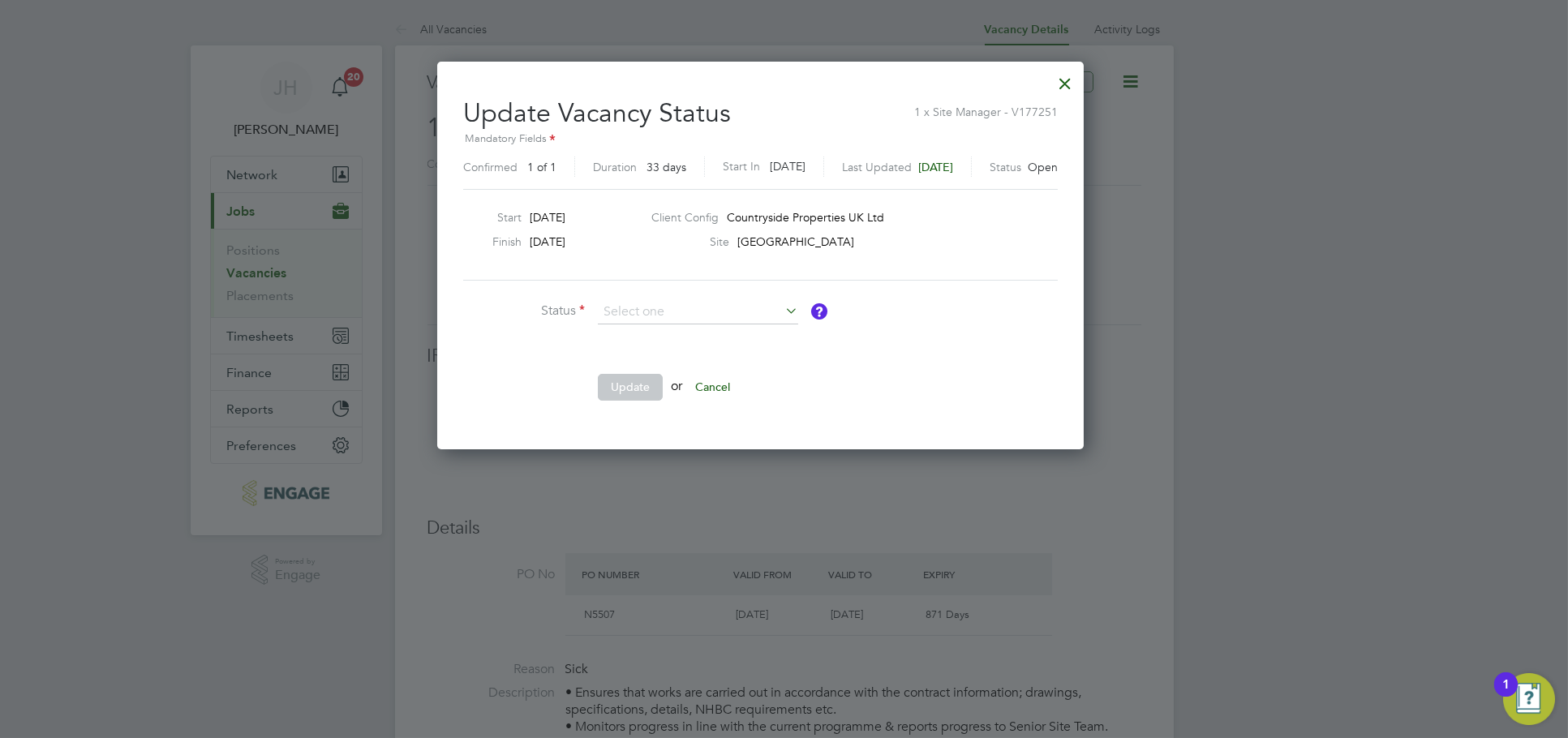
scroll to position [23, 445]
click at [685, 352] on li "Closed" at bounding box center [697, 357] width 202 height 21
type input "Closed"
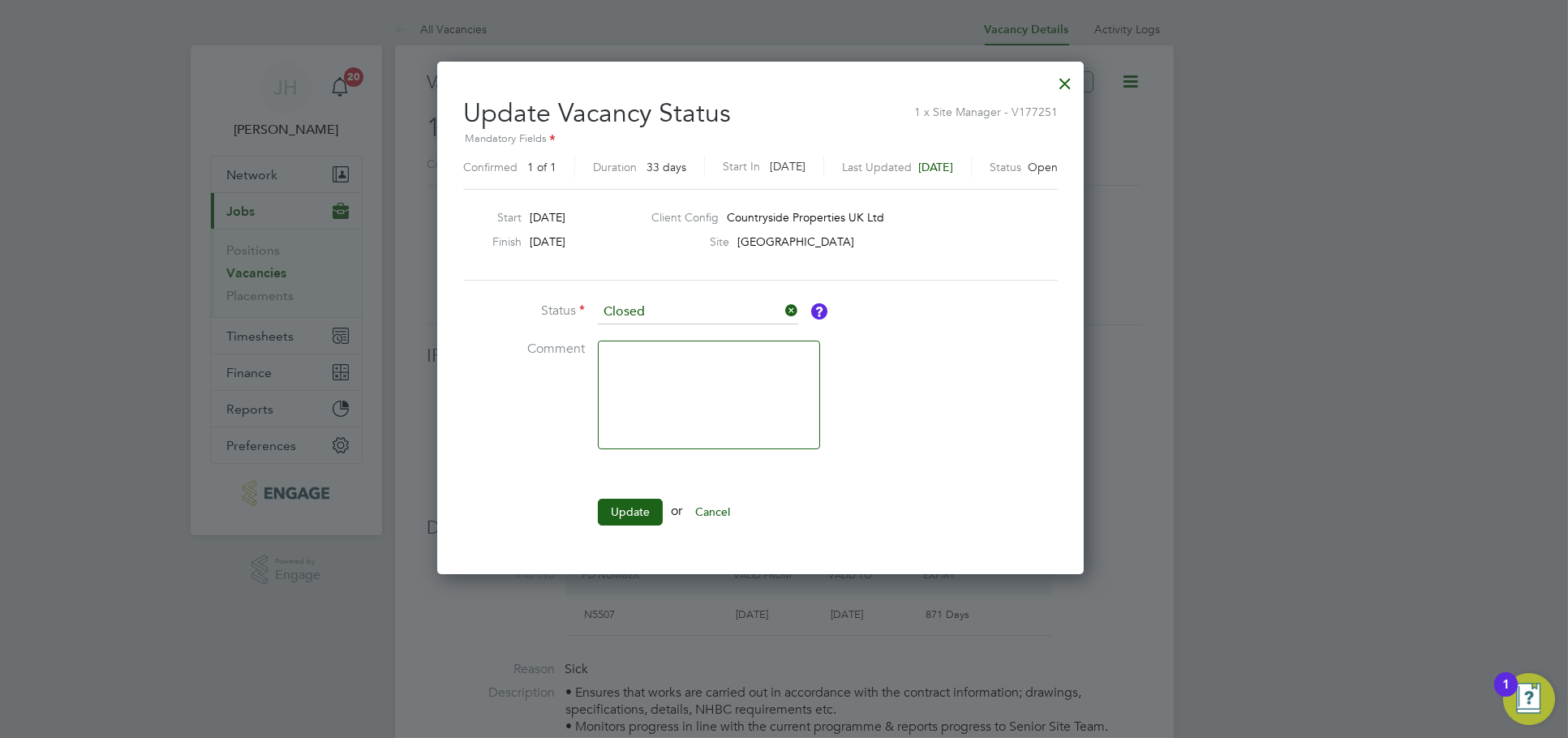
scroll to position [8, 9]
click at [640, 528] on li "Update or Cancel" at bounding box center [706, 520] width 486 height 42
click at [640, 524] on li "Update or Cancel" at bounding box center [706, 520] width 486 height 42
click at [637, 520] on button "Update" at bounding box center [630, 512] width 65 height 26
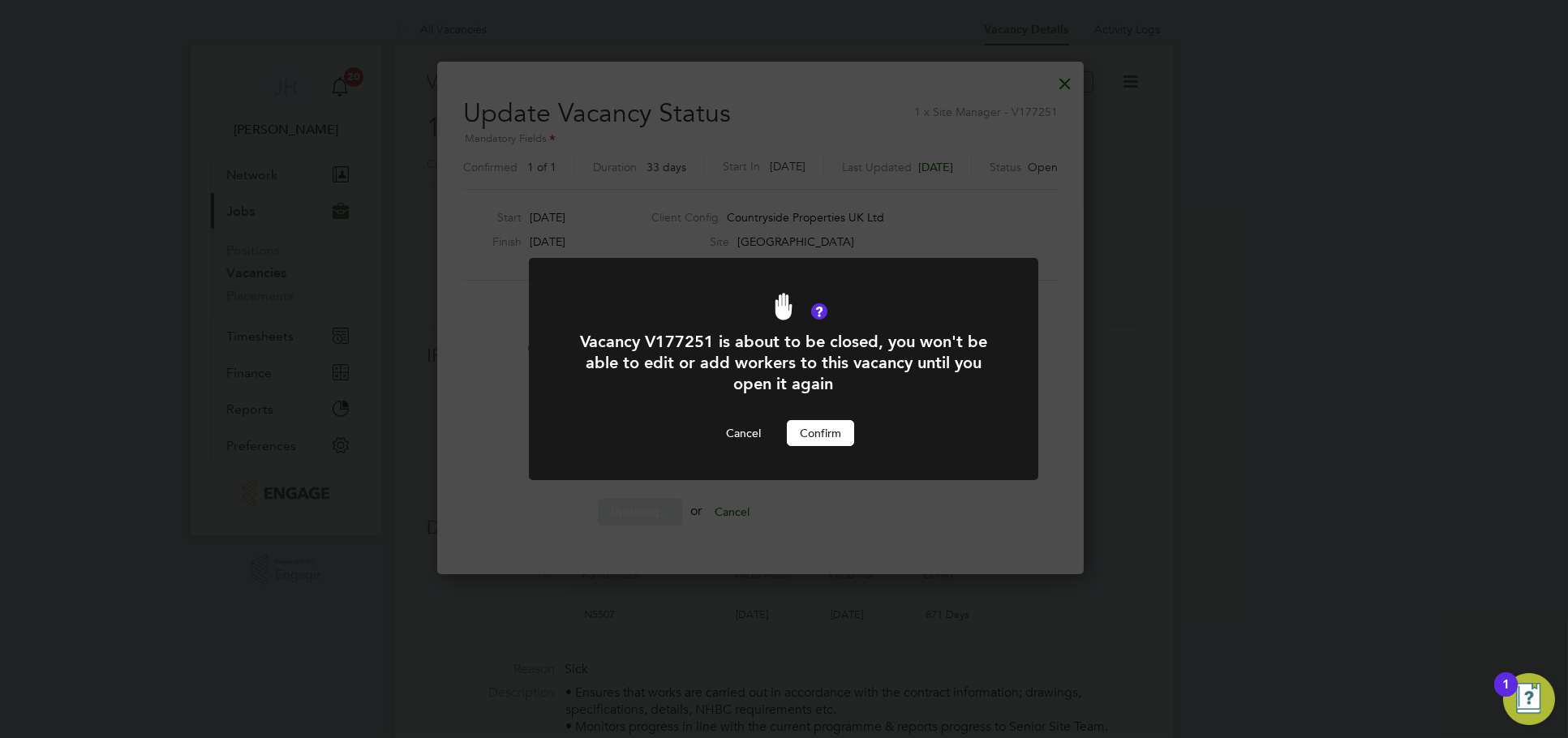
click at [820, 428] on button "Confirm" at bounding box center [820, 433] width 67 height 26
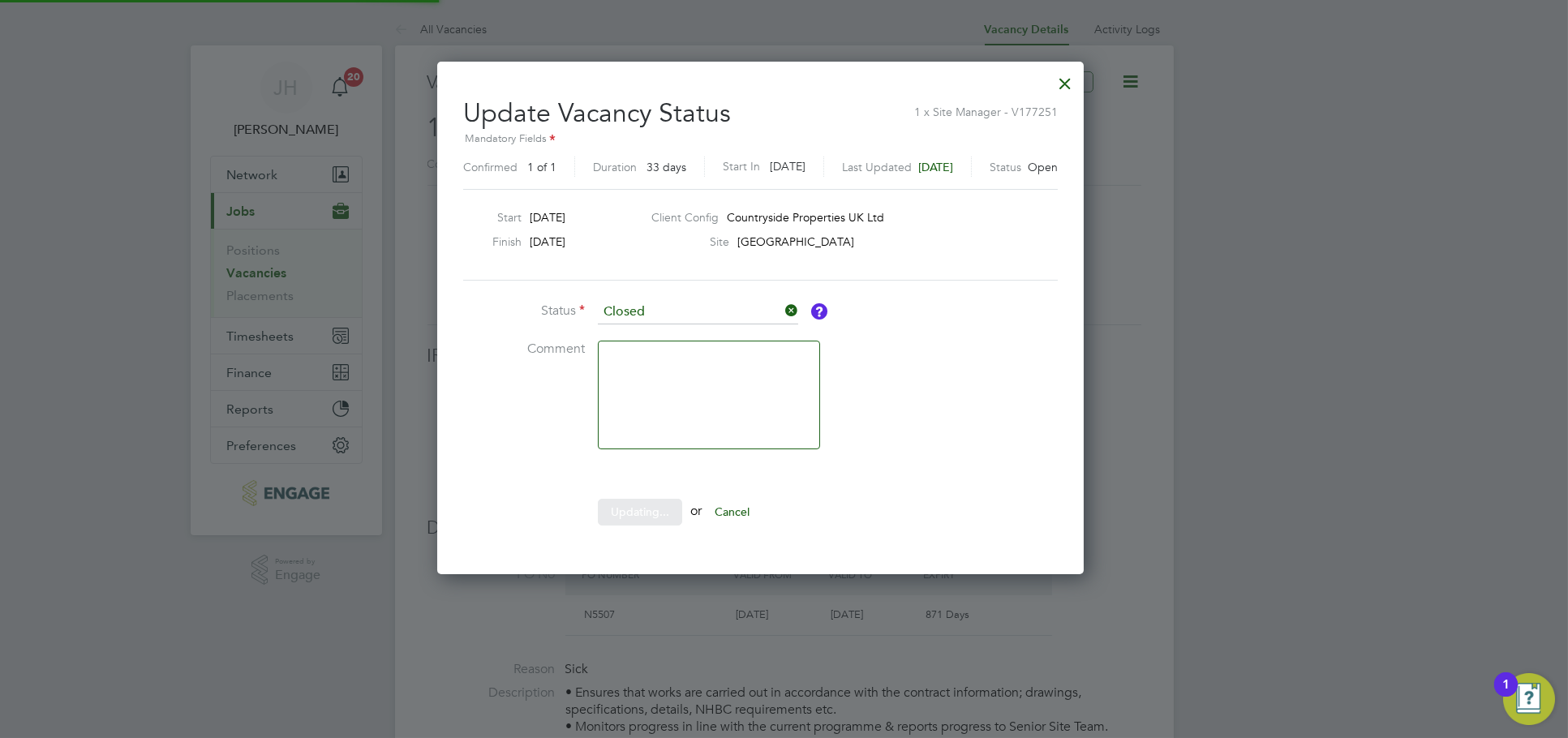
click at [1346, 241] on div "Vacancy Status Updated Your vacancy status has been updated. Cancel Okay" at bounding box center [784, 369] width 1568 height 738
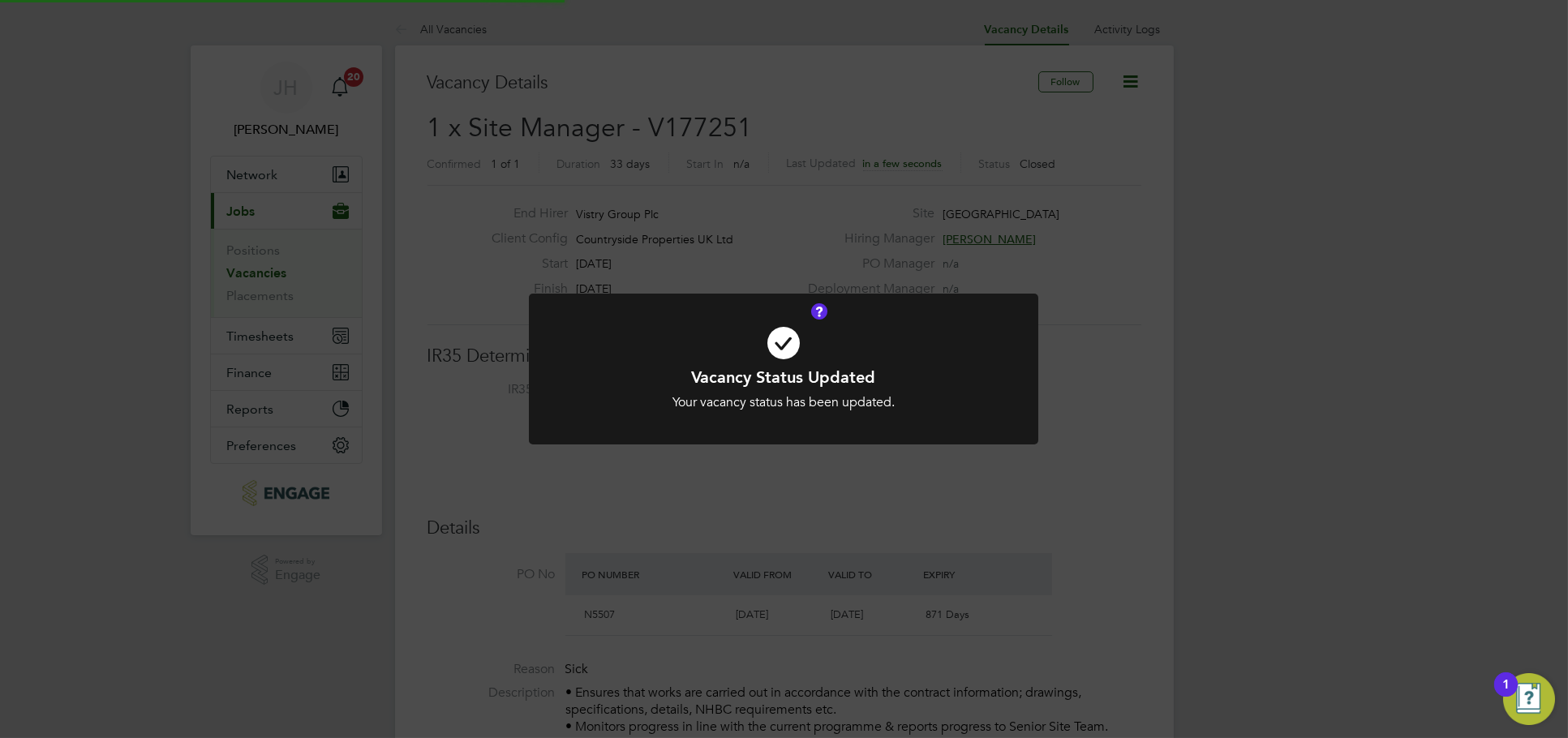
scroll to position [48, 142]
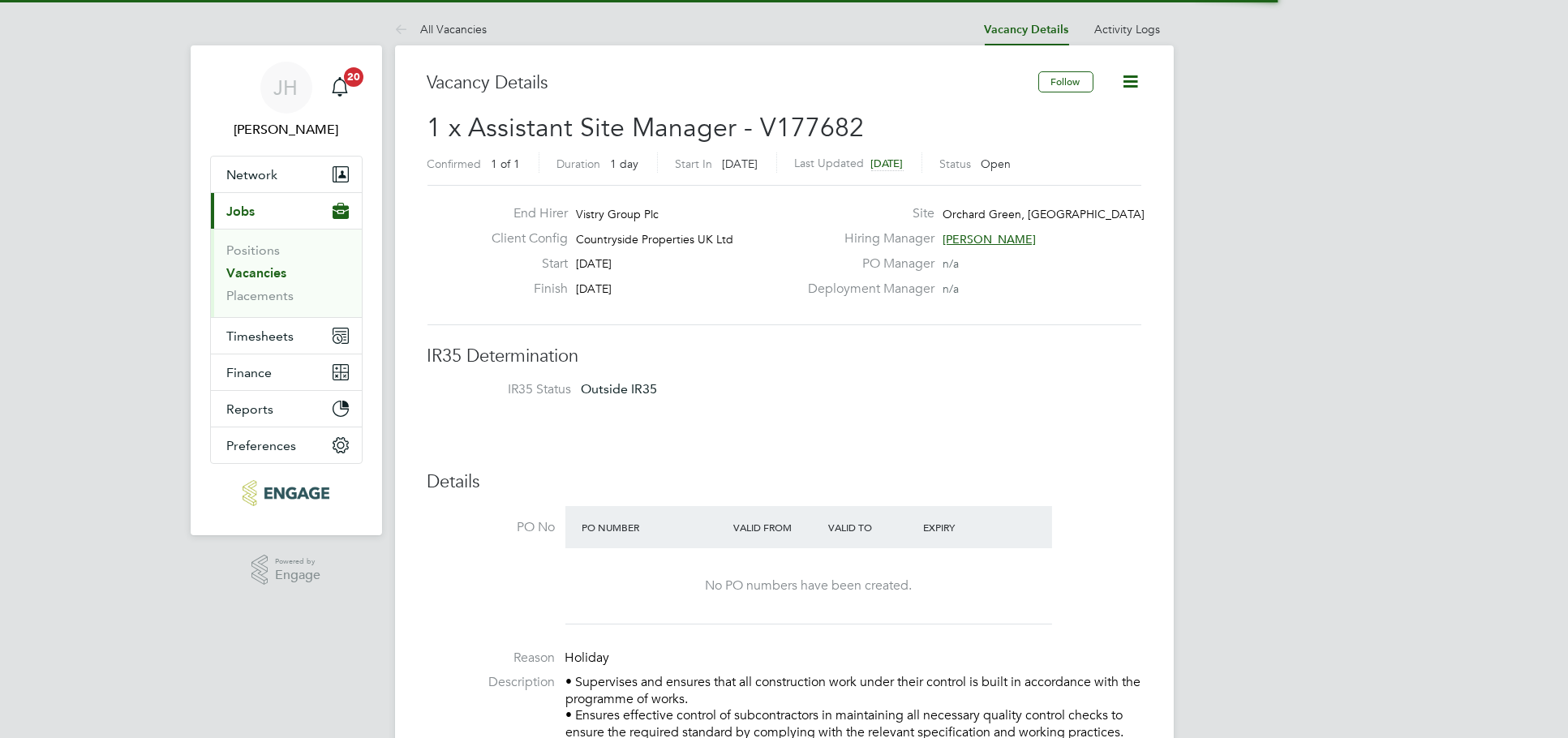
click at [1130, 76] on icon at bounding box center [1130, 81] width 20 height 20
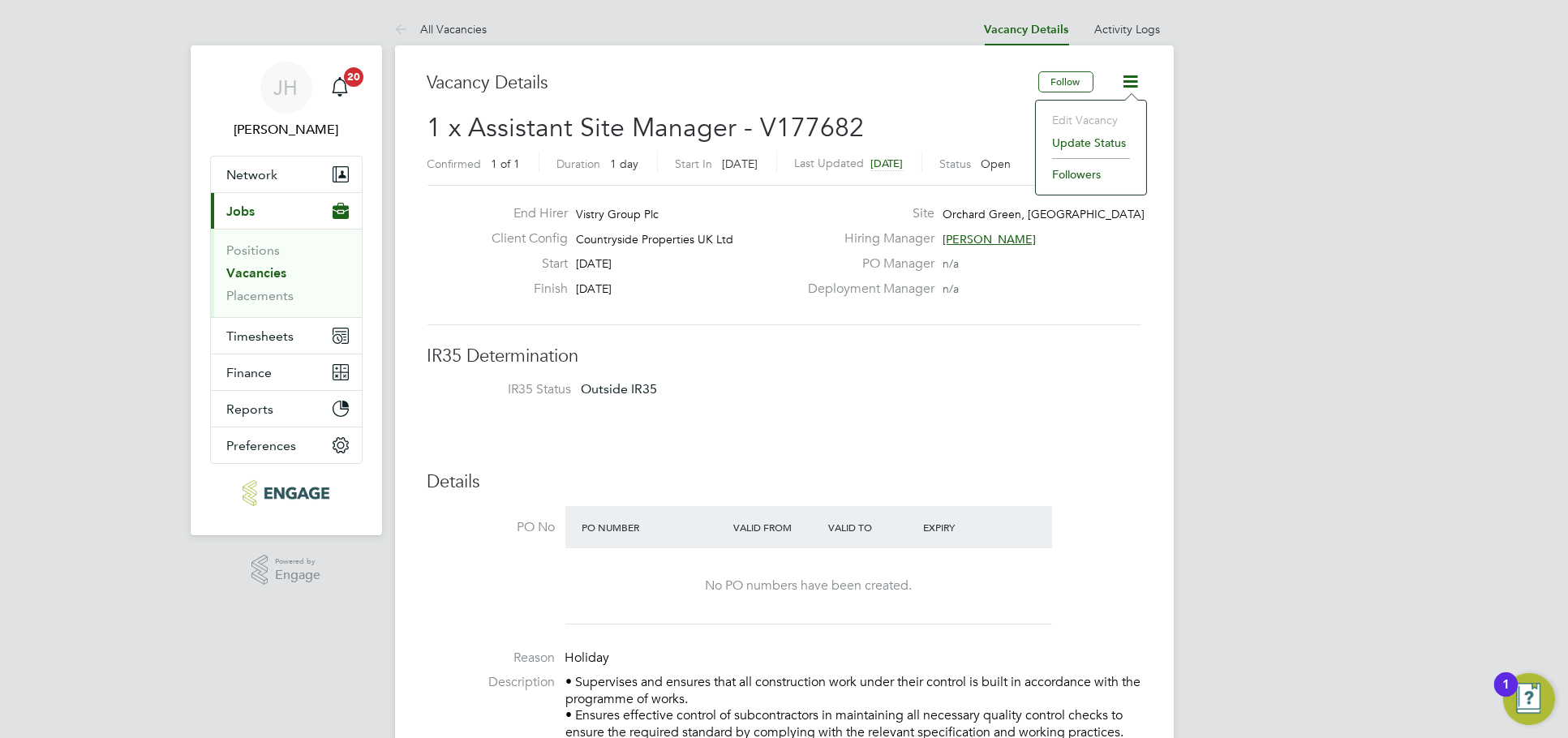
click at [1070, 136] on li "Update Status" at bounding box center [1090, 142] width 95 height 22
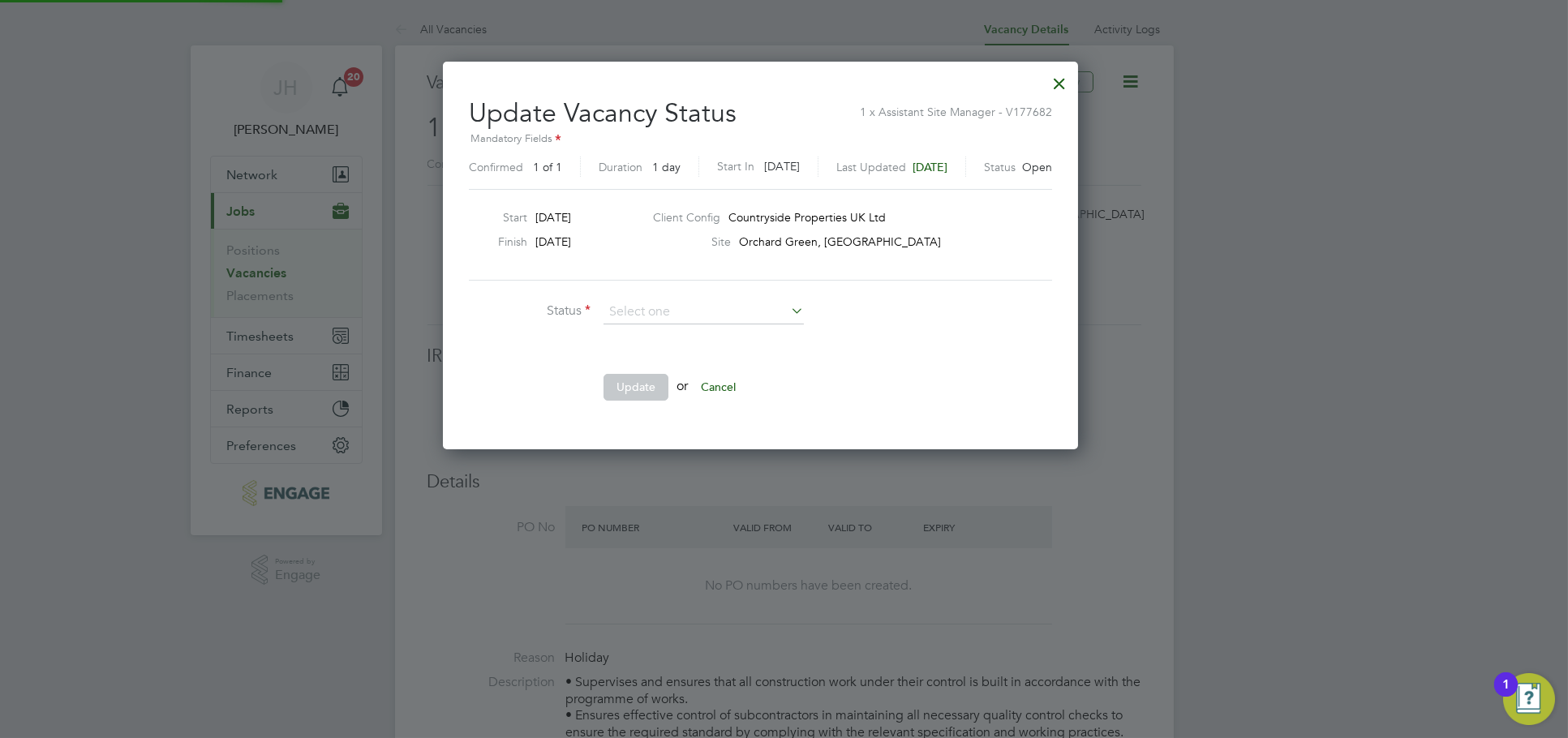
scroll to position [386, 682]
click at [706, 318] on input at bounding box center [704, 312] width 201 height 24
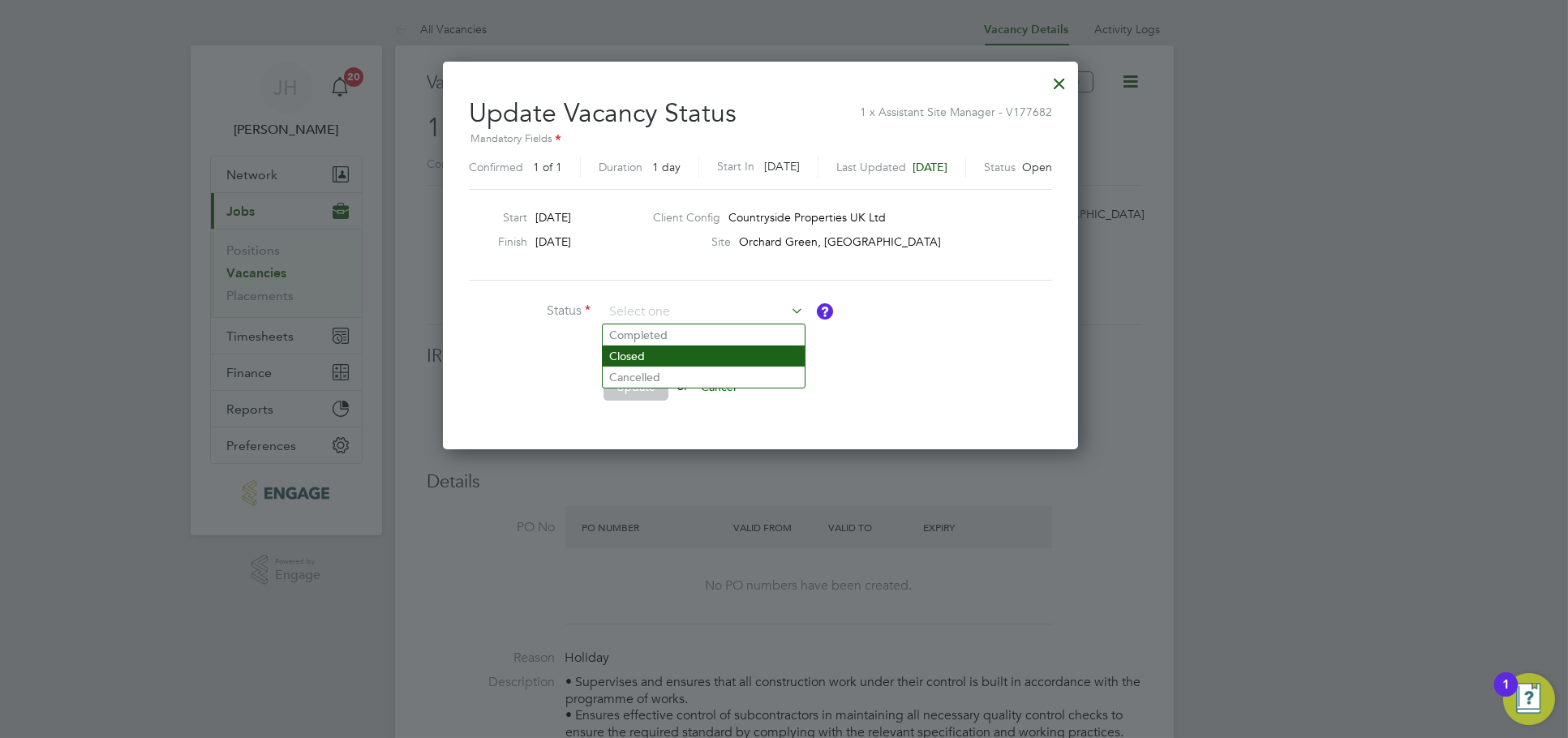
click at [655, 356] on li "Closed" at bounding box center [703, 357] width 202 height 21
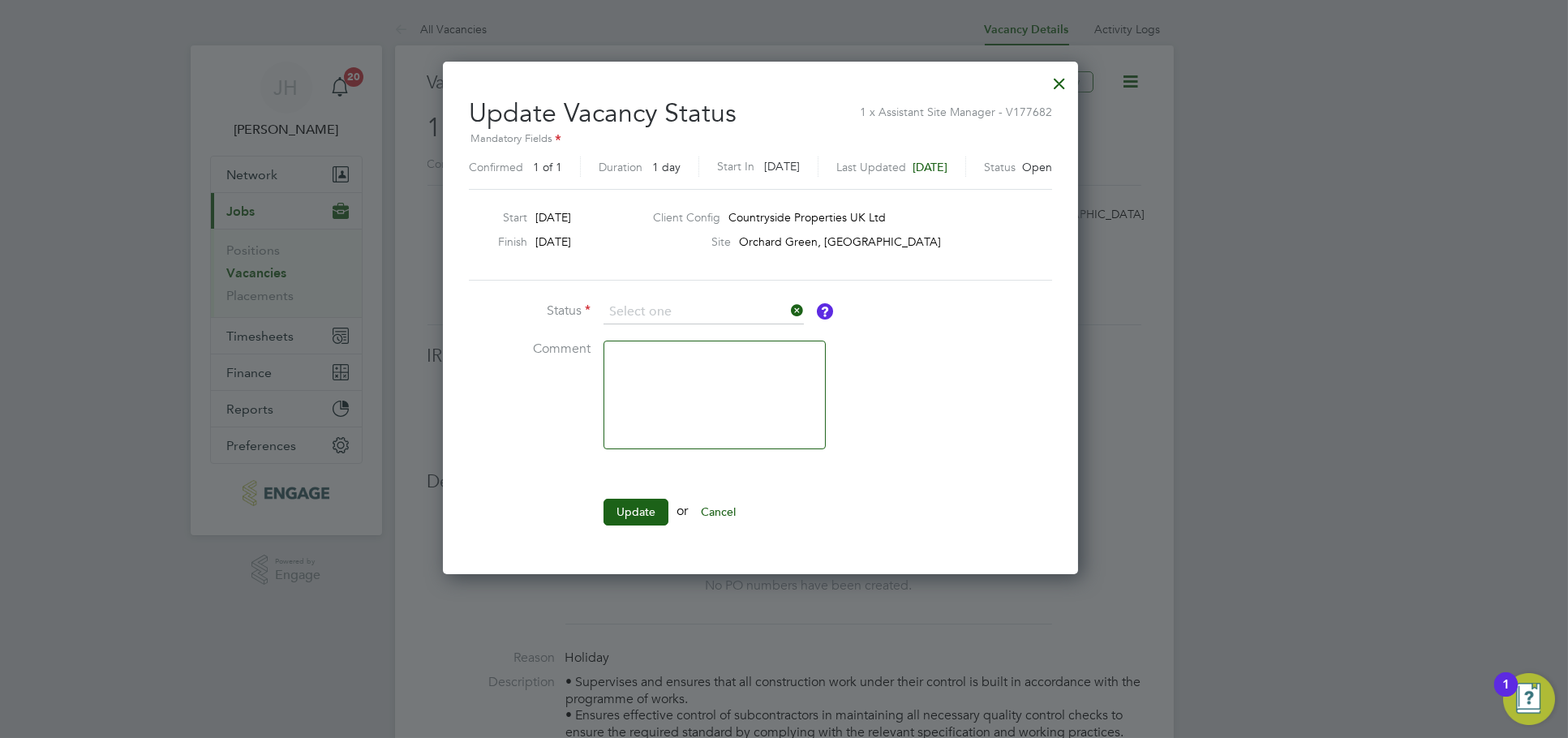
type input "Closed"
click at [626, 499] on button "Update" at bounding box center [635, 512] width 65 height 26
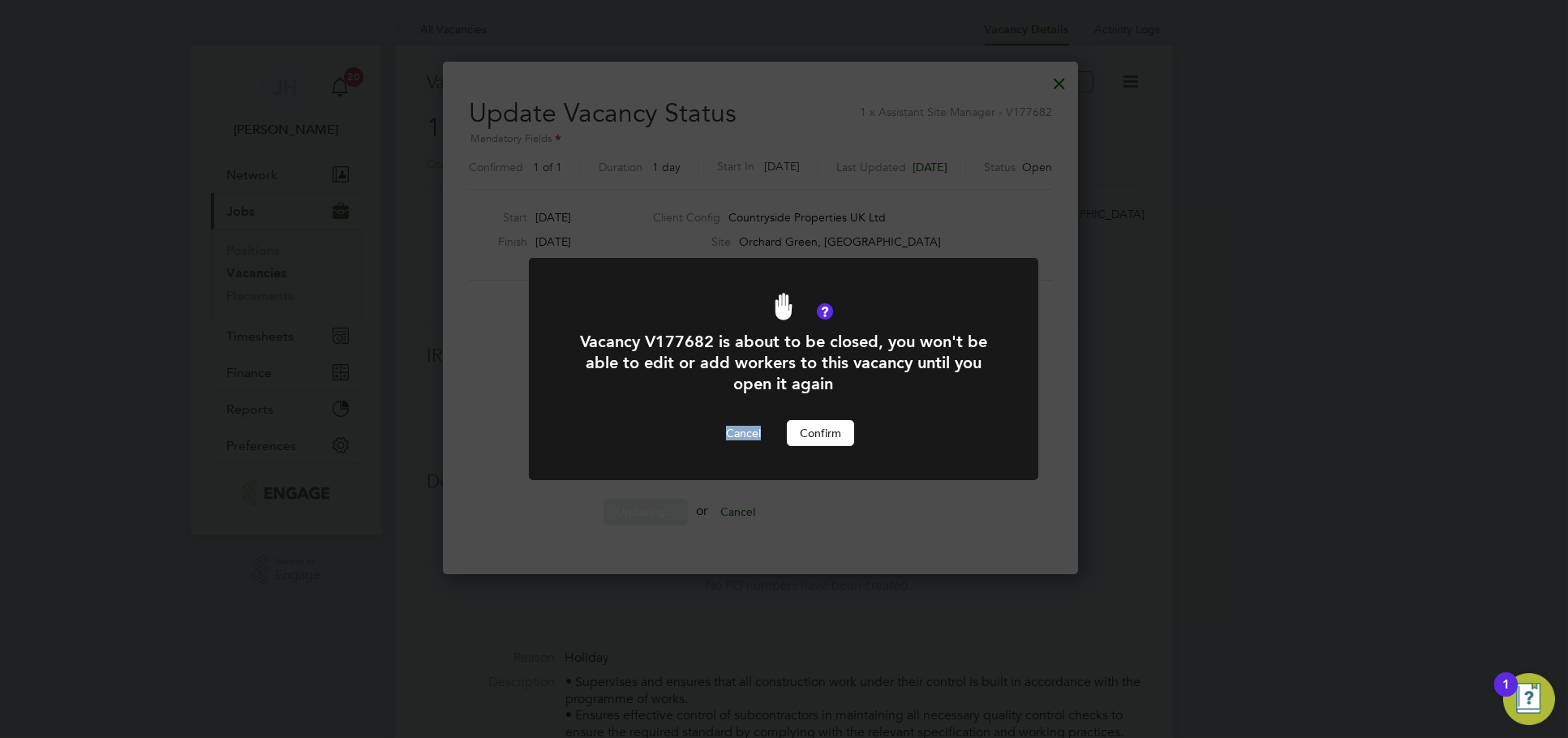
click at [626, 498] on div "Vacancy V177682 is about to be closed, you won't be able to edit or add workers…" at bounding box center [784, 379] width 510 height 242
click at [849, 435] on button "Confirm" at bounding box center [820, 433] width 67 height 26
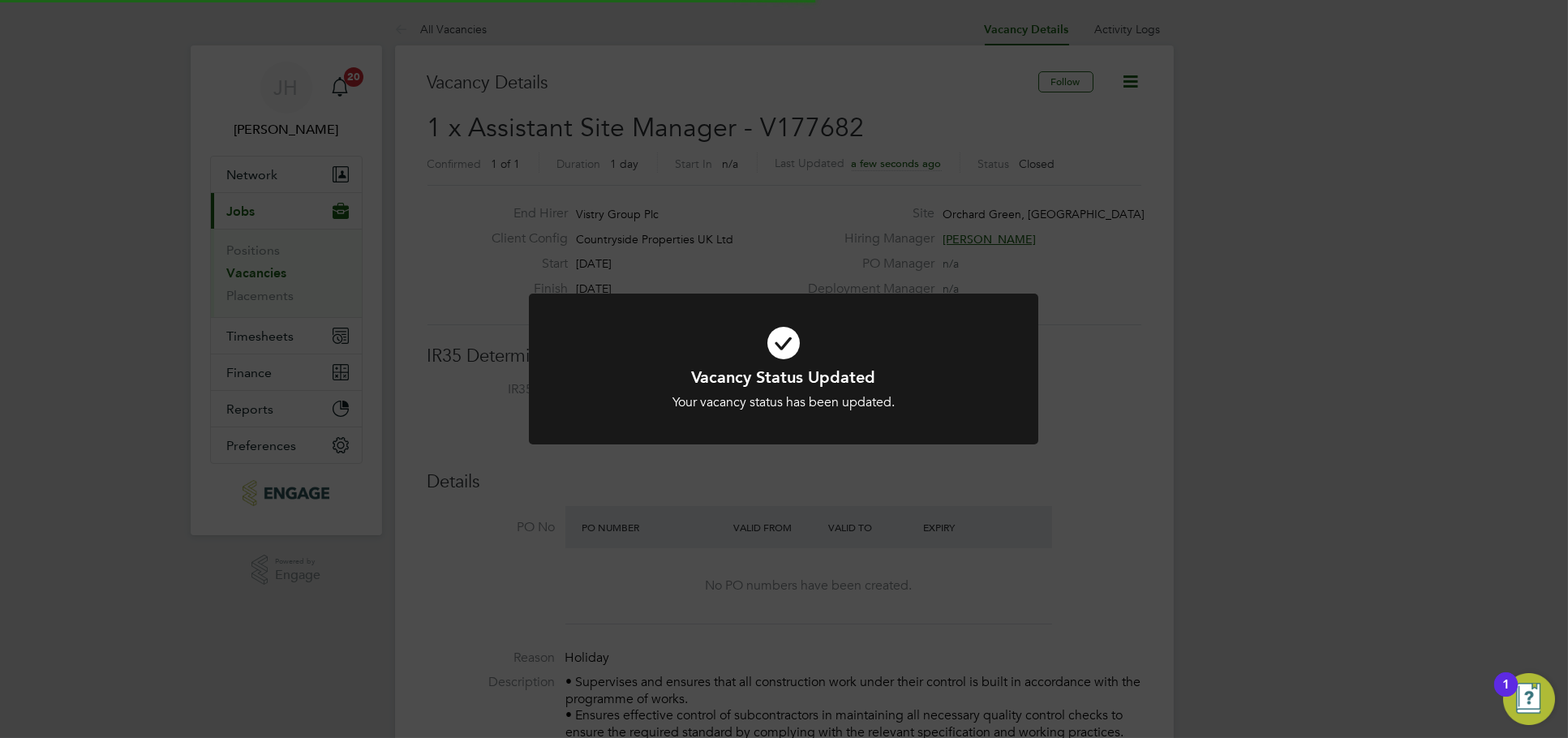
click at [1288, 301] on div "Vacancy Status Updated Your vacancy status has been updated. Cancel Okay" at bounding box center [784, 369] width 1568 height 738
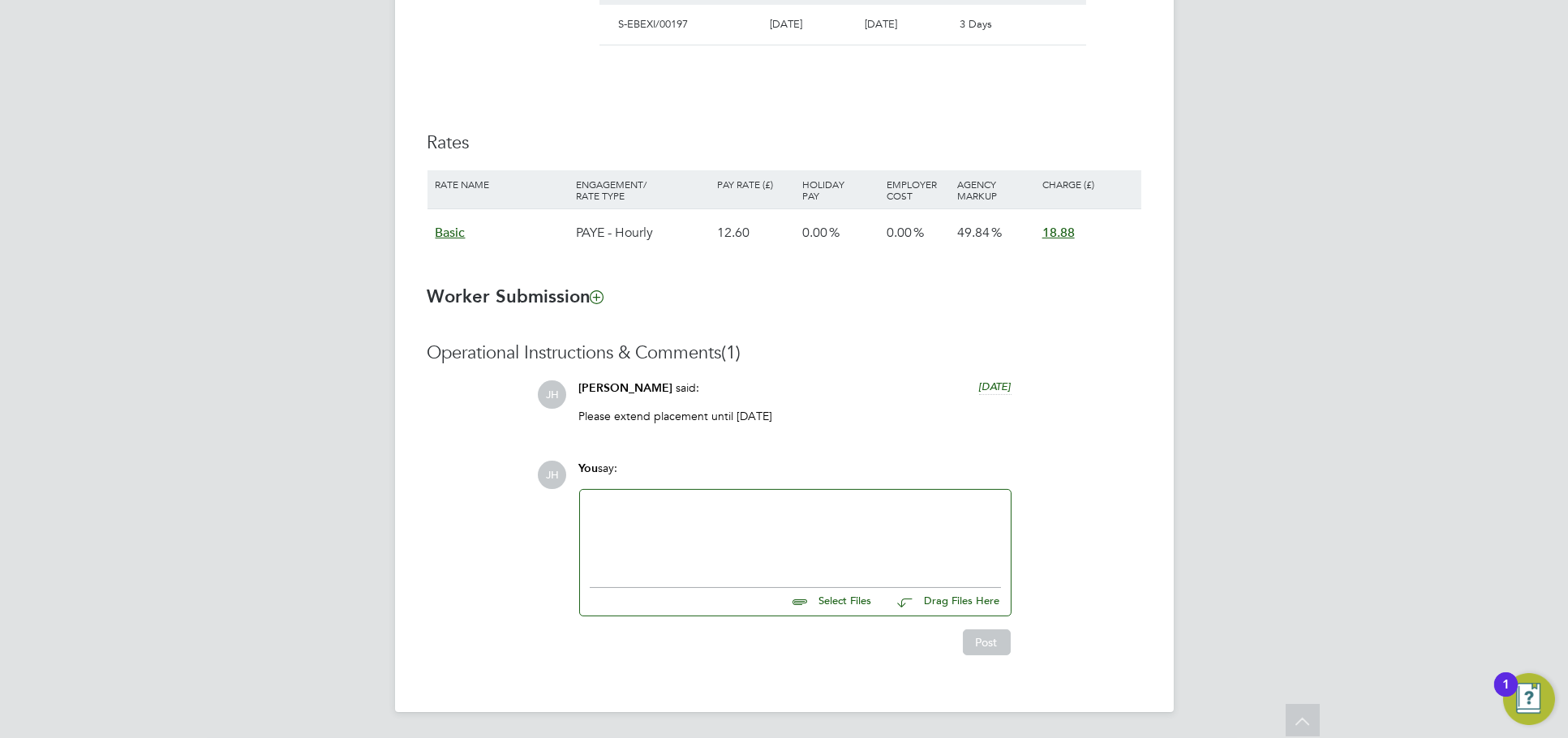
click at [843, 515] on div at bounding box center [795, 535] width 411 height 70
drag, startPoint x: 851, startPoint y: 519, endPoint x: 580, endPoint y: 495, distance: 272.1
click at [580, 495] on div "Please extend placement until [DATE]" at bounding box center [795, 535] width 431 height 90
copy div "Please extend placement until [DATE]"
click at [971, 644] on button "Post" at bounding box center [986, 642] width 48 height 26
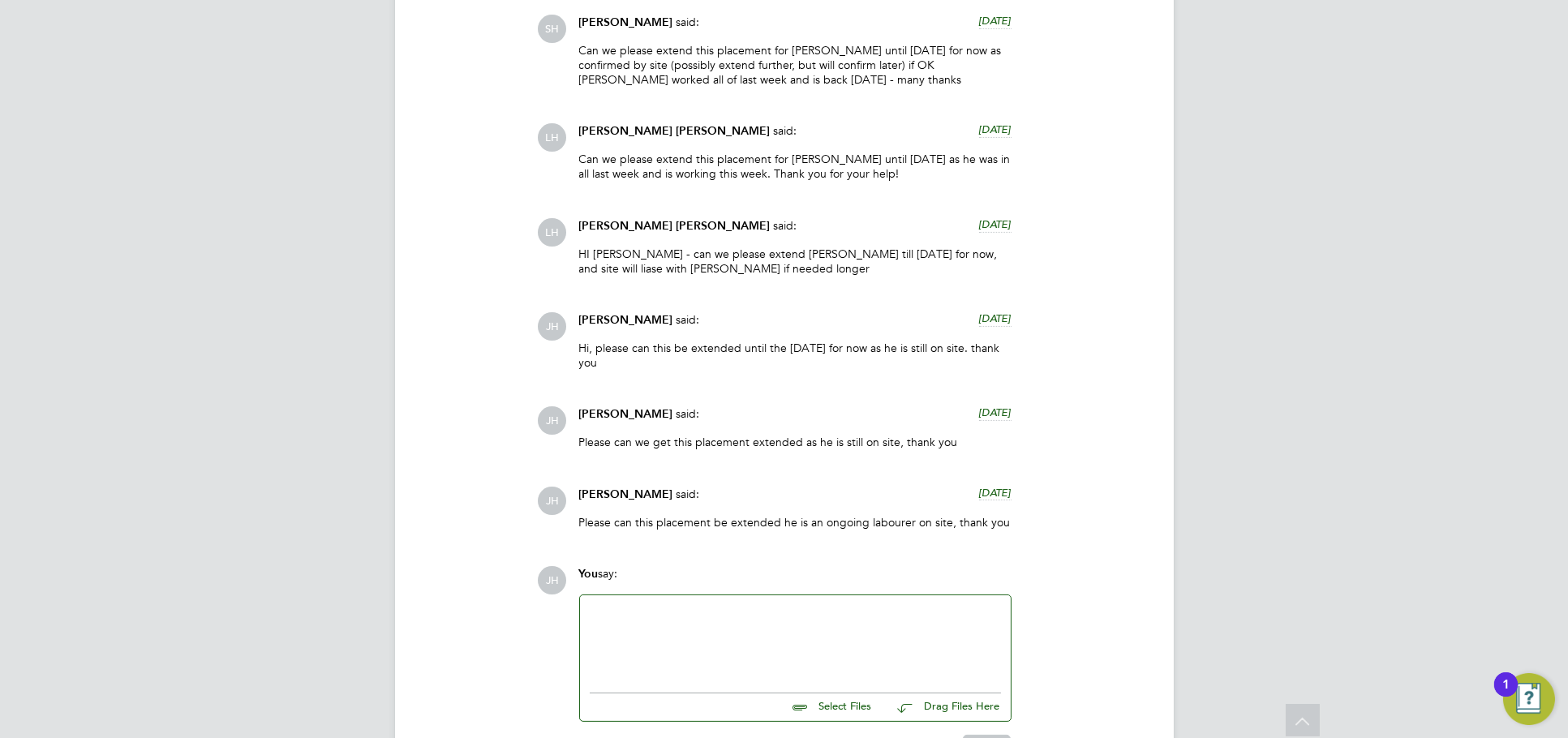
click at [793, 631] on div at bounding box center [795, 641] width 411 height 70
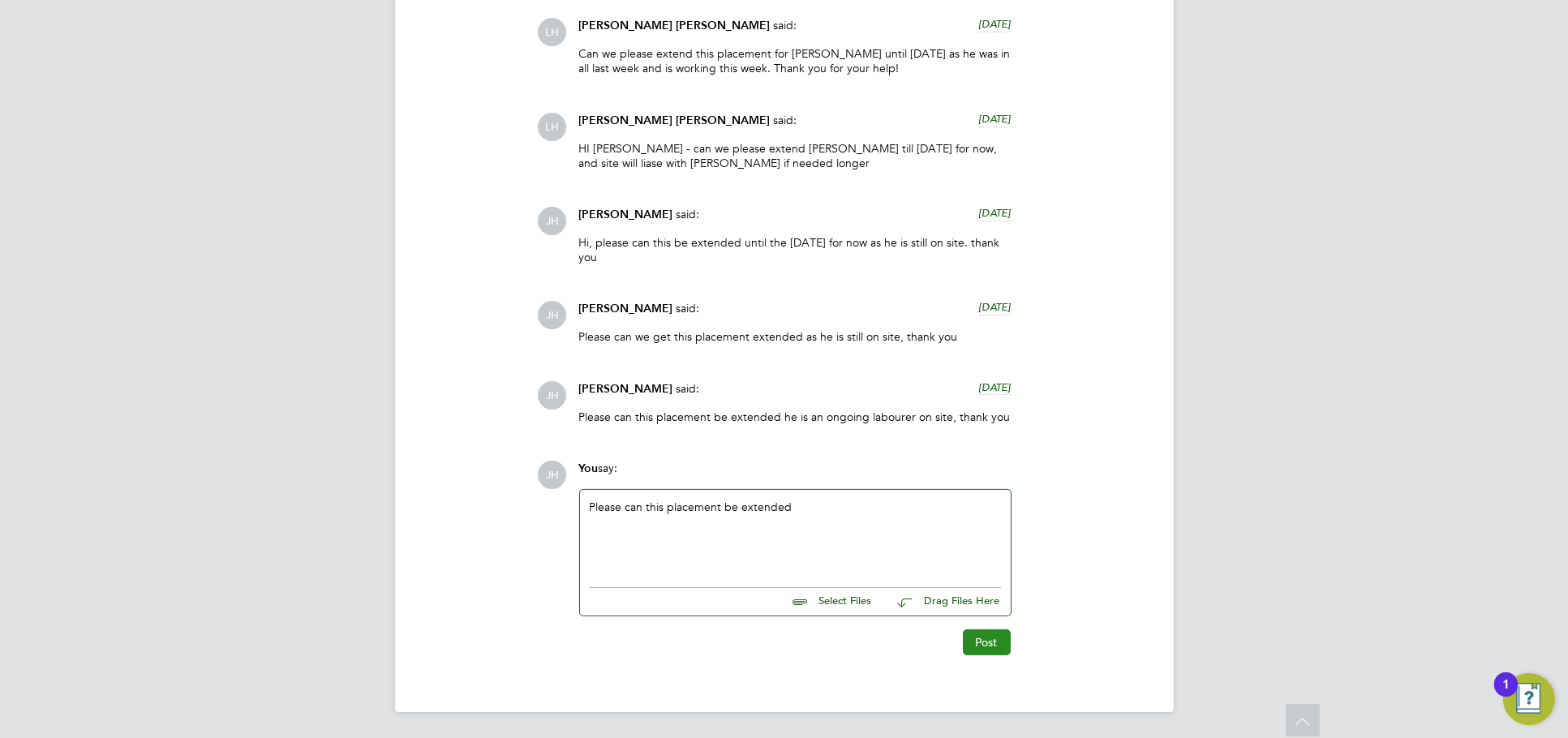
click at [1000, 644] on button "Post" at bounding box center [986, 642] width 48 height 26
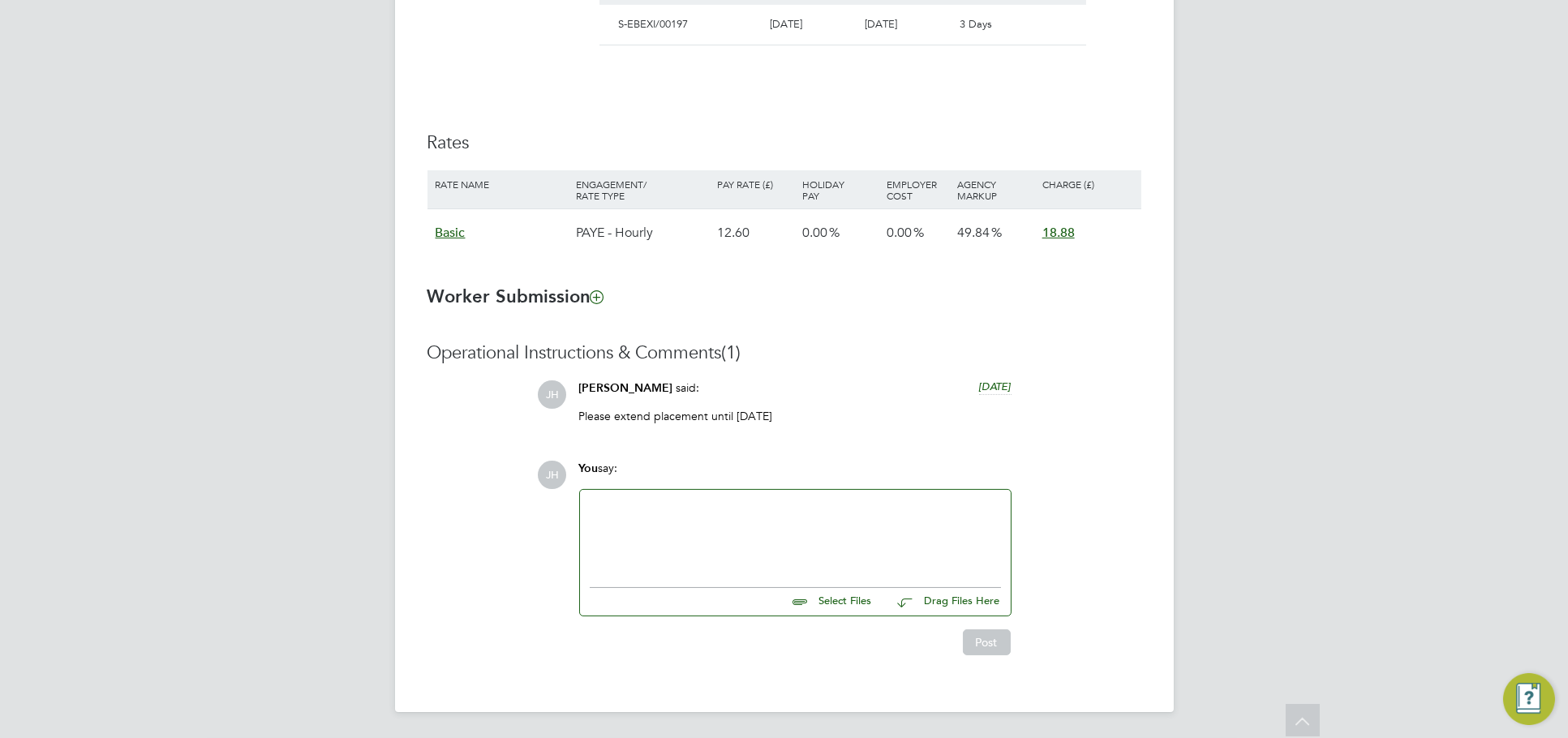
click at [768, 511] on div at bounding box center [795, 535] width 411 height 70
click at [974, 637] on button "Post" at bounding box center [986, 642] width 48 height 26
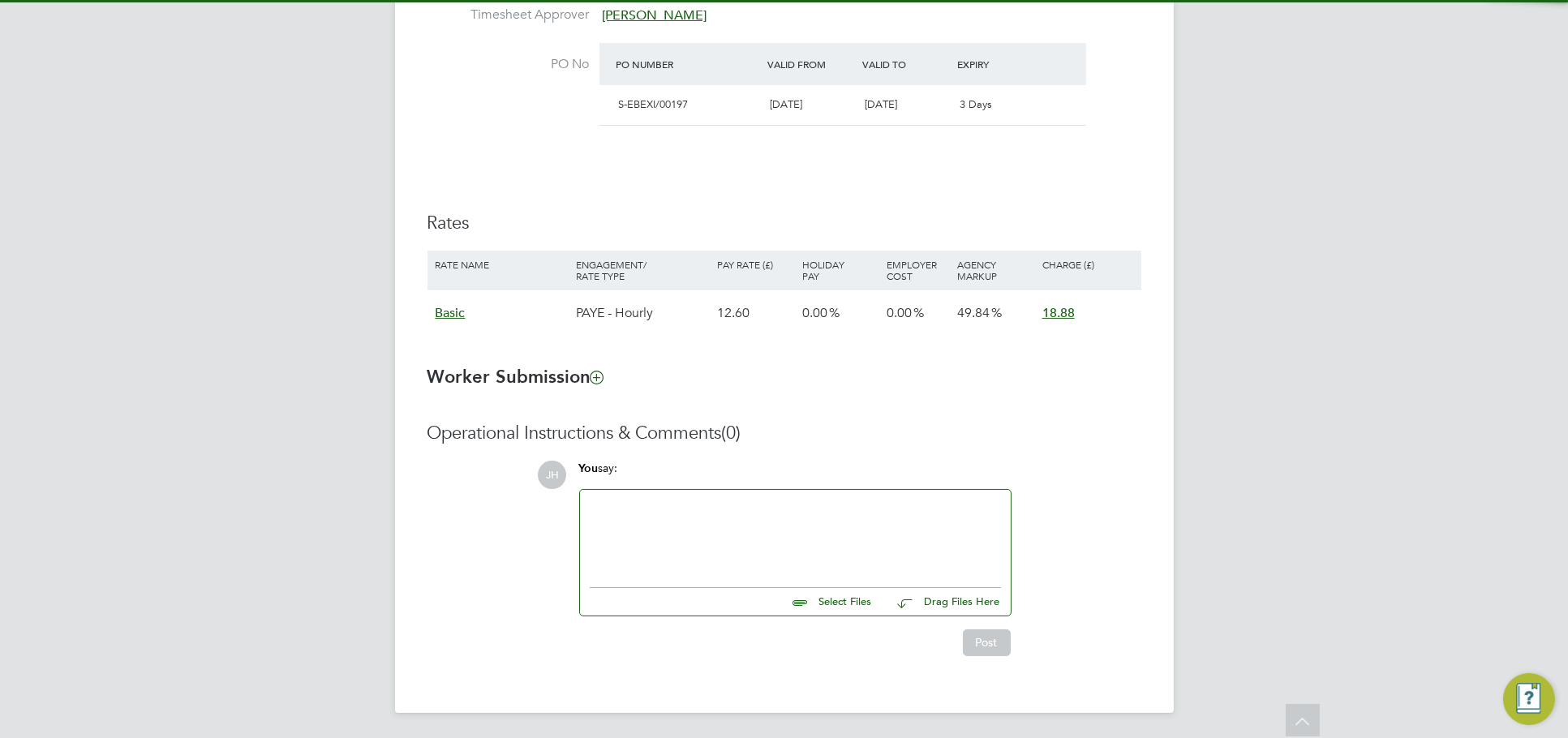
click at [732, 535] on div at bounding box center [795, 535] width 411 height 70
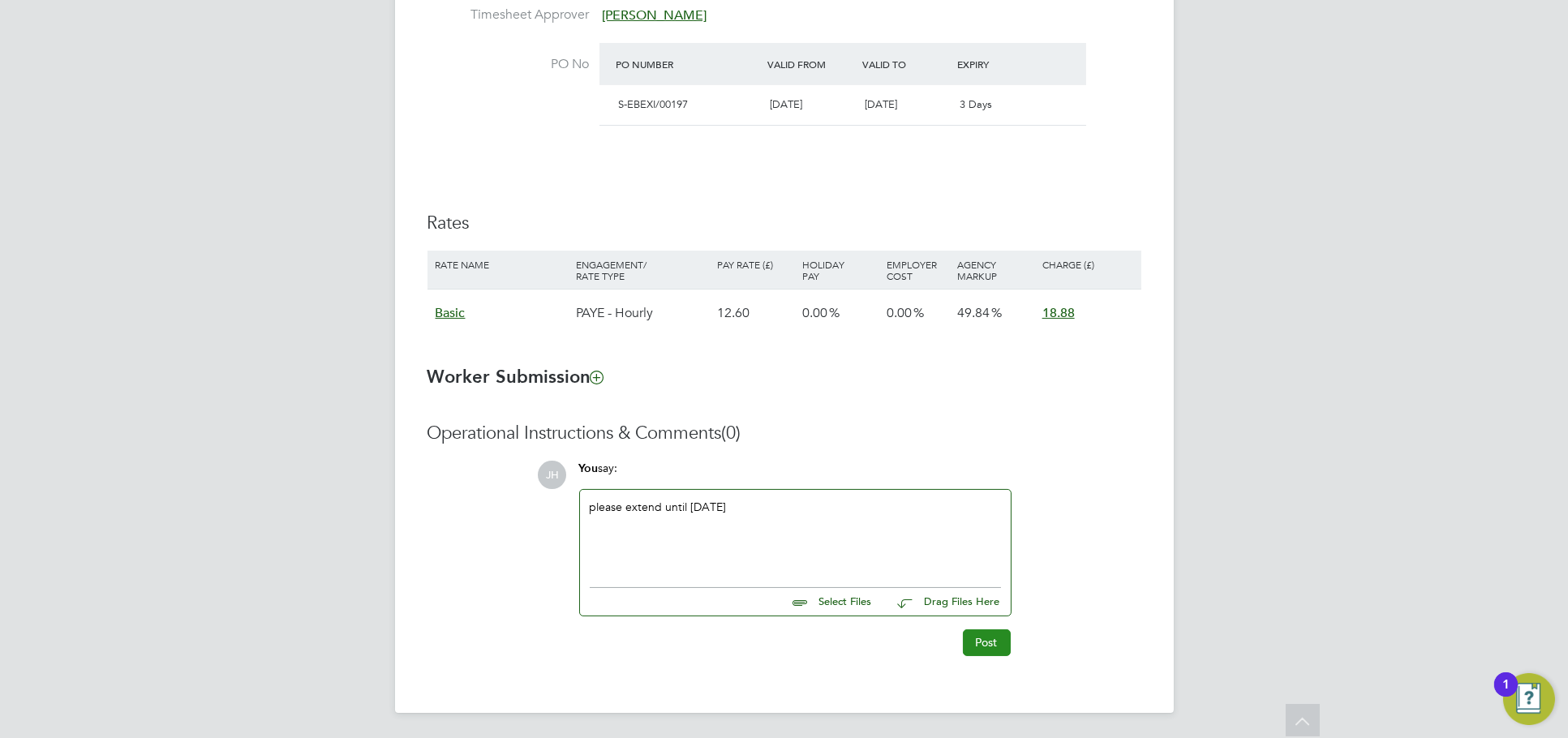
click at [1000, 633] on button "Post" at bounding box center [986, 642] width 48 height 26
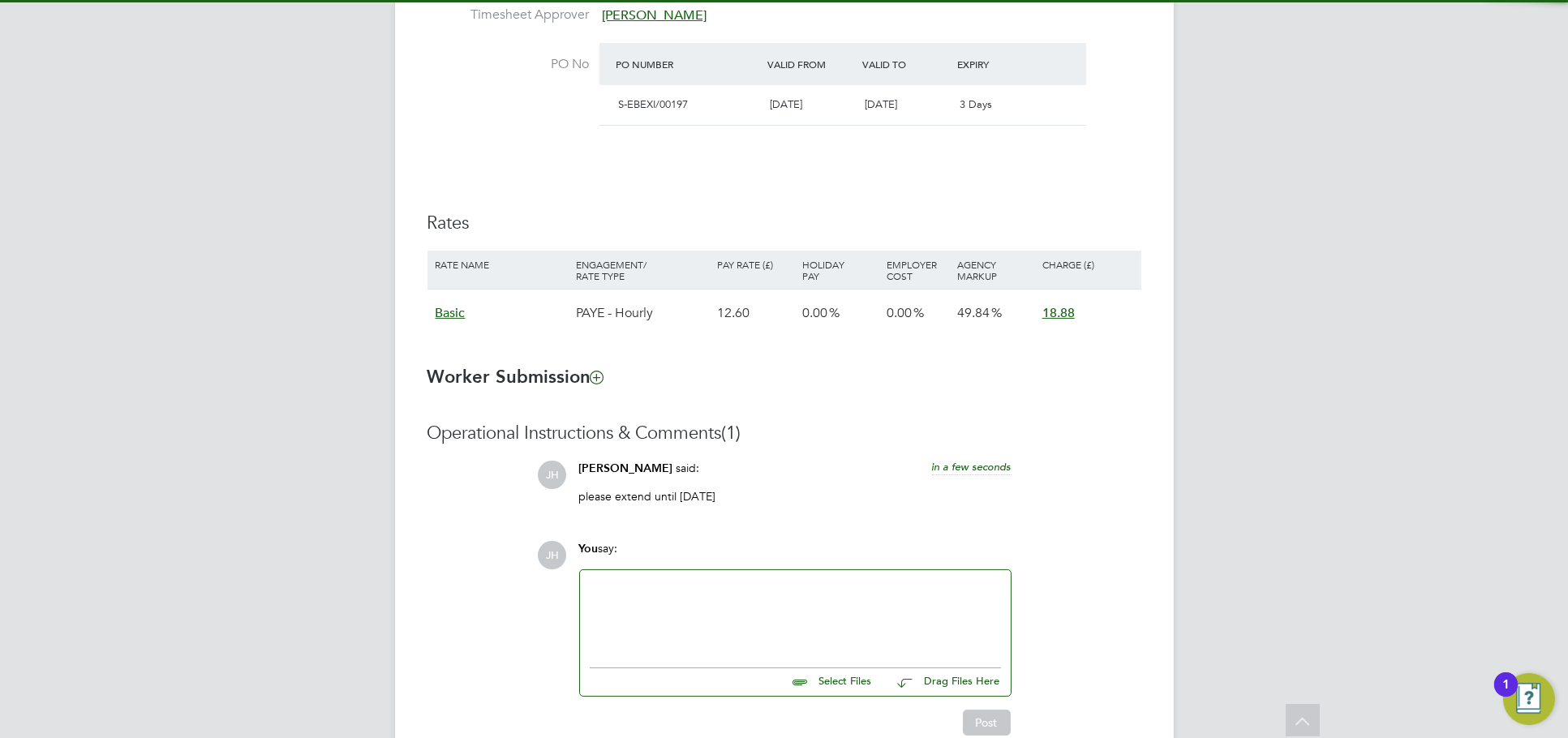
scroll to position [307, 0]
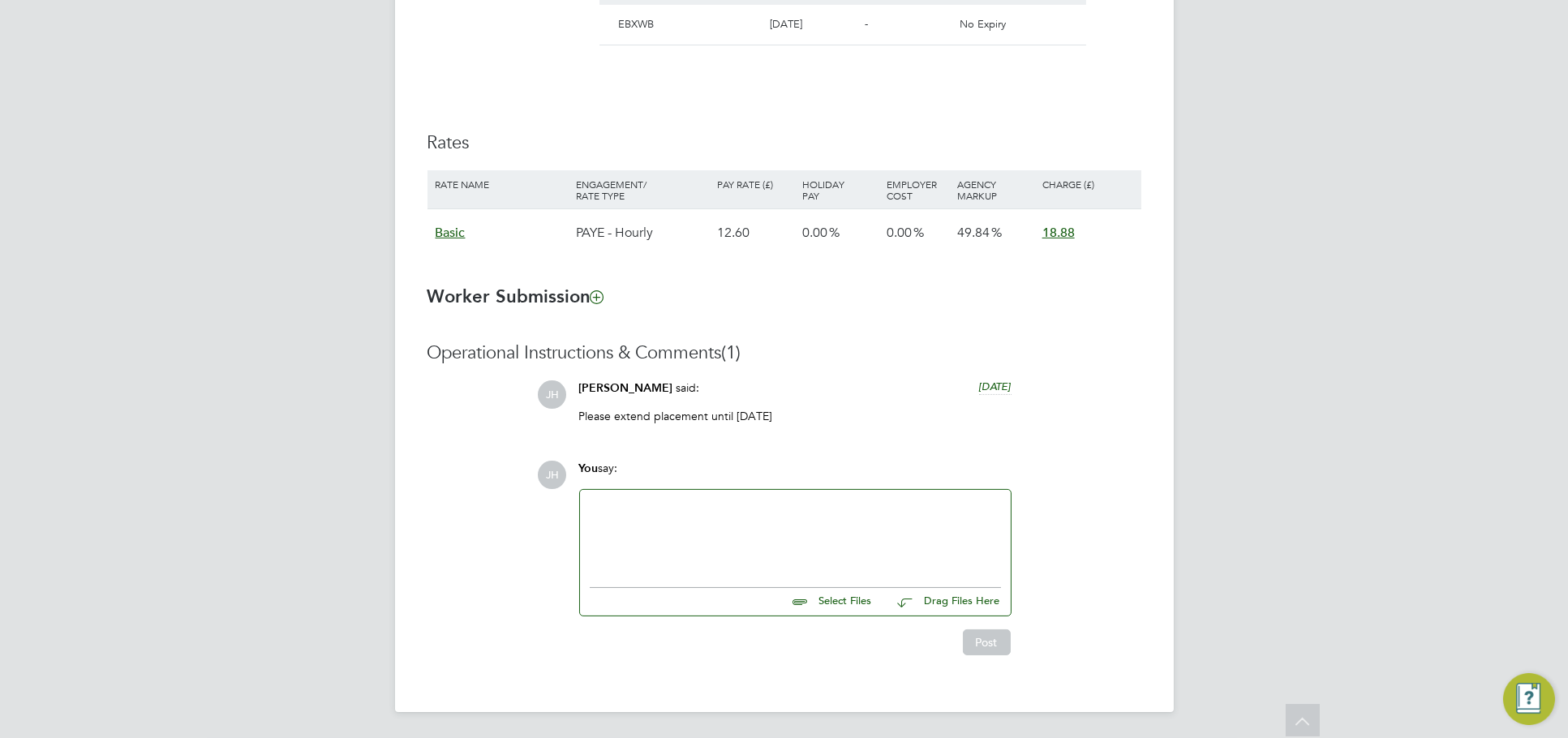
click at [712, 556] on div at bounding box center [795, 535] width 411 height 70
click at [1003, 633] on button "Post" at bounding box center [986, 642] width 48 height 26
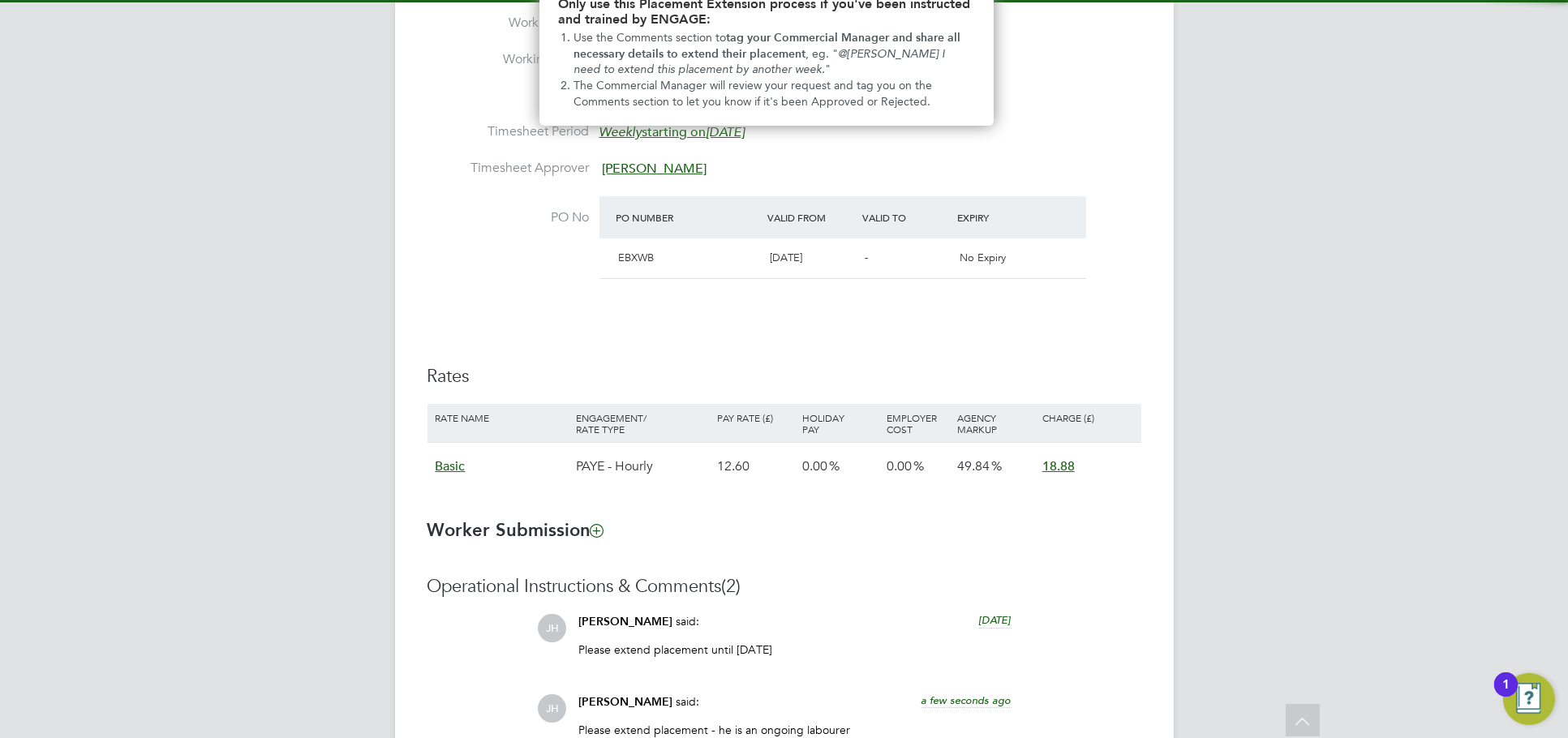
scroll to position [568, 0]
